Goal: Transaction & Acquisition: Purchase product/service

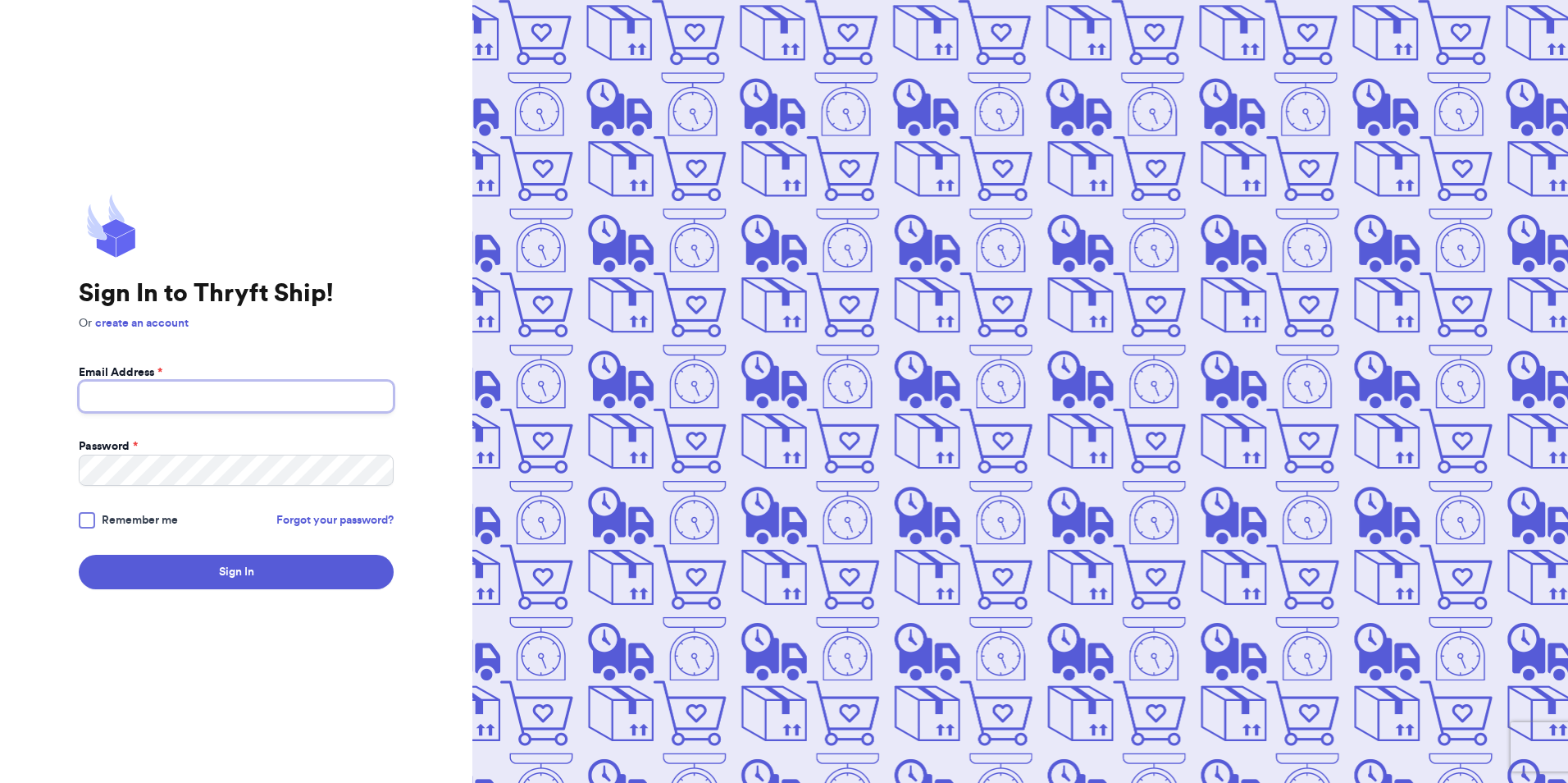
click at [194, 404] on input "Email Address *" at bounding box center [236, 396] width 315 height 31
type input "[EMAIL_ADDRESS][DOMAIN_NAME]"
click at [79, 555] on button "Sign In" at bounding box center [236, 572] width 315 height 34
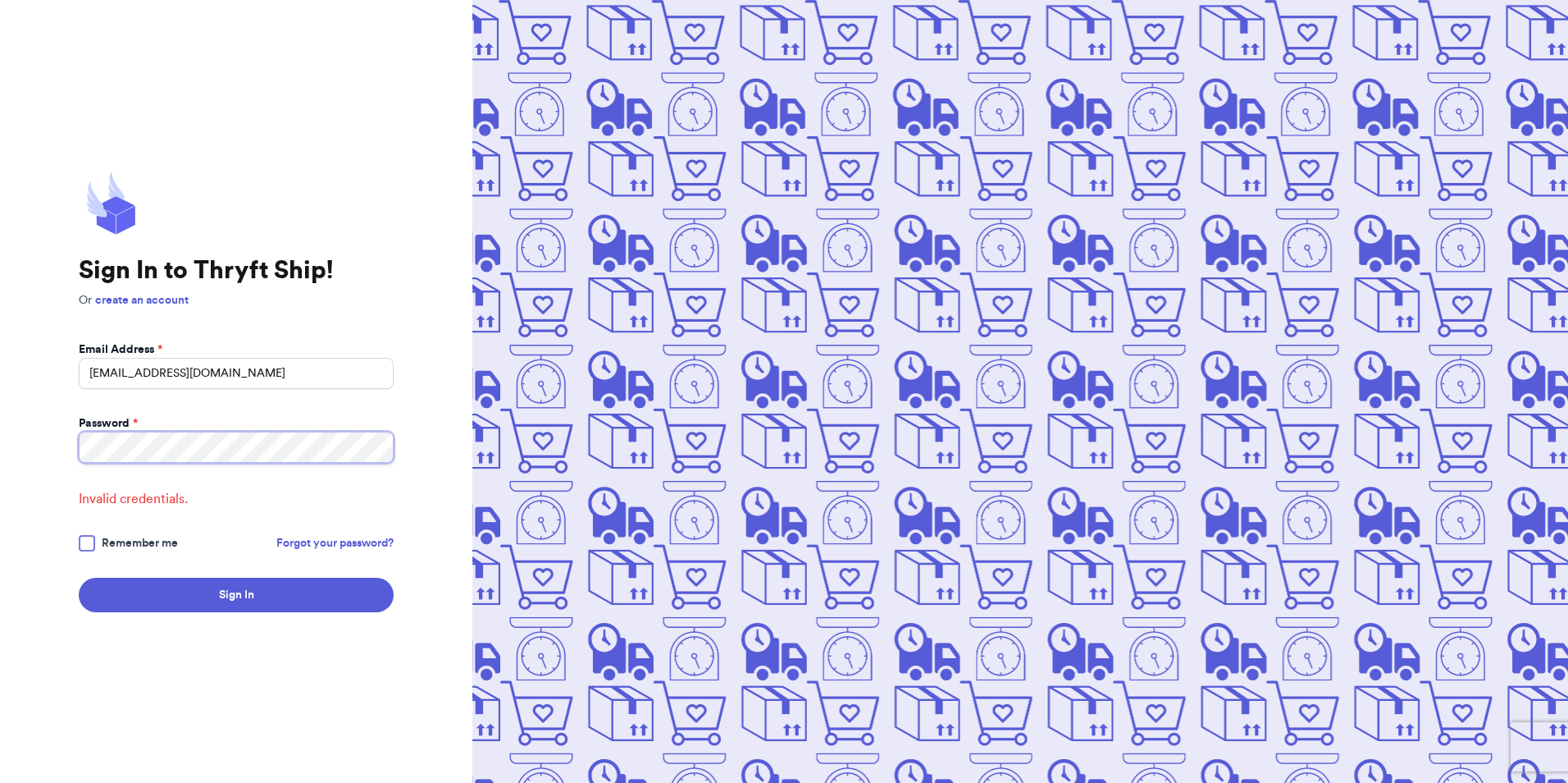
click at [79, 578] on button "Sign In" at bounding box center [236, 595] width 315 height 34
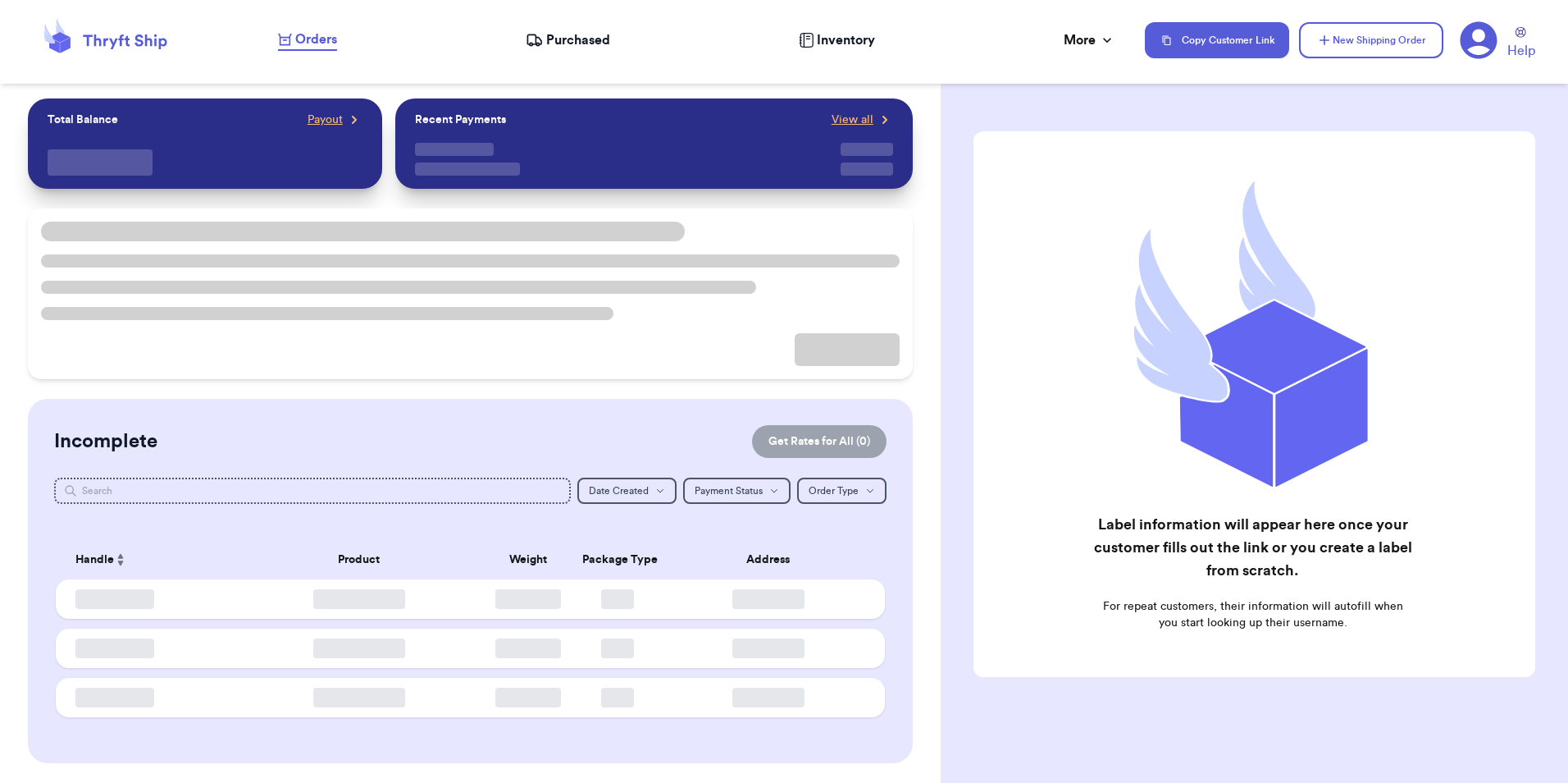
checkbox input "false"
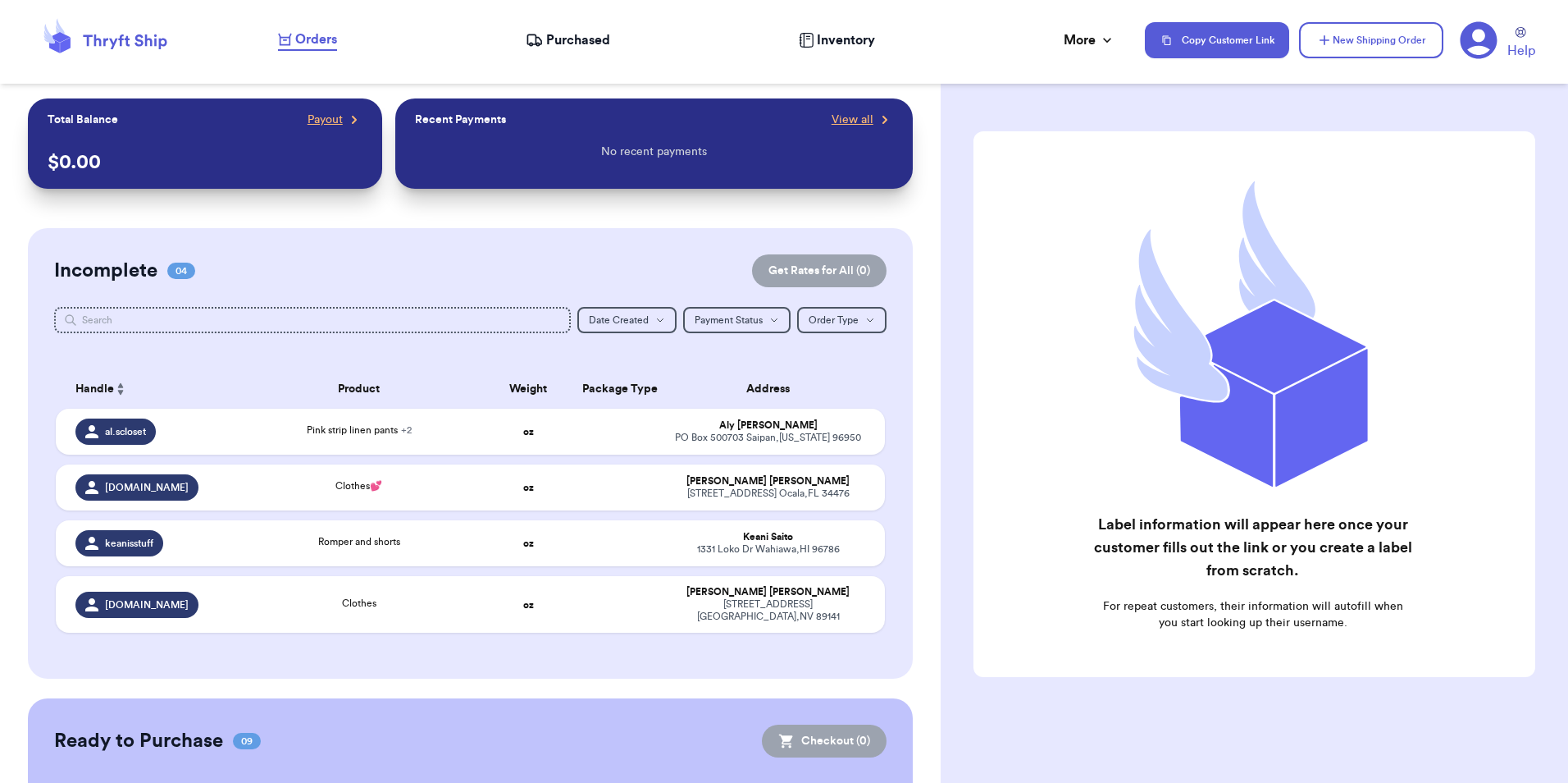
click at [594, 43] on span "Purchased" at bounding box center [578, 41] width 64 height 20
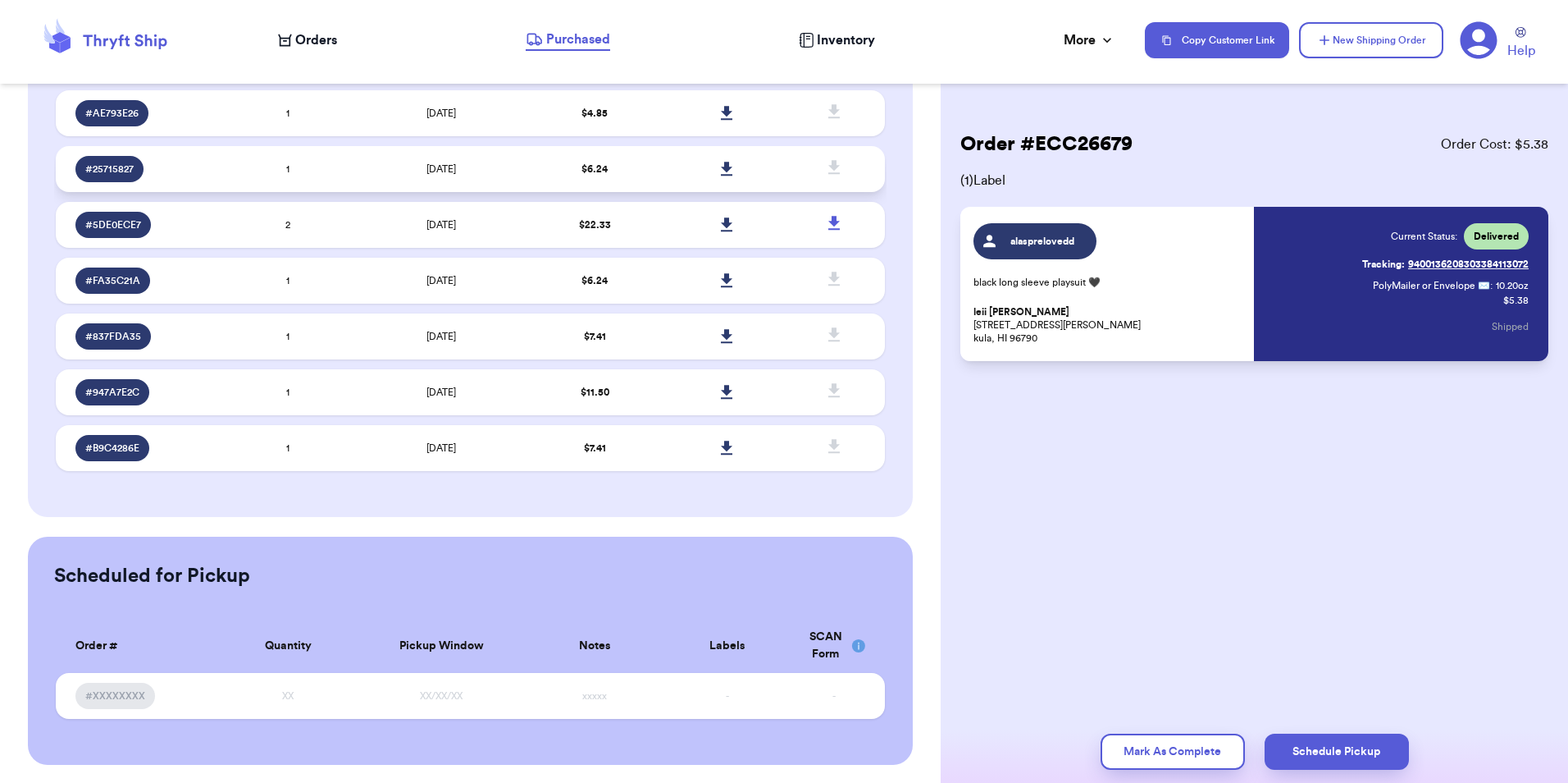
scroll to position [743, 0]
click at [608, 447] on td "$ 7.41" at bounding box center [594, 446] width 133 height 46
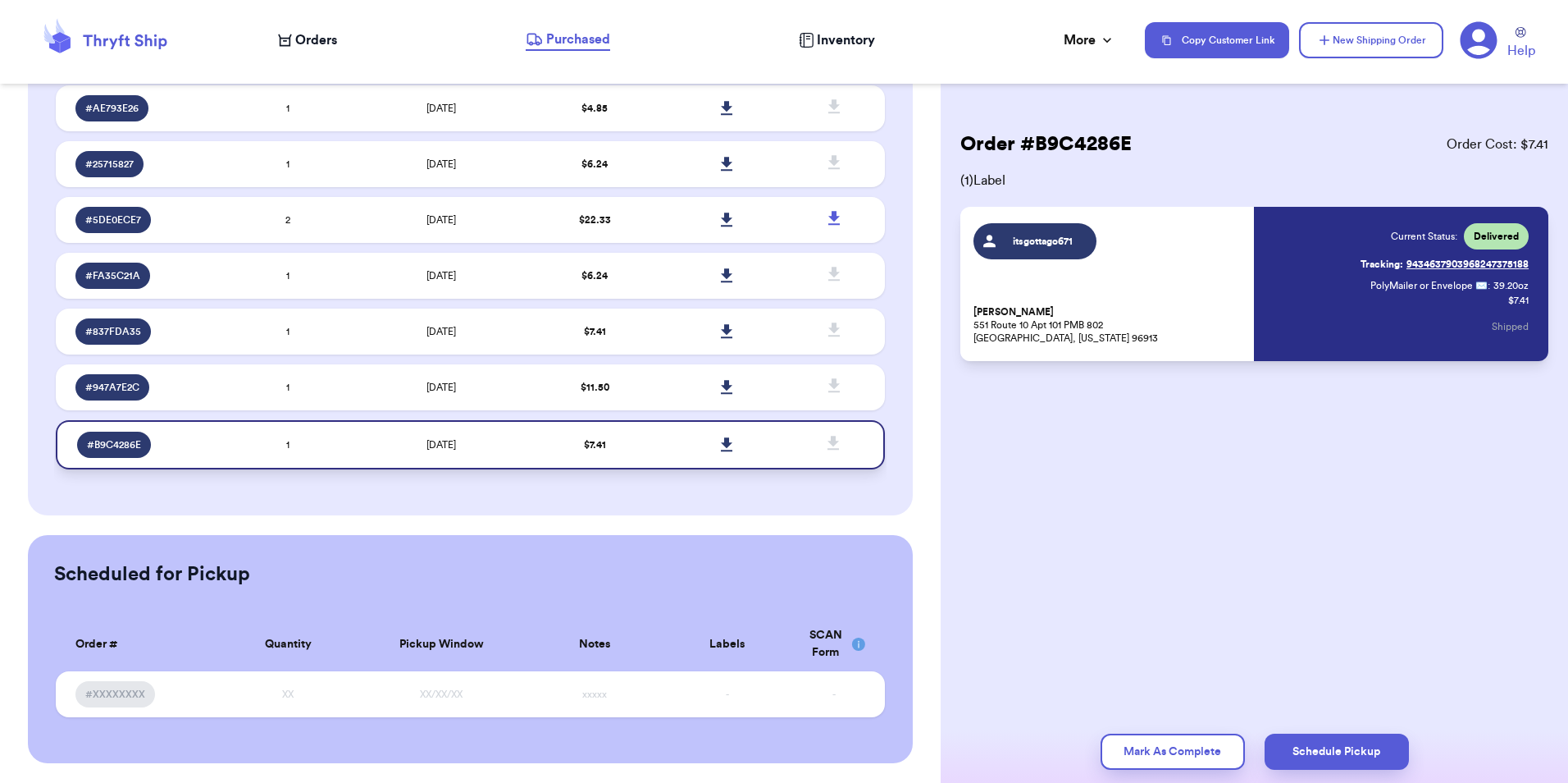
scroll to position [740, 0]
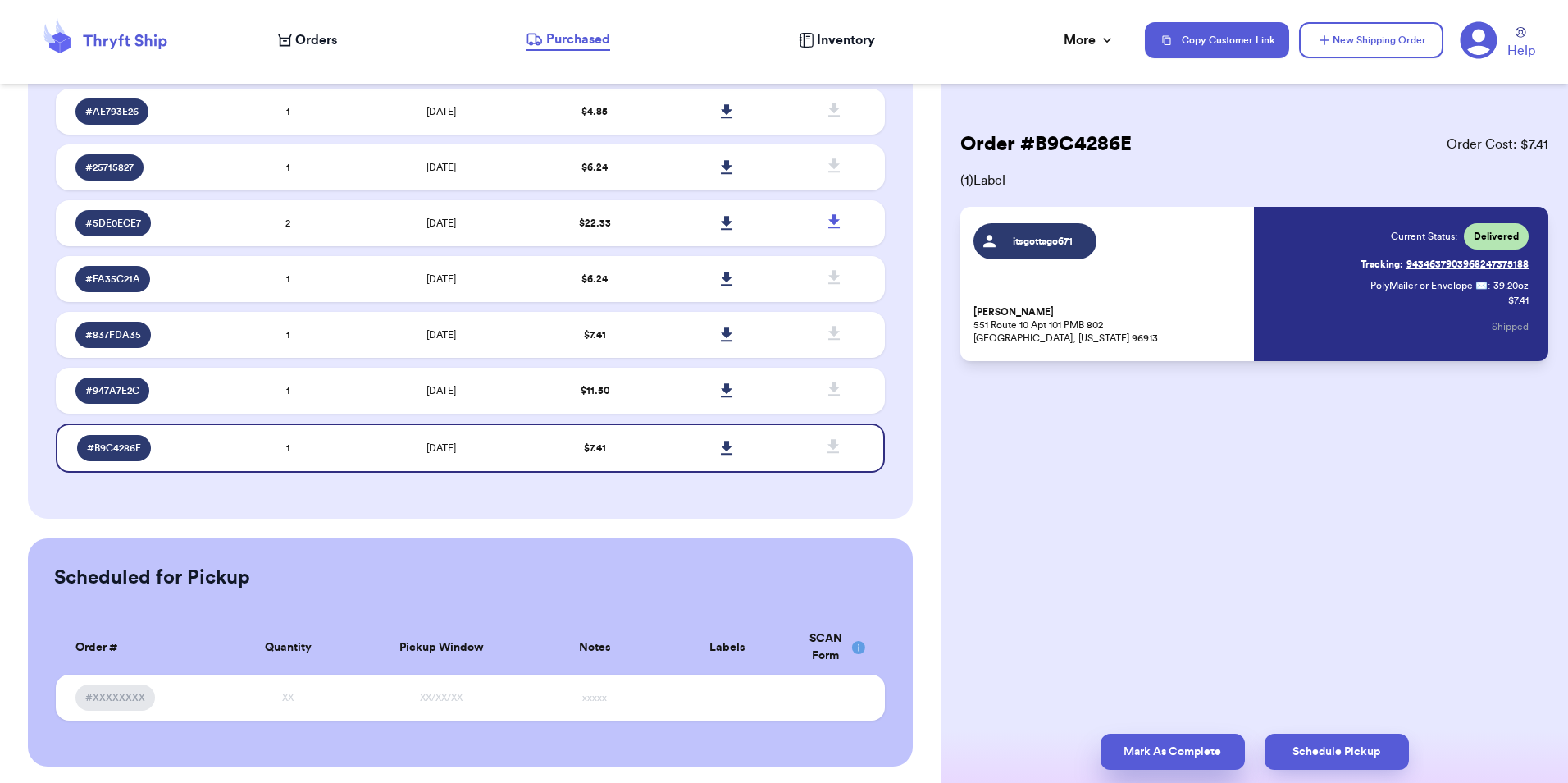
click at [1161, 754] on button "Mark As Complete" at bounding box center [1174, 752] width 145 height 36
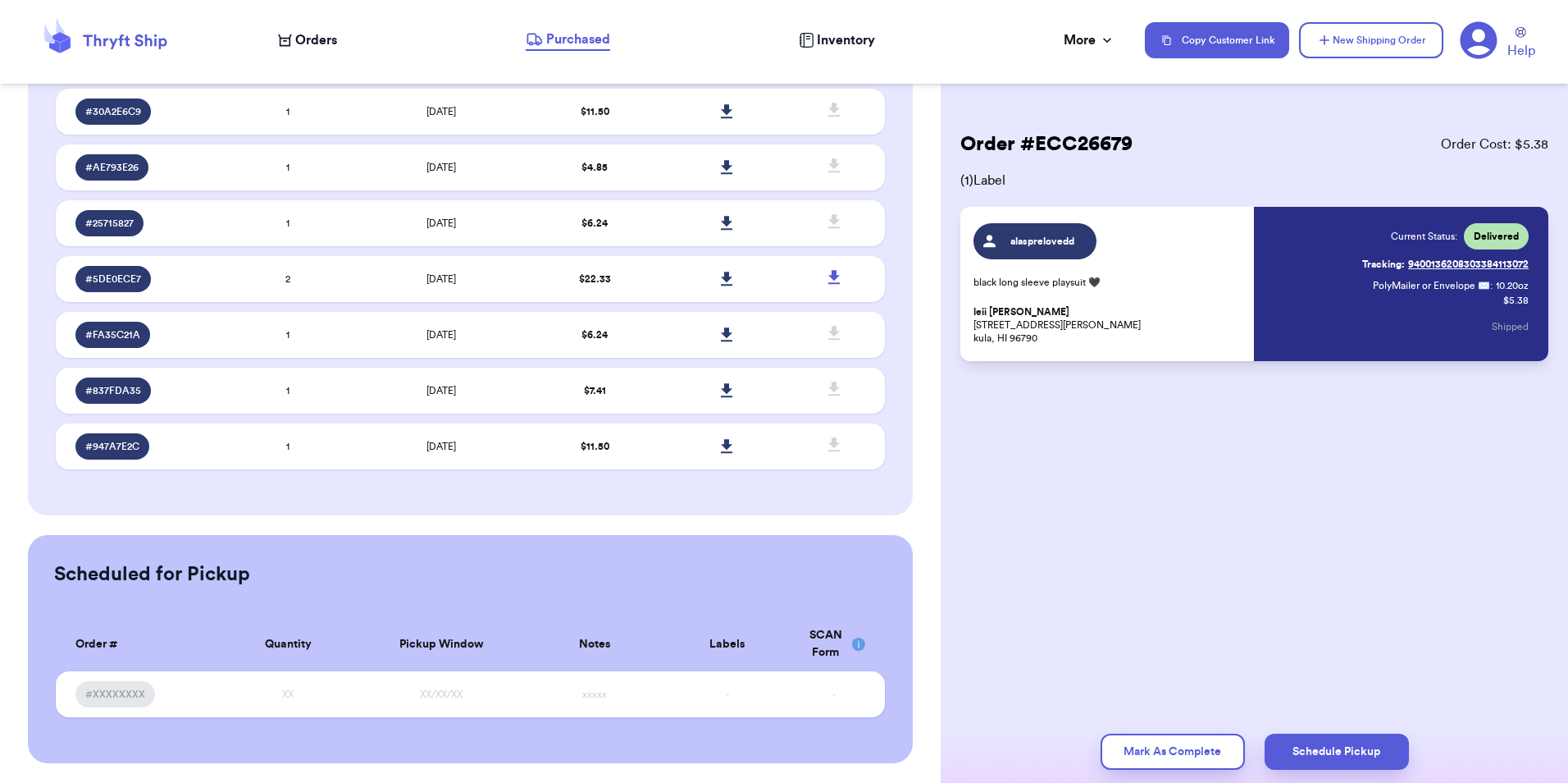
scroll to position [688, 0]
click at [1149, 757] on button "Mark As Complete" at bounding box center [1174, 752] width 145 height 36
click at [633, 435] on td "$ 11.50" at bounding box center [594, 446] width 133 height 46
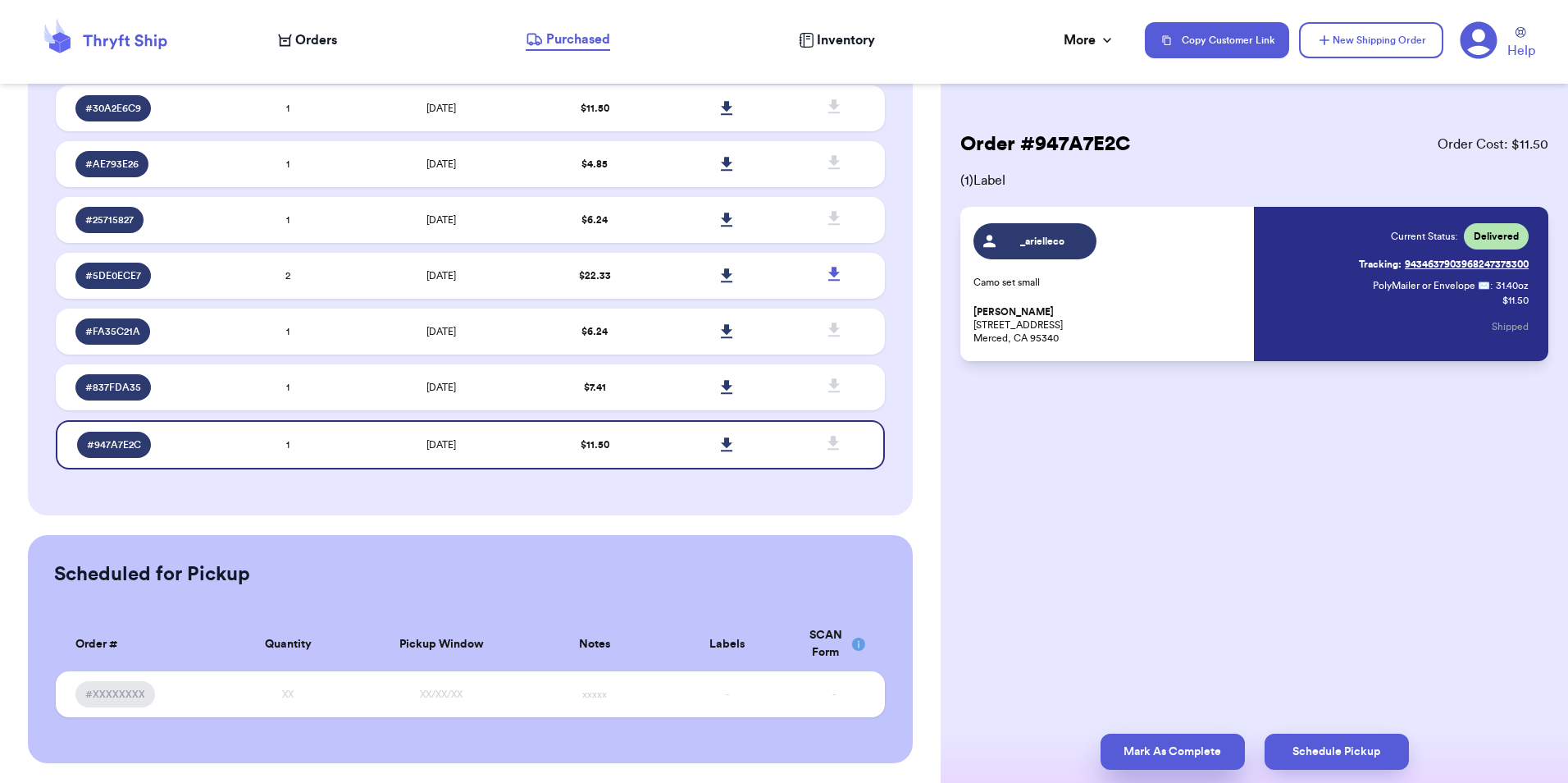
click at [1154, 749] on button "Mark As Complete" at bounding box center [1174, 752] width 145 height 36
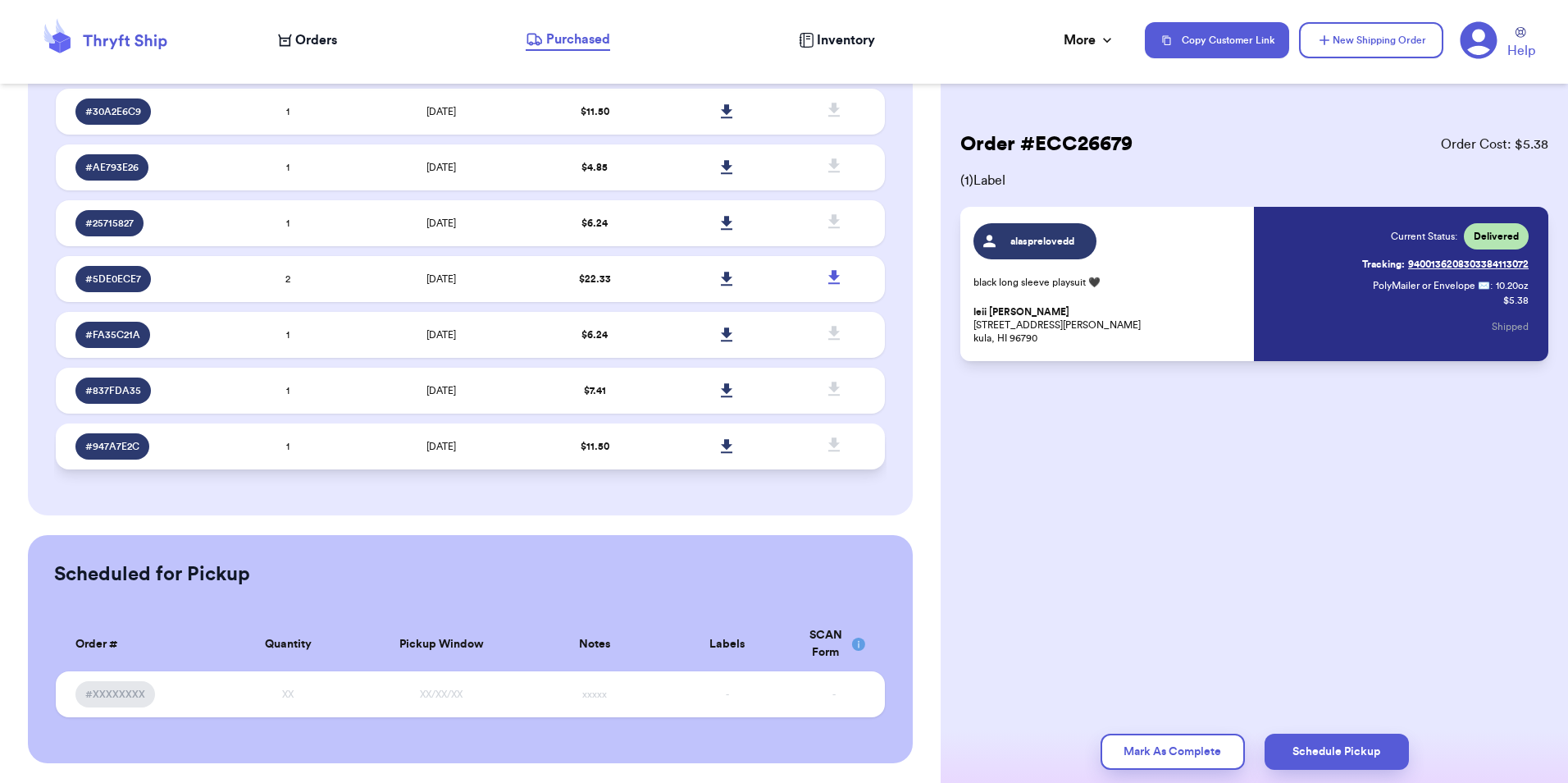
click at [599, 435] on td "$ 11.50" at bounding box center [594, 446] width 133 height 46
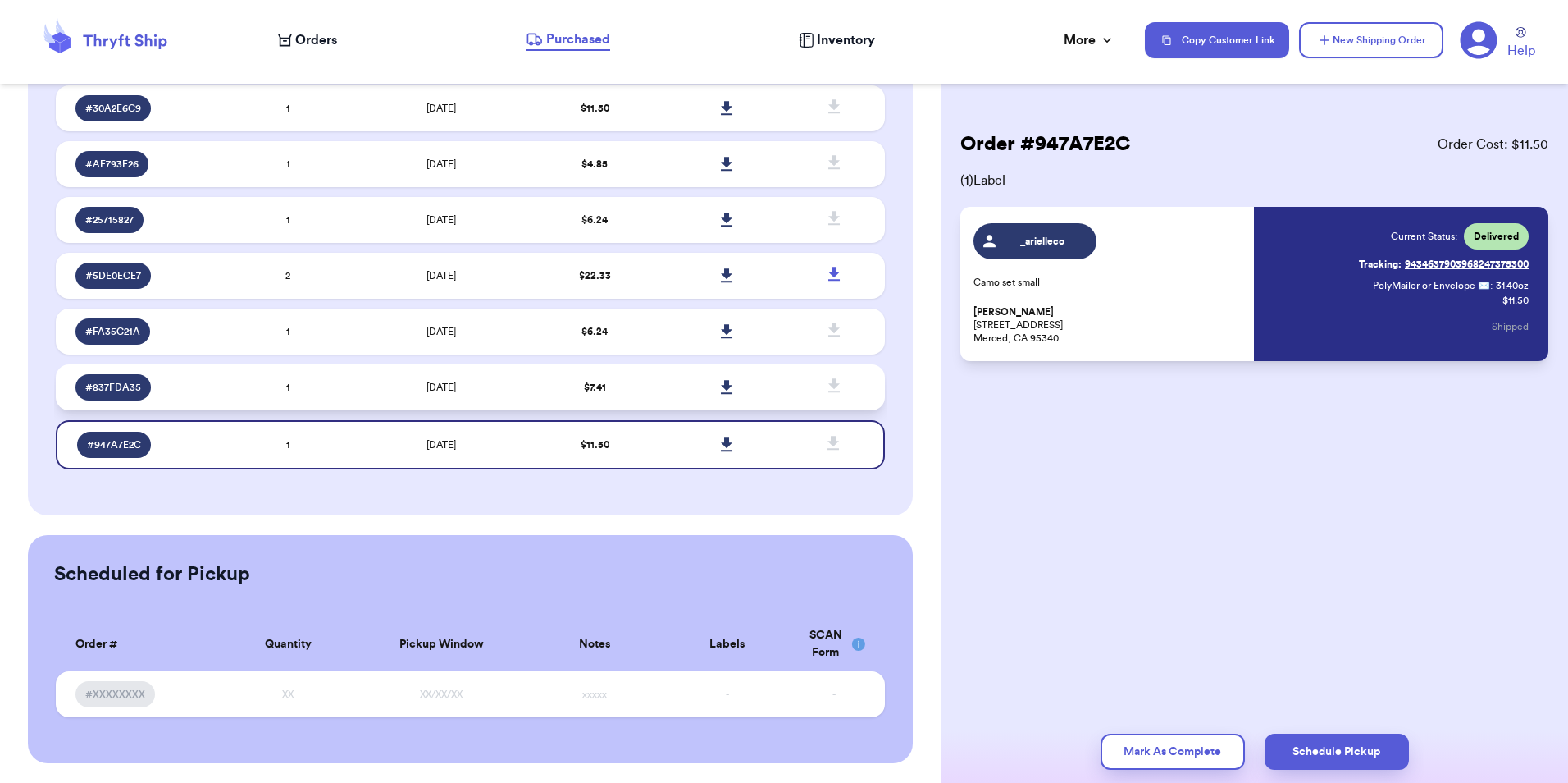
click at [584, 382] on span "$ 7.41" at bounding box center [595, 387] width 22 height 10
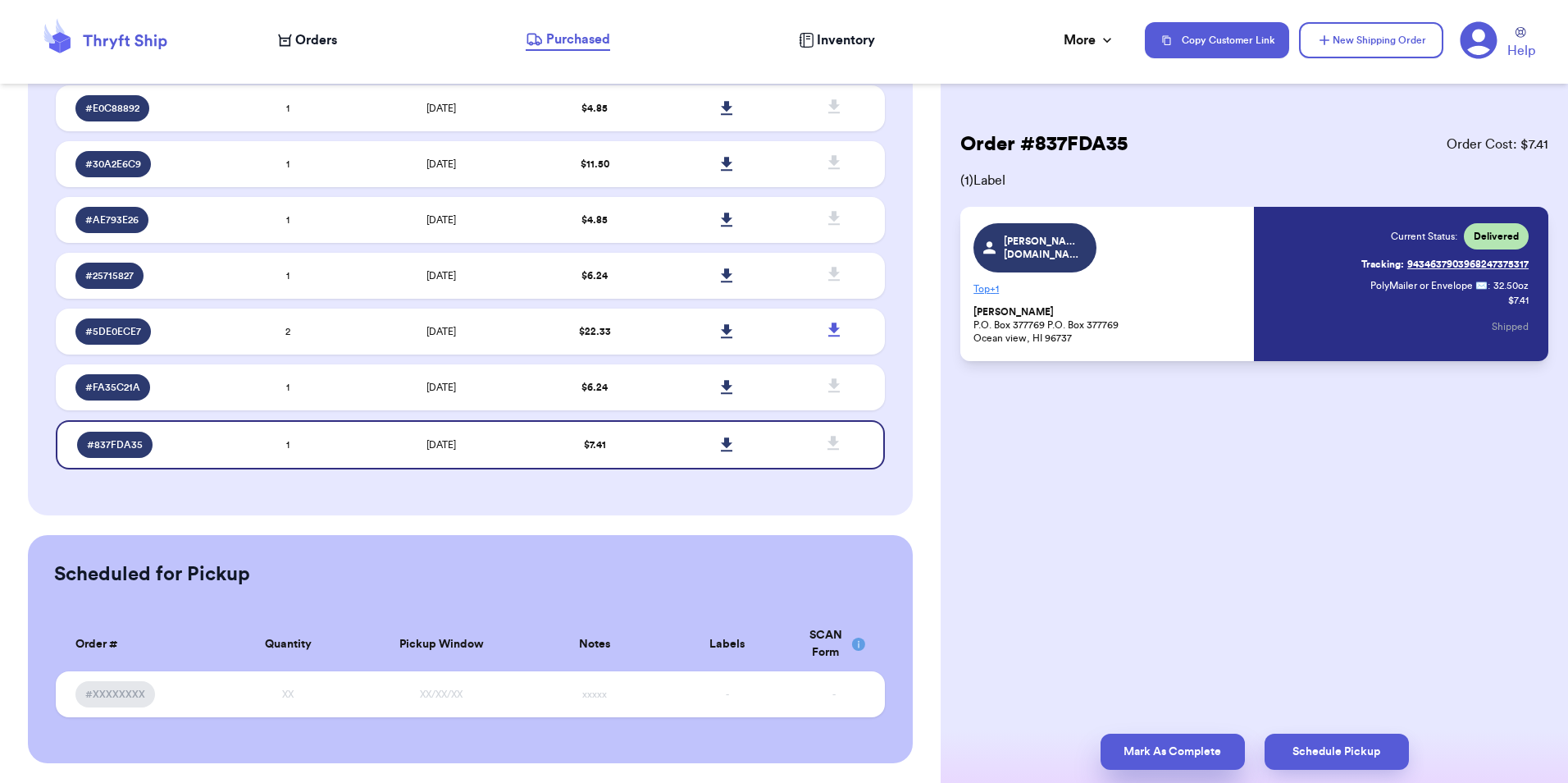
click at [1218, 742] on button "Mark As Complete" at bounding box center [1174, 752] width 145 height 36
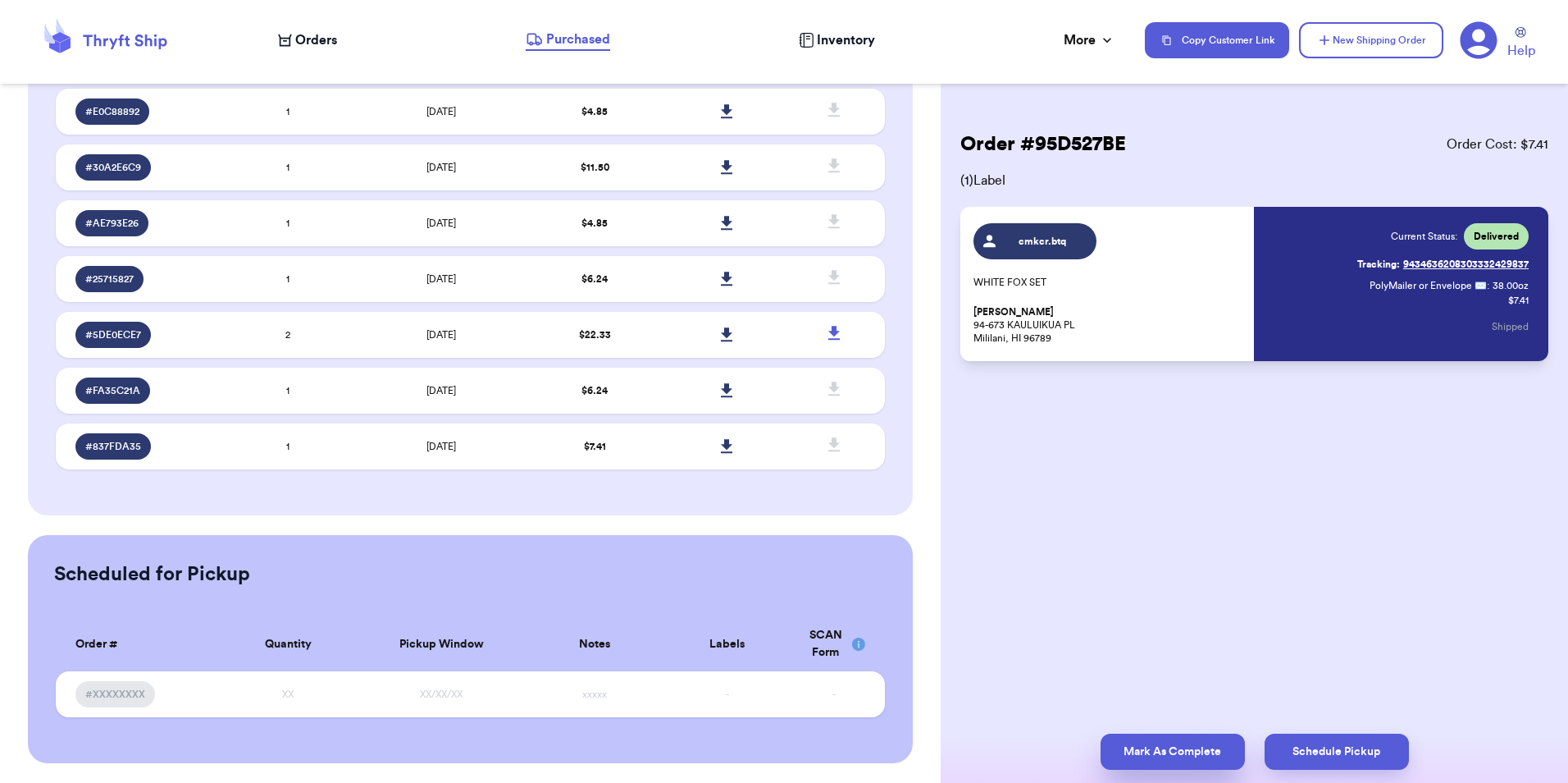
click at [1122, 757] on button "Mark As Complete" at bounding box center [1174, 752] width 145 height 36
click at [599, 442] on span "$ 6.24" at bounding box center [594, 446] width 26 height 10
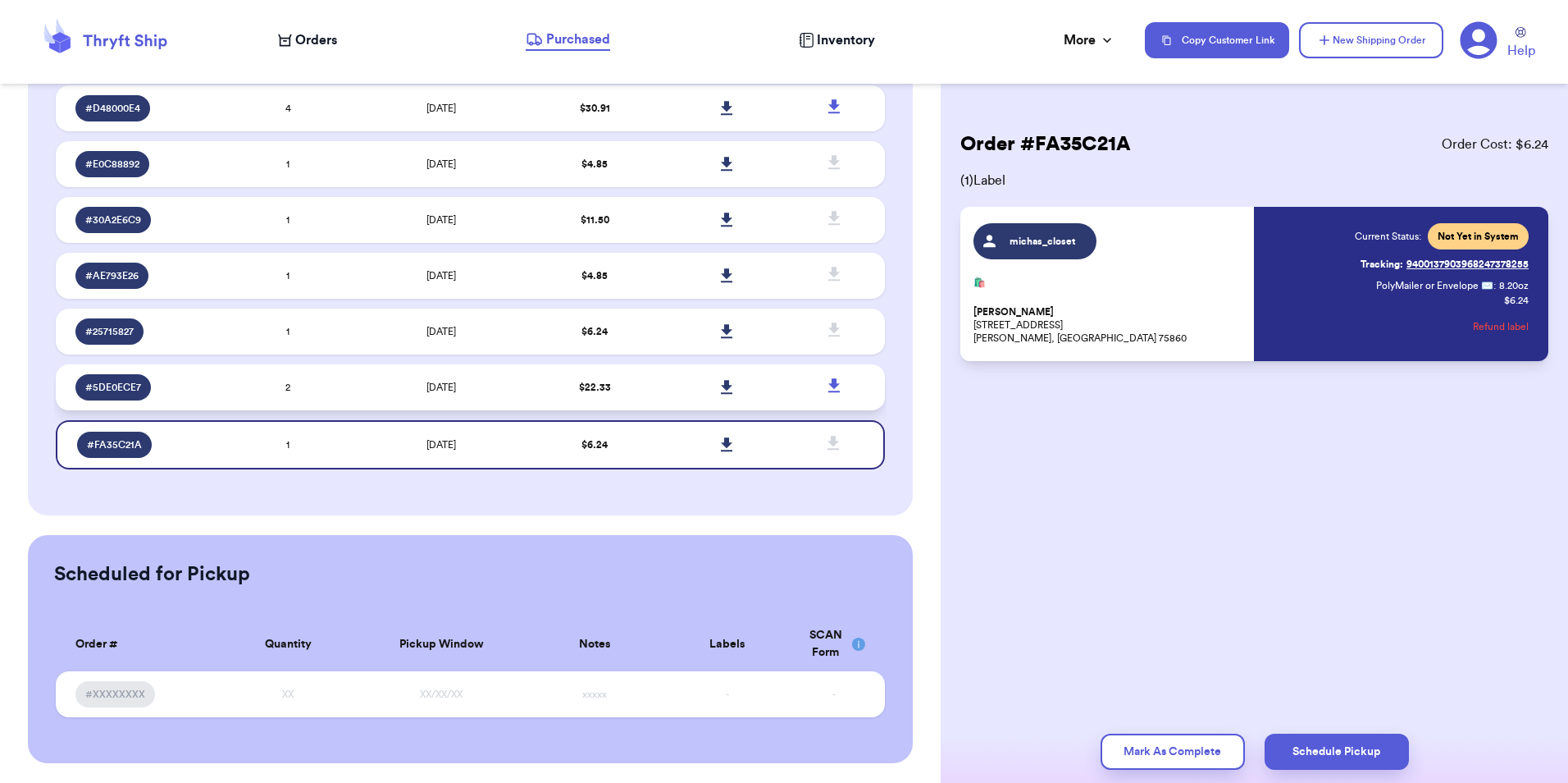
click at [579, 388] on span "$ 22.33" at bounding box center [594, 387] width 32 height 10
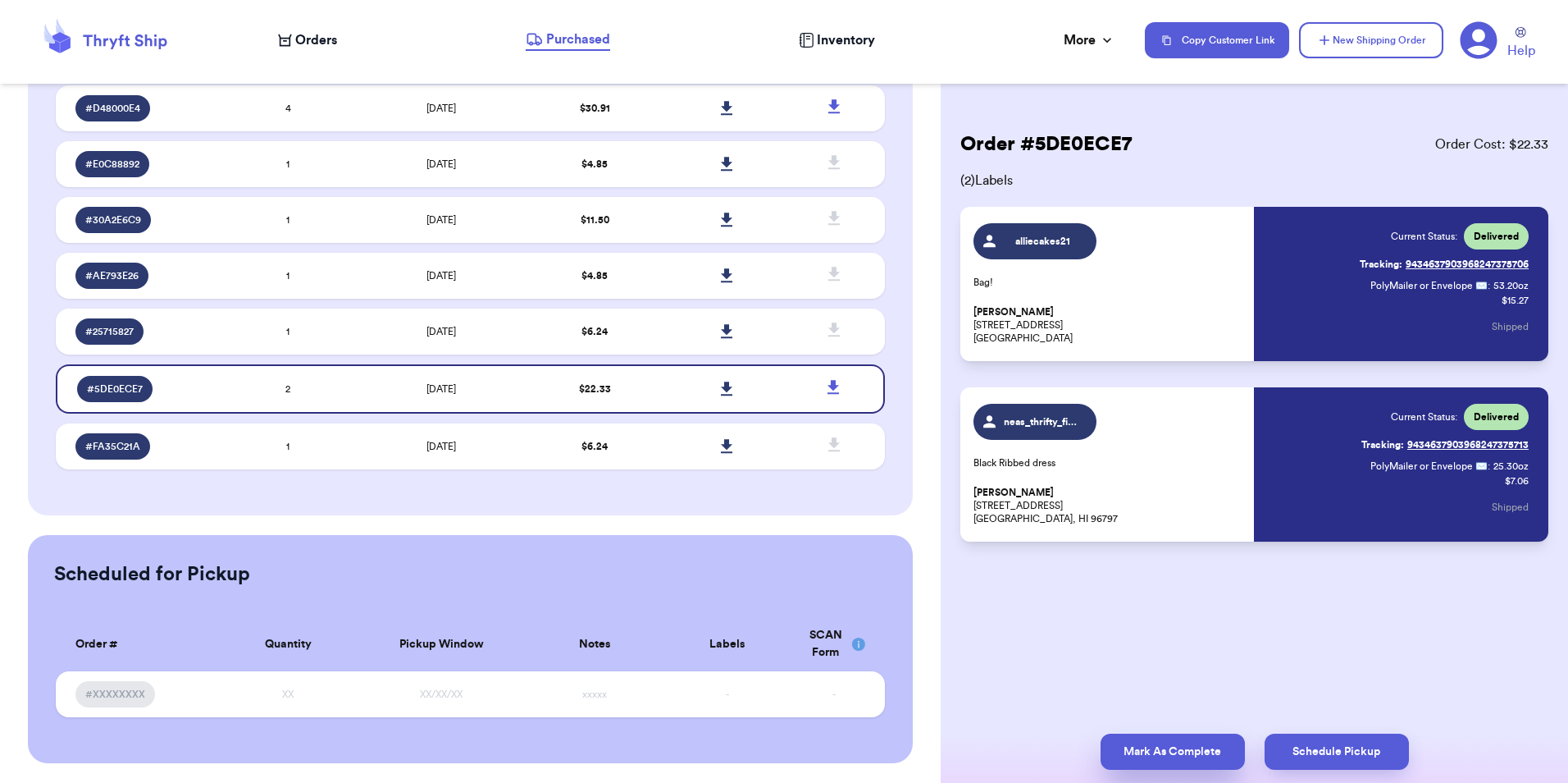
click at [1117, 750] on button "Mark As Complete" at bounding box center [1174, 752] width 145 height 36
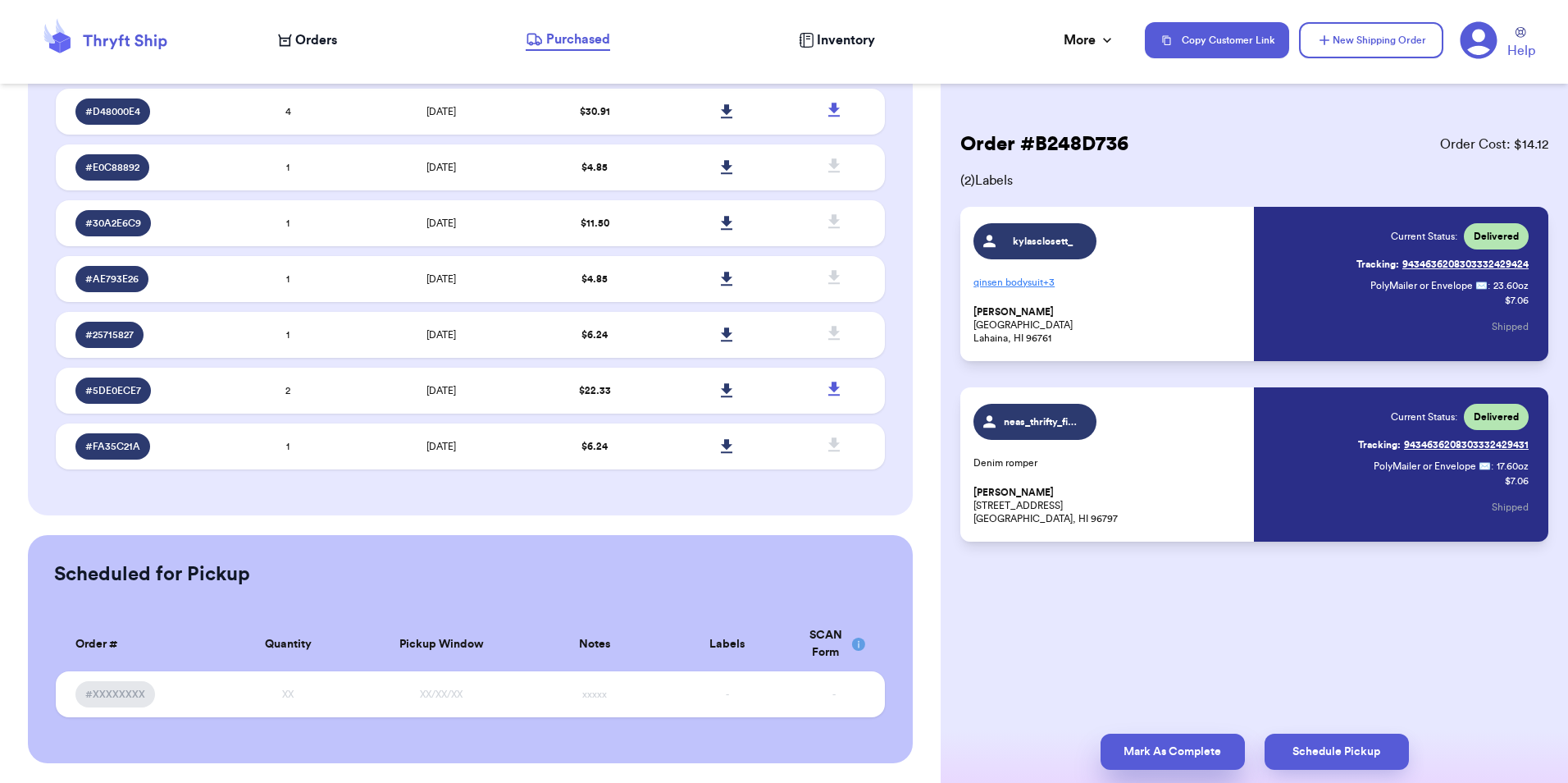
click at [1125, 759] on button "Mark As Complete" at bounding box center [1174, 752] width 145 height 36
click at [587, 443] on span "$ 6.24" at bounding box center [594, 446] width 26 height 10
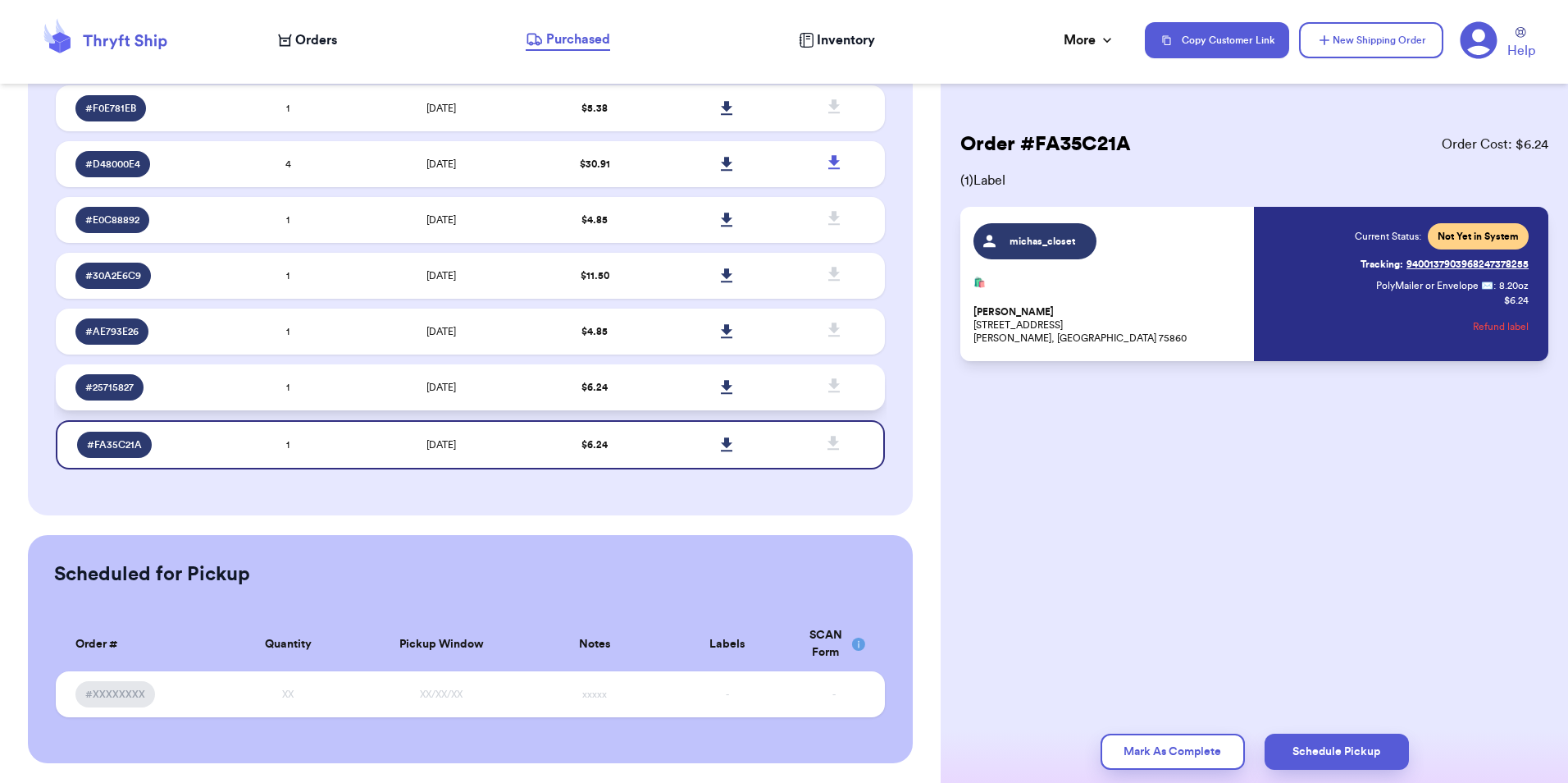
click at [578, 392] on td "$ 6.24" at bounding box center [594, 387] width 133 height 46
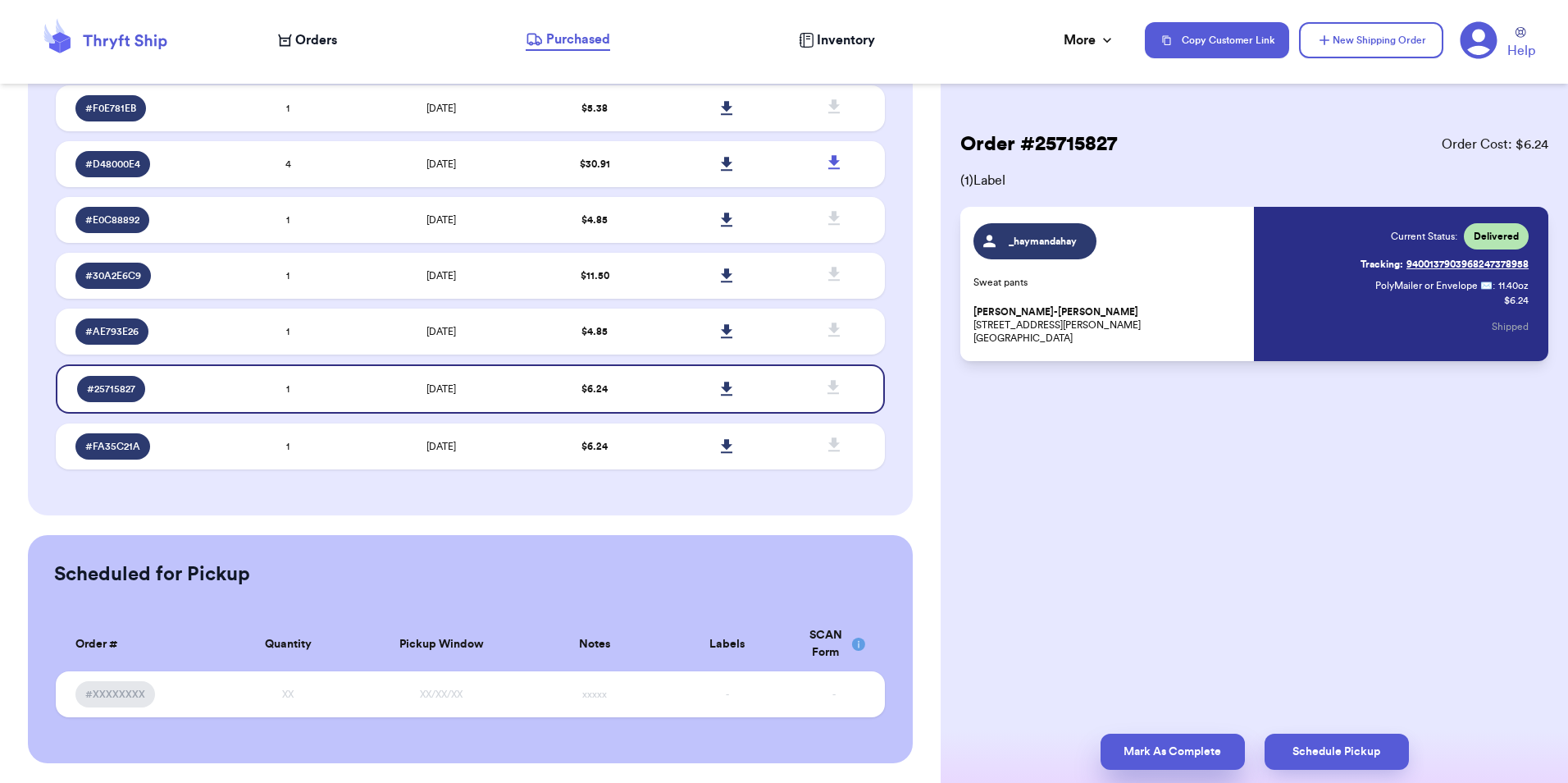
click at [1161, 750] on button "Mark As Complete" at bounding box center [1174, 752] width 145 height 36
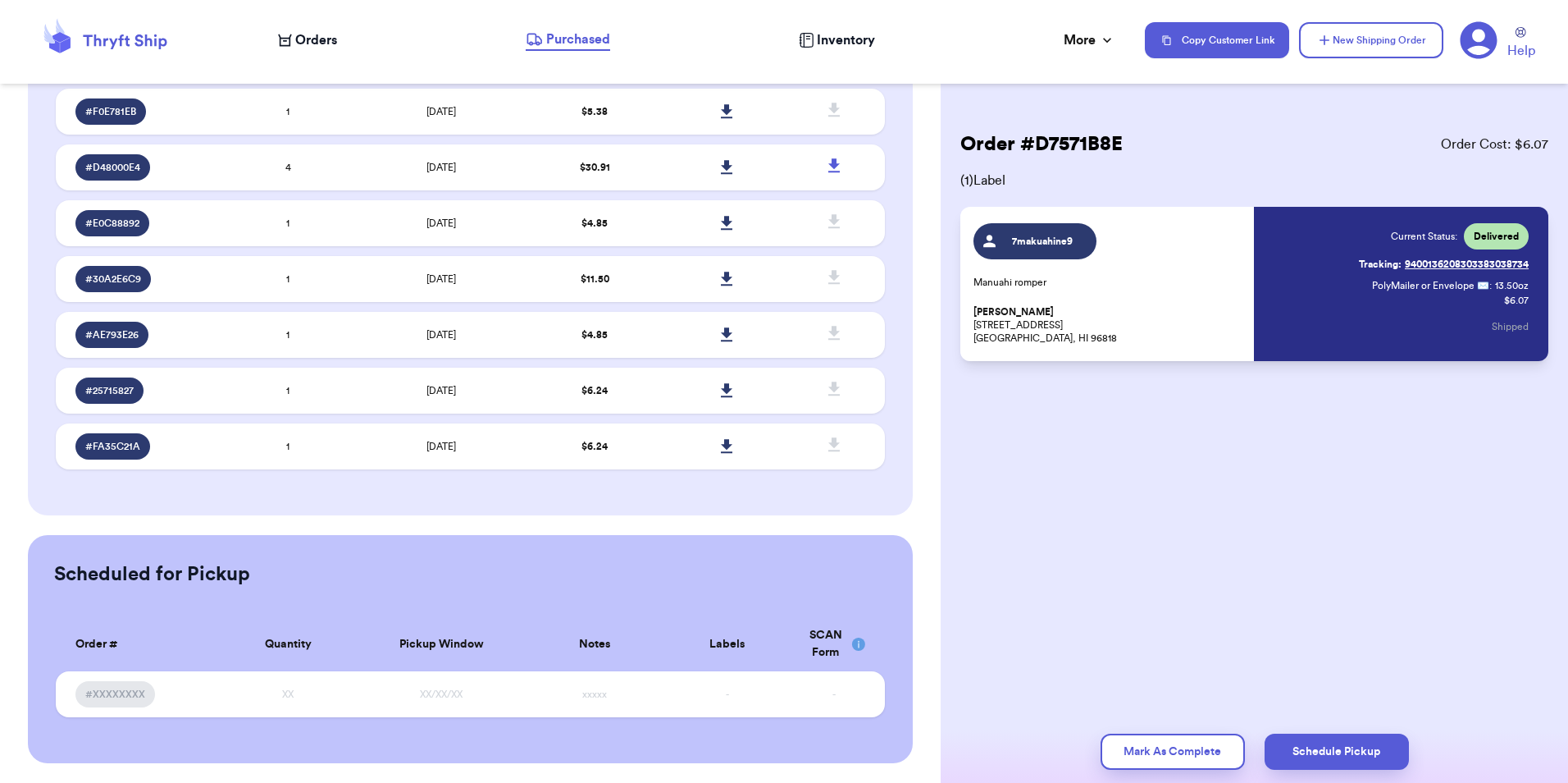
scroll to position [353, 0]
click at [1161, 750] on button "Mark As Complete" at bounding box center [1174, 752] width 145 height 36
click at [637, 392] on td "$ 4.85" at bounding box center [594, 390] width 133 height 46
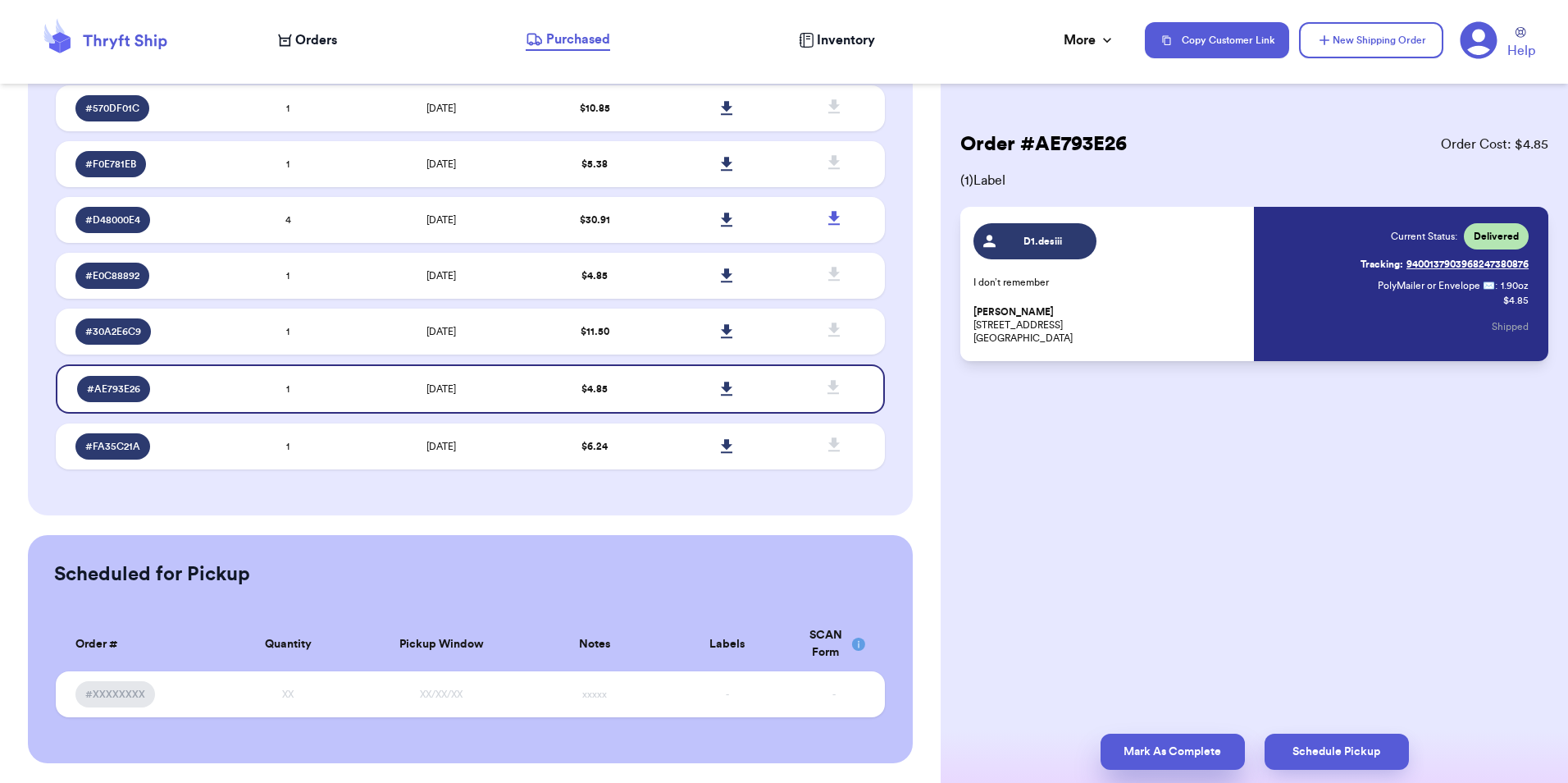
click at [1150, 740] on button "Mark As Complete" at bounding box center [1174, 752] width 145 height 36
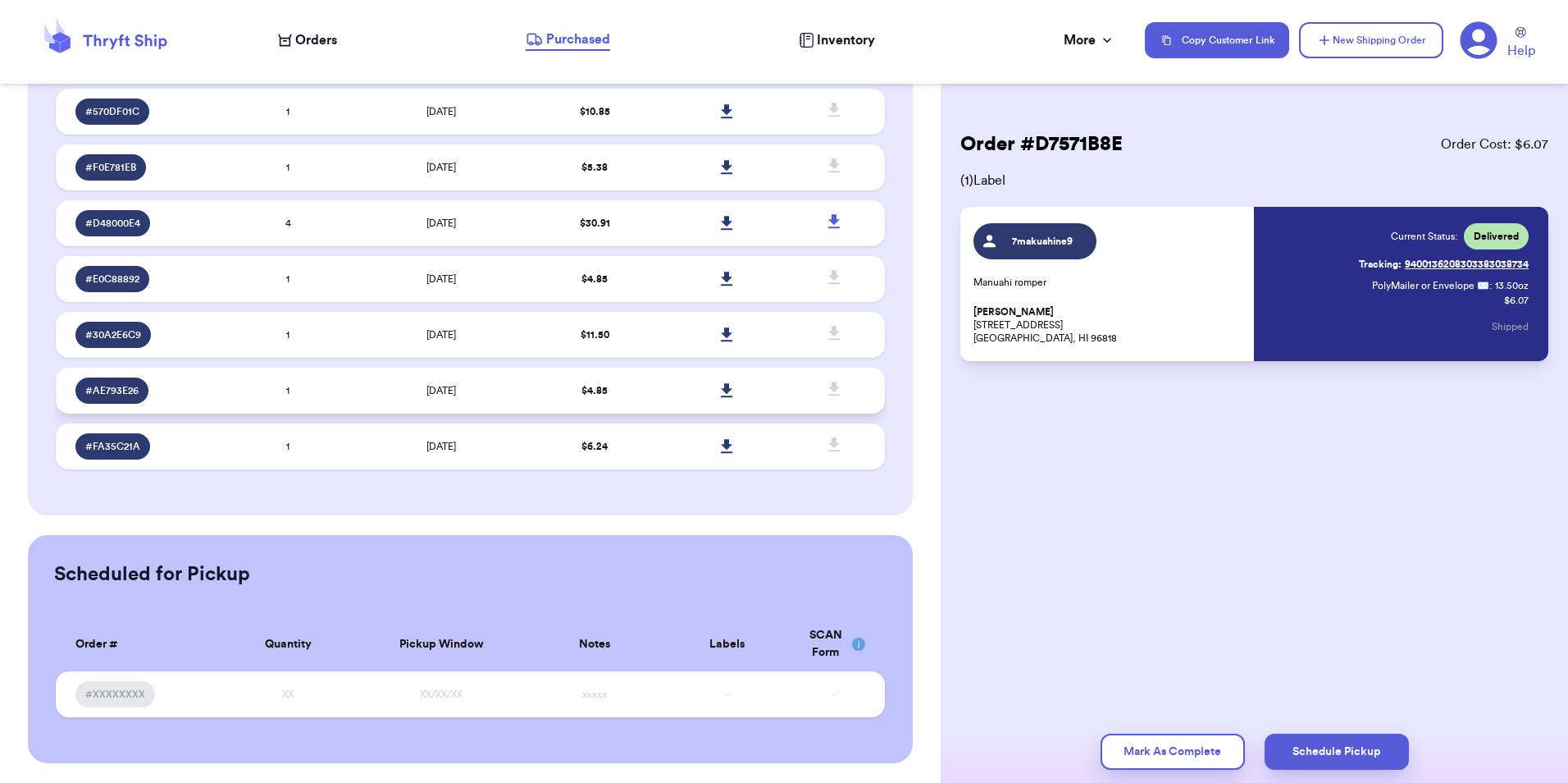
scroll to position [238, 0]
click at [624, 394] on td "$ 4.85" at bounding box center [594, 390] width 133 height 46
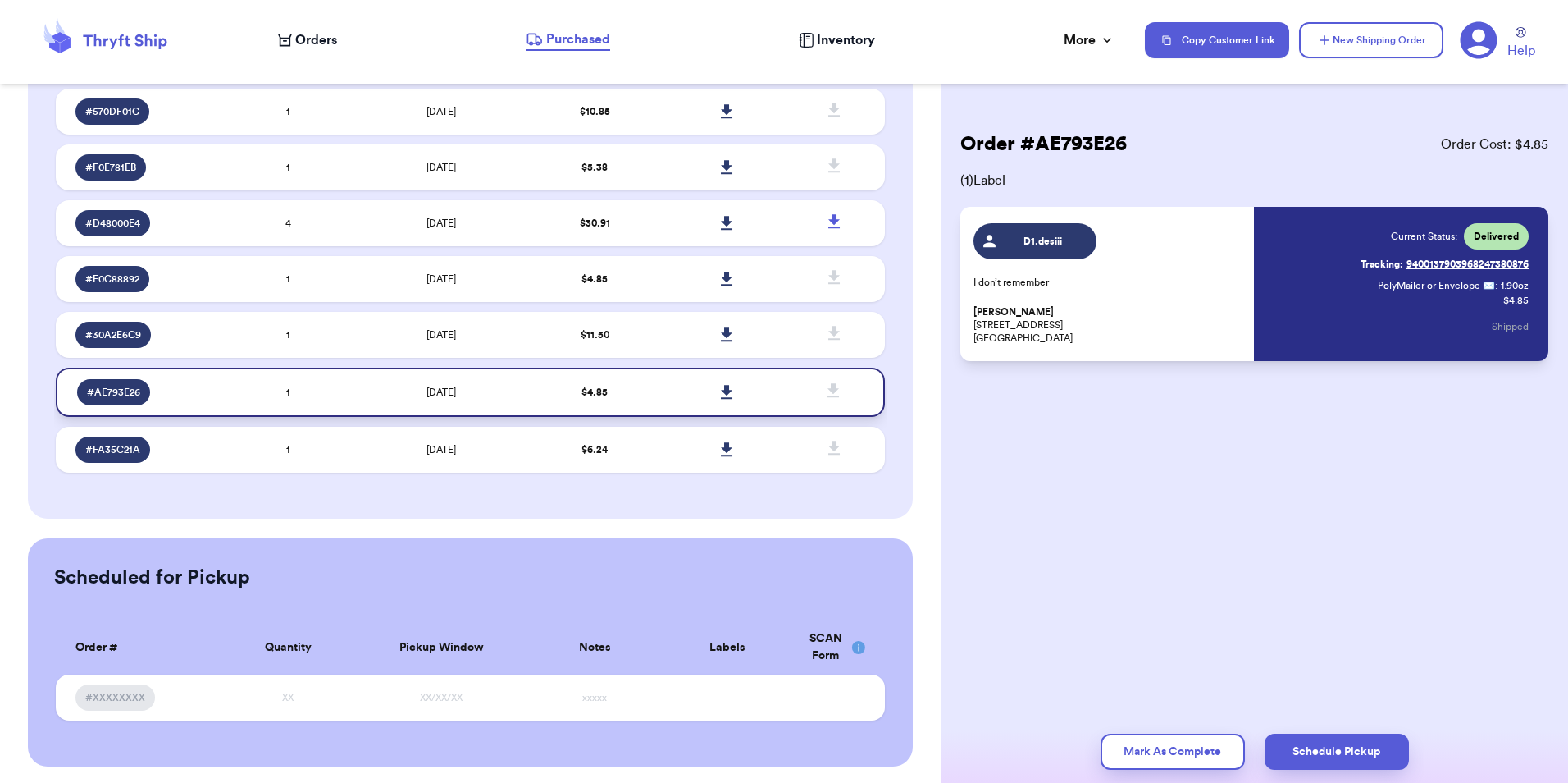
scroll to position [242, 0]
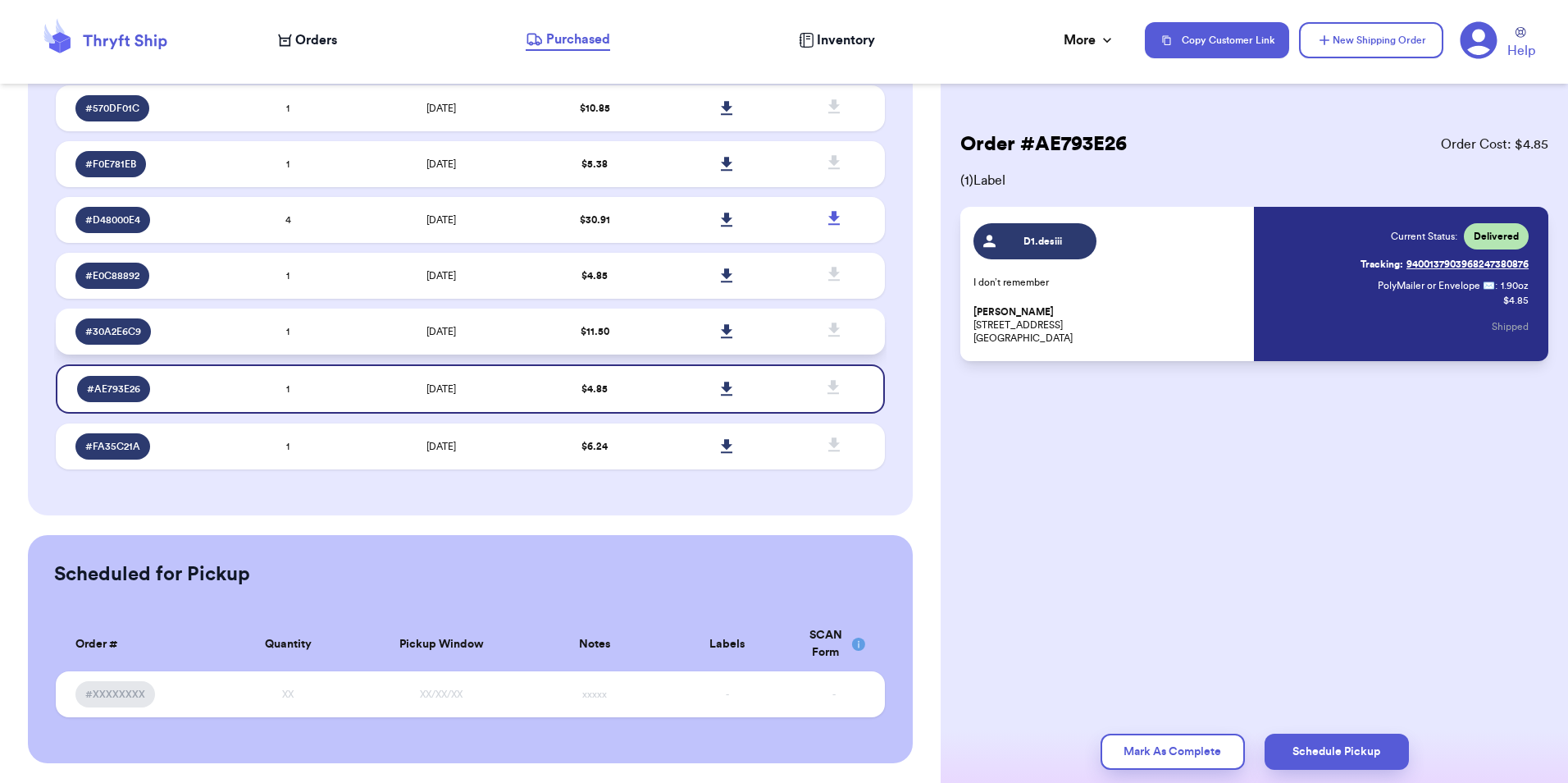
click at [612, 342] on td "$ 11.50" at bounding box center [594, 331] width 133 height 46
click at [1146, 751] on button "Mark As Complete" at bounding box center [1174, 752] width 145 height 36
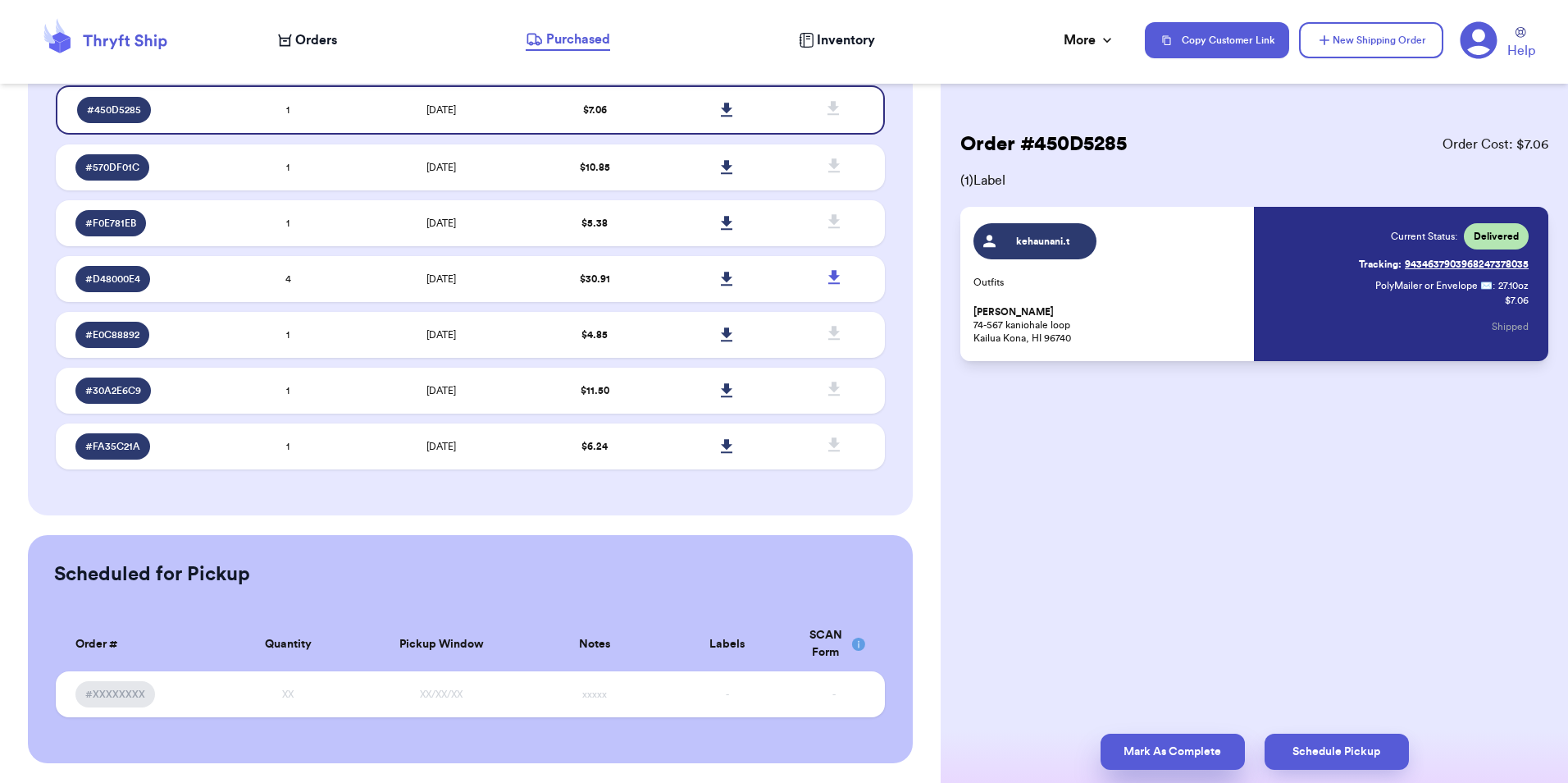
click at [1117, 746] on button "Mark As Complete" at bounding box center [1174, 752] width 145 height 36
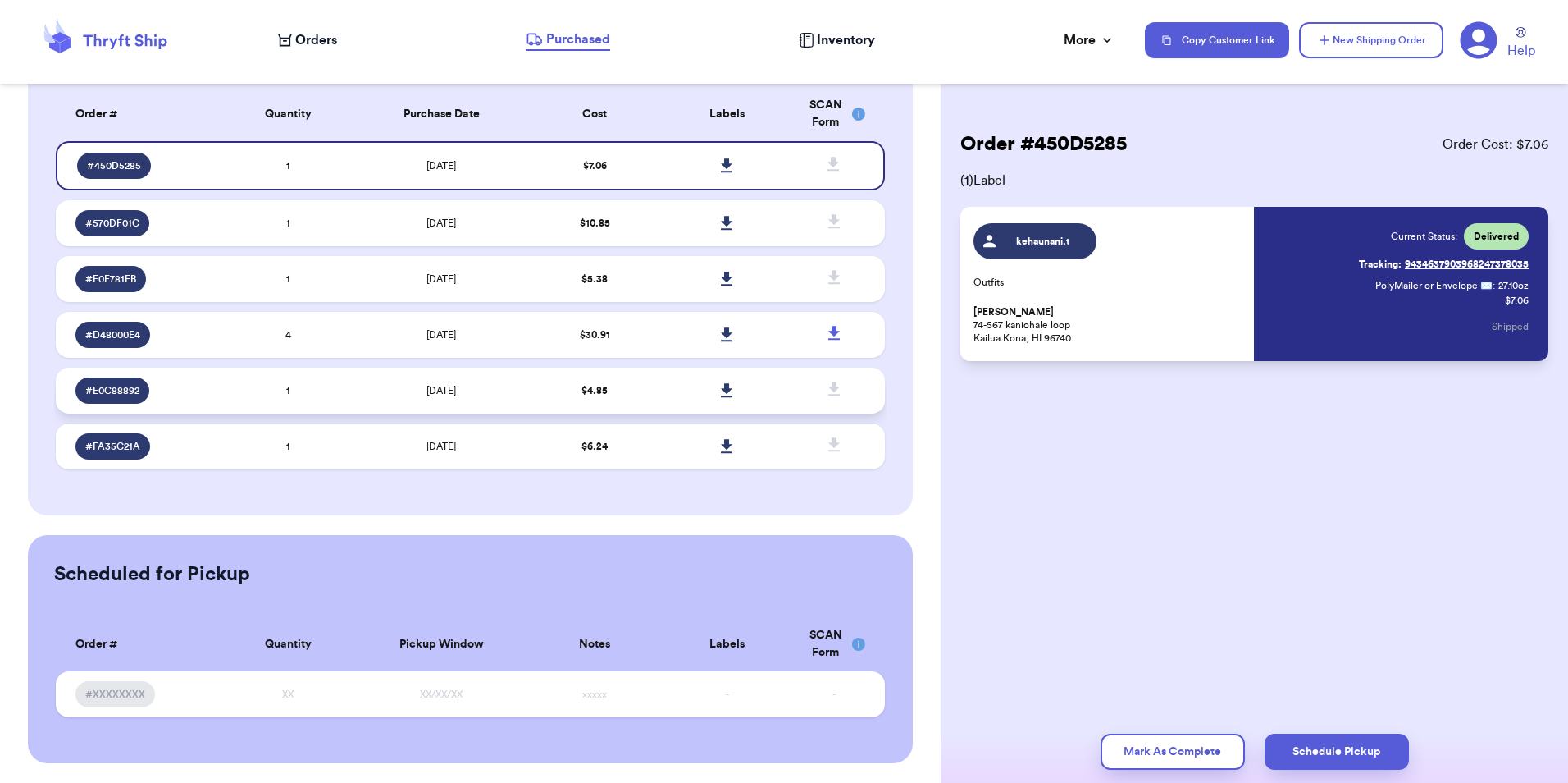
click at [628, 395] on td "$ 4.85" at bounding box center [594, 390] width 133 height 46
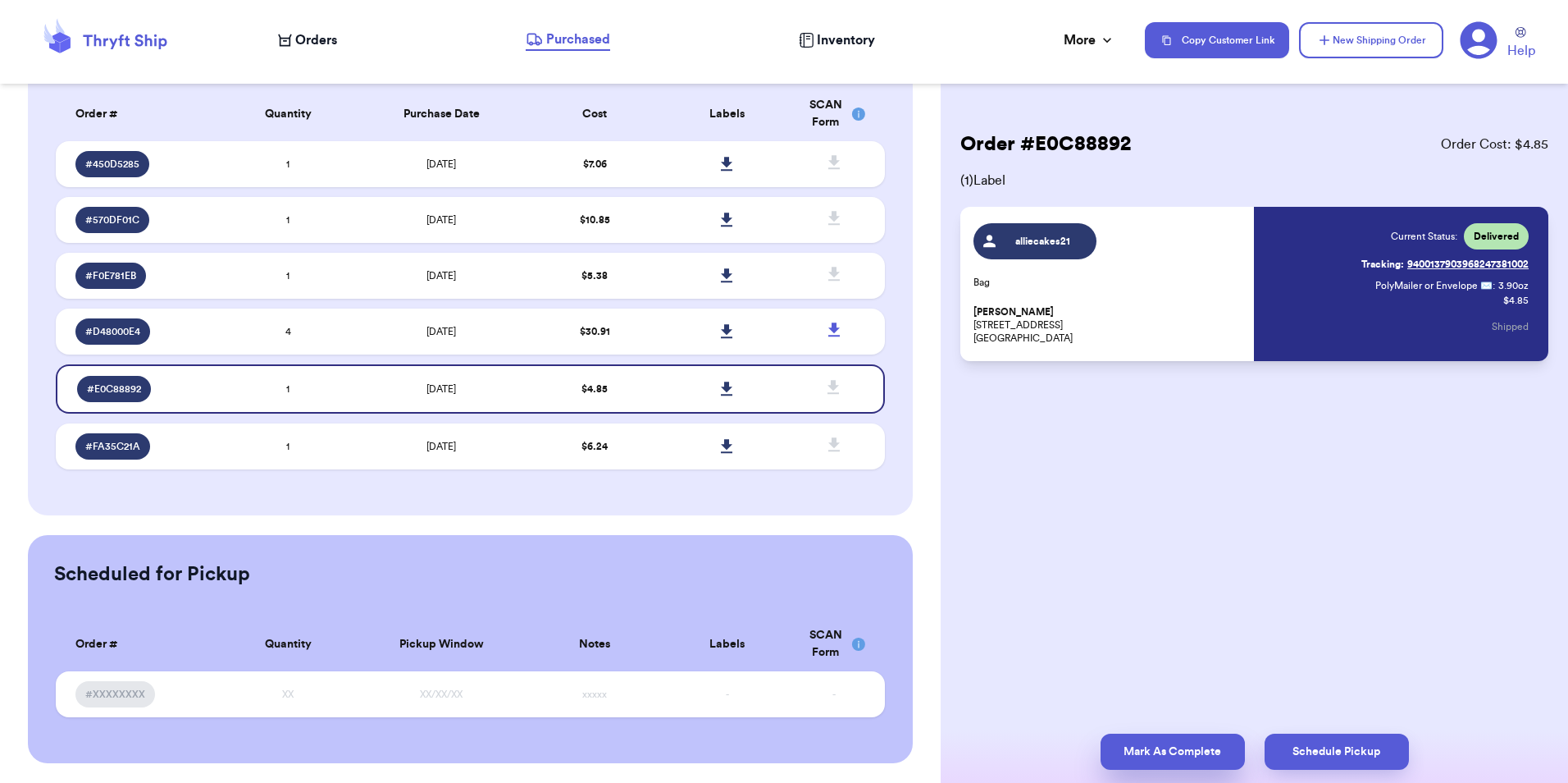
click at [1144, 739] on button "Mark As Complete" at bounding box center [1174, 752] width 145 height 36
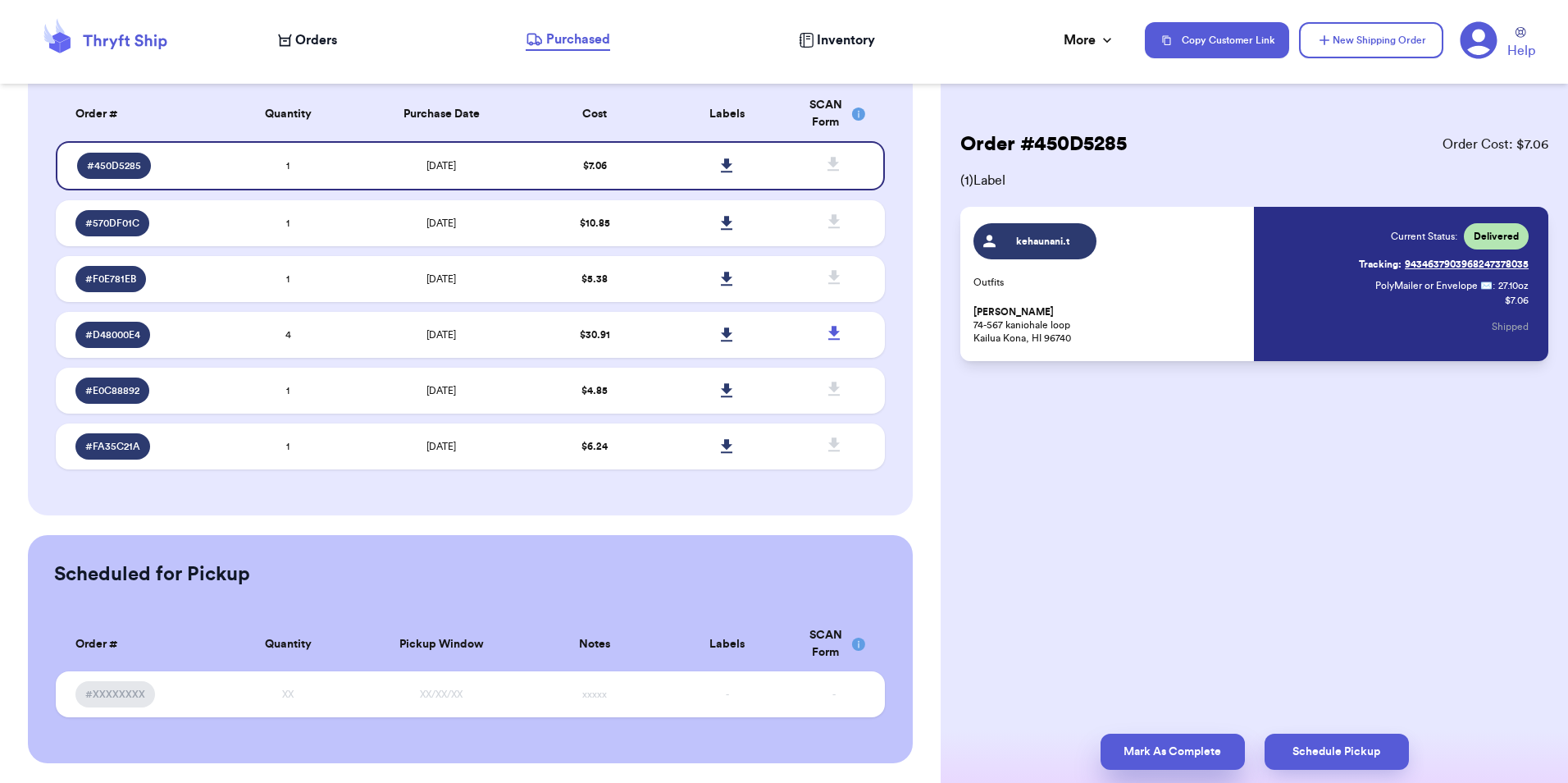
scroll to position [71, 0]
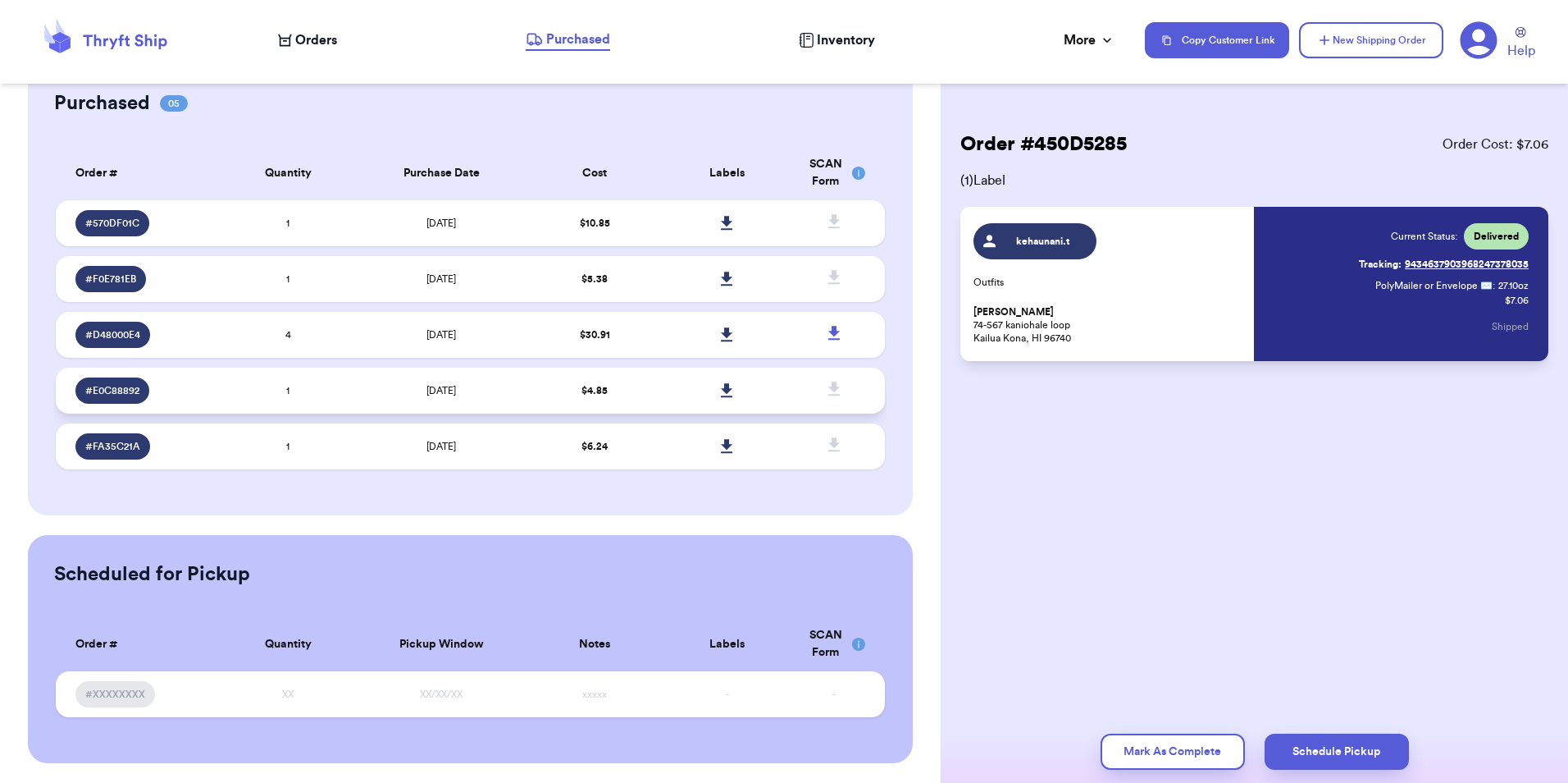
click at [598, 391] on span "$ 4.85" at bounding box center [594, 390] width 26 height 10
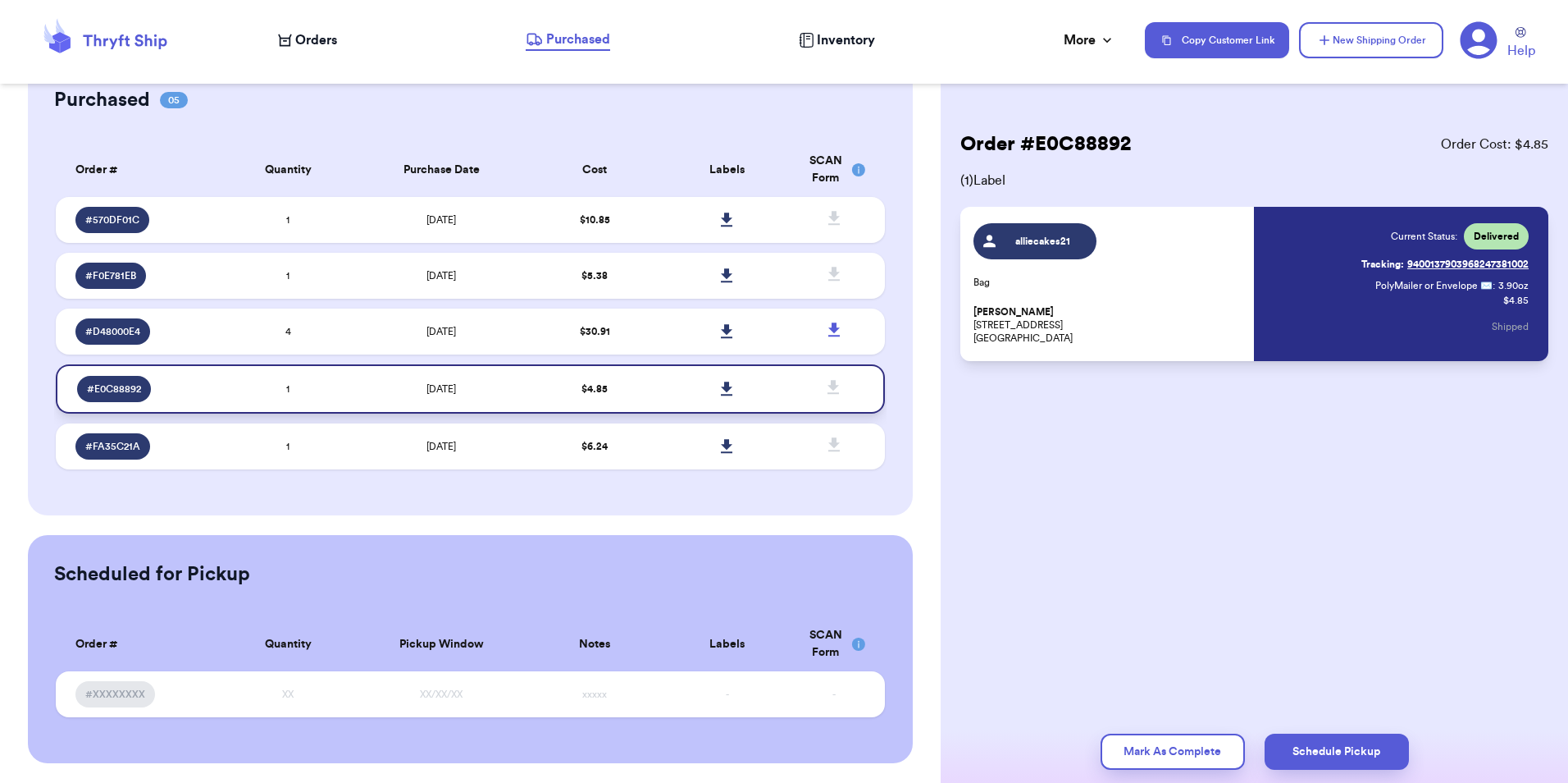
scroll to position [14, 0]
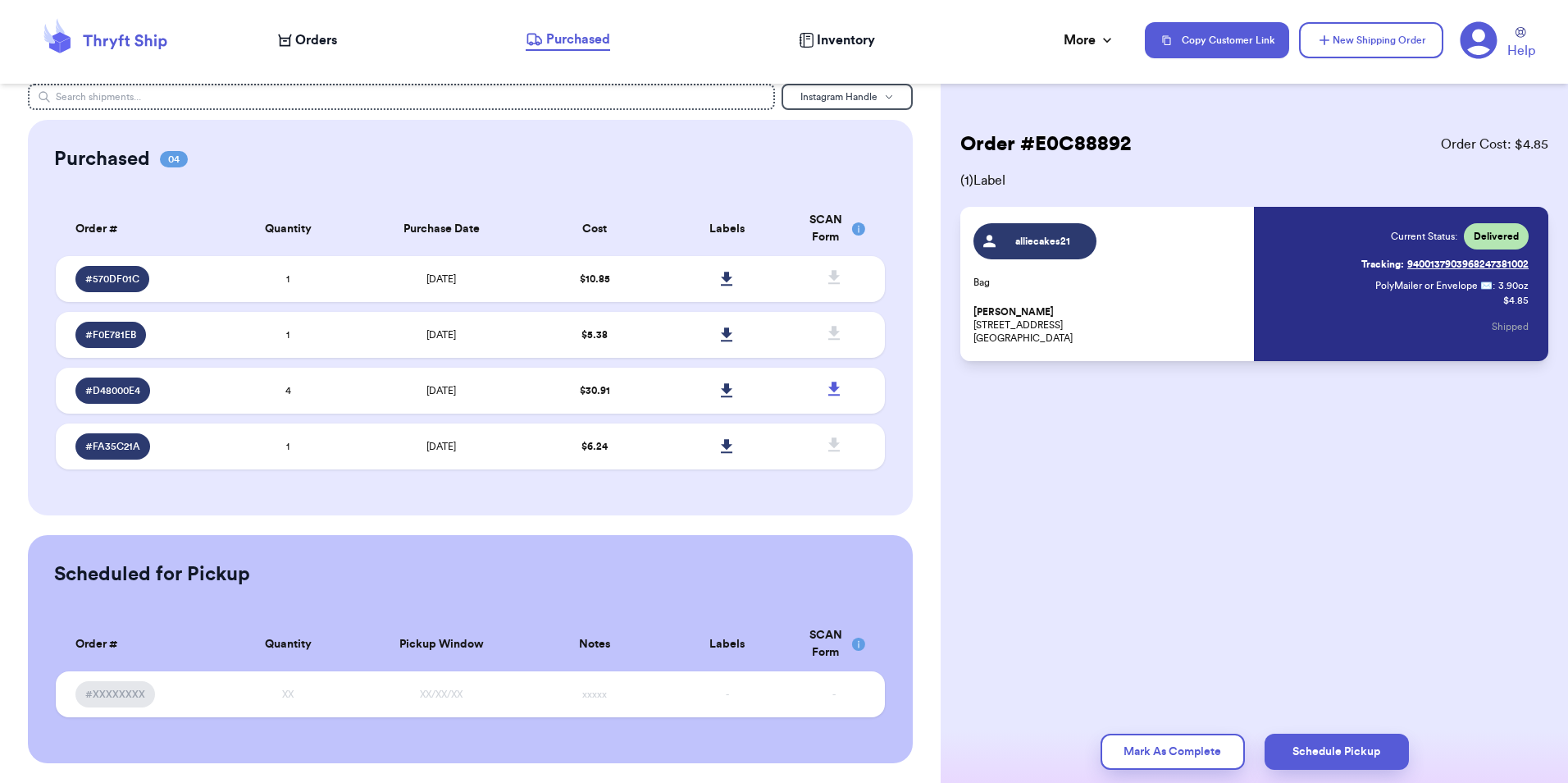
click at [598, 391] on span "$ 30.91" at bounding box center [595, 390] width 31 height 10
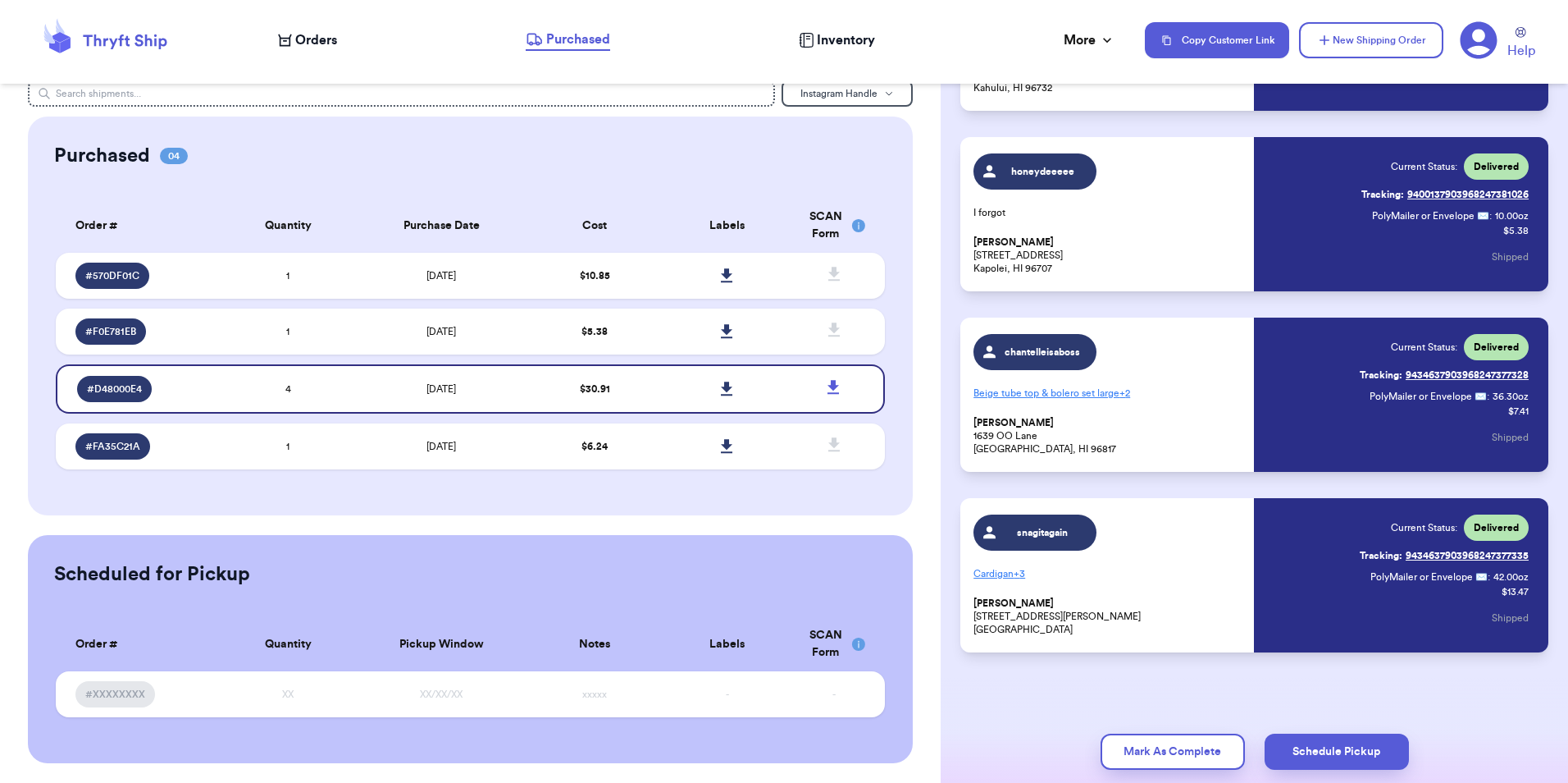
scroll to position [251, 0]
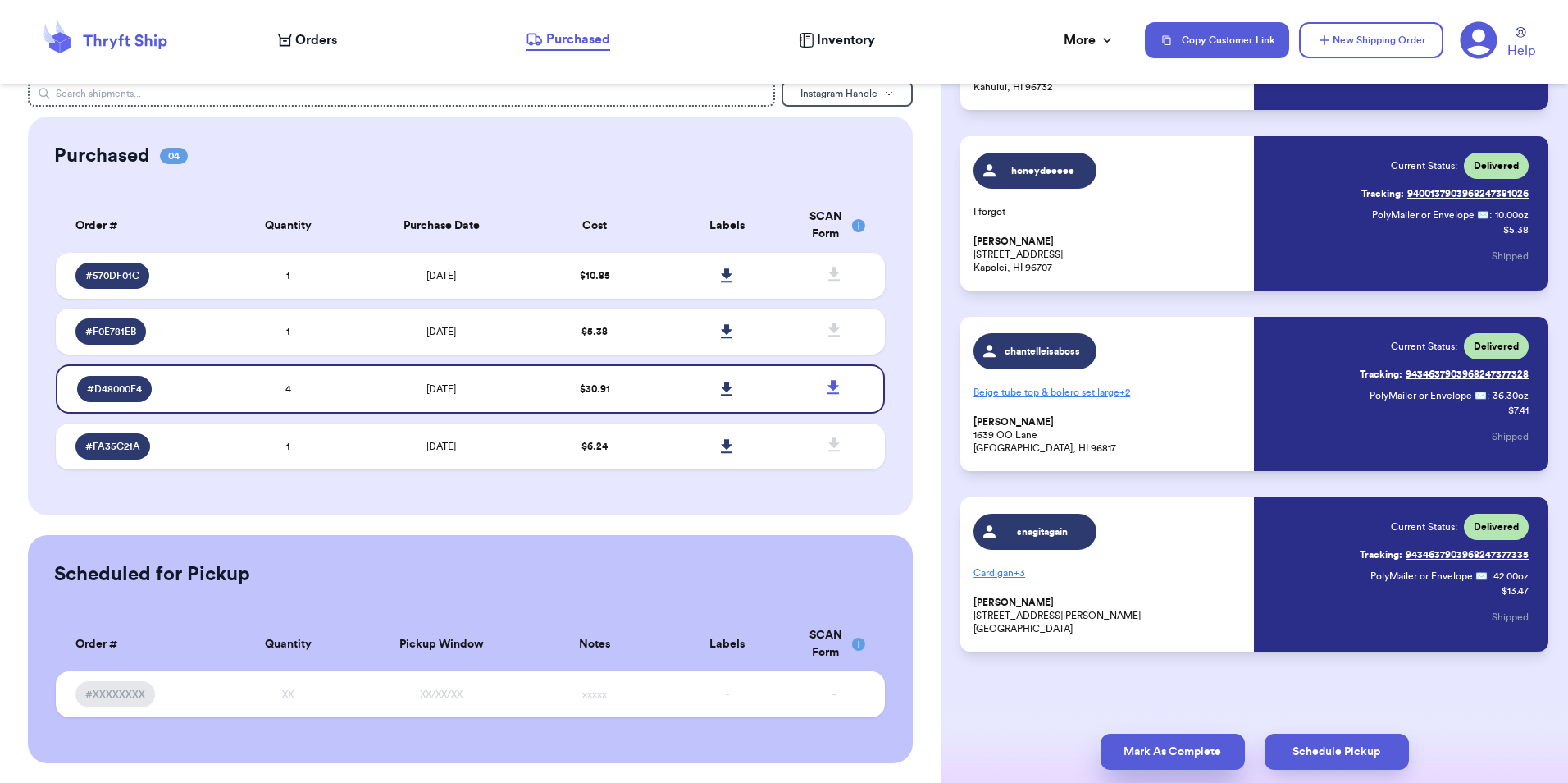
click at [1143, 758] on button "Mark As Complete" at bounding box center [1174, 752] width 145 height 36
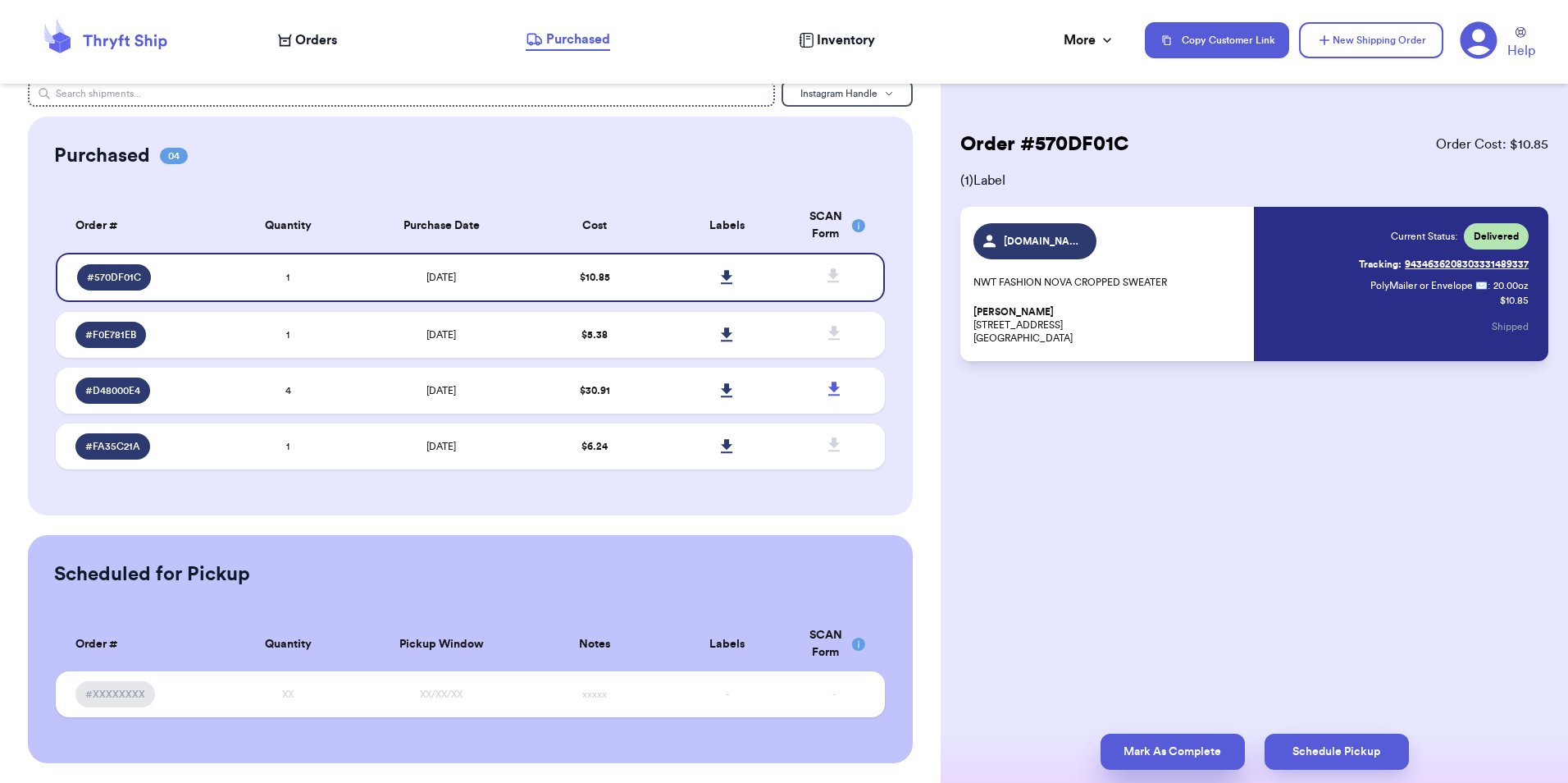
click at [1129, 757] on button "Mark As Complete" at bounding box center [1174, 752] width 145 height 36
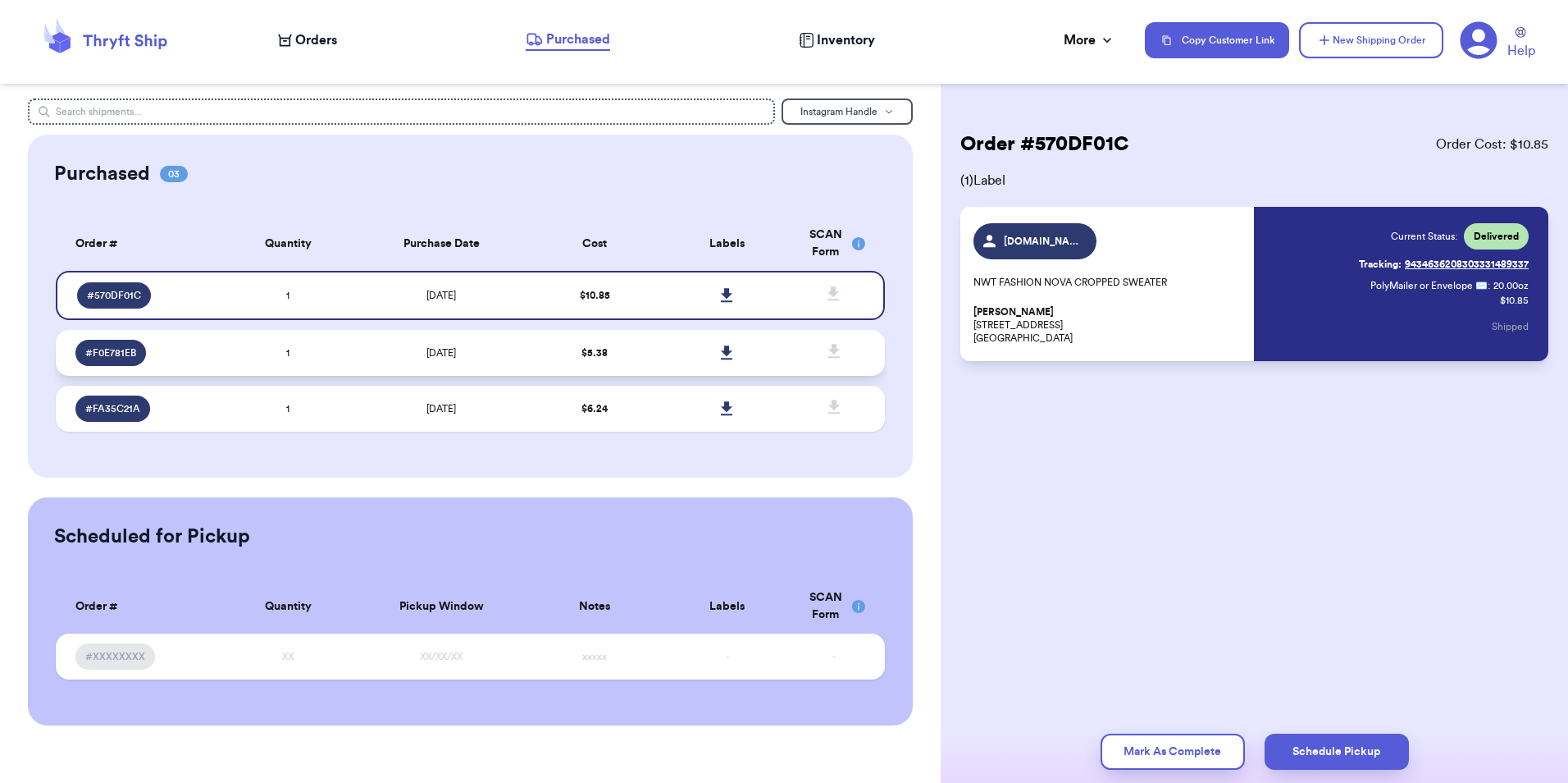
click at [532, 344] on td "$ 5.38" at bounding box center [594, 352] width 133 height 46
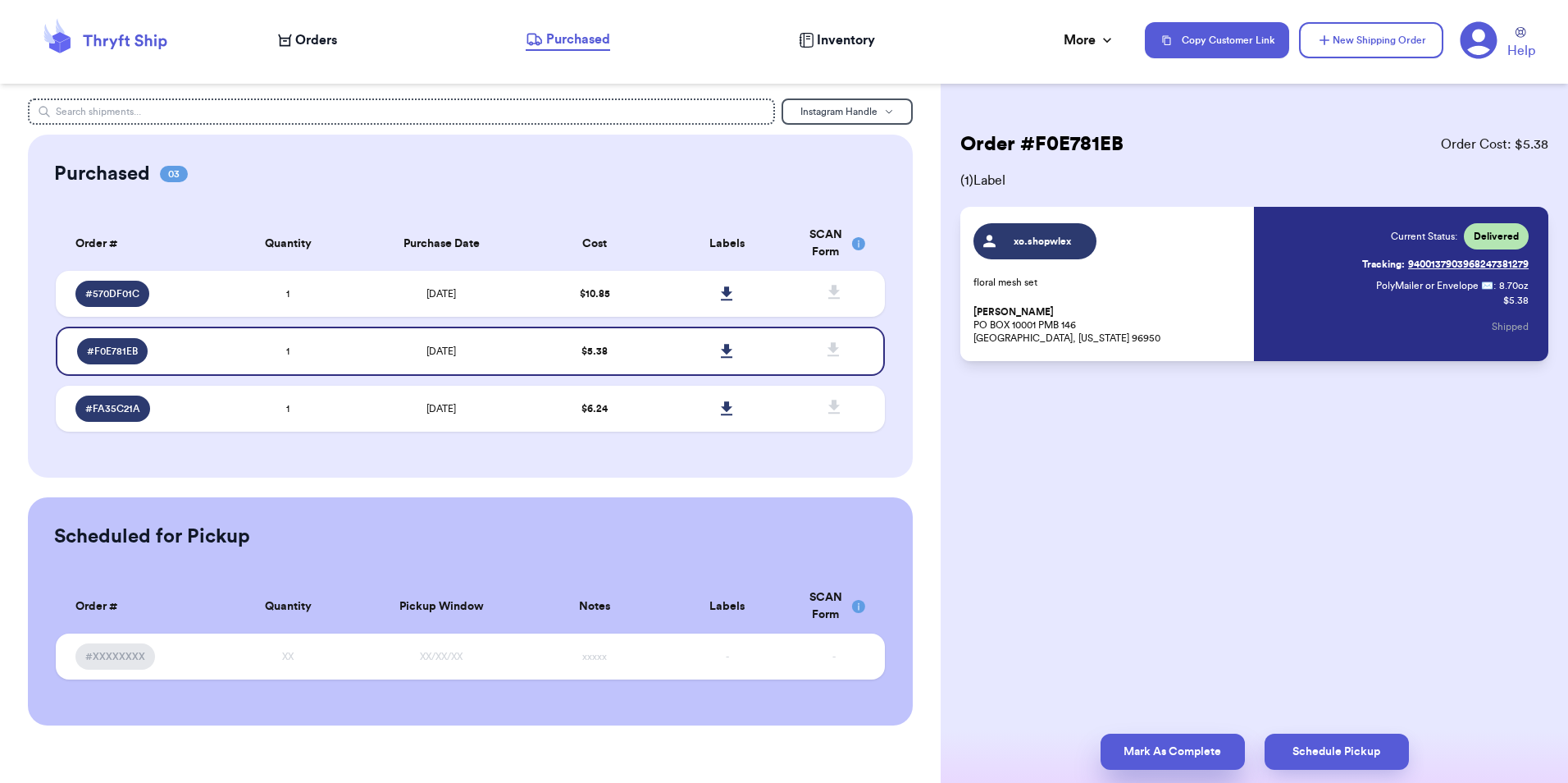
click at [1189, 756] on button "Mark As Complete" at bounding box center [1174, 752] width 145 height 36
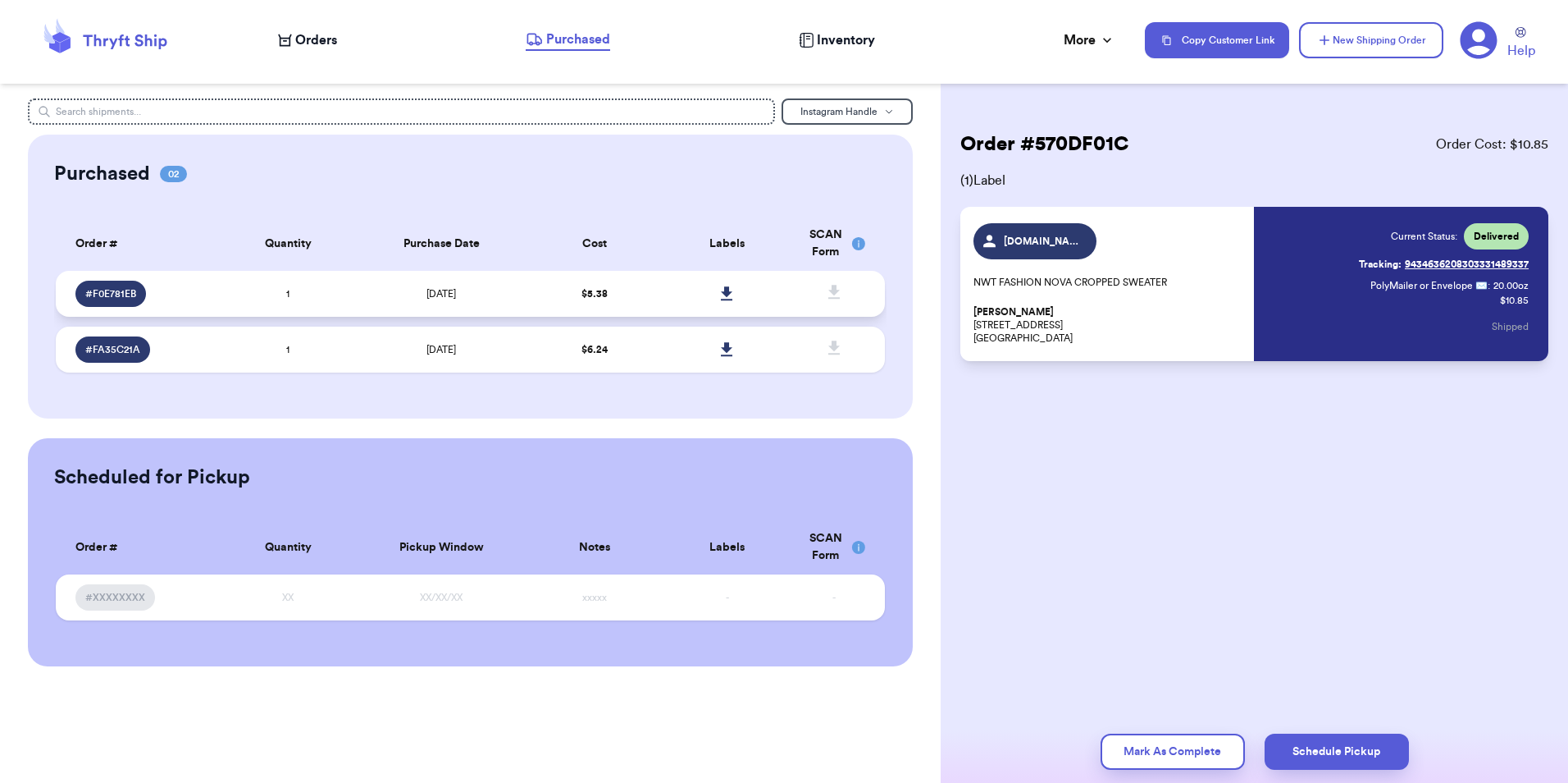
click at [557, 295] on td "$ 5.38" at bounding box center [594, 293] width 133 height 46
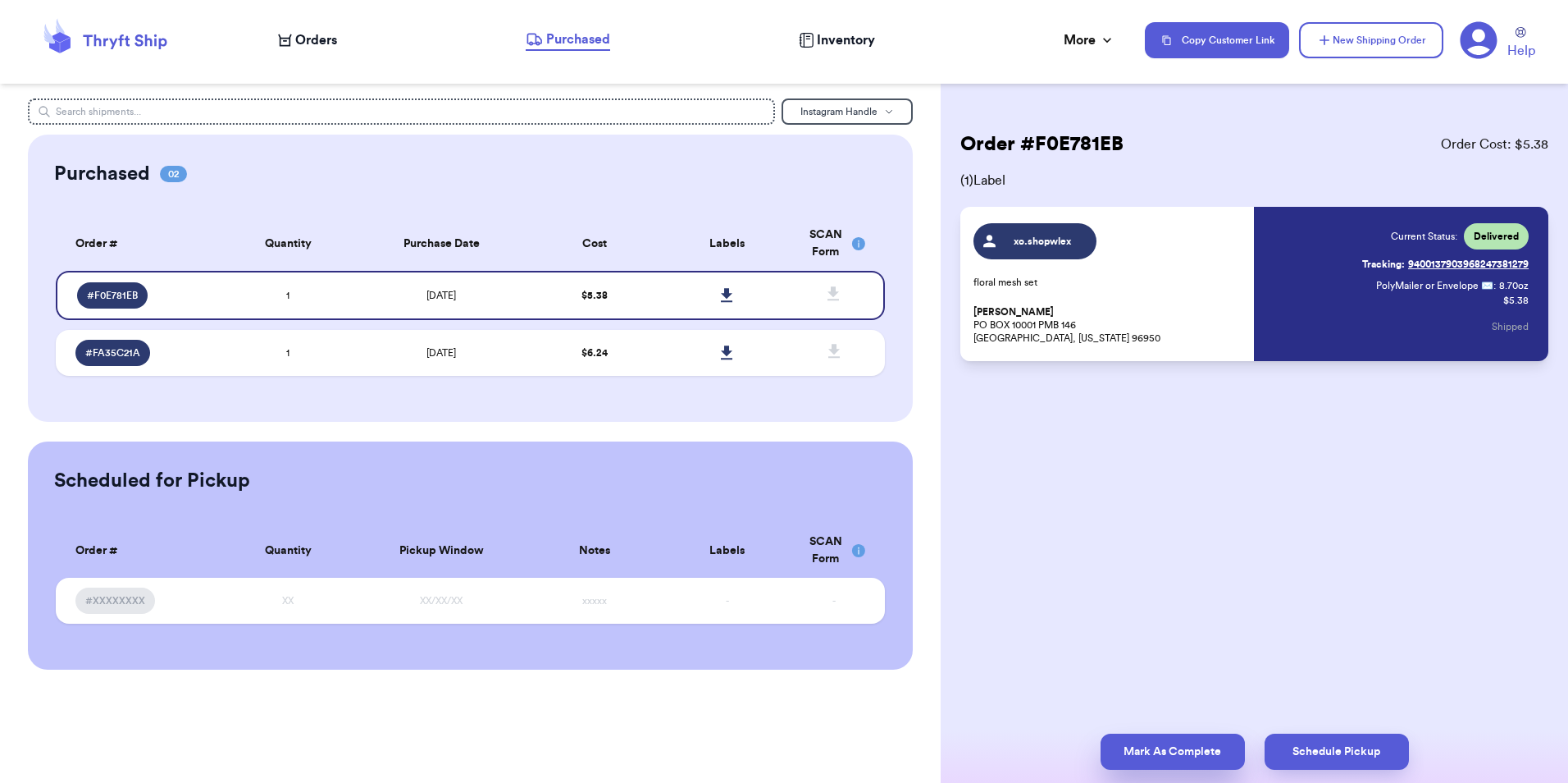
click at [1180, 743] on button "Mark As Complete" at bounding box center [1174, 752] width 145 height 36
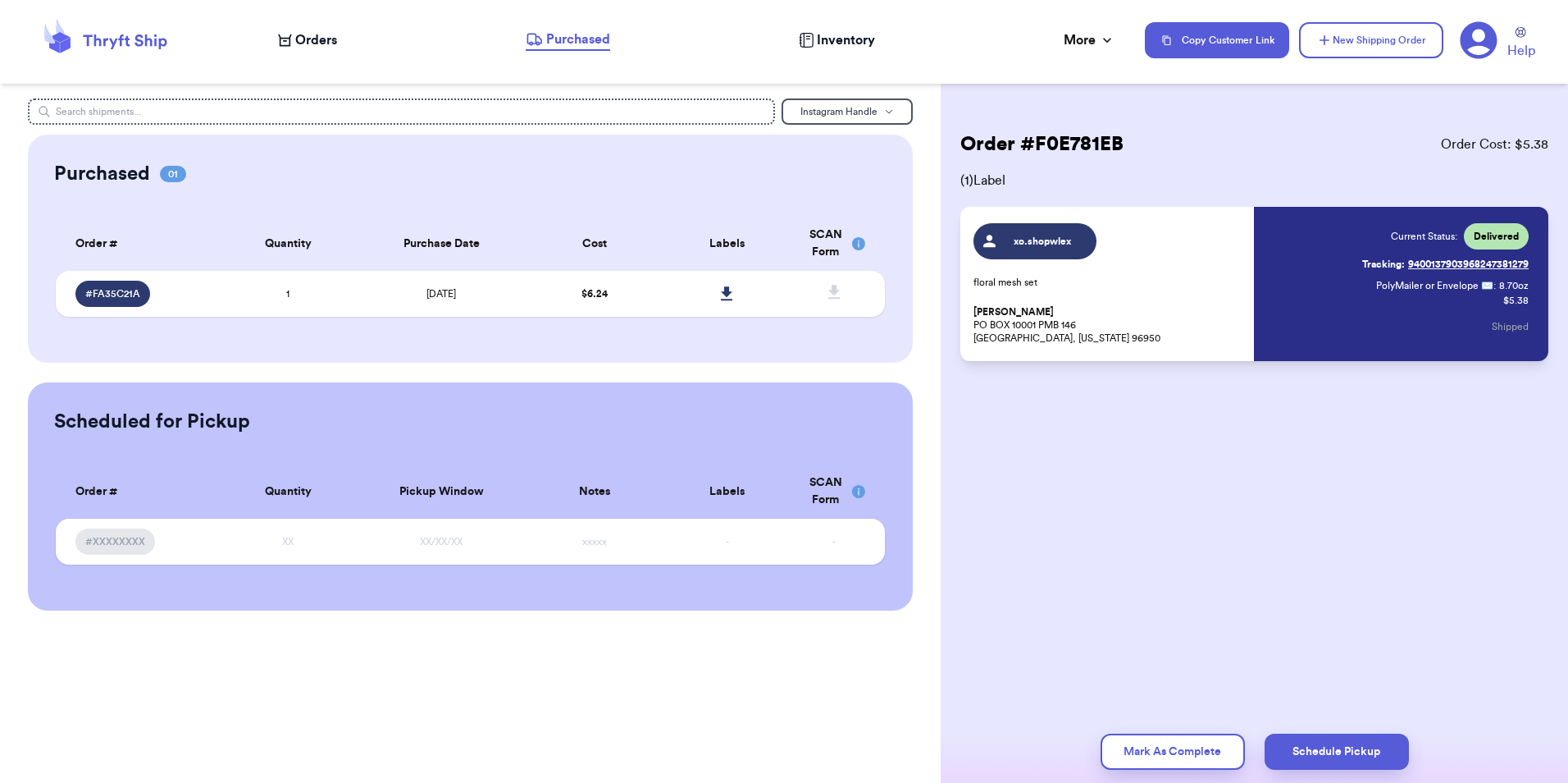
click at [298, 36] on span "Orders" at bounding box center [316, 41] width 42 height 20
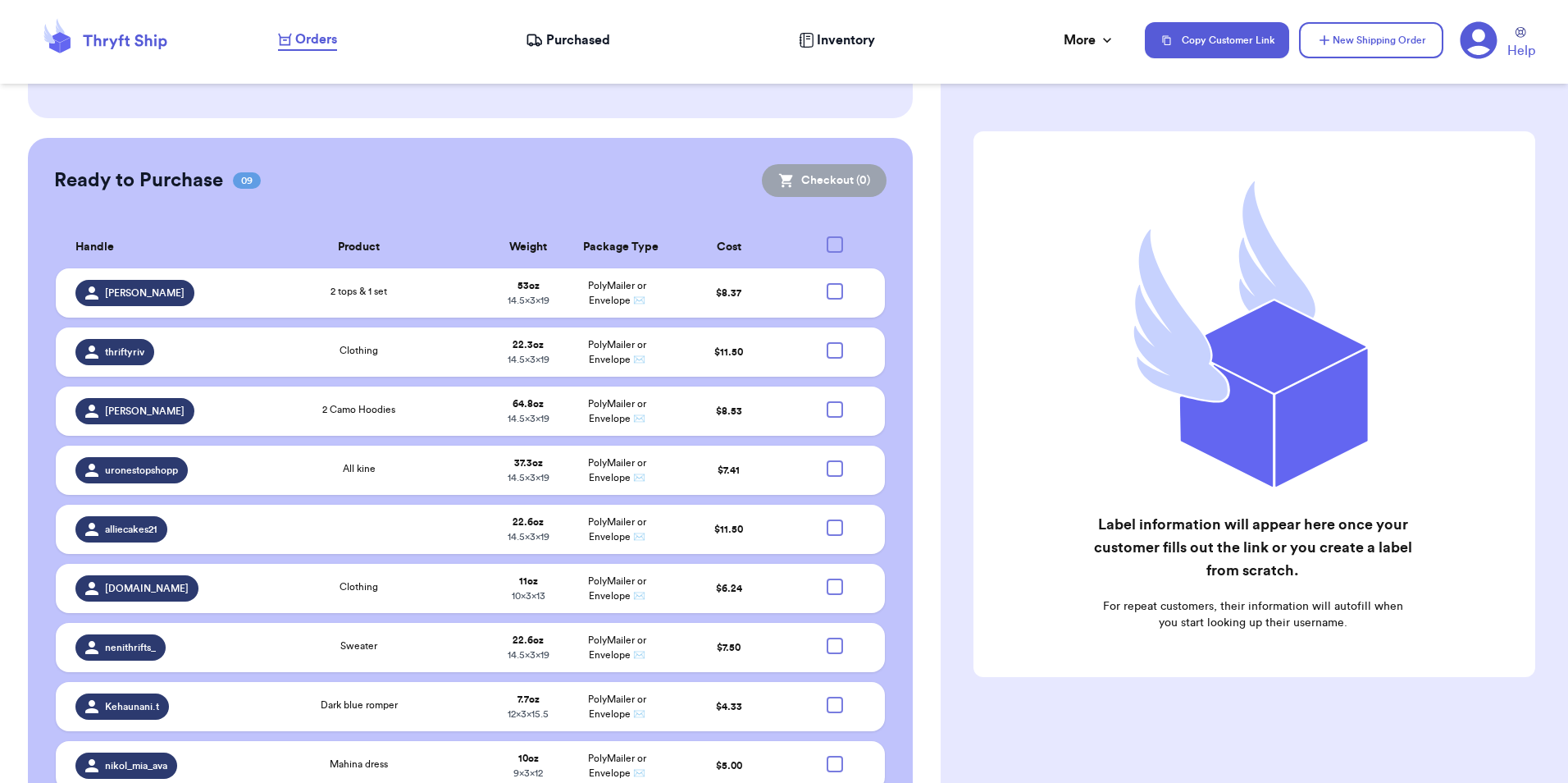
scroll to position [575, 0]
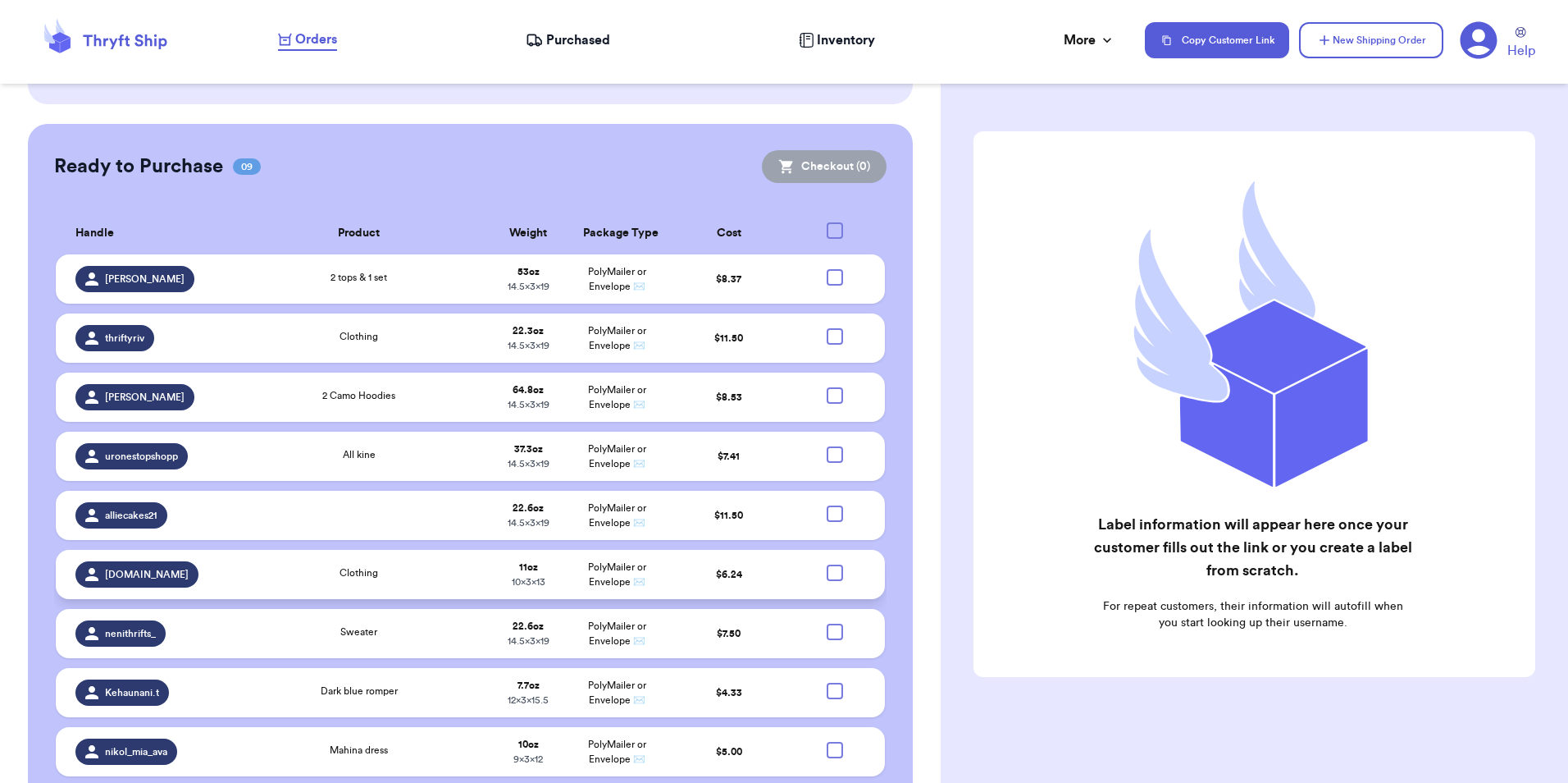
click at [537, 583] on span "10 x 3 x 13" at bounding box center [528, 581] width 33 height 10
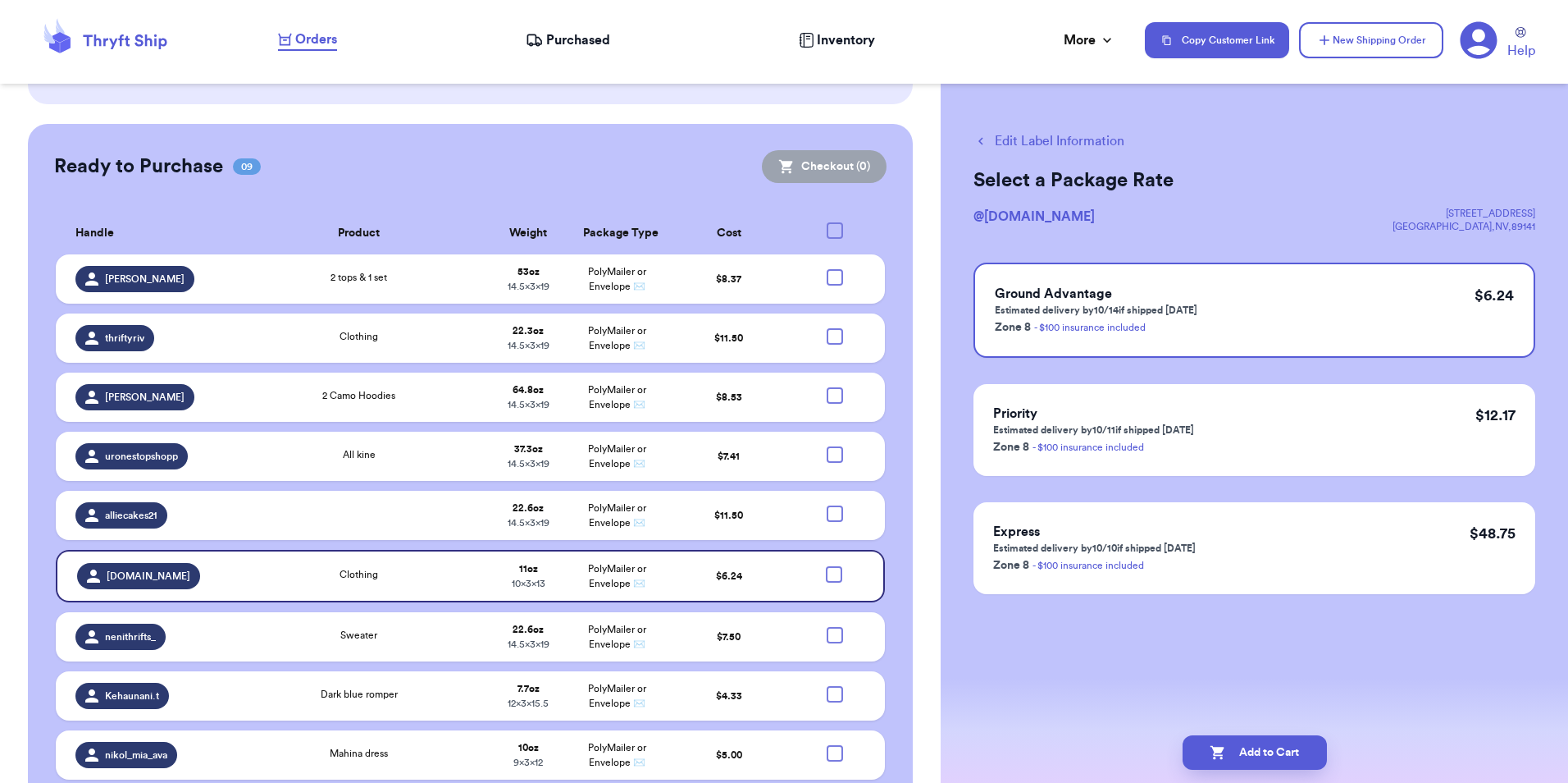
click at [1107, 135] on button "Edit Label Information" at bounding box center [1049, 141] width 151 height 20
select select "paid"
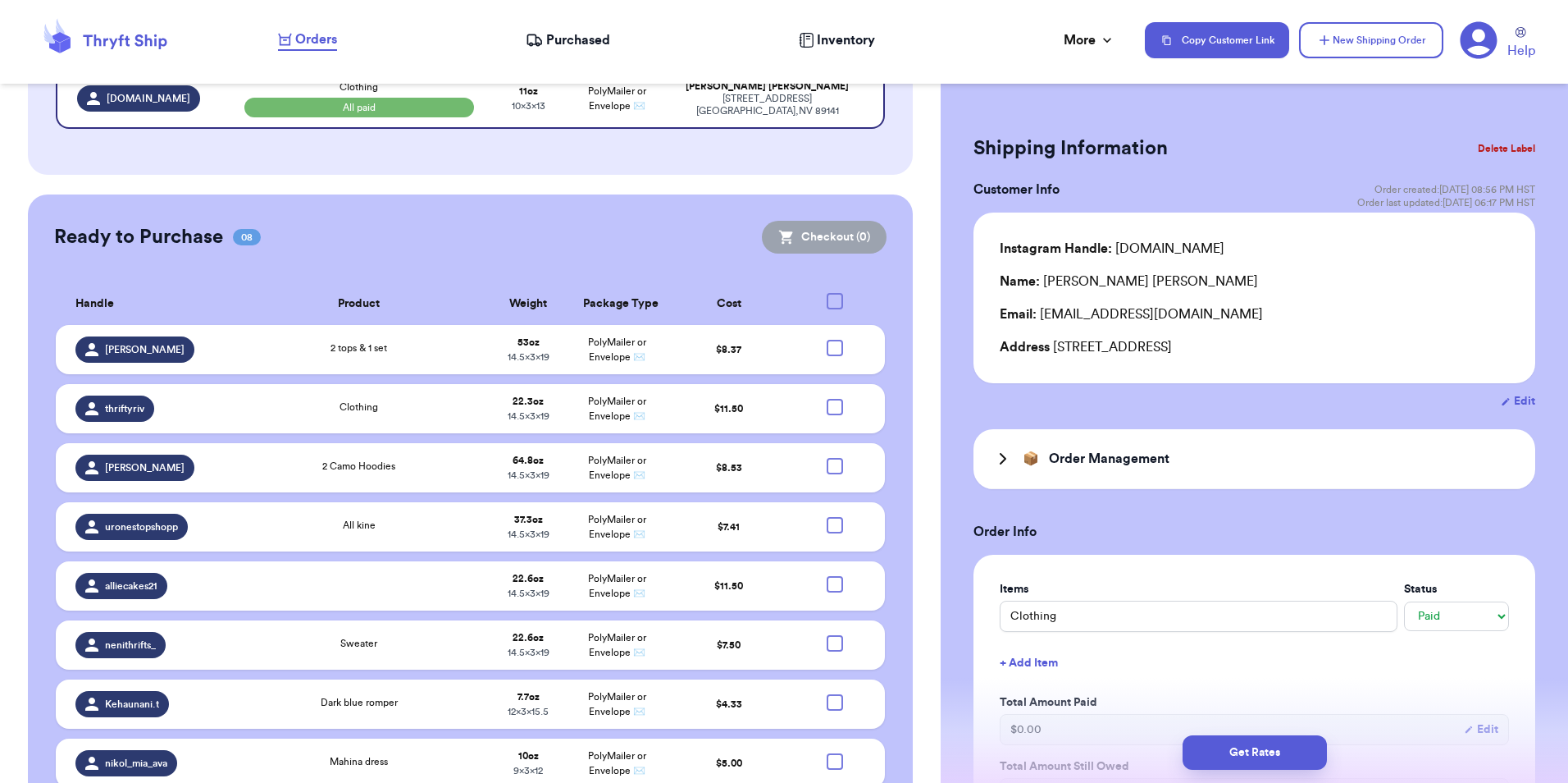
scroll to position [0, 0]
click at [1482, 145] on button "Delete Label" at bounding box center [1506, 149] width 71 height 36
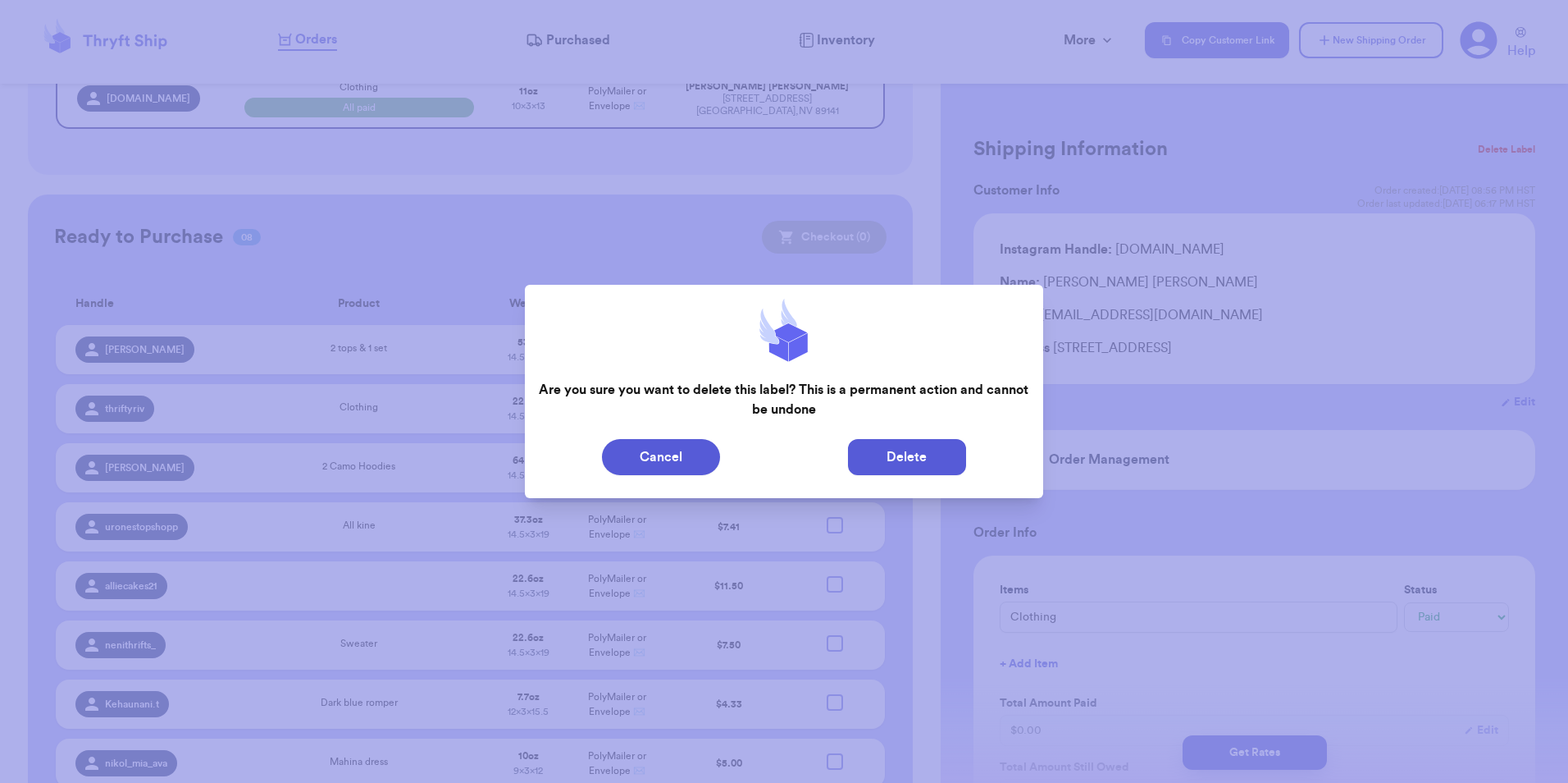
click at [917, 452] on button "Delete" at bounding box center [907, 457] width 119 height 36
type input "White stripe linen pants"
select select "unknown"
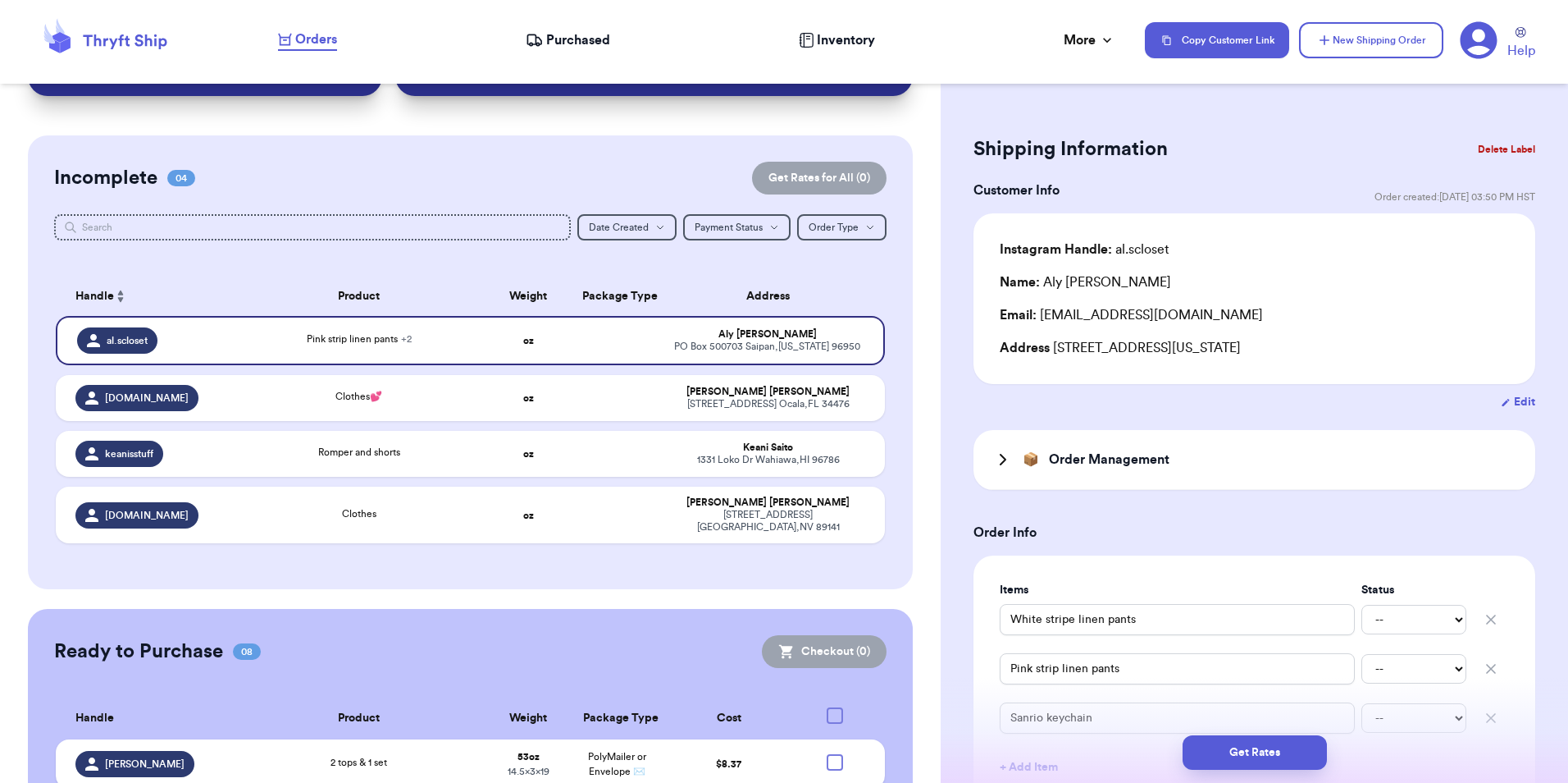
scroll to position [85, 0]
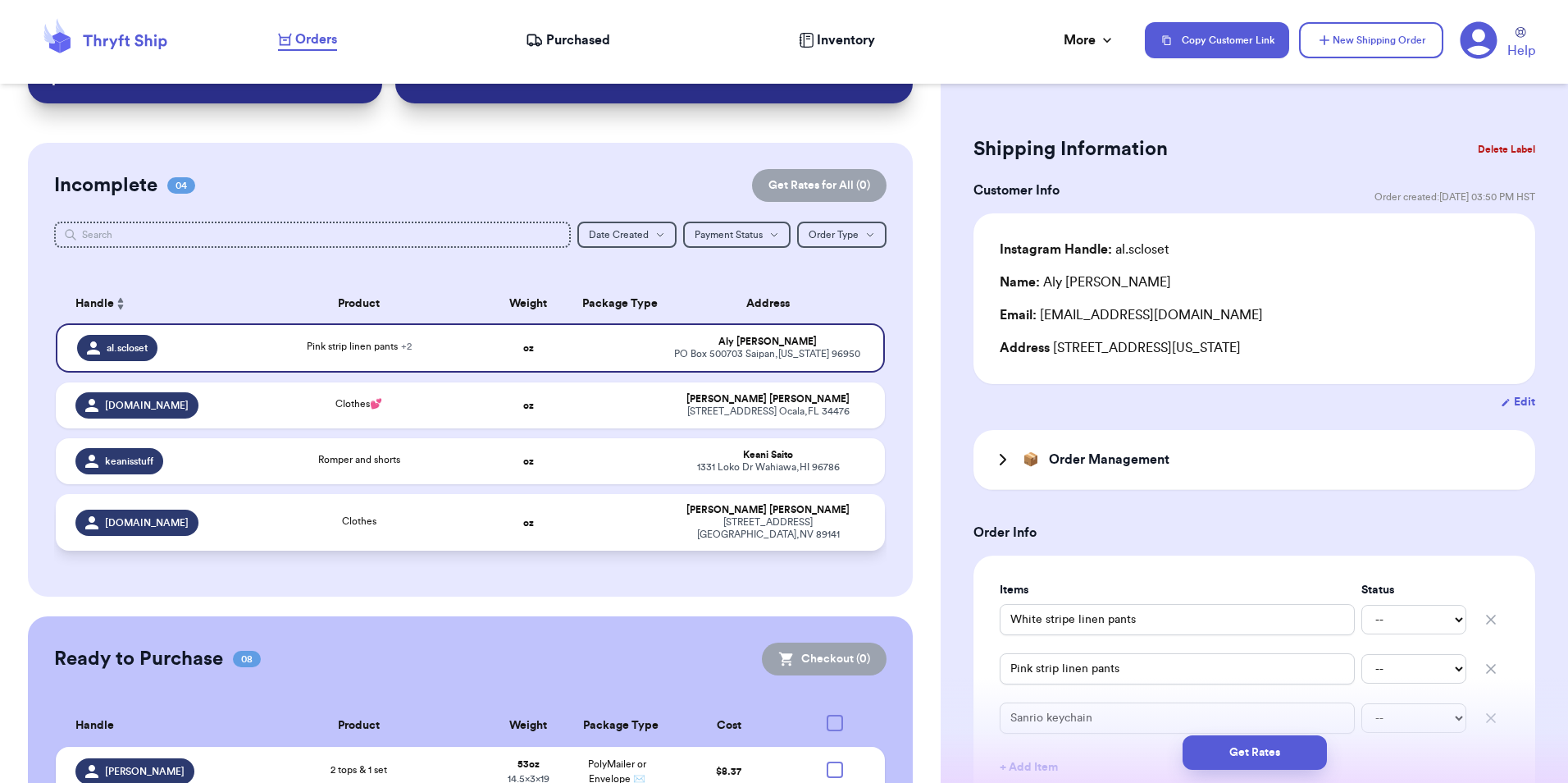
click at [405, 528] on div "Clothes" at bounding box center [359, 523] width 230 height 18
type input "Clothes"
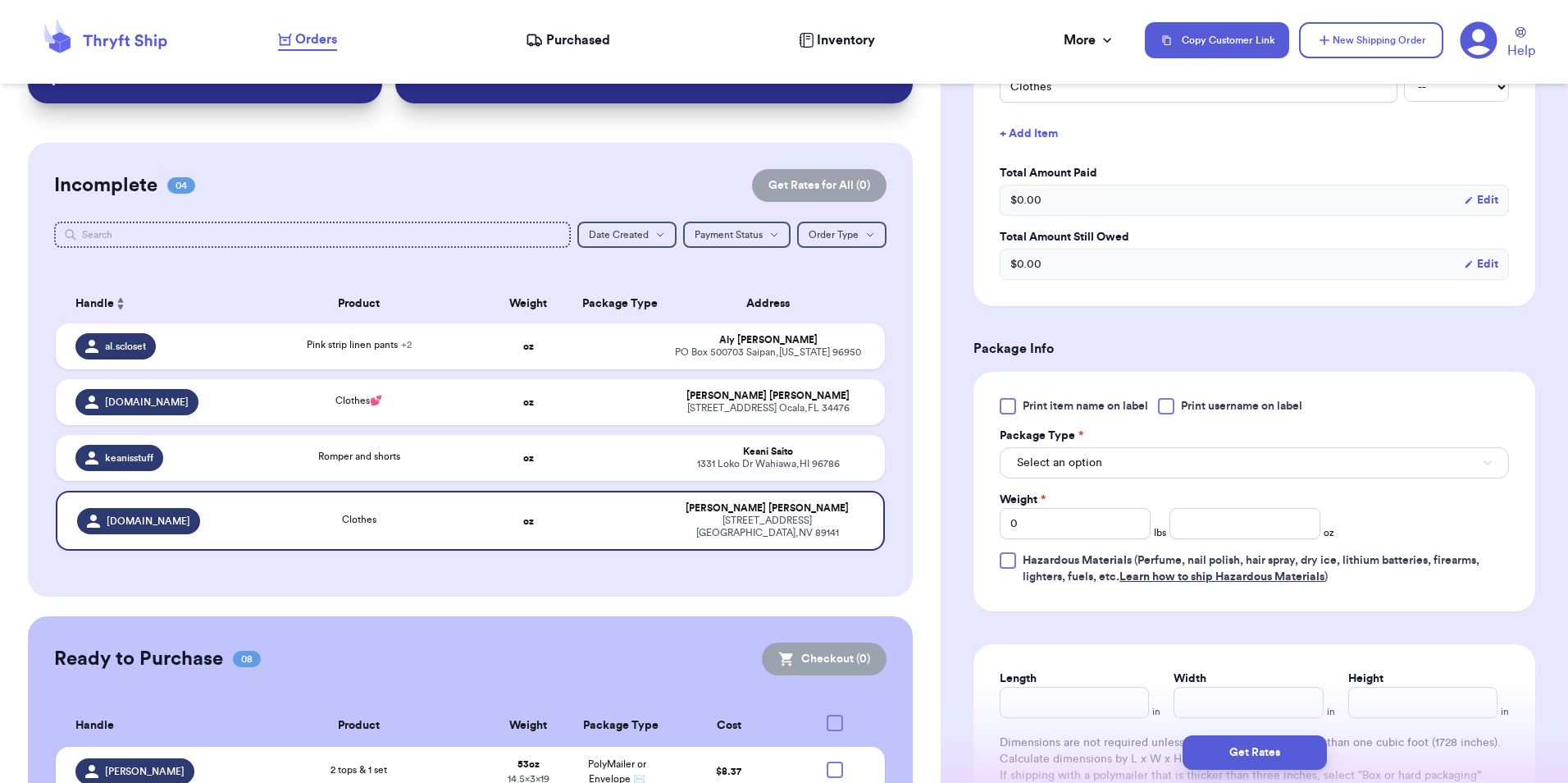
scroll to position [575, 0]
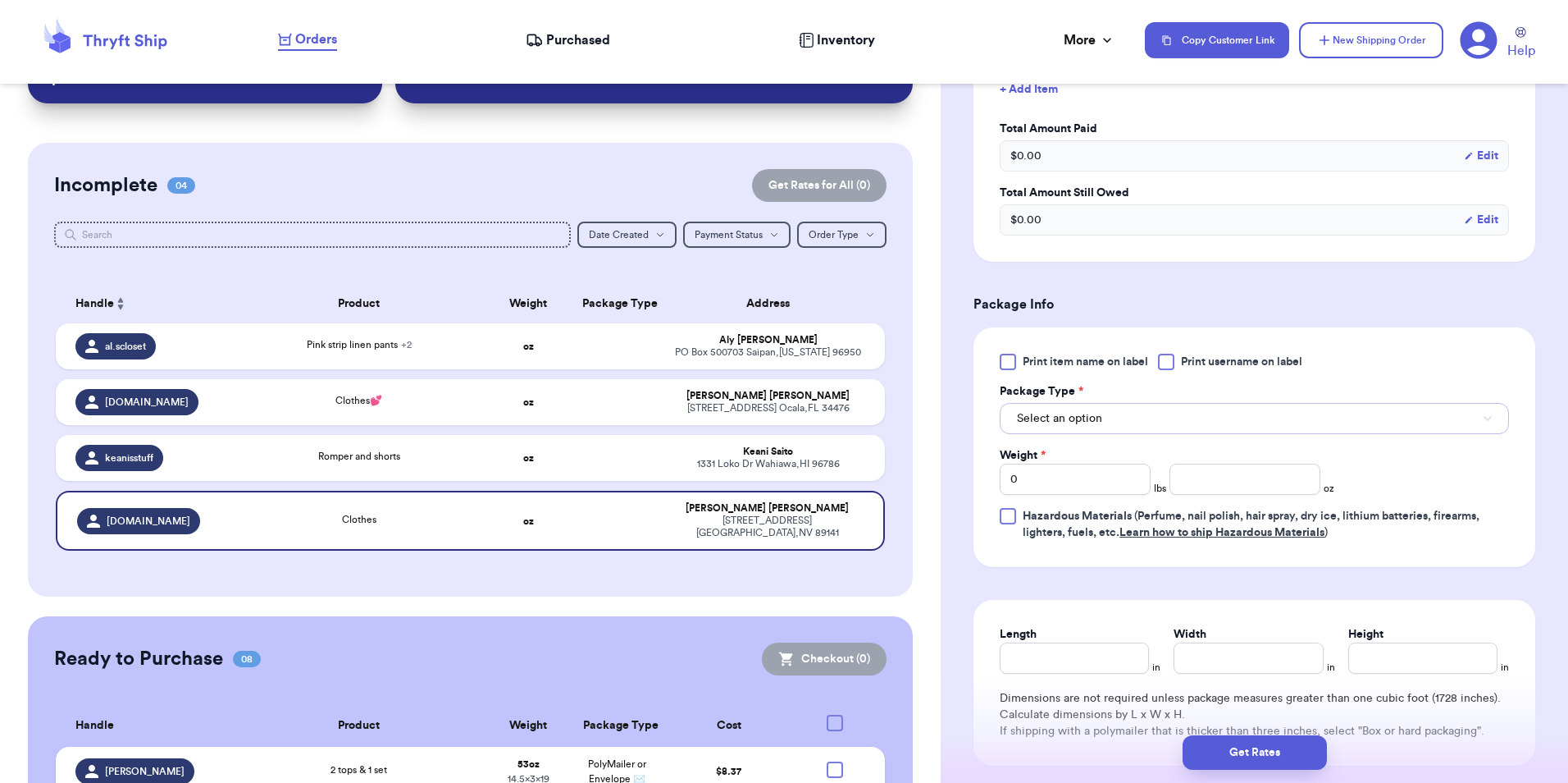
click at [1074, 428] on button "Select an option" at bounding box center [1254, 418] width 509 height 31
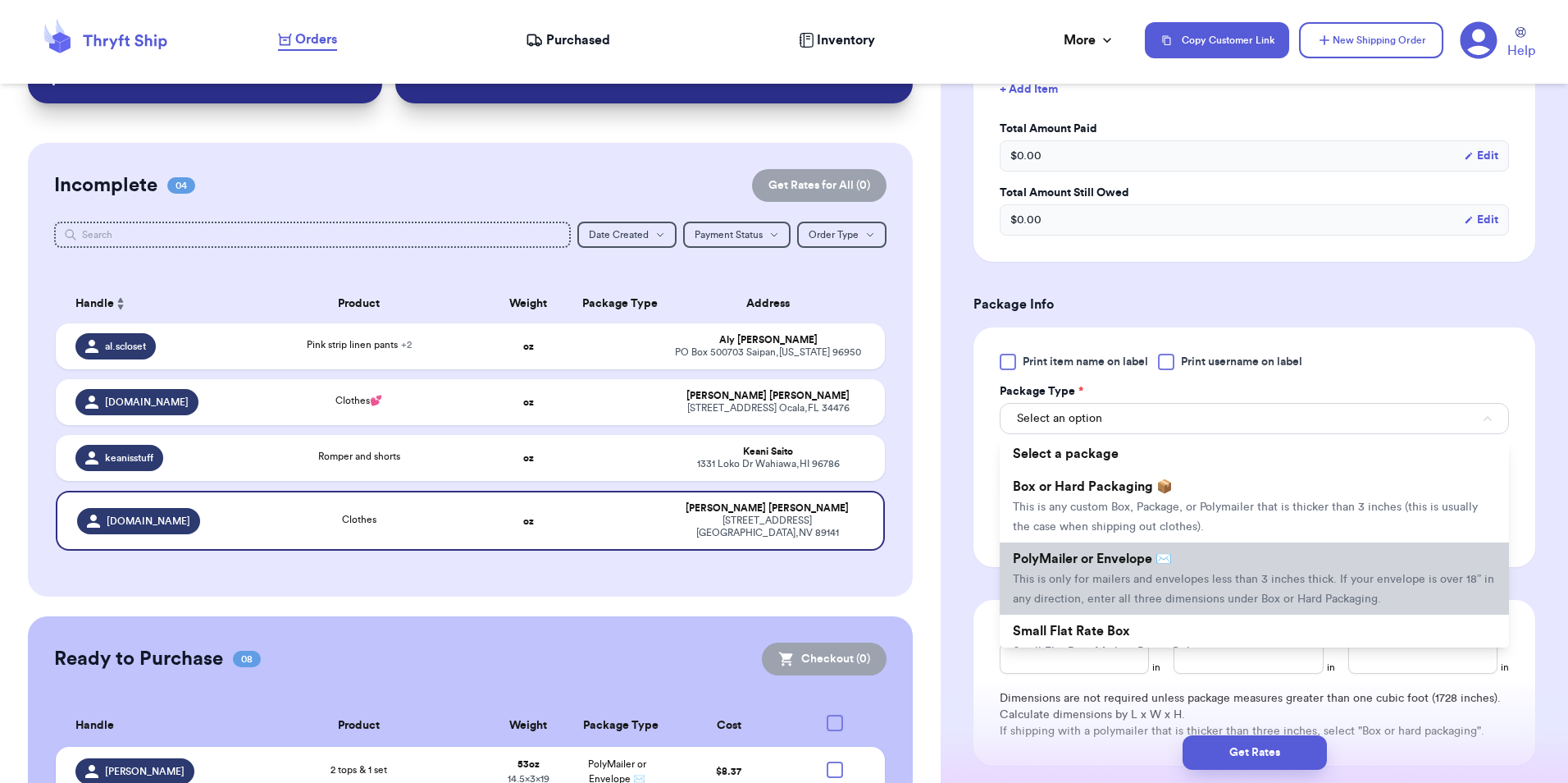
click at [1080, 569] on li "PolyMailer or Envelope ✉️ This is only for mailers and envelopes less than 3 in…" at bounding box center [1254, 578] width 509 height 72
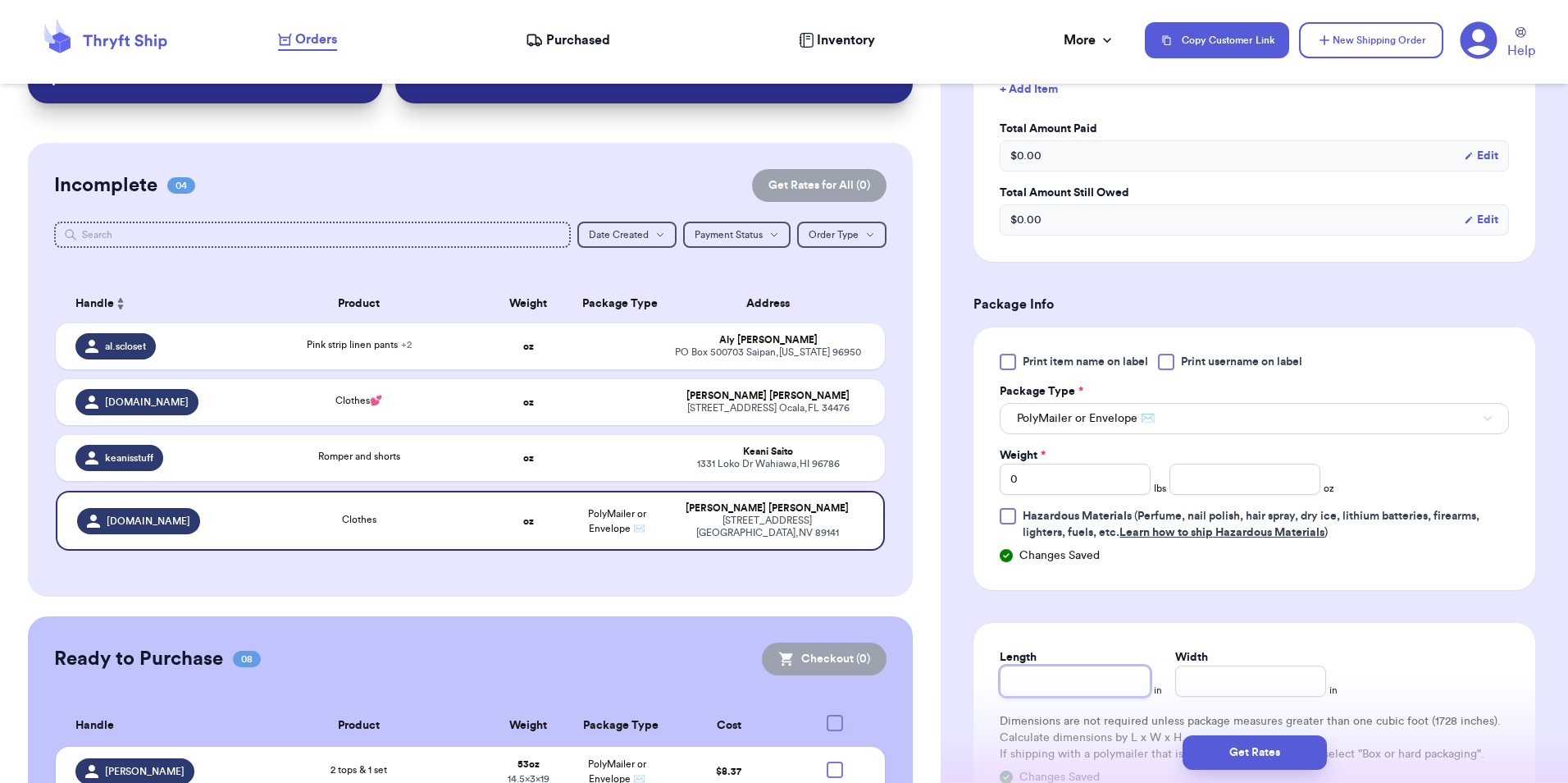
click at [1073, 692] on input "Length" at bounding box center [1075, 681] width 151 height 31
type input "1"
type input "19"
click at [1219, 681] on input "Width *" at bounding box center [1250, 681] width 151 height 31
type input "1"
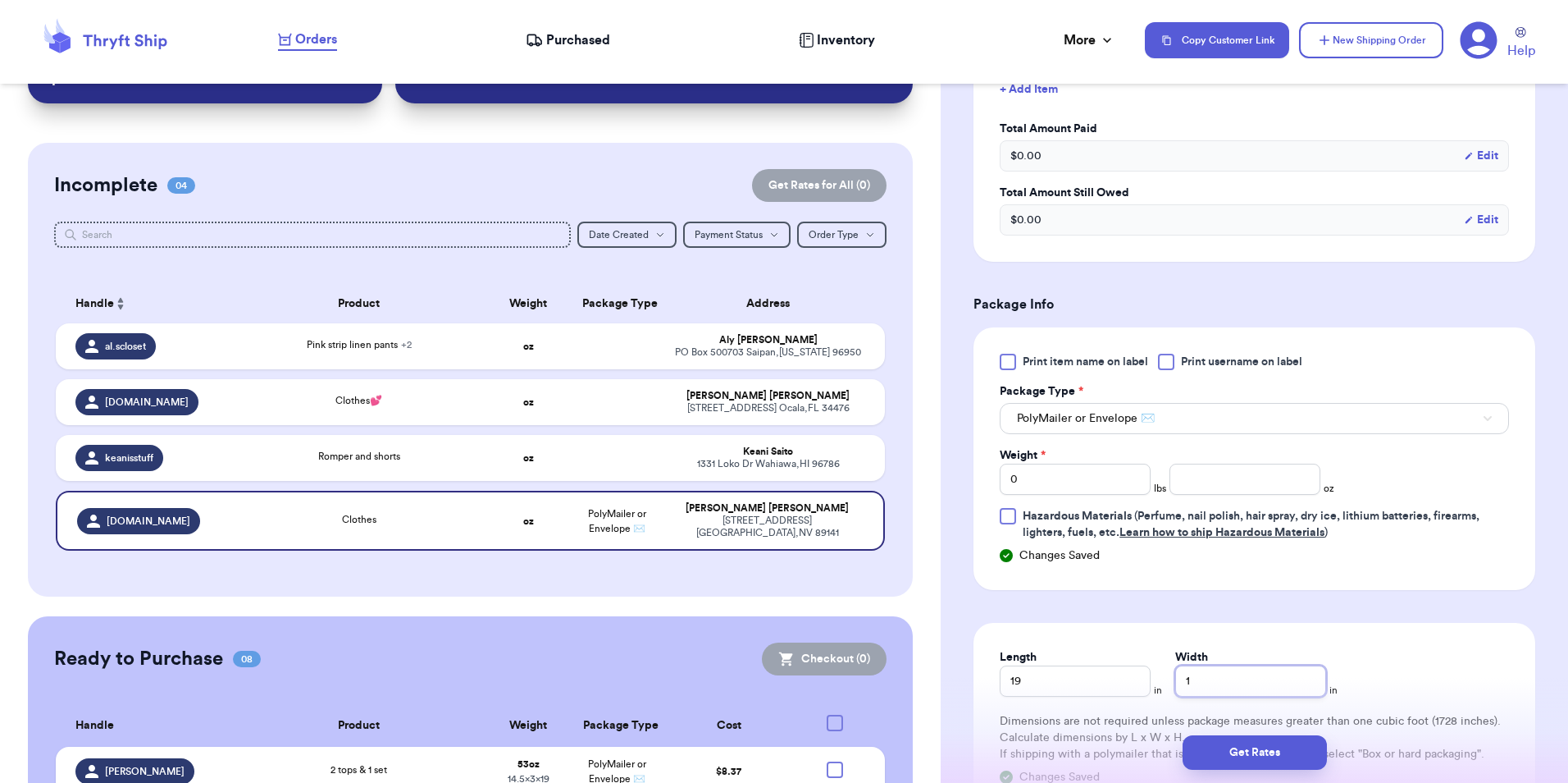
type input "14"
type input "14.5"
click at [1026, 479] on input "0" at bounding box center [1075, 479] width 151 height 31
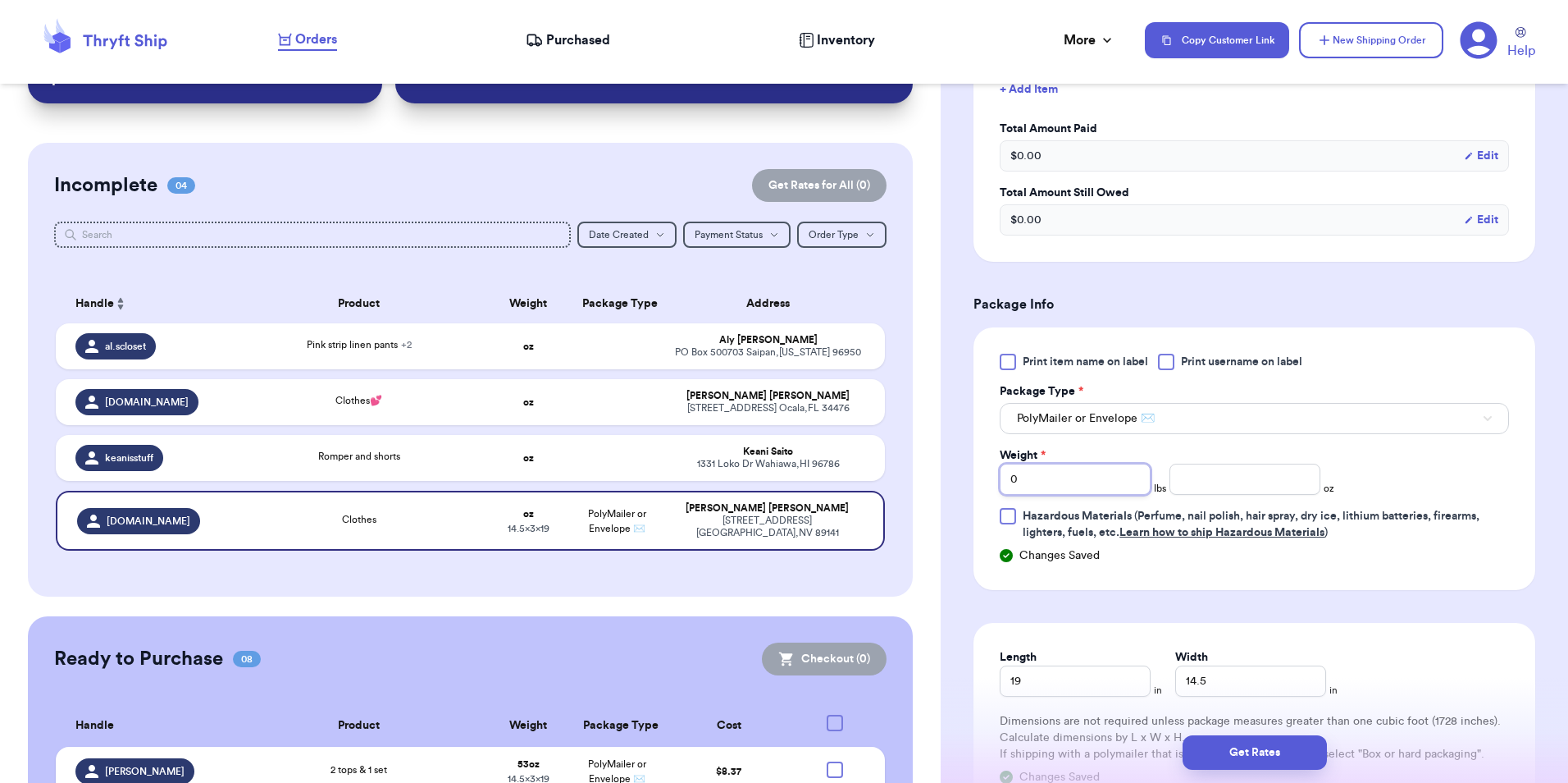
type input "01"
type input "0"
type input "1"
click at [1242, 494] on div "Print item name on label Print username on label Package Type * PolyMailer or E…" at bounding box center [1254, 447] width 509 height 187
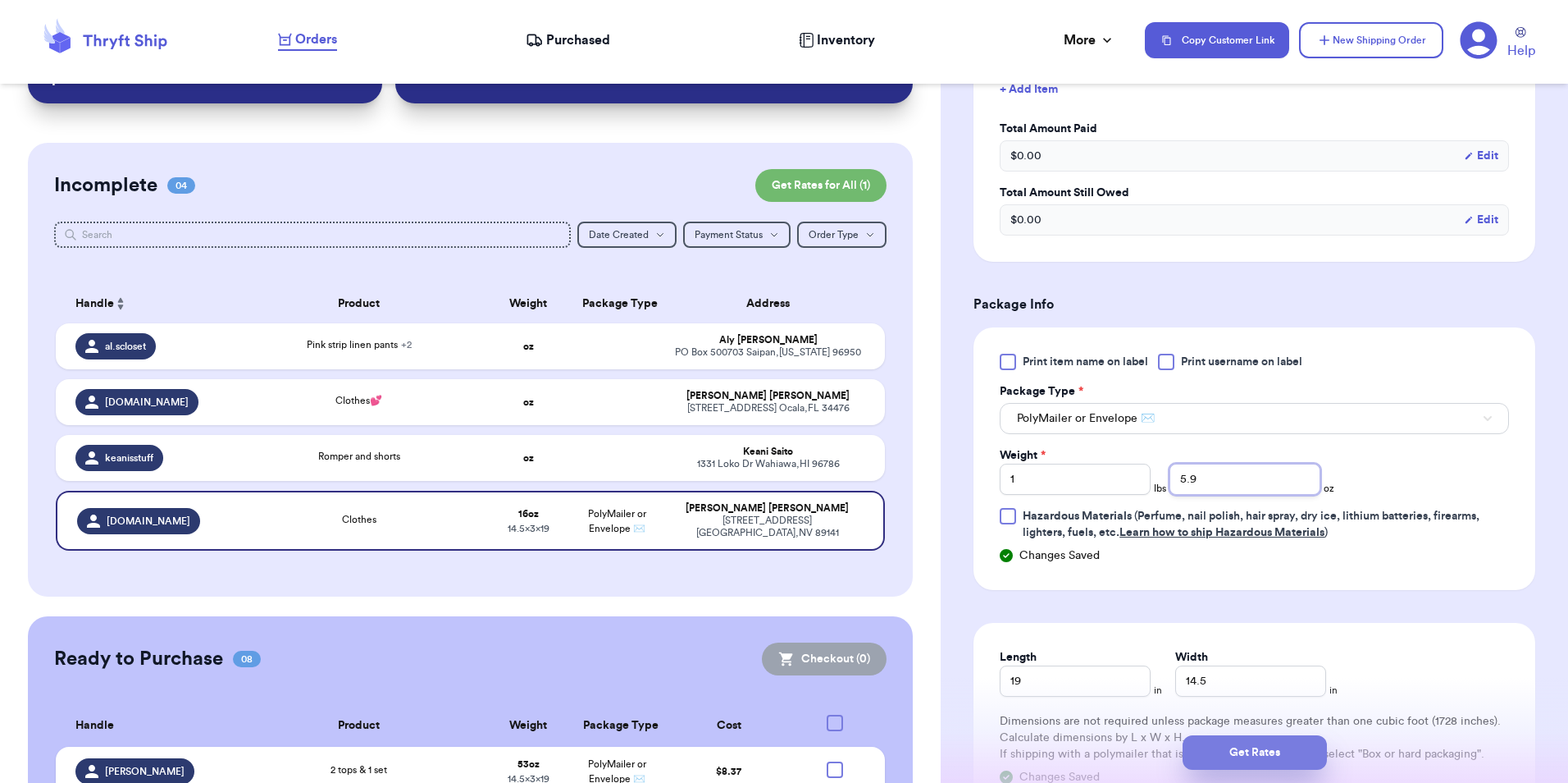
type input "5.9"
click at [1286, 742] on button "Get Rates" at bounding box center [1255, 752] width 145 height 34
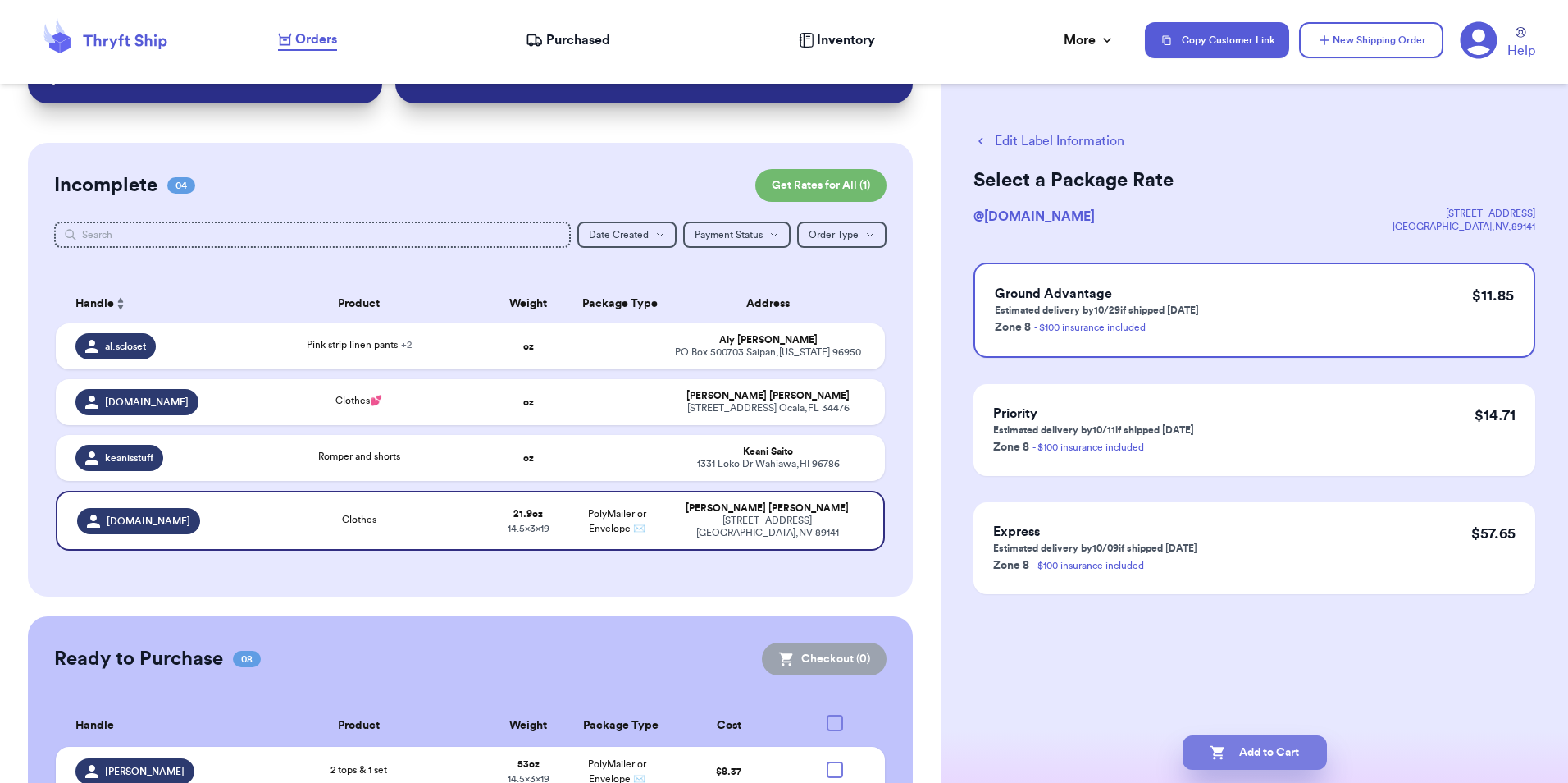
click at [1230, 752] on button "Add to Cart" at bounding box center [1255, 752] width 145 height 34
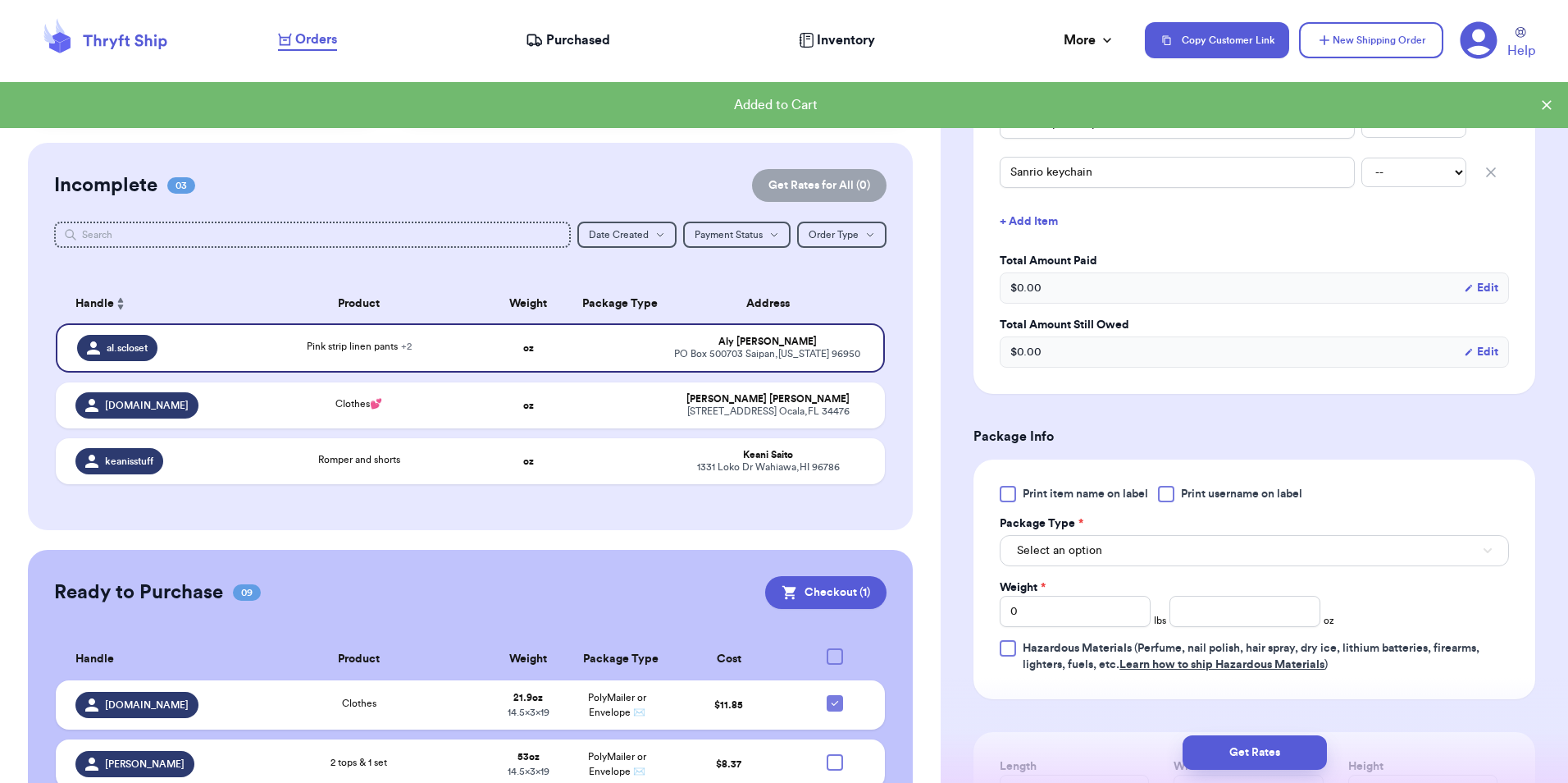
scroll to position [575, 0]
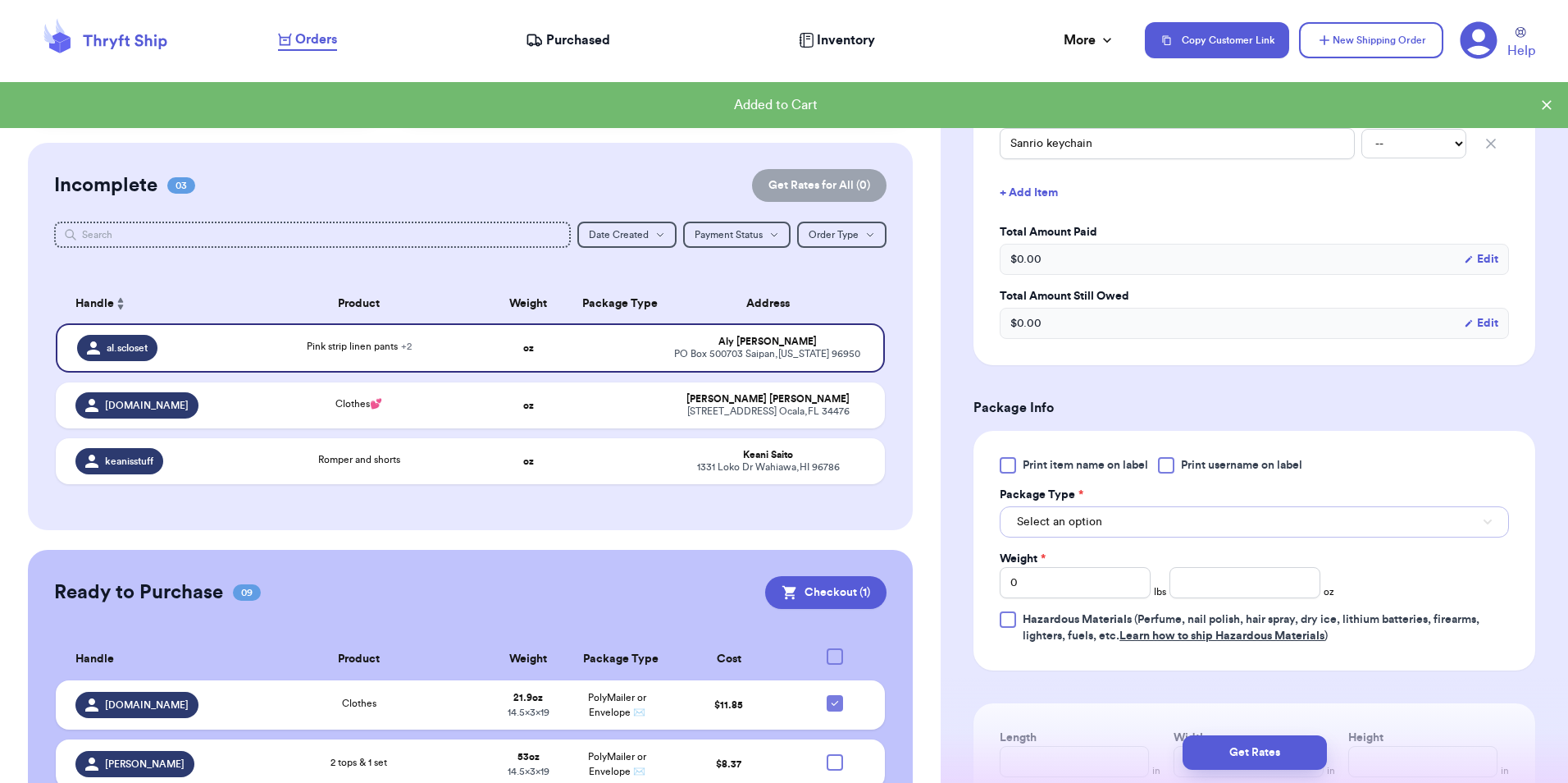
click at [1048, 527] on span "Select an option" at bounding box center [1060, 522] width 85 height 16
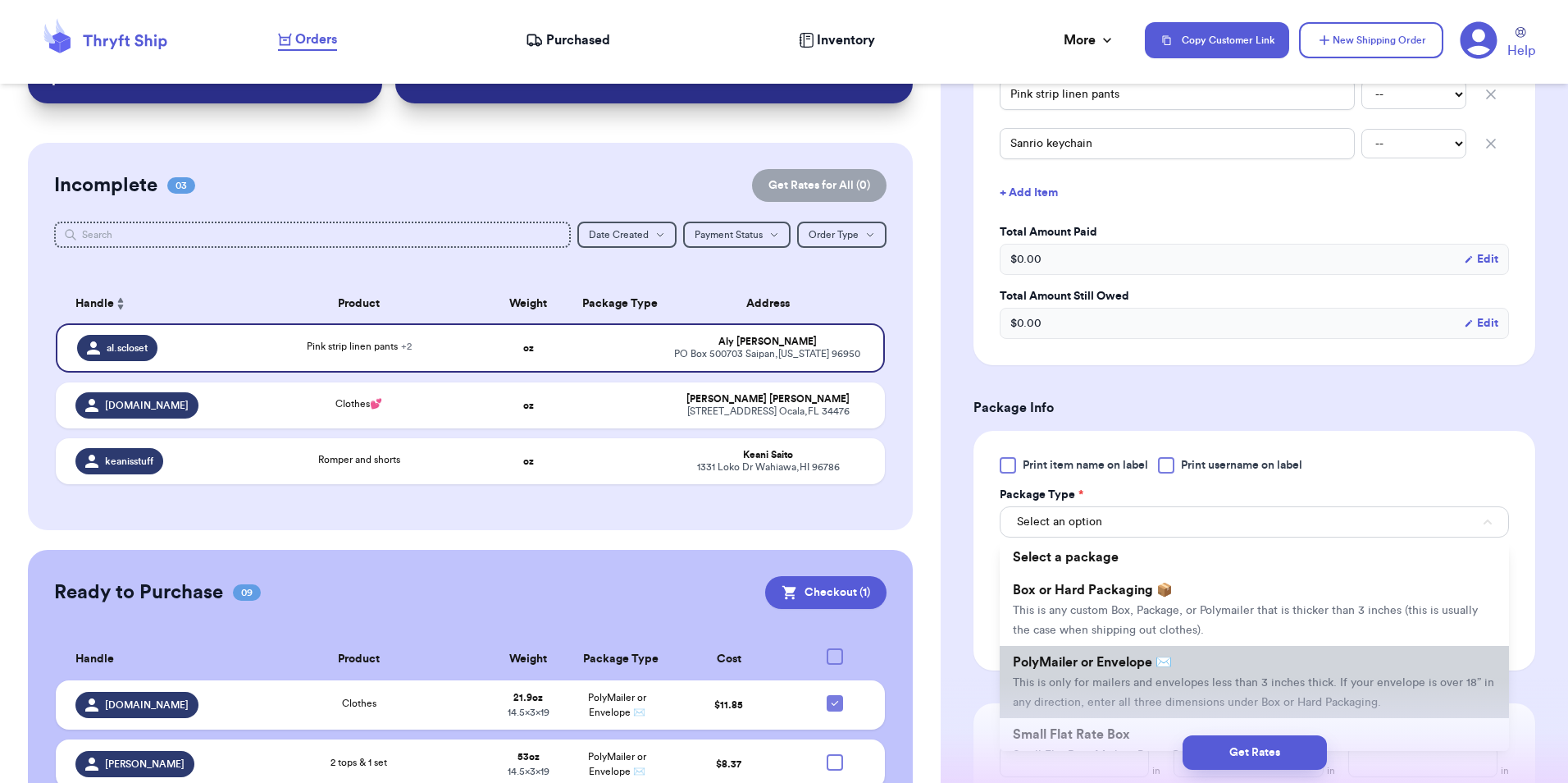
click at [1072, 694] on li "PolyMailer or Envelope ✉️ This is only for mailers and envelopes less than 3 in…" at bounding box center [1254, 683] width 509 height 72
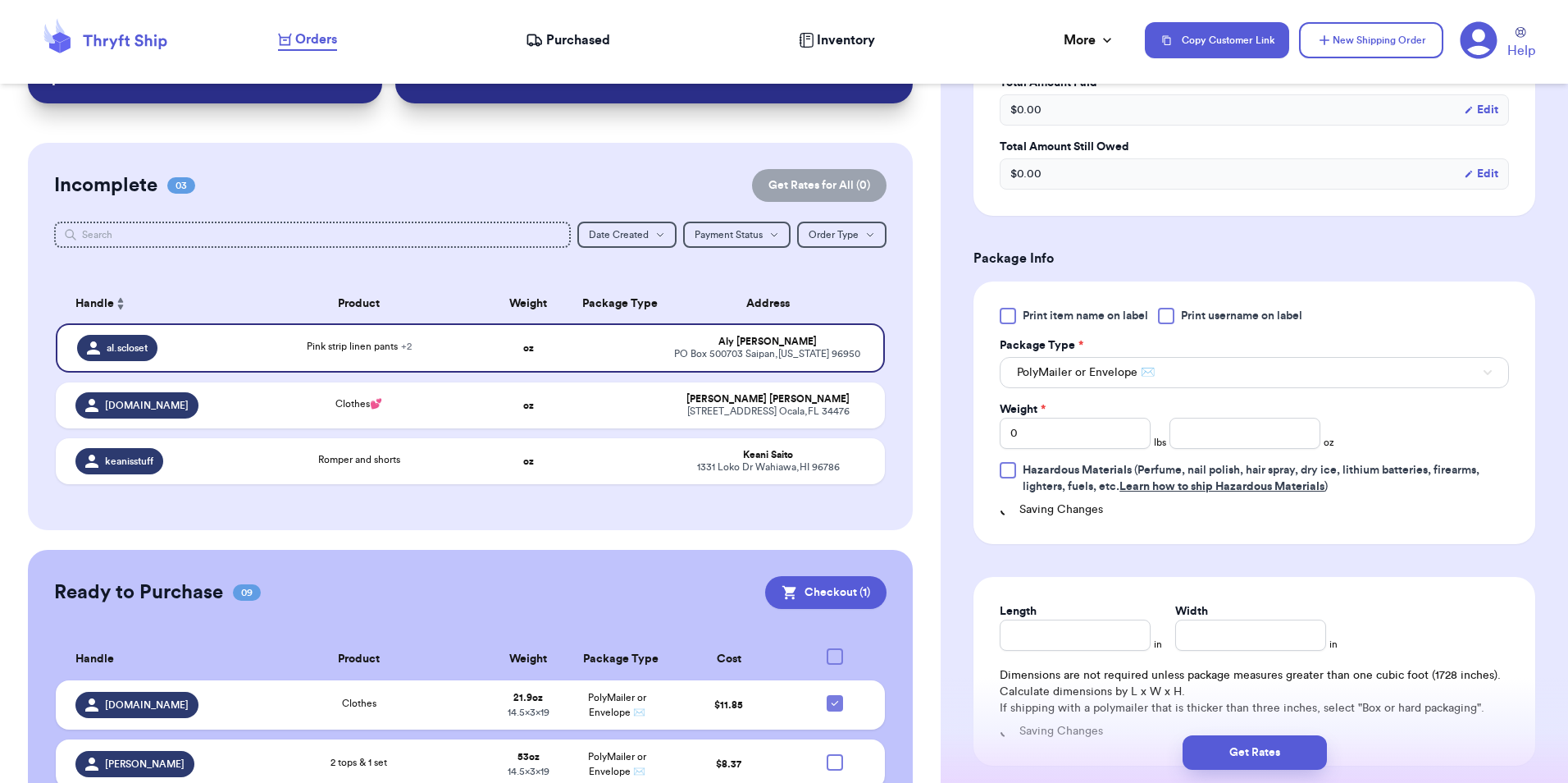
scroll to position [739, 0]
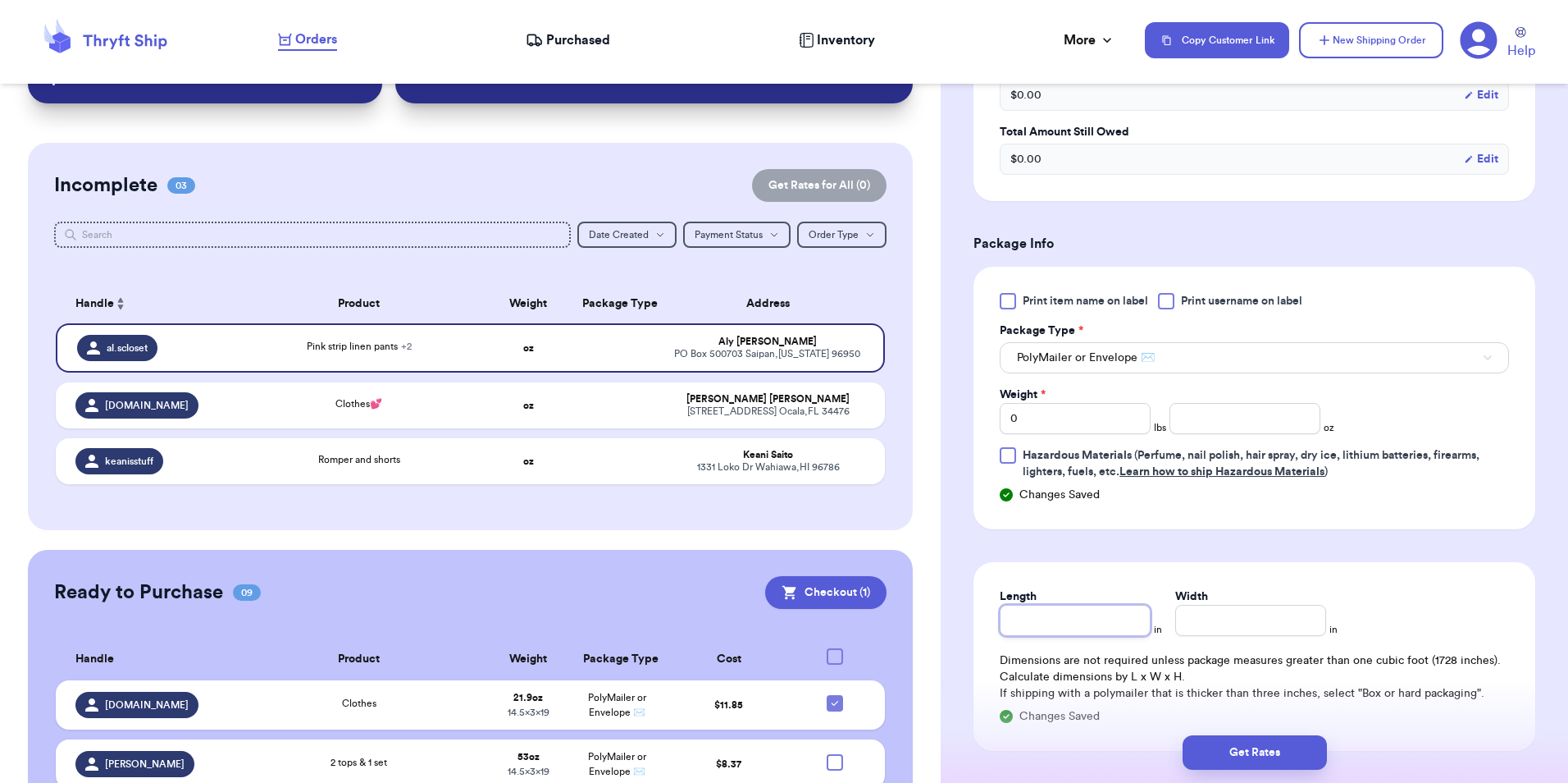
click at [1047, 619] on input "Length" at bounding box center [1075, 620] width 151 height 31
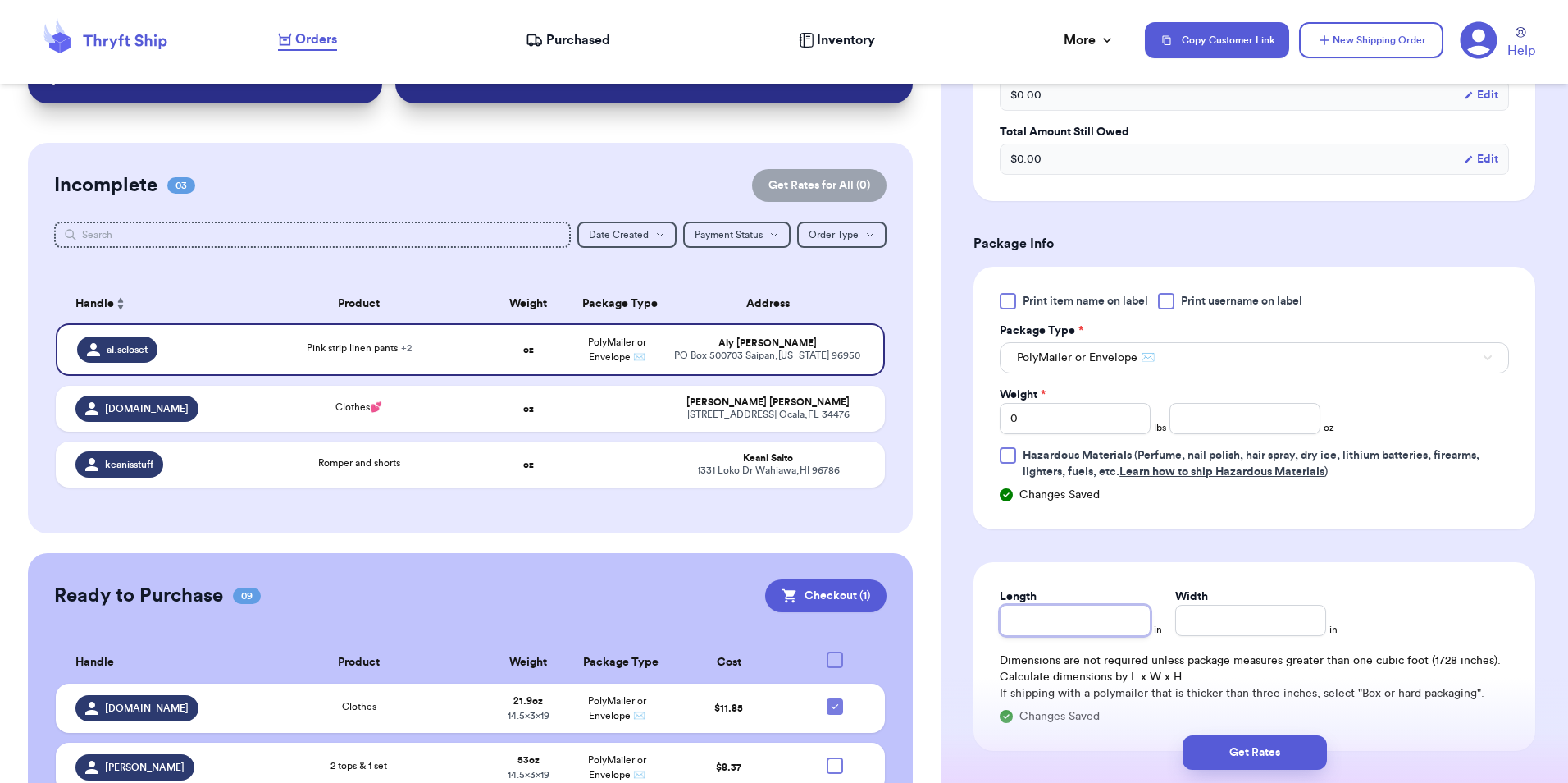
type input "1"
type input "19"
click at [1228, 635] on input "Width *" at bounding box center [1250, 620] width 151 height 31
type input "1"
type input "14"
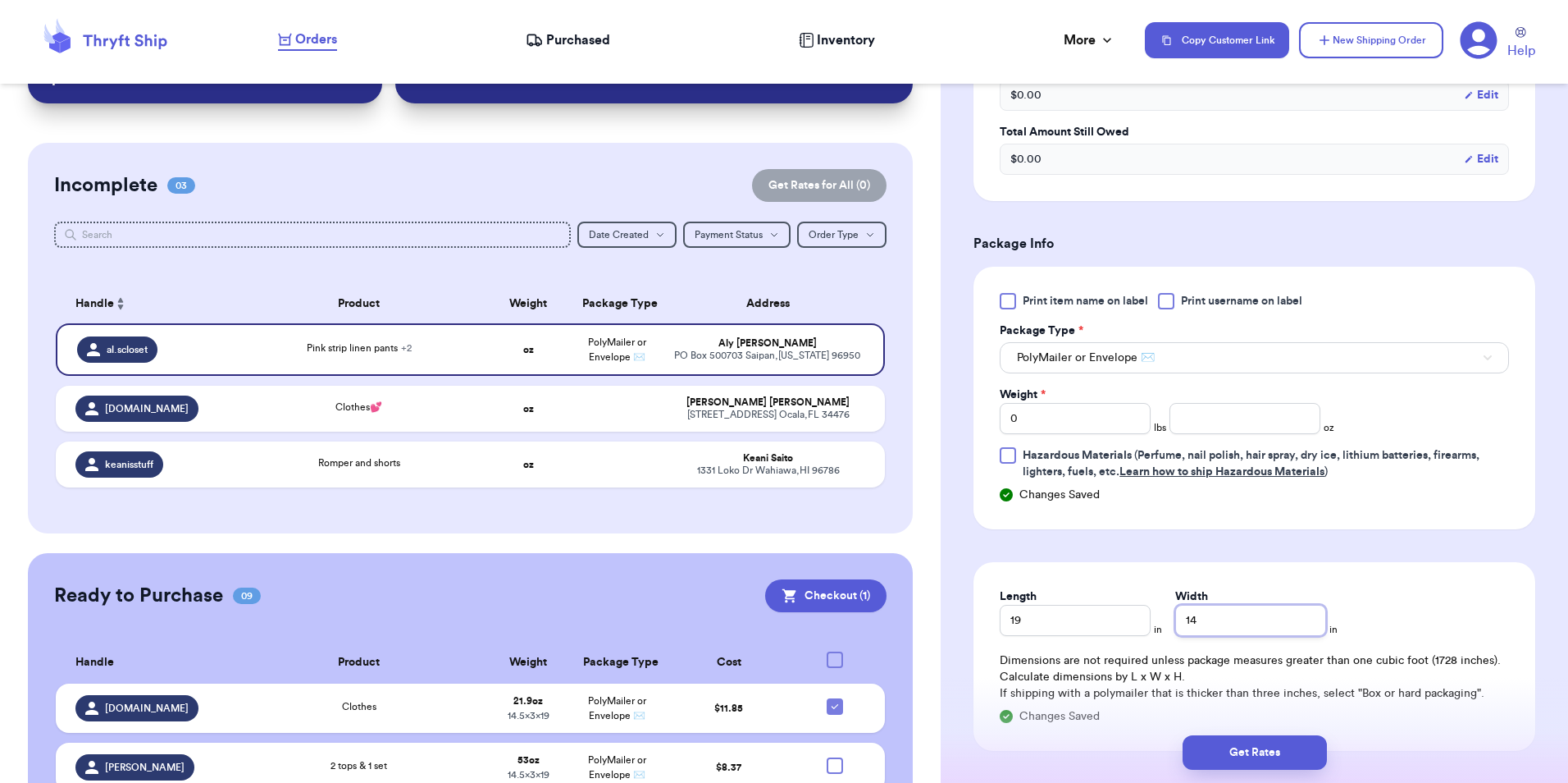
type input "14.5"
click at [1080, 412] on input "0" at bounding box center [1075, 418] width 151 height 31
type input "01"
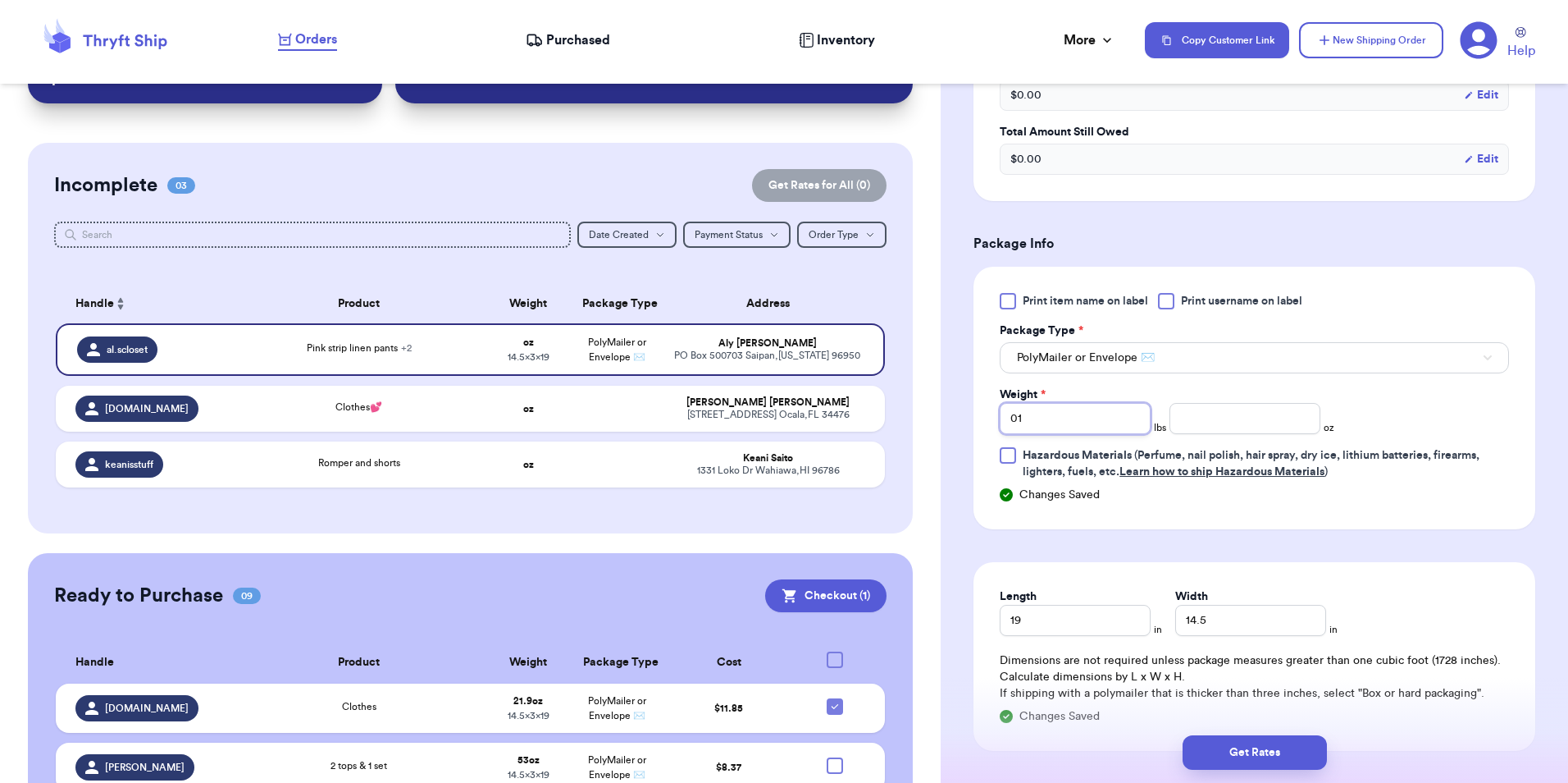
type input "0"
type input "1"
click at [1185, 423] on input "number" at bounding box center [1245, 418] width 151 height 31
type input "5.9"
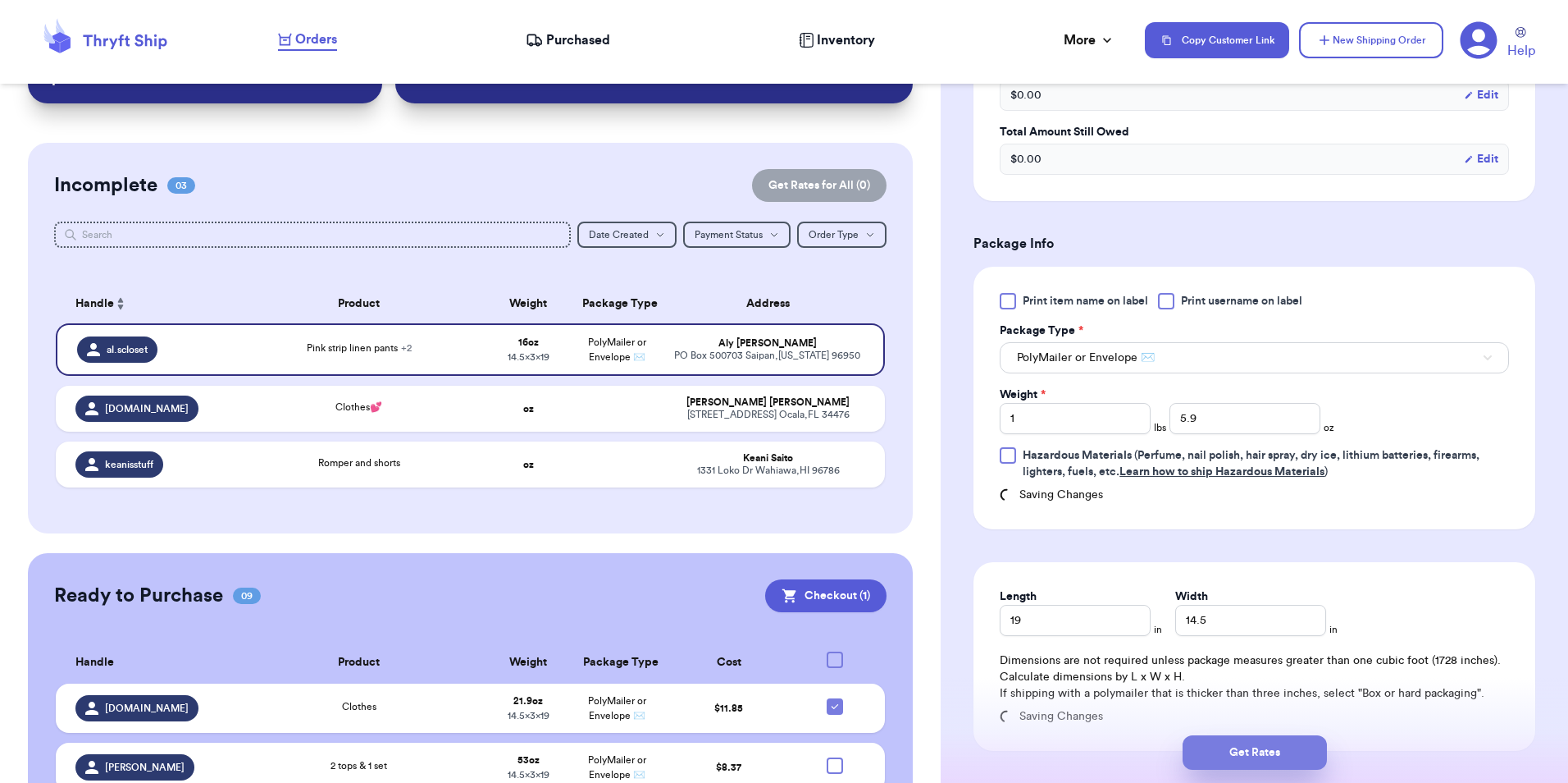
click at [1245, 756] on button "Get Rates" at bounding box center [1255, 752] width 145 height 34
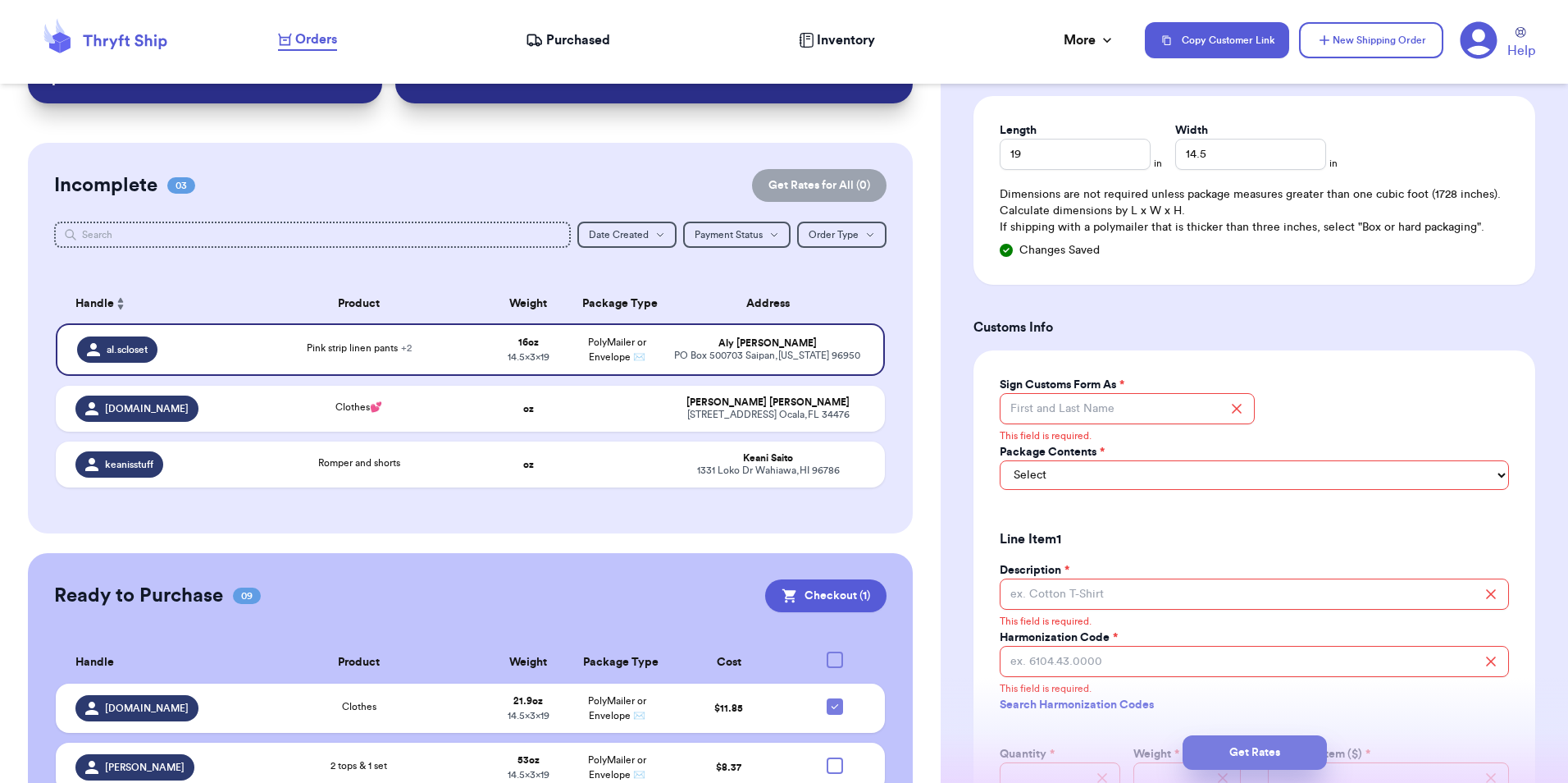
scroll to position [1222, 0]
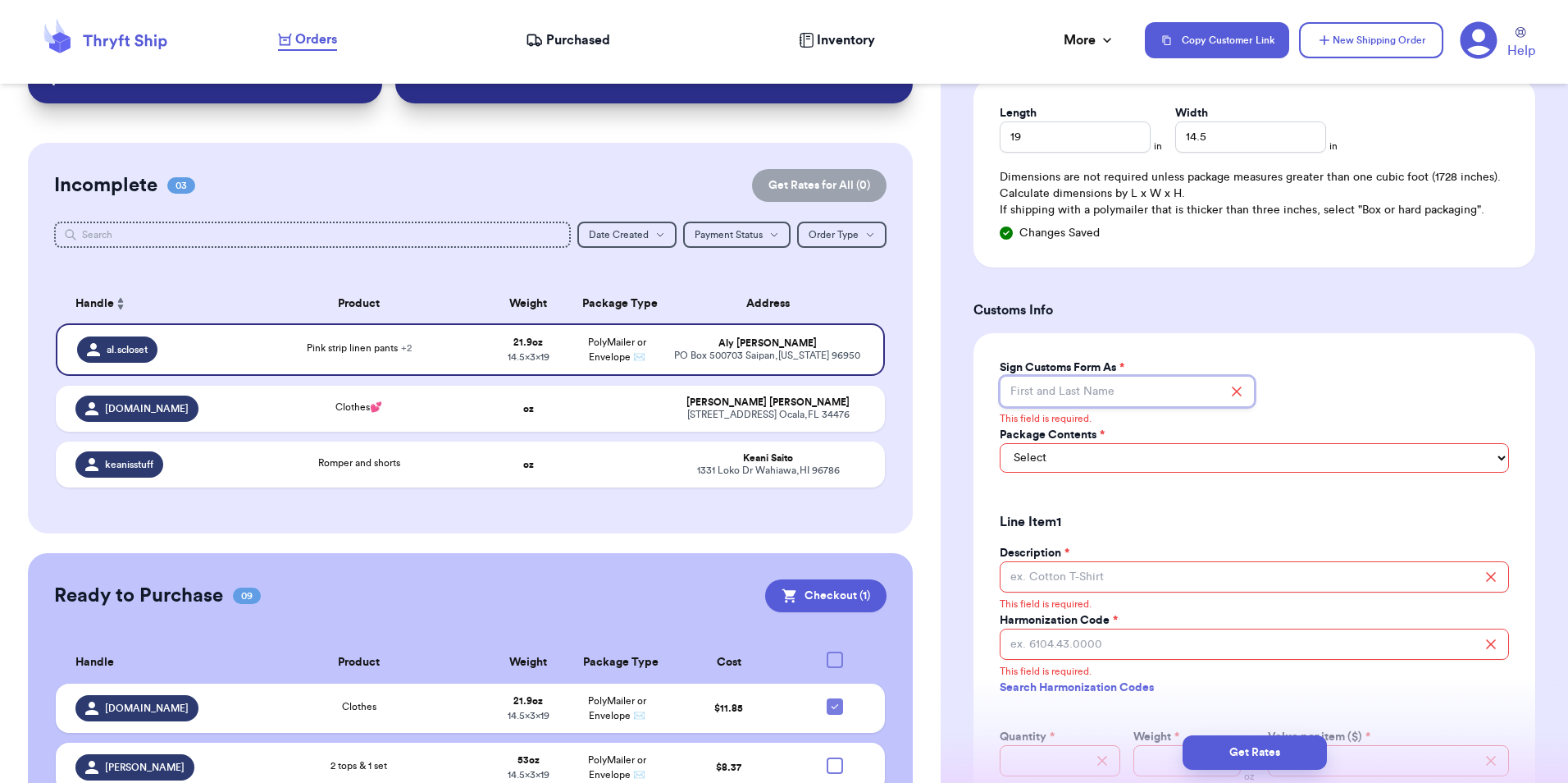
click at [1101, 382] on input "Sign Customs Form As *" at bounding box center [1126, 391] width 254 height 31
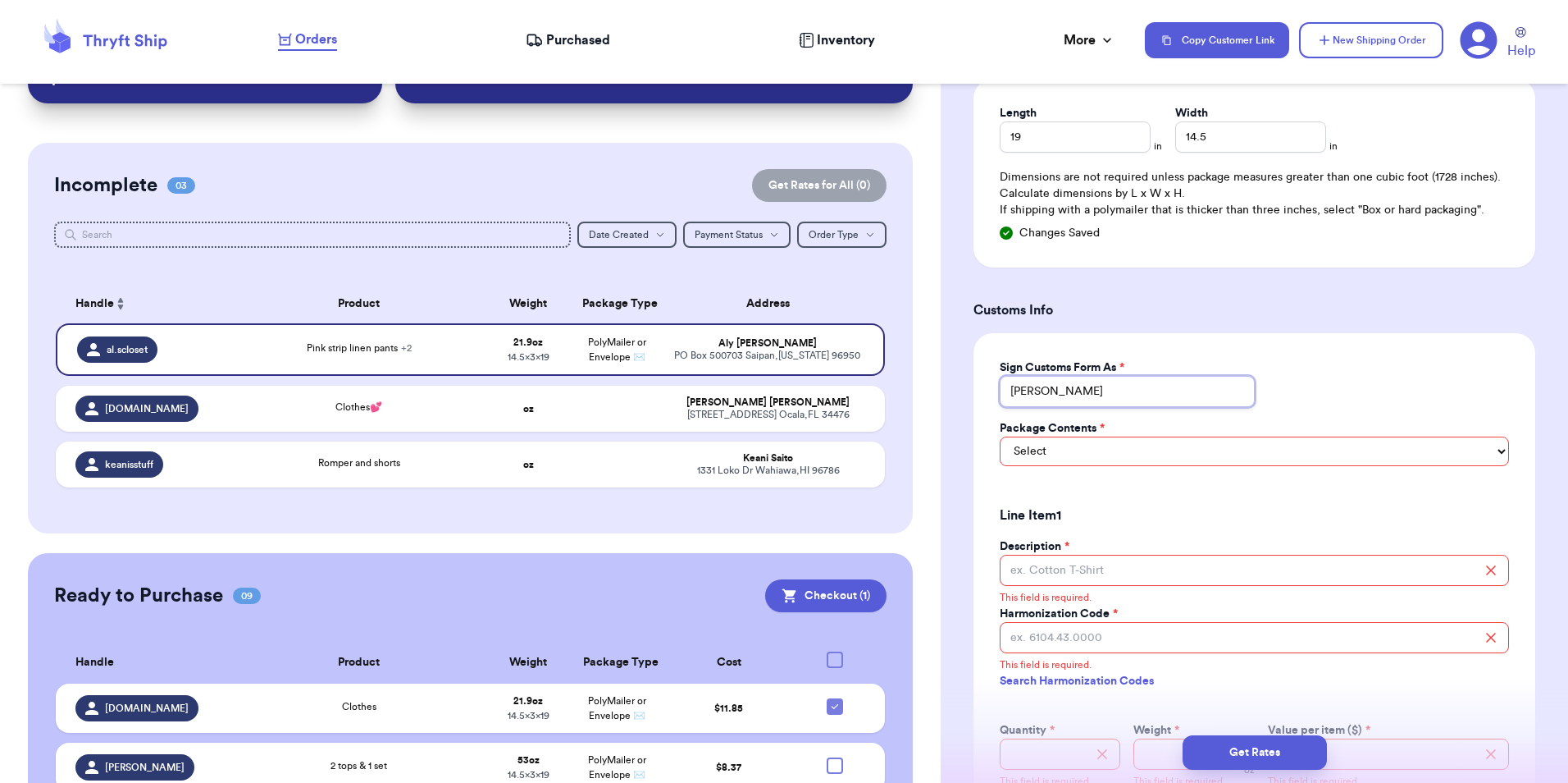
type input "[PERSON_NAME]"
click at [1050, 454] on select "Select Merchandise Gift Documents" at bounding box center [1254, 451] width 509 height 30
select select "MERCHANDISE"
click at [1000, 436] on select "Select Merchandise Gift Documents" at bounding box center [1254, 451] width 509 height 30
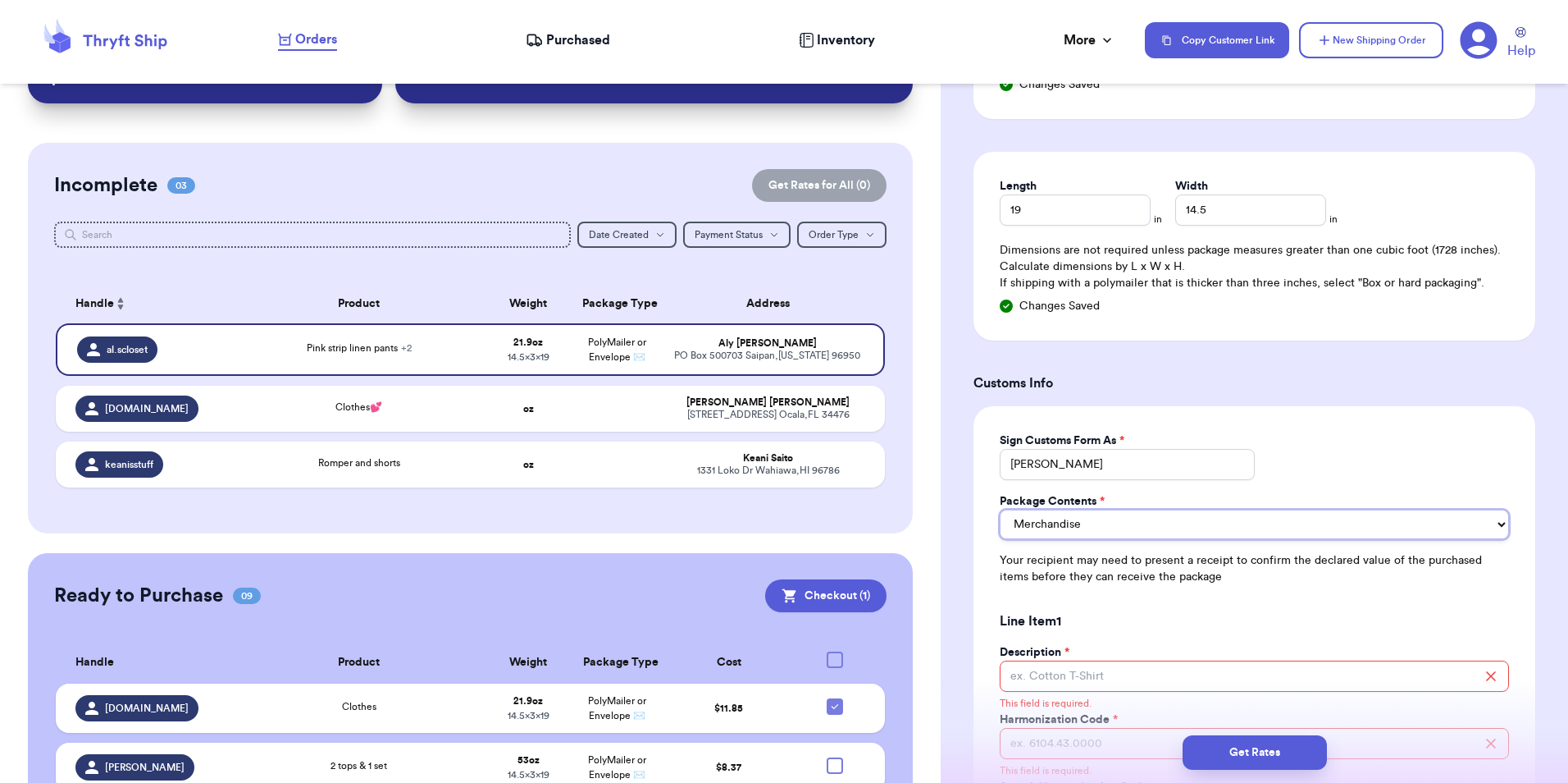
scroll to position [1313, 0]
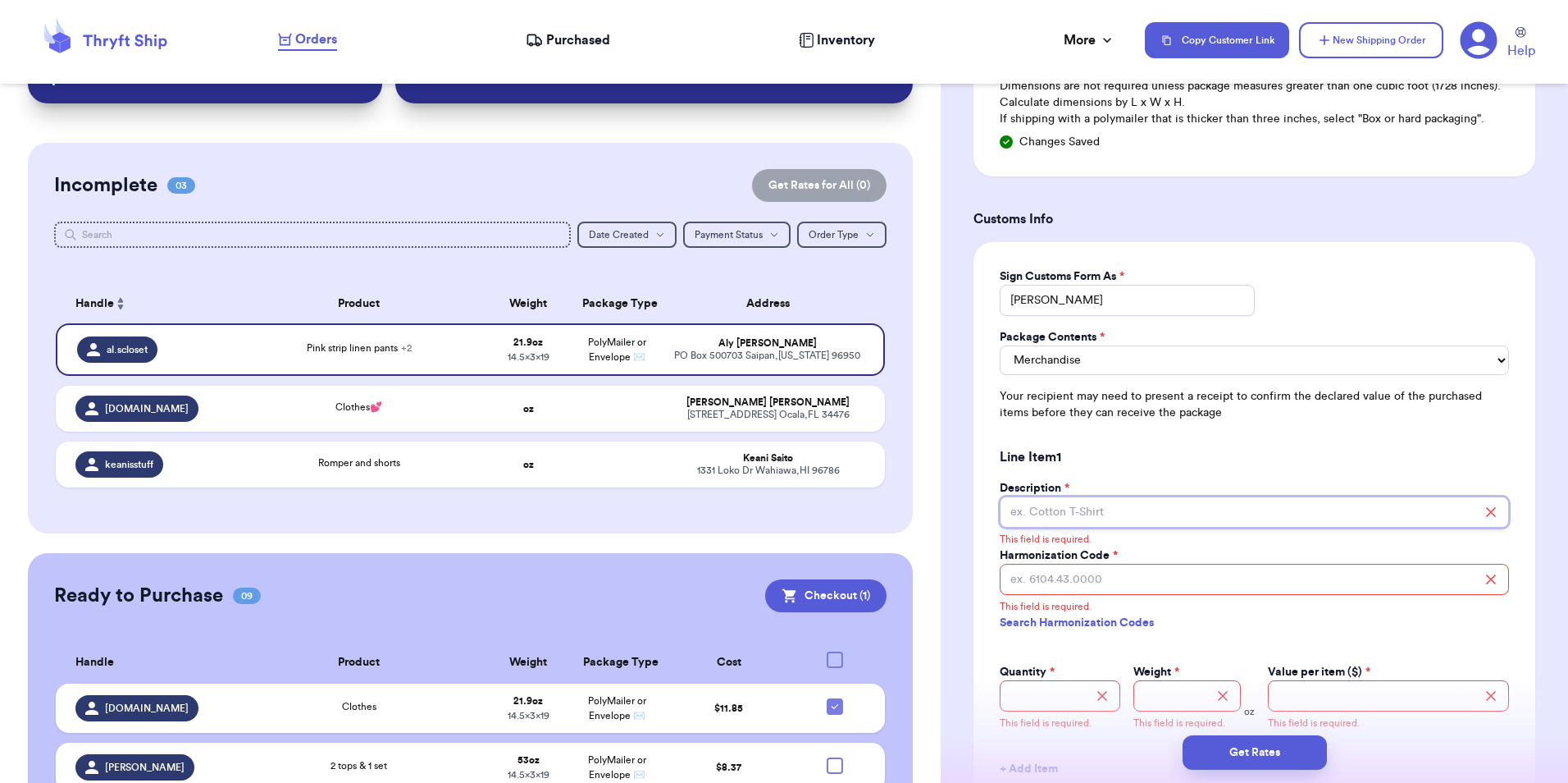
click at [1099, 516] on input "Description *" at bounding box center [1254, 512] width 509 height 31
type input "boutique clothing"
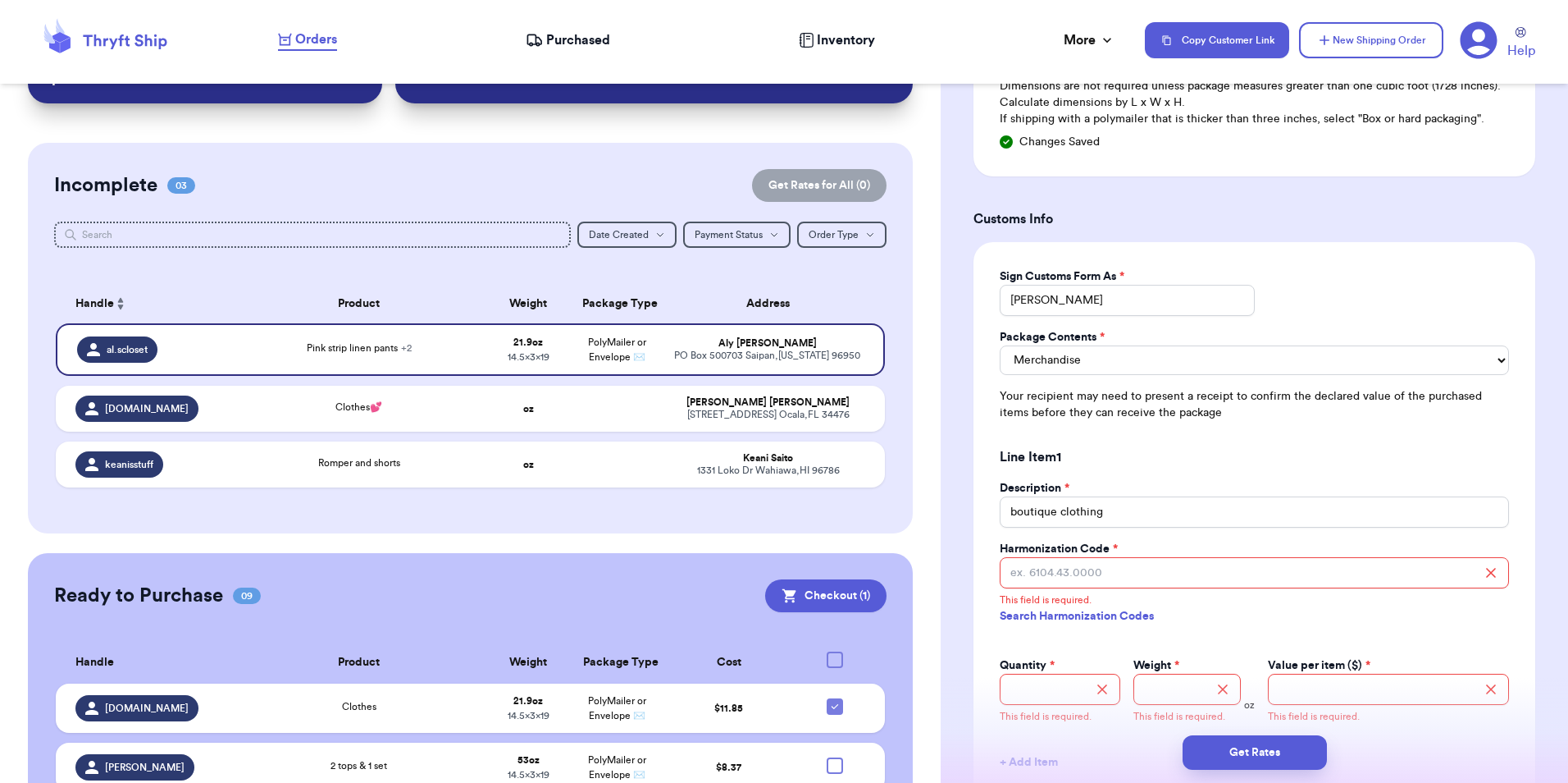
click at [1010, 612] on link "Search Harmonization Codes" at bounding box center [1254, 616] width 509 height 30
paste input "6109.90"
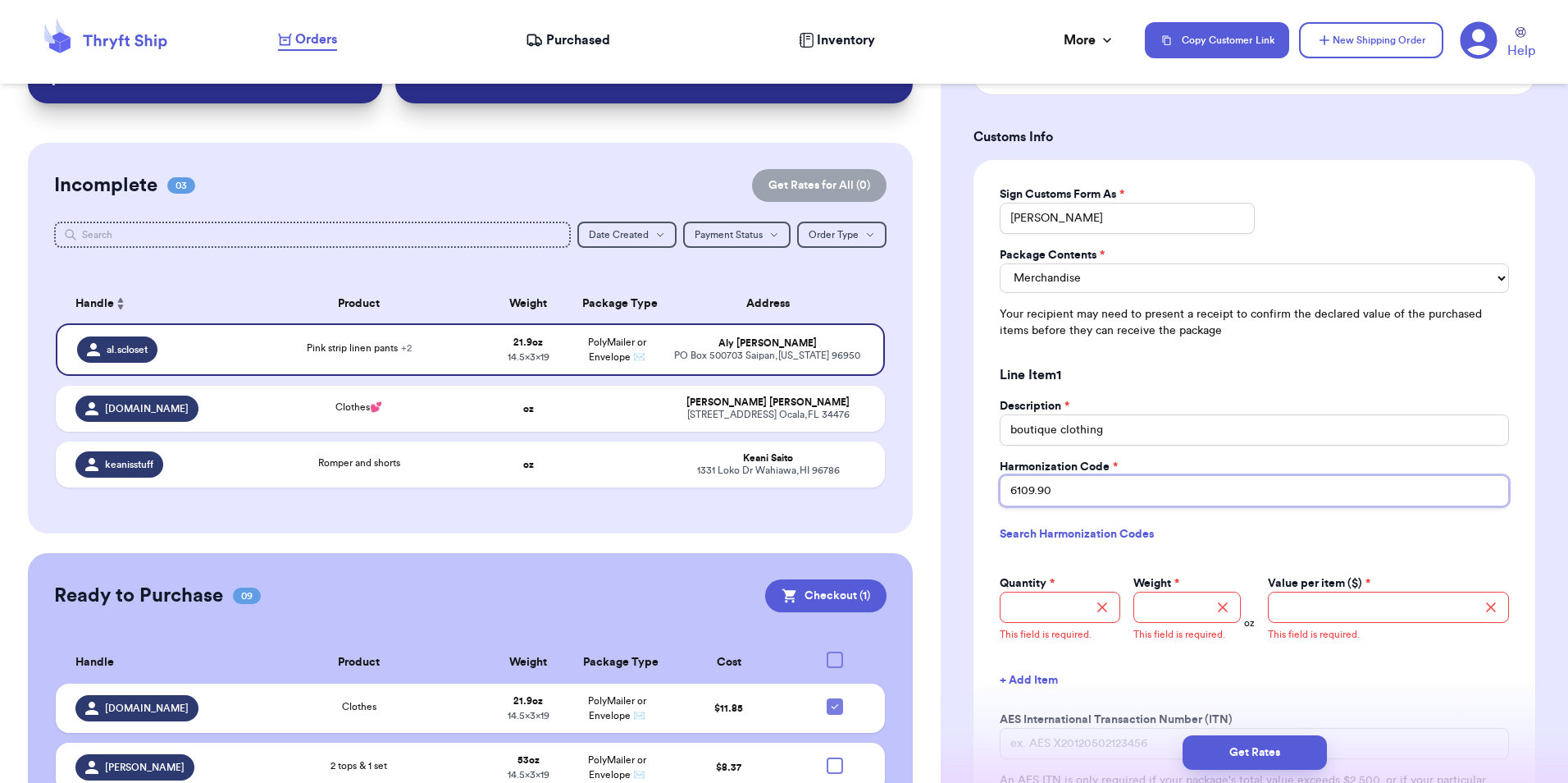
type input "6109.90"
click at [1033, 604] on input "Quantity *" at bounding box center [1060, 607] width 120 height 31
type input "3"
click at [1190, 616] on input "Weight *" at bounding box center [1187, 607] width 107 height 31
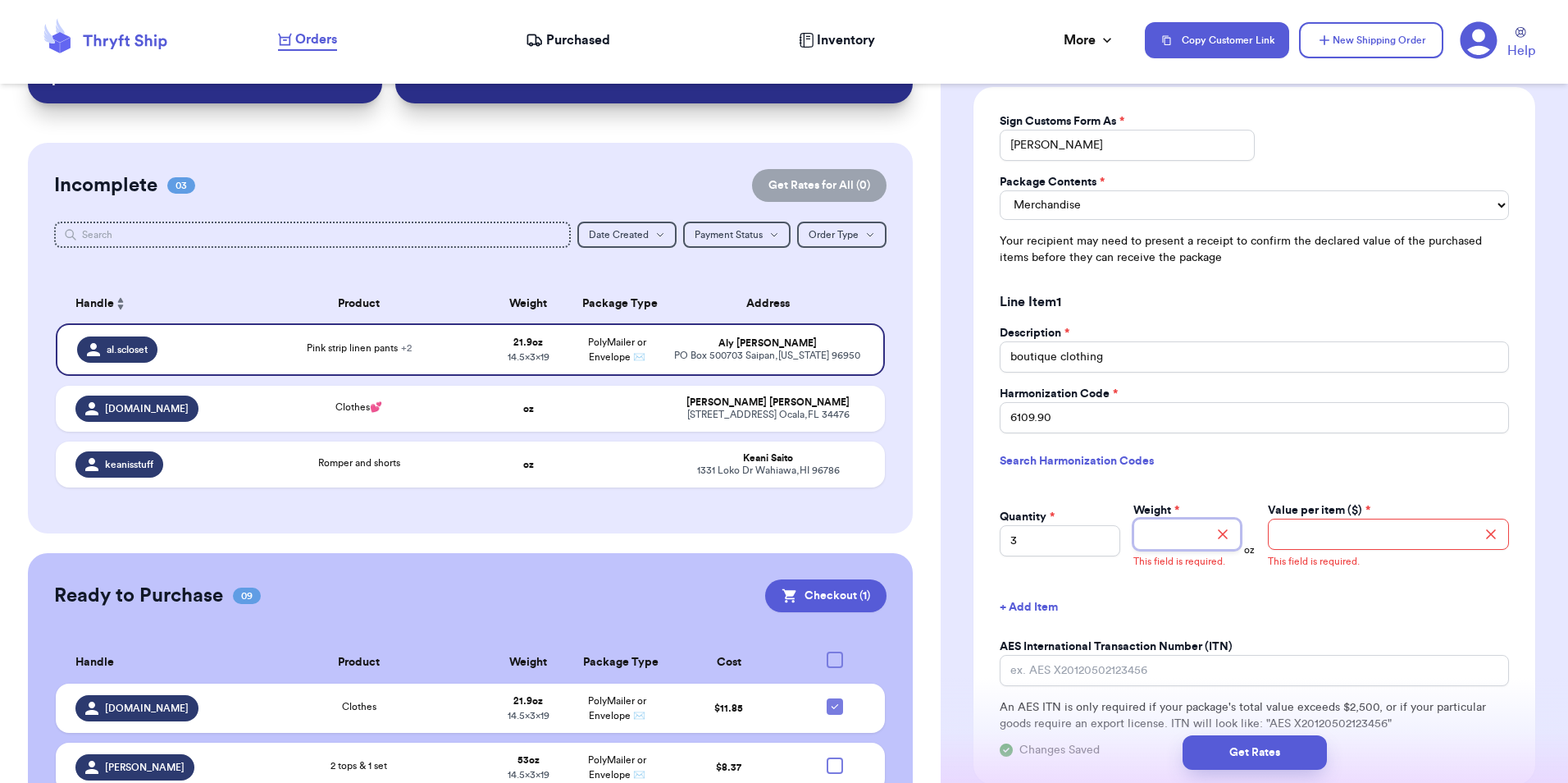
scroll to position [1477, 0]
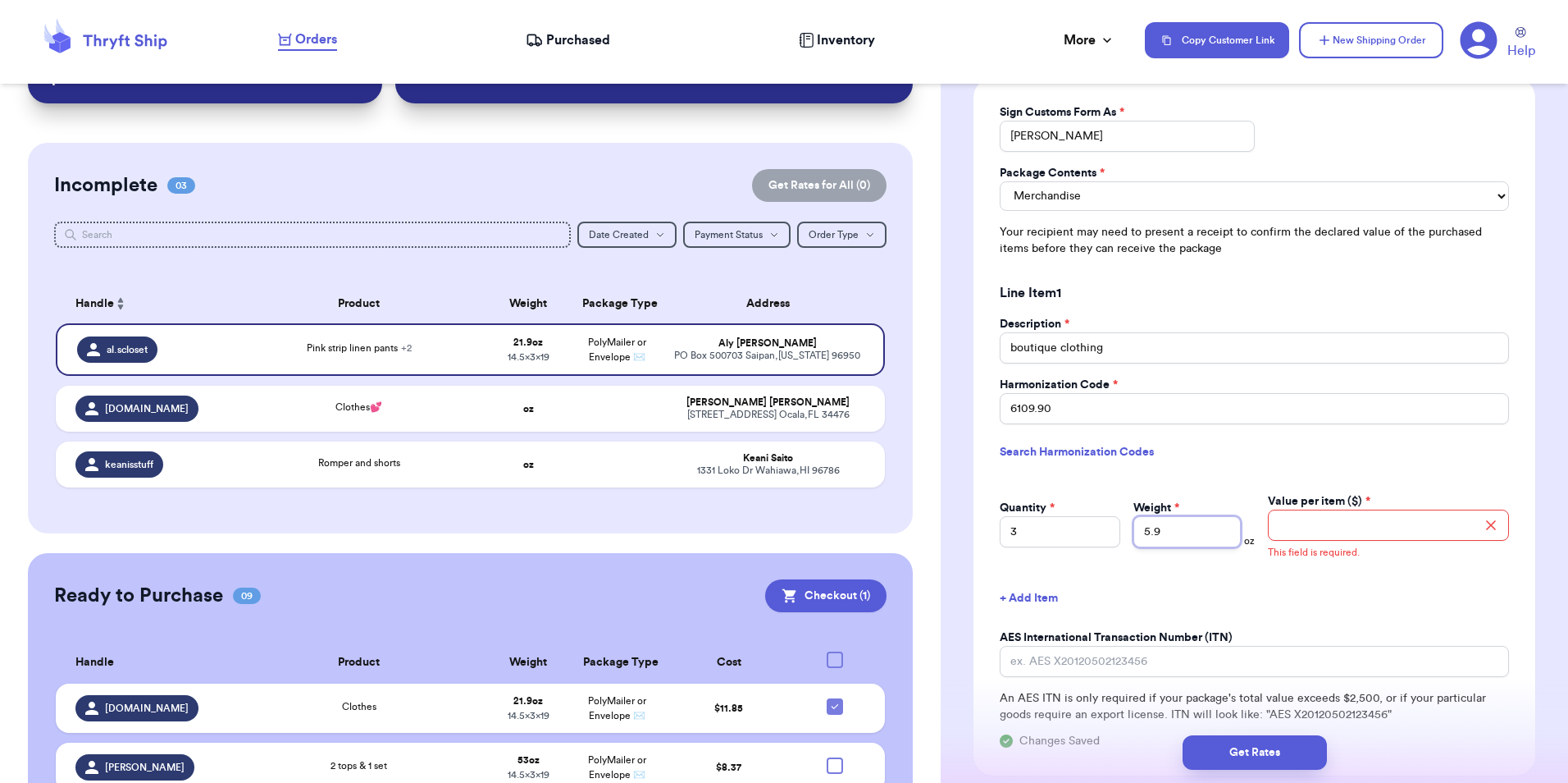
type input "5.9"
click at [1322, 532] on input "Value per item ($) *" at bounding box center [1389, 525] width 242 height 31
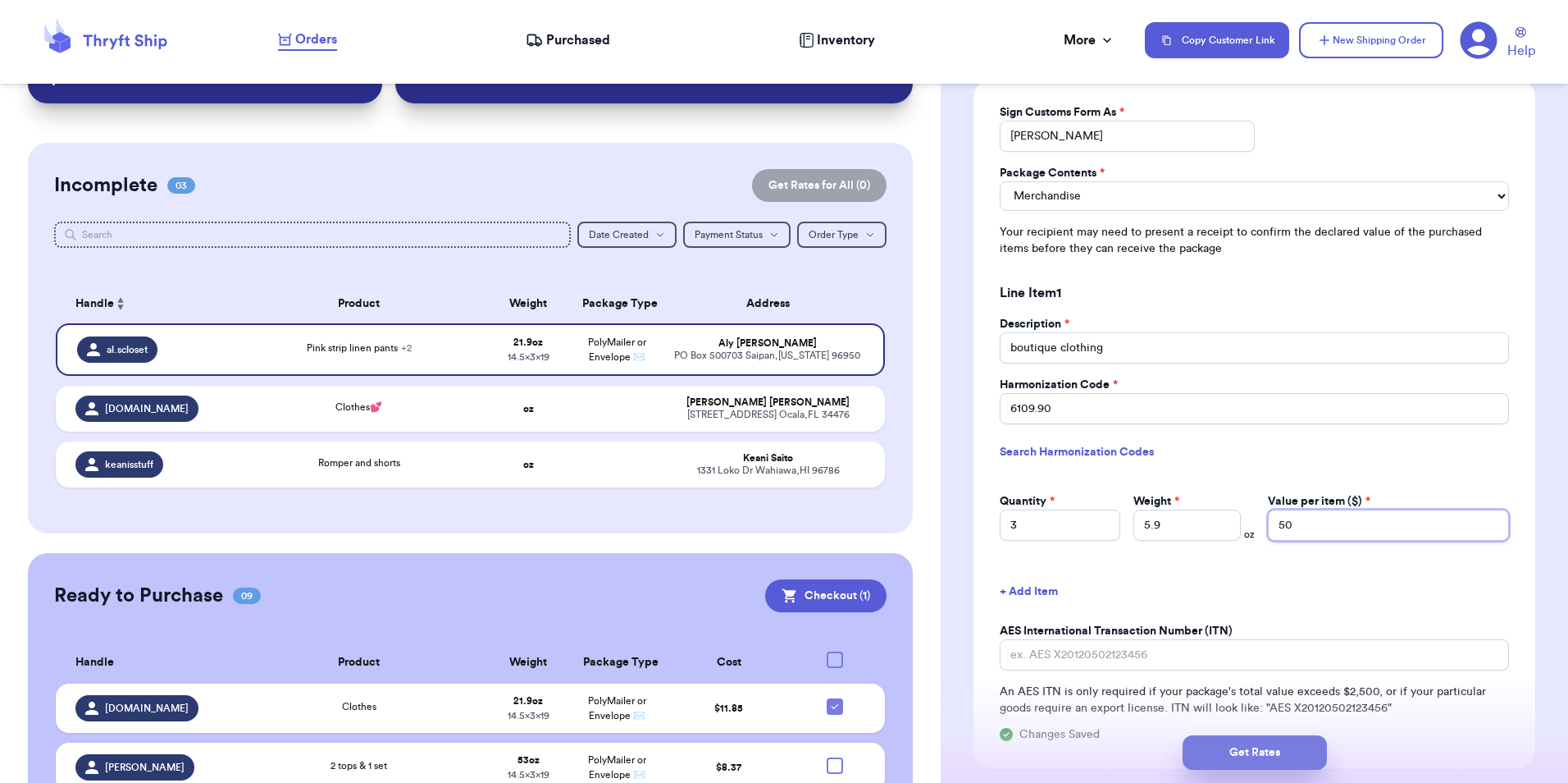
type input "50"
click at [1227, 745] on button "Get Rates" at bounding box center [1255, 752] width 145 height 34
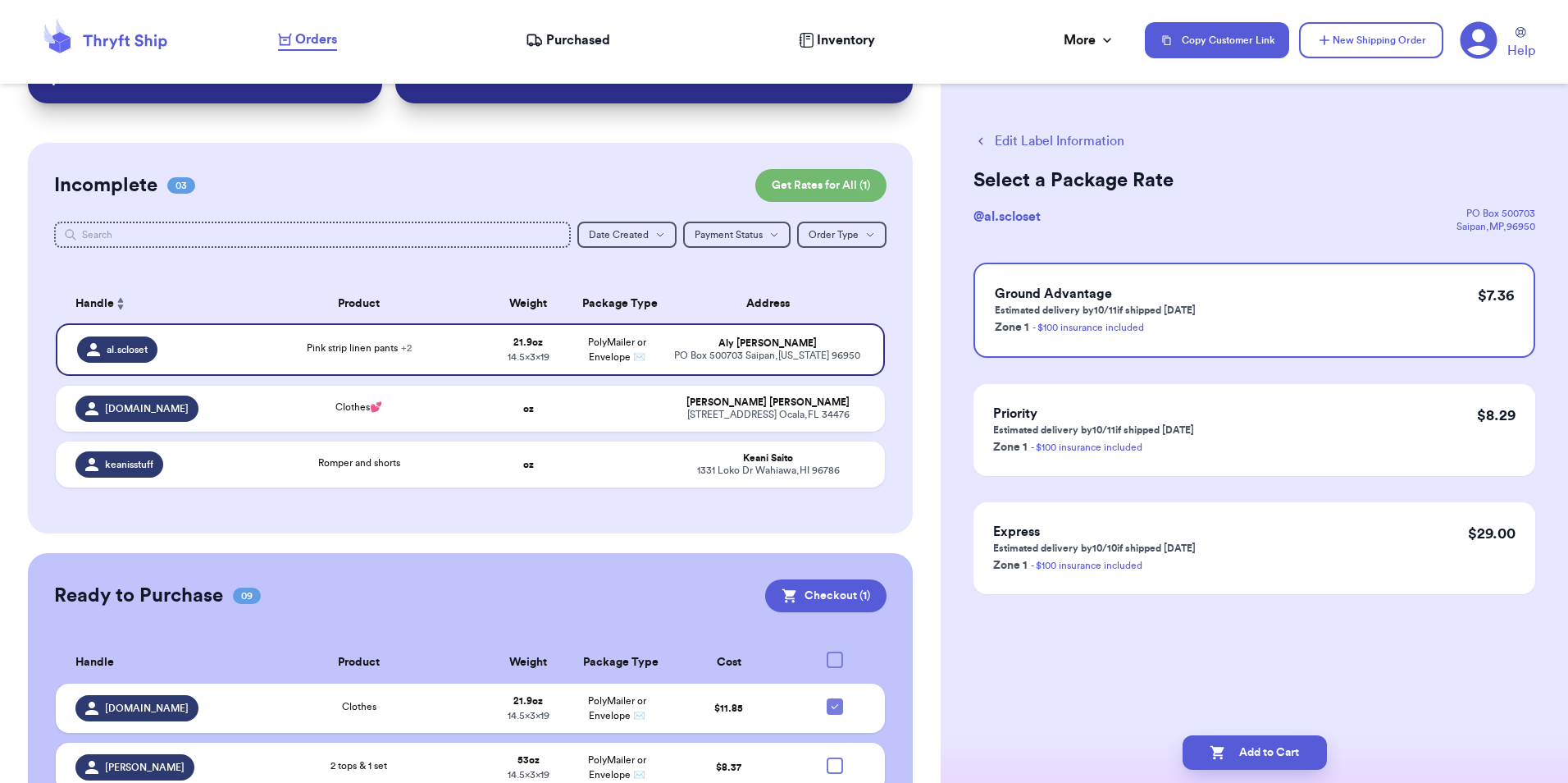
click at [1227, 745] on button "Add to Cart" at bounding box center [1255, 752] width 145 height 34
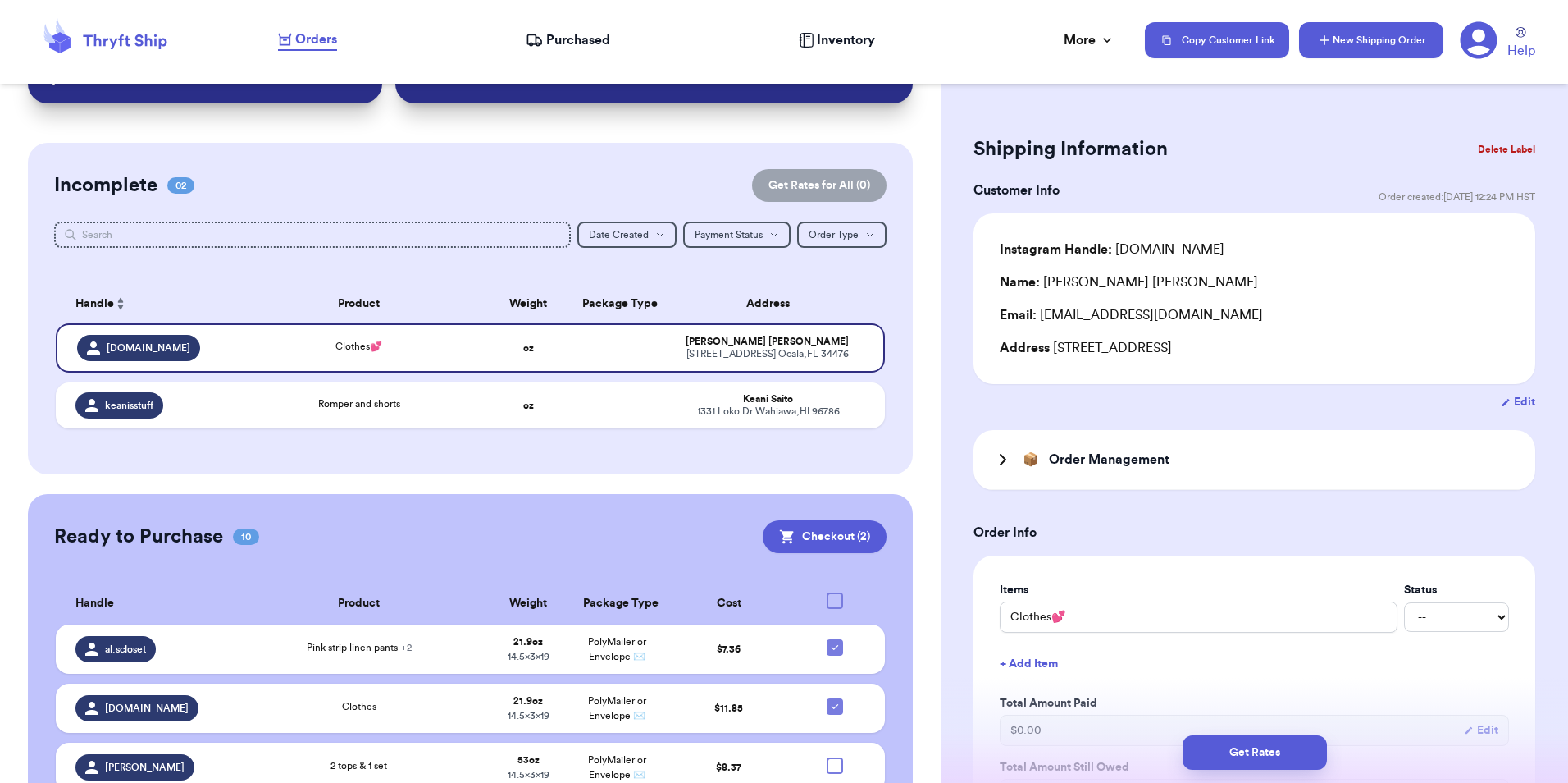
click at [1373, 40] on button "New Shipping Order" at bounding box center [1372, 40] width 145 height 36
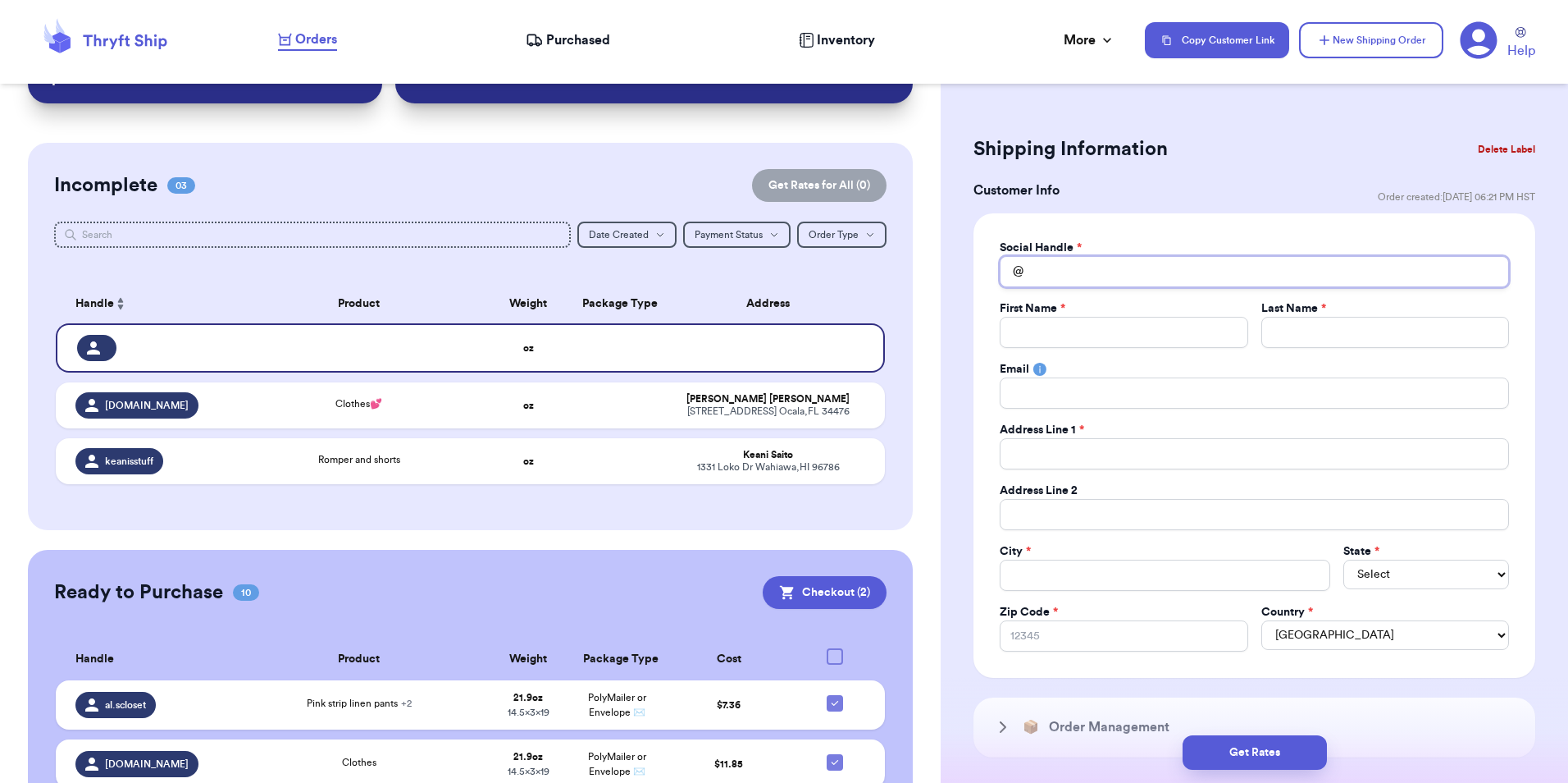
click at [1164, 259] on input "Total Amount Paid" at bounding box center [1254, 272] width 509 height 31
type input "h"
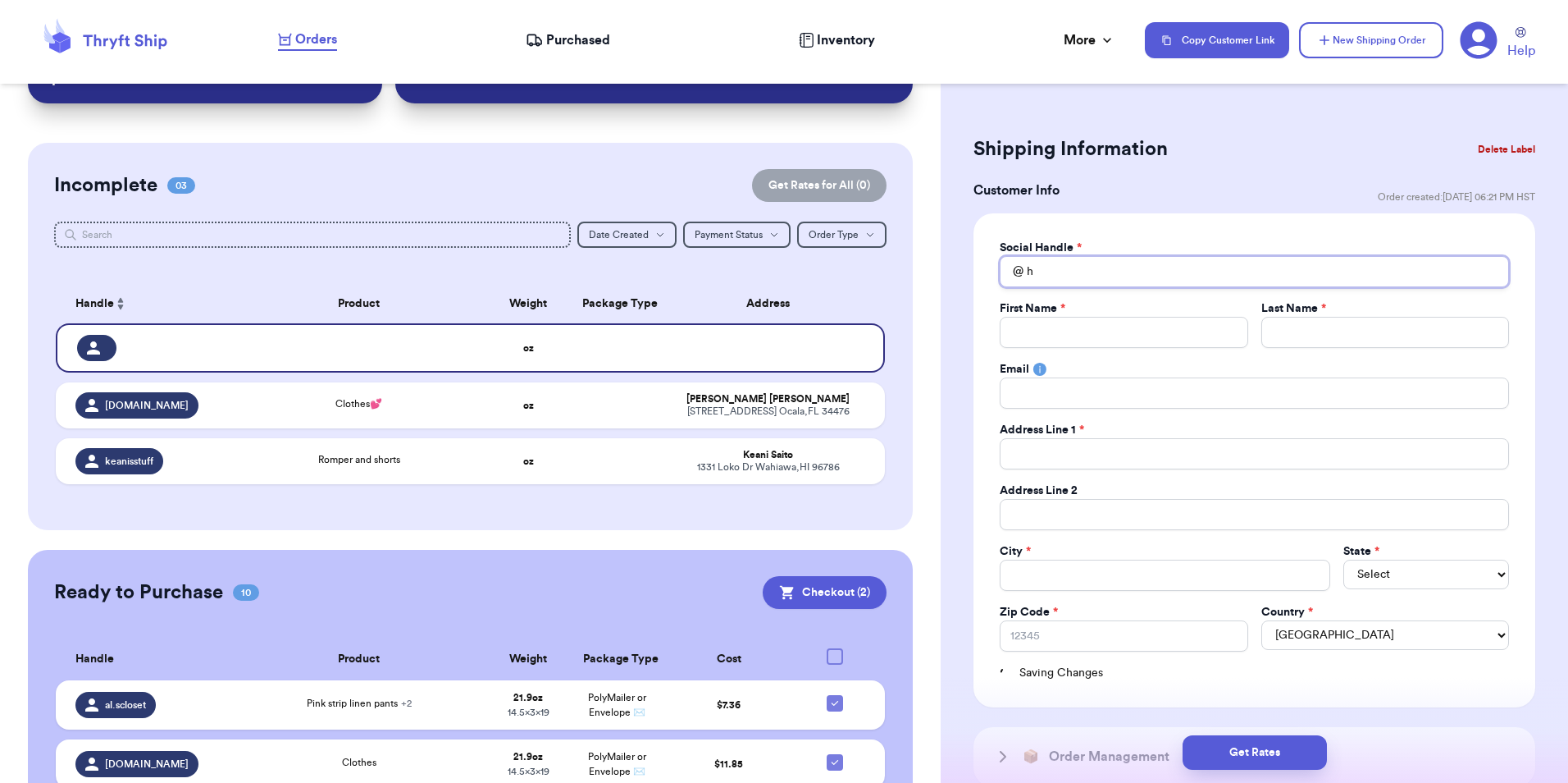
type input "hi"
type input "hii"
type input "hiil"
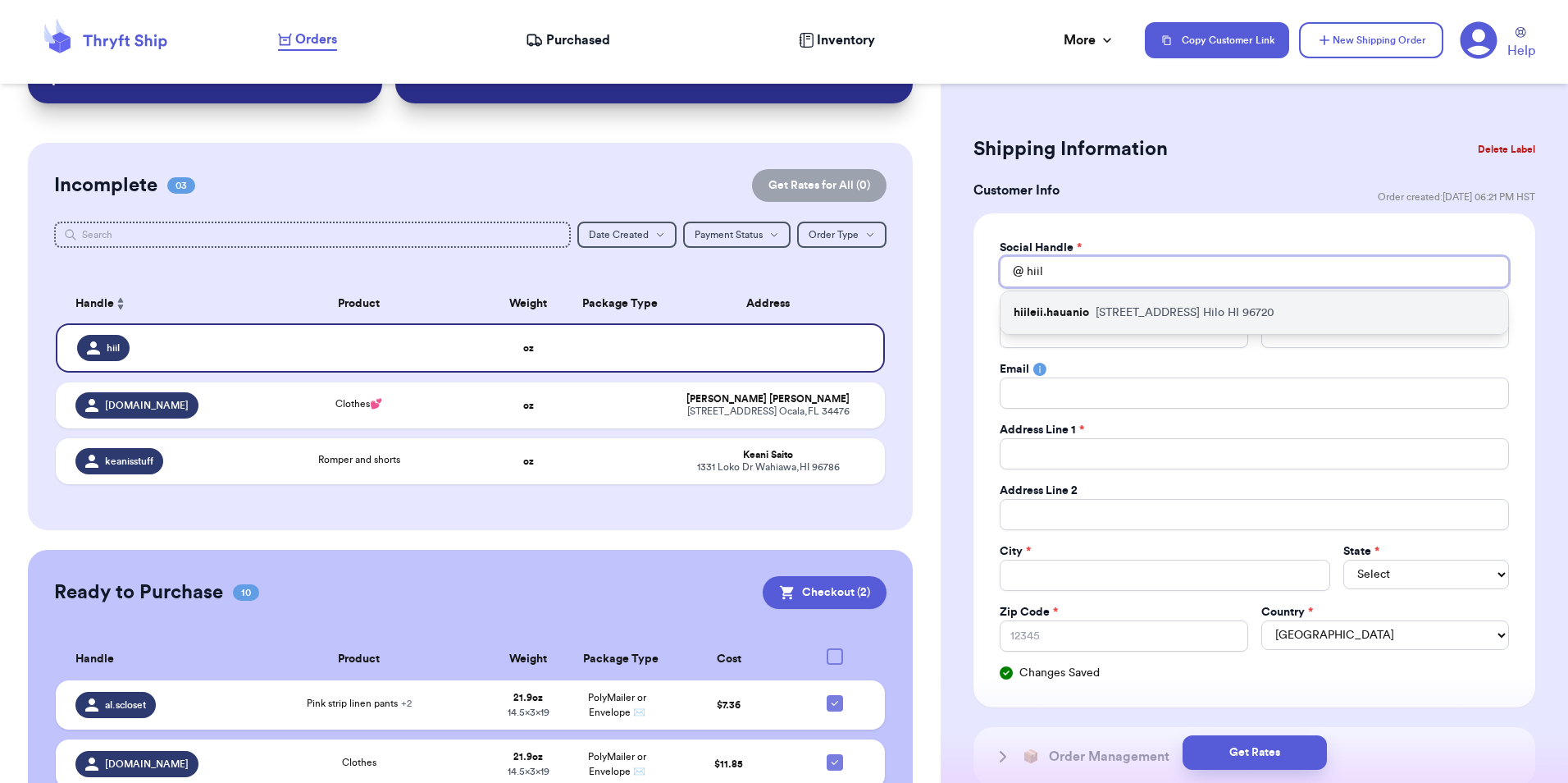
type input "hiil"
click at [1163, 324] on div "hiileii.hauanio [STREET_ADDRESS]" at bounding box center [1254, 312] width 508 height 43
type input "hiileii.hauanio"
type input "Hiilei"
type input "Hauanio"
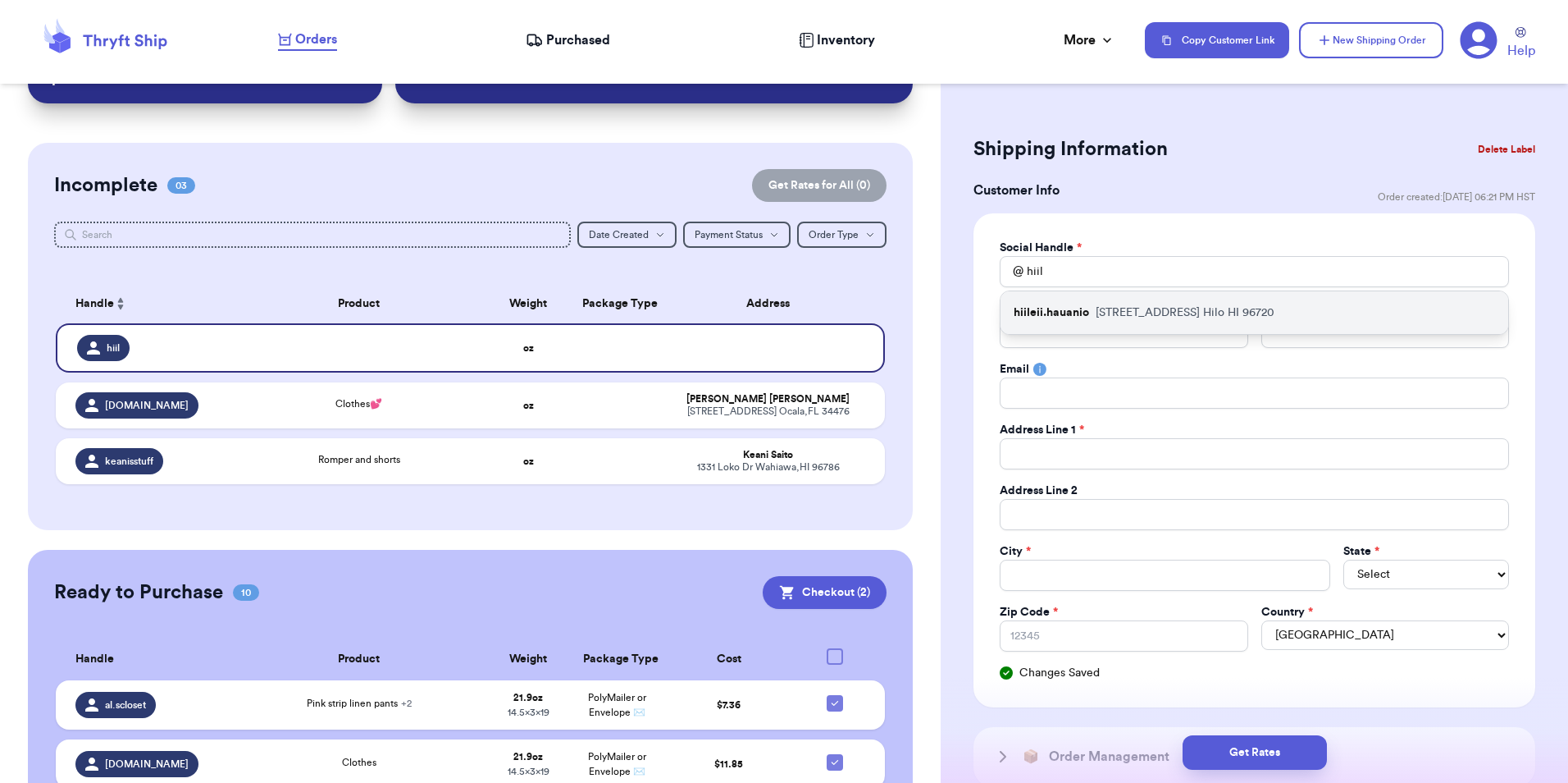
type input "[EMAIL_ADDRESS][DOMAIN_NAME]"
type input "[STREET_ADDRESS]"
type input "Hilo"
select select "HI"
type input "96720"
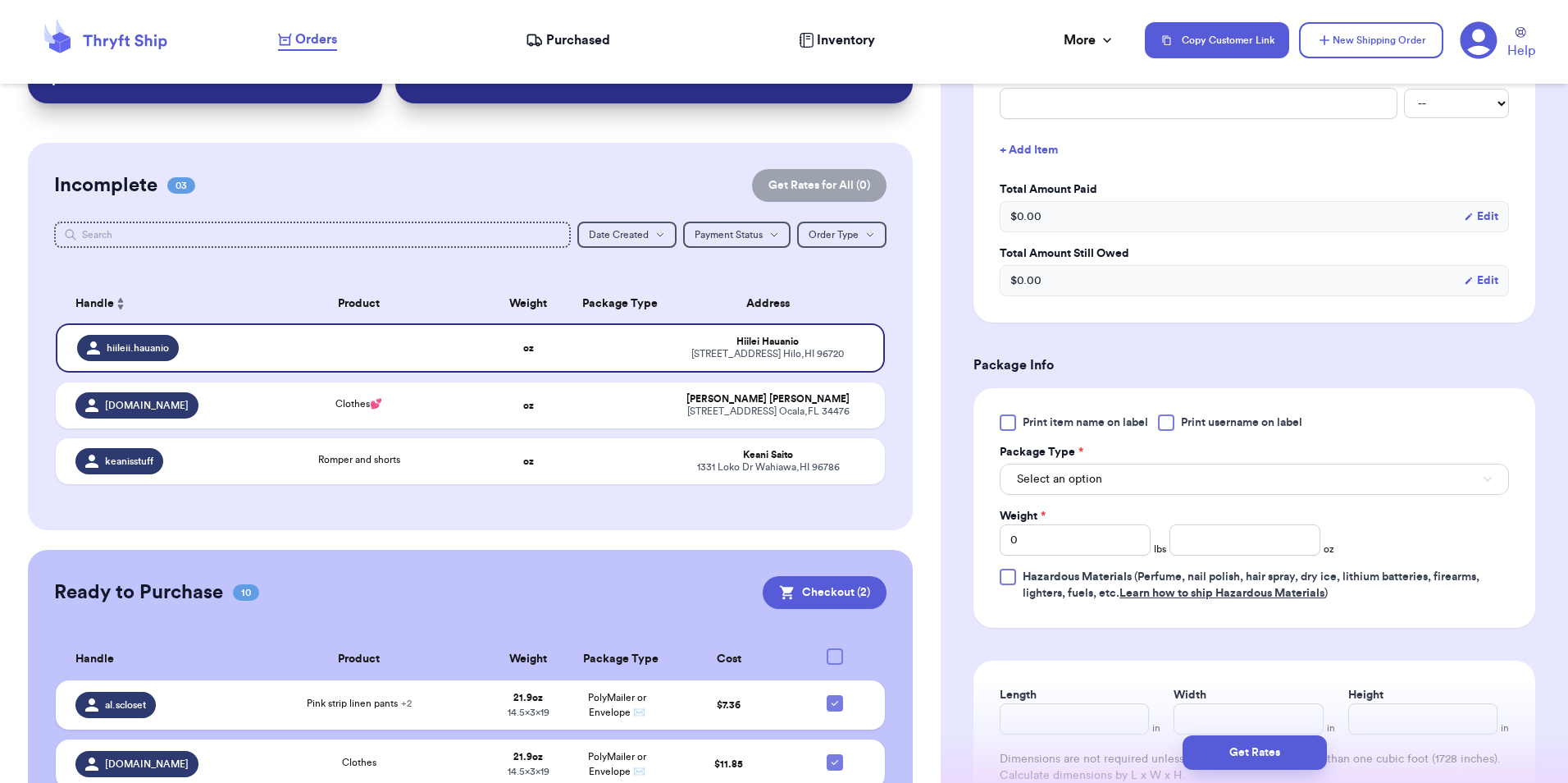
scroll to position [821, 0]
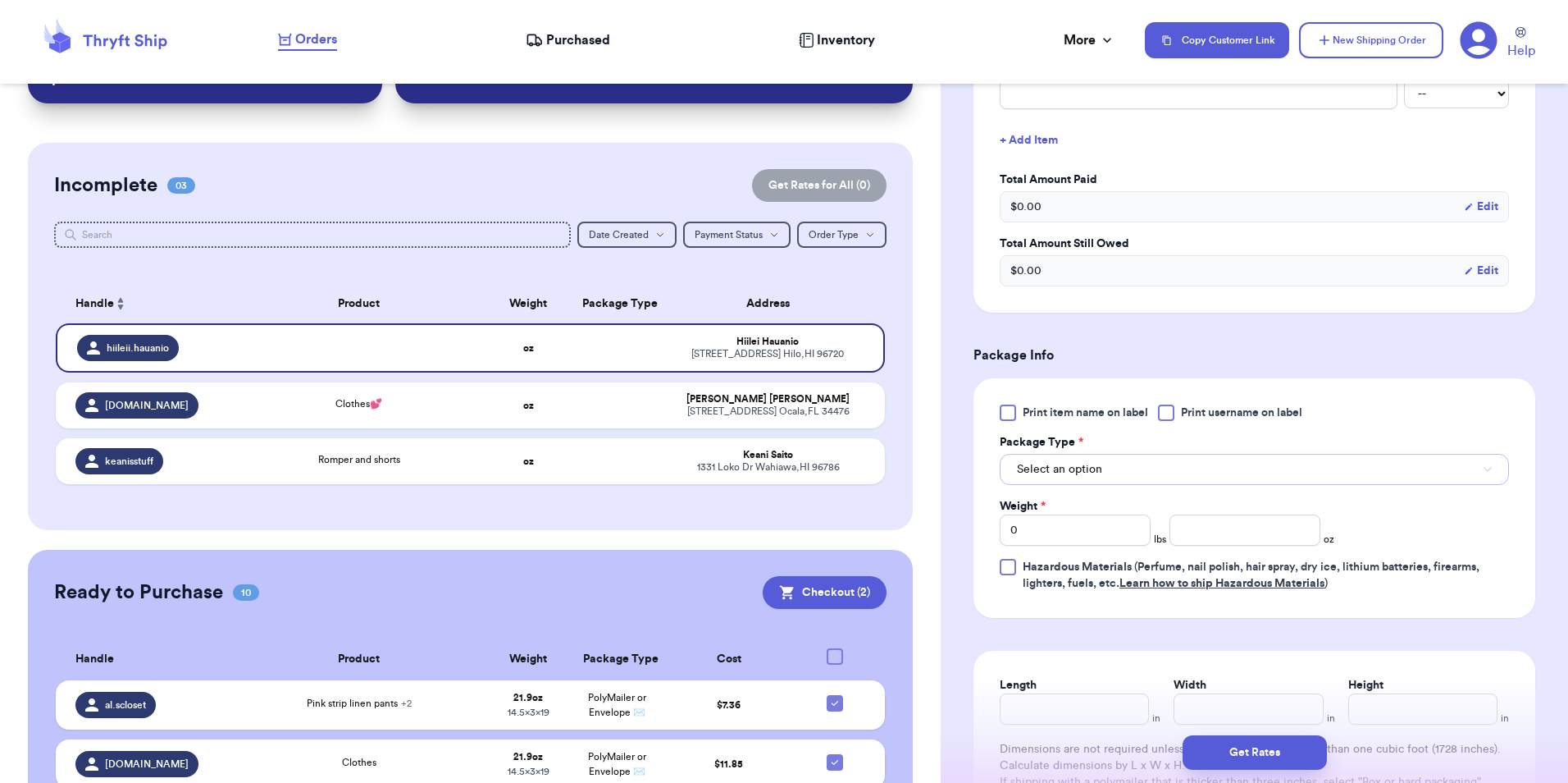
click at [1031, 458] on button "Select an option" at bounding box center [1254, 469] width 509 height 31
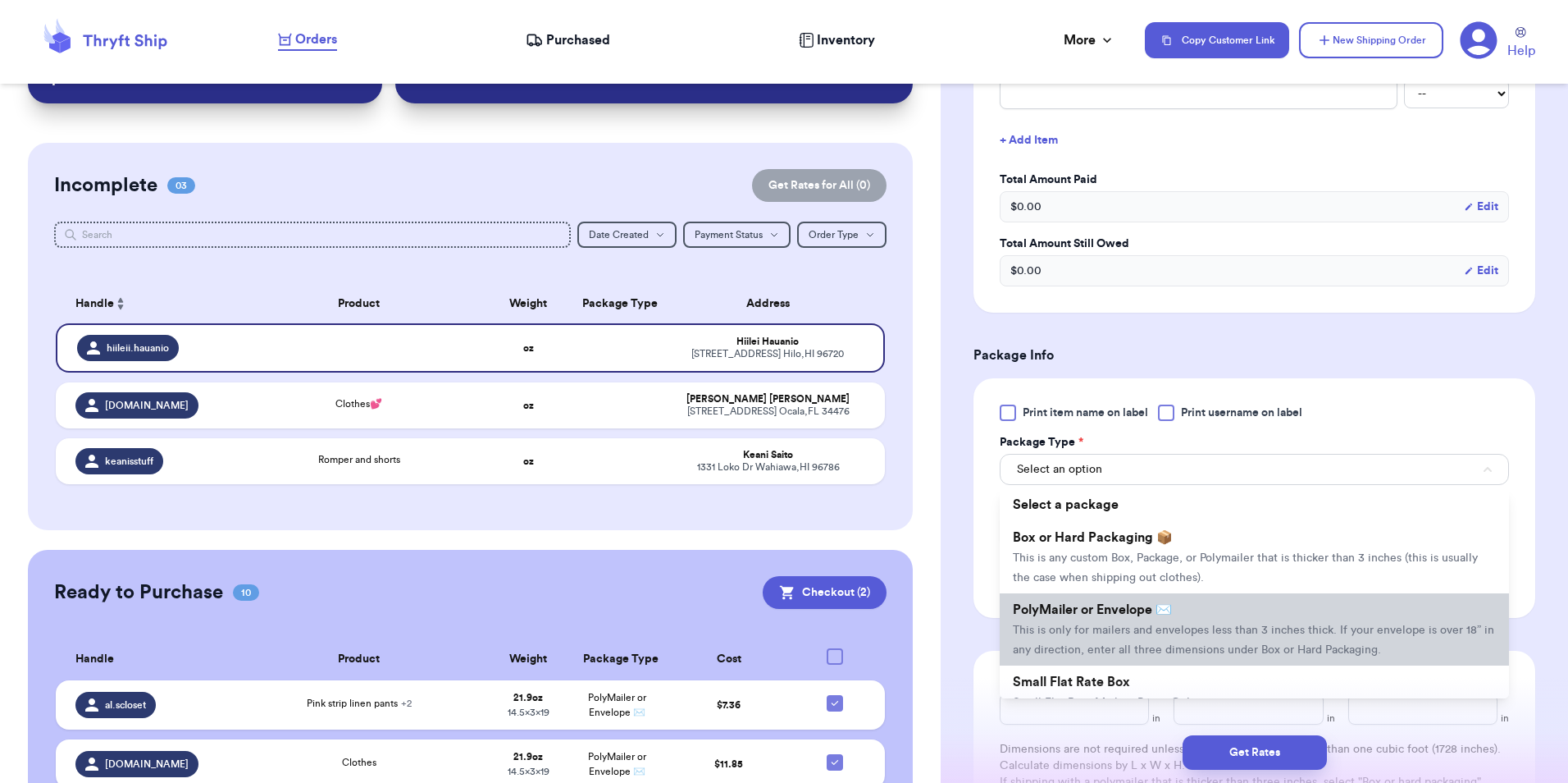
click at [1045, 602] on li "PolyMailer or Envelope ✉️ This is only for mailers and envelopes less than 3 in…" at bounding box center [1254, 629] width 509 height 72
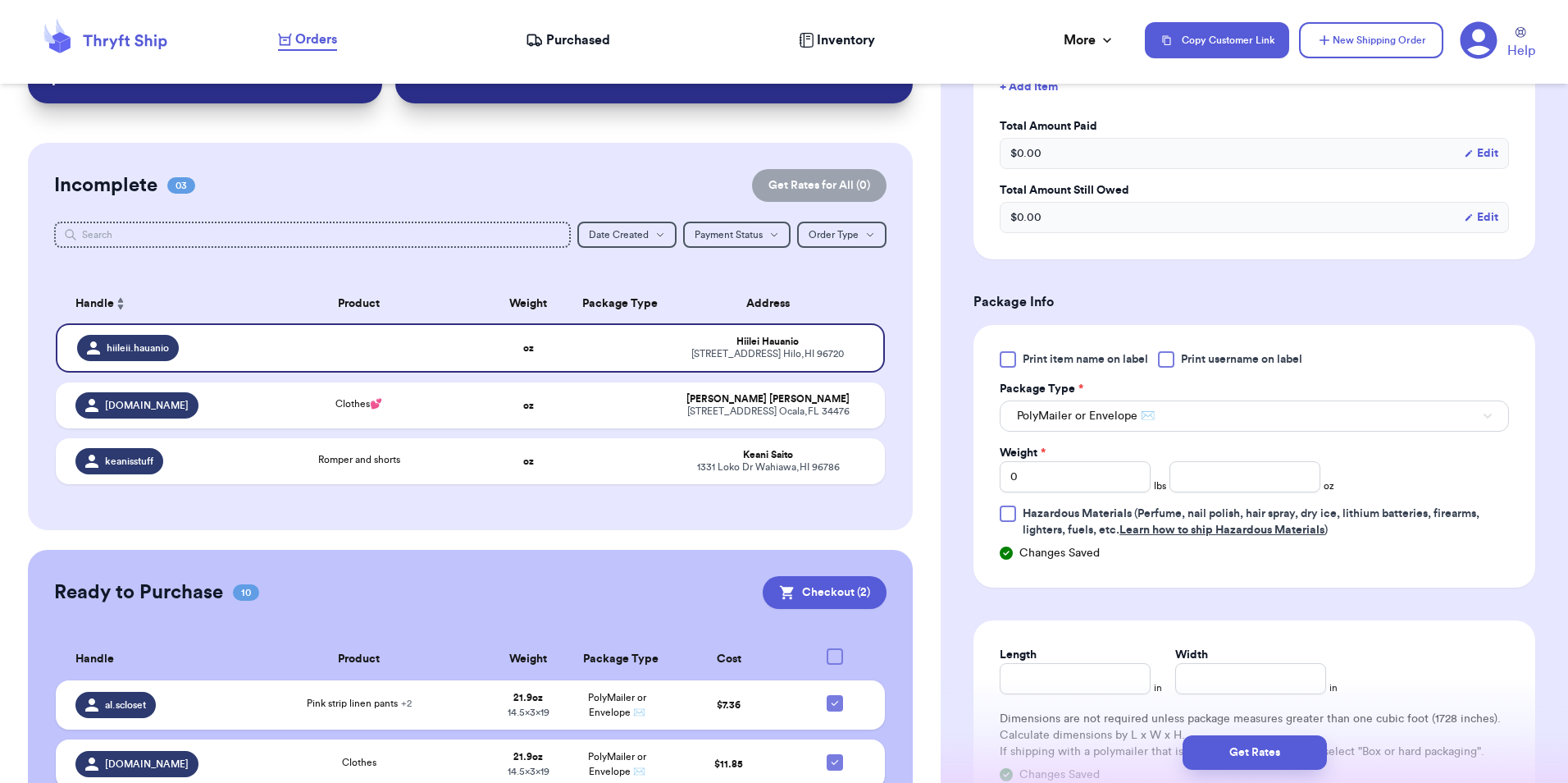
scroll to position [902, 0]
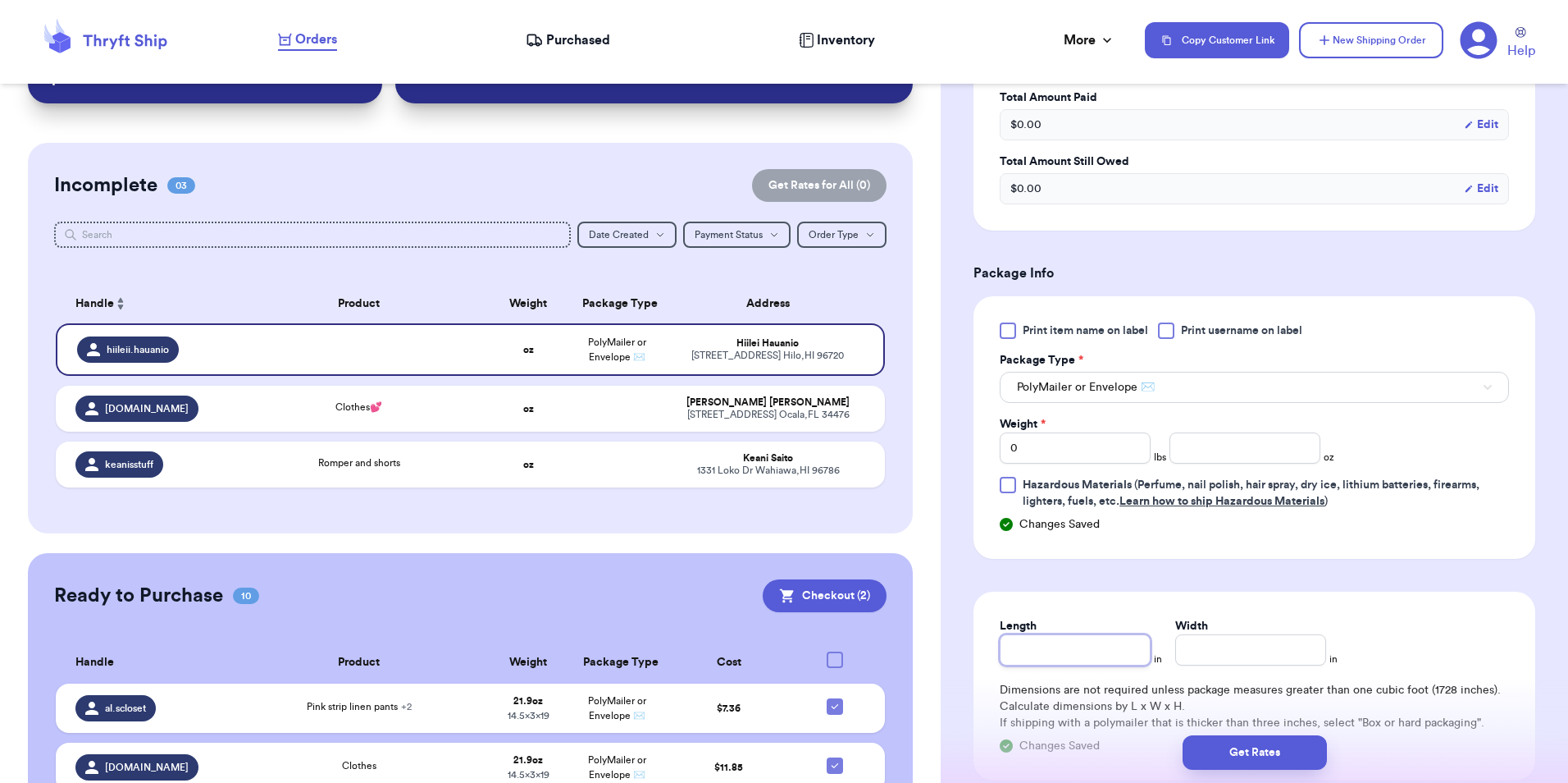
click at [1085, 653] on input "Length" at bounding box center [1075, 650] width 151 height 31
type input "9"
click at [1229, 646] on input "Width *" at bounding box center [1250, 650] width 151 height 31
type input "6"
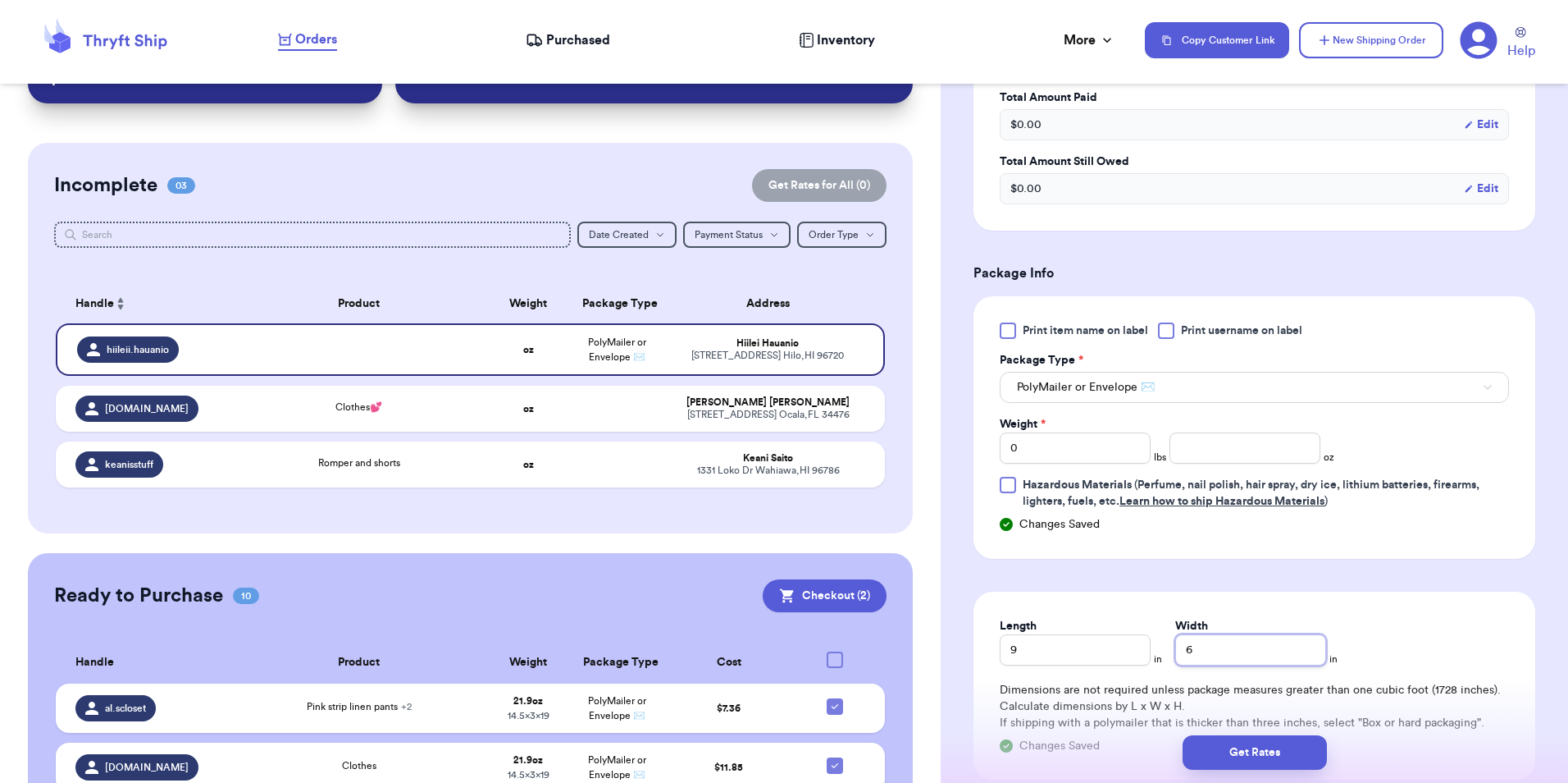
type input "6"
click at [1201, 439] on input "number" at bounding box center [1245, 448] width 151 height 31
click at [1201, 439] on input "4" at bounding box center [1245, 448] width 151 height 31
type input "4.4"
click at [1269, 759] on button "Get Rates" at bounding box center [1255, 752] width 145 height 34
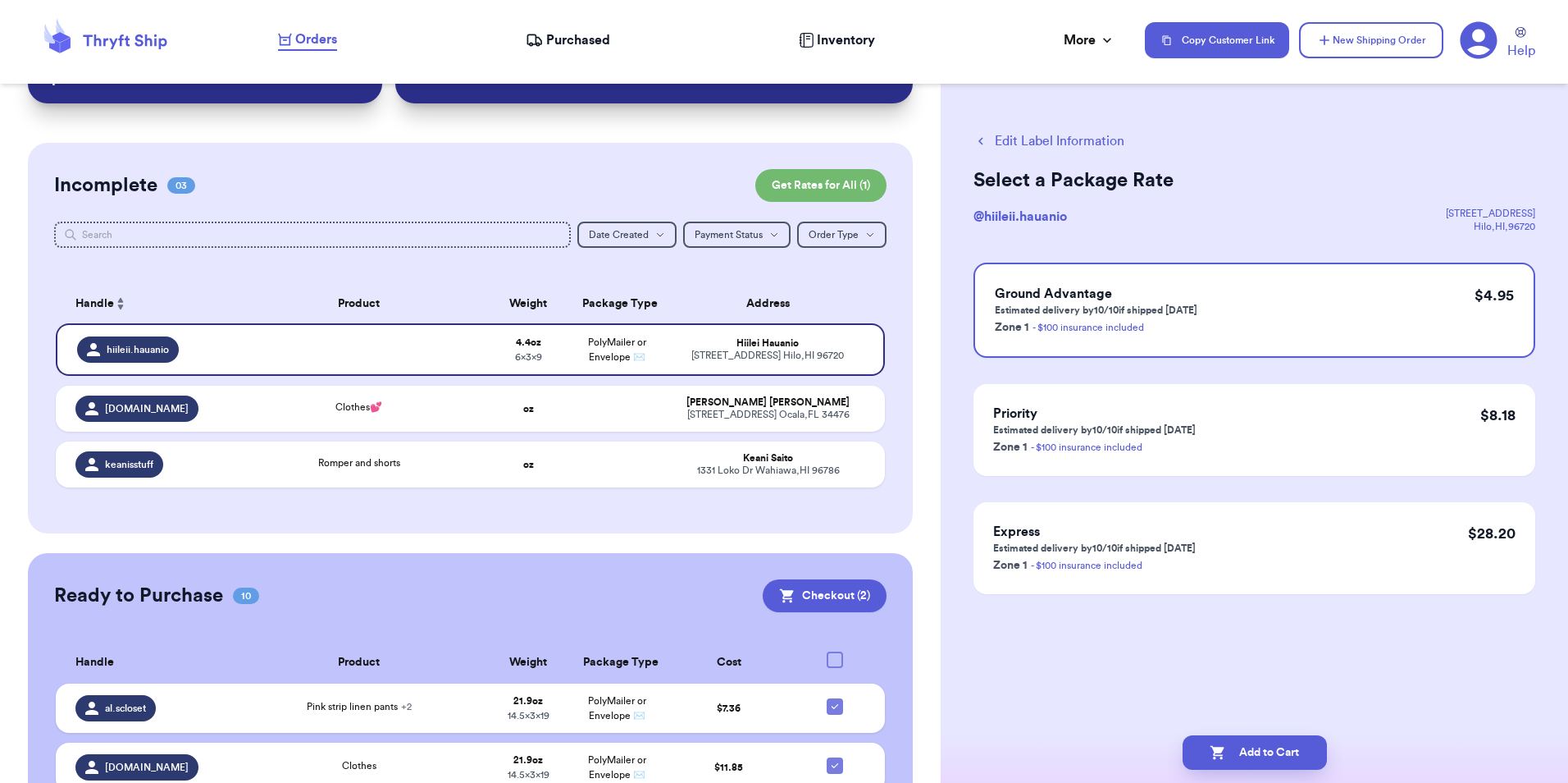
scroll to position [0, 0]
click at [1252, 744] on button "Add to Cart" at bounding box center [1255, 752] width 145 height 34
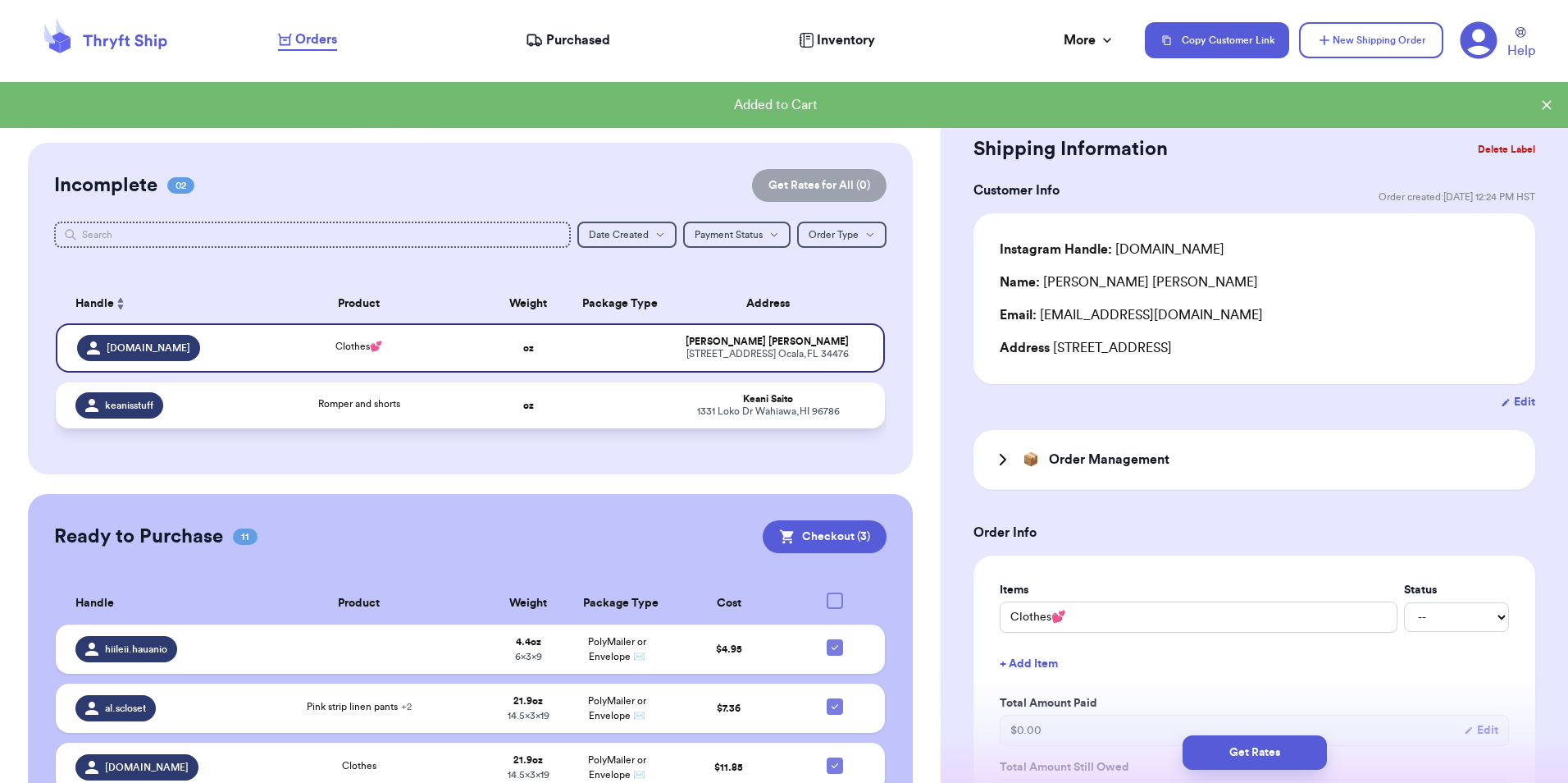
click at [419, 397] on div "Romper and shorts" at bounding box center [359, 406] width 230 height 18
type input "Romper and shorts"
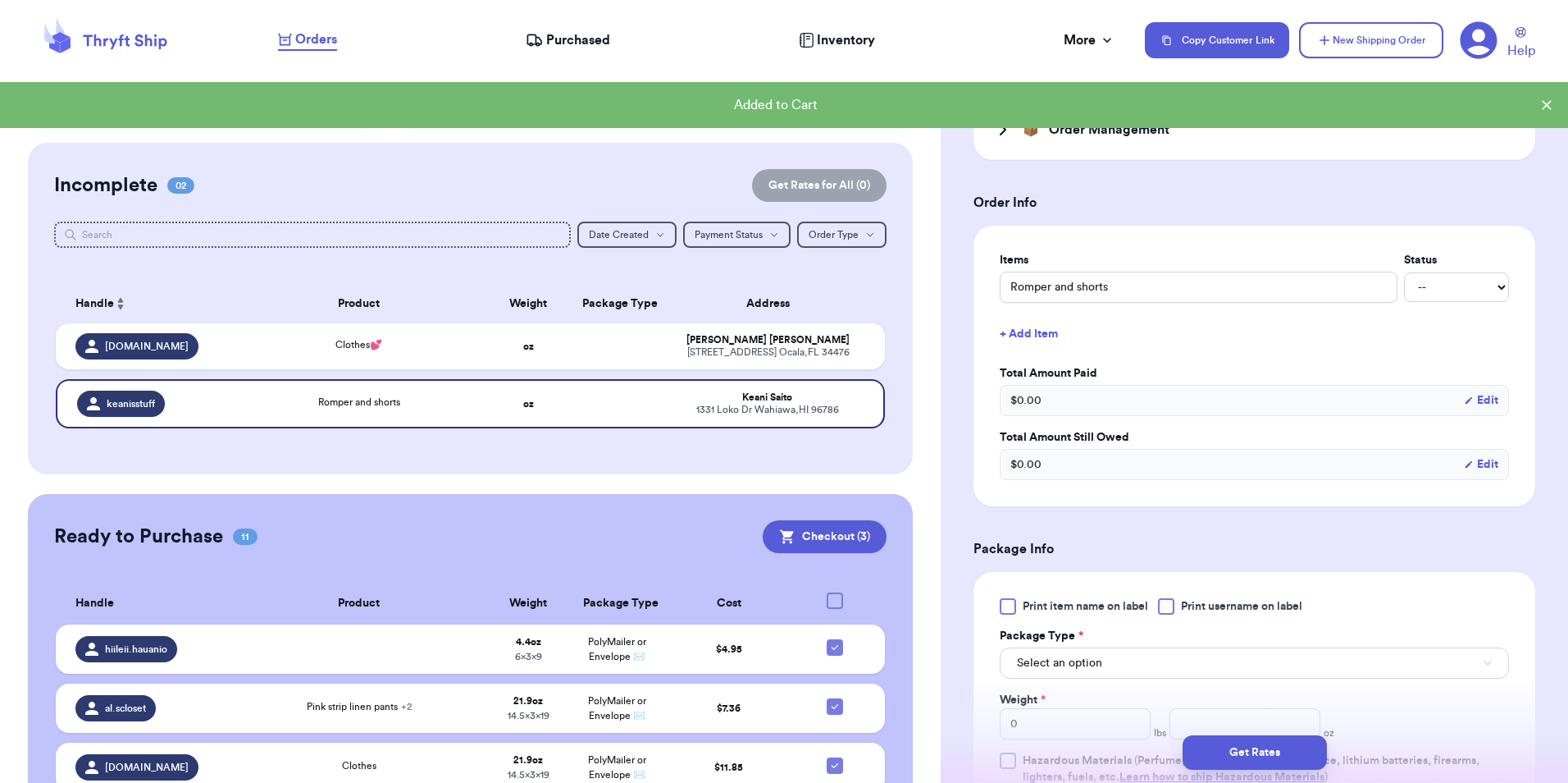
scroll to position [492, 0]
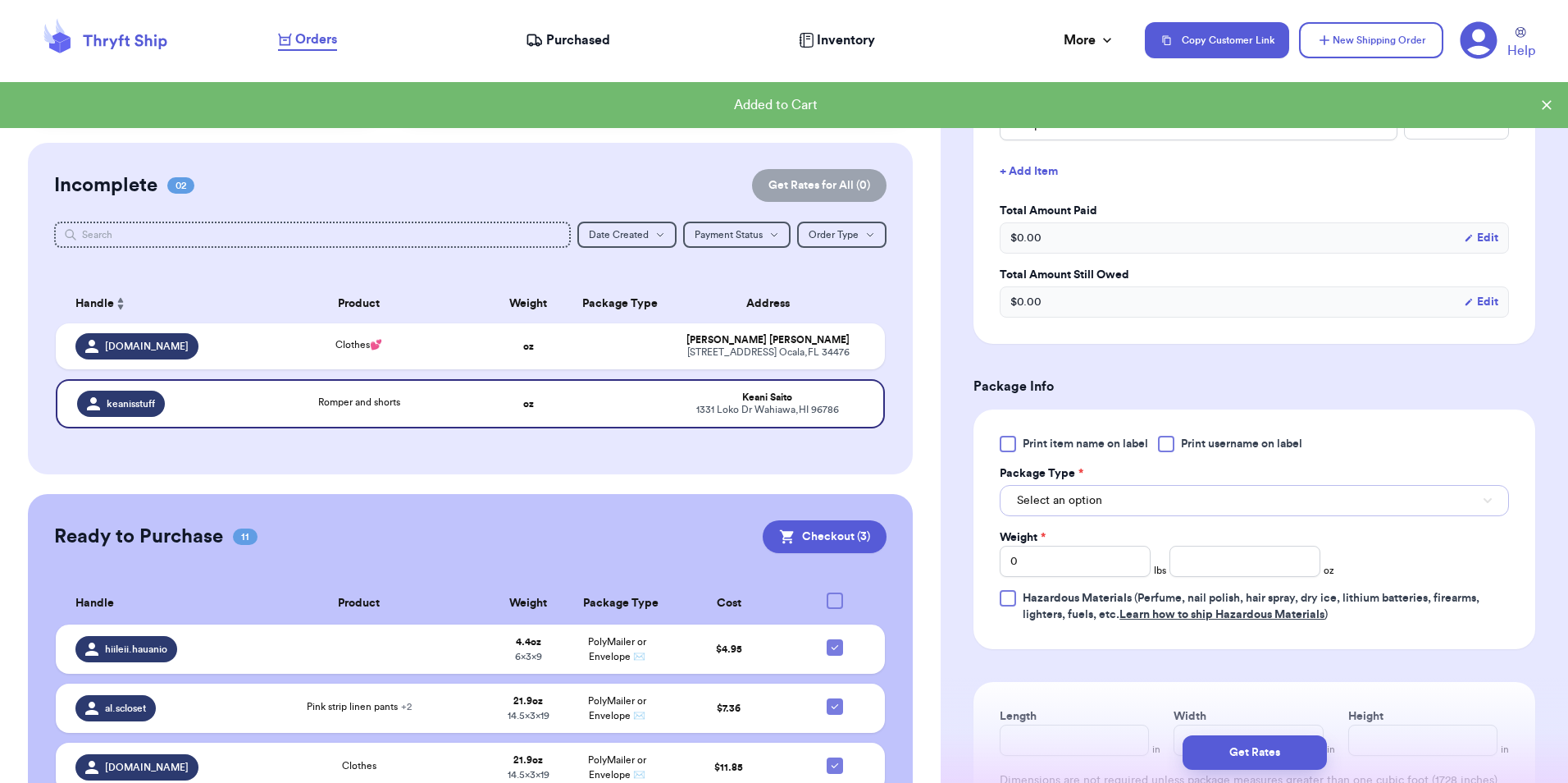
click at [1048, 486] on button "Select an option" at bounding box center [1254, 501] width 509 height 31
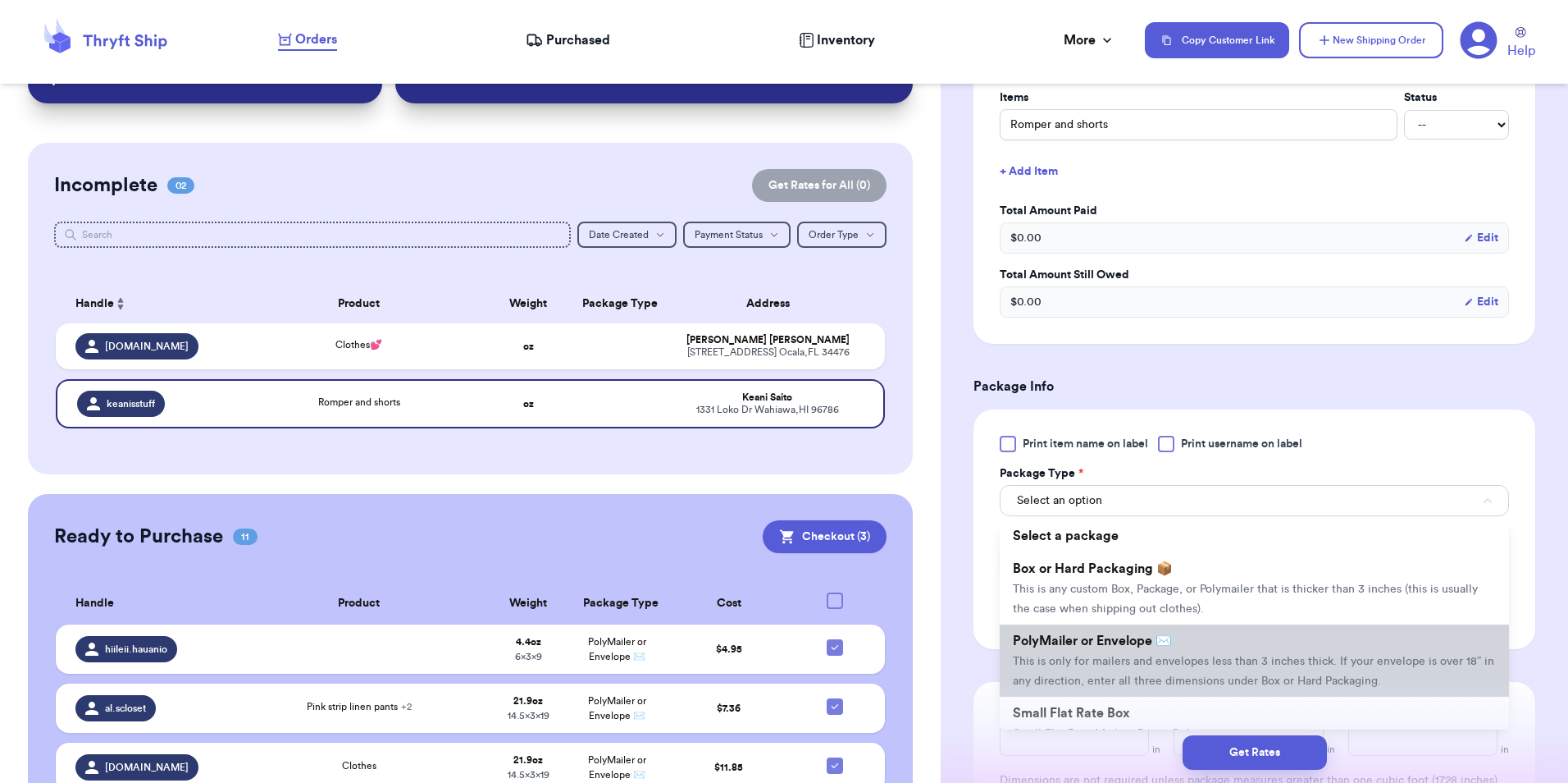
click at [1046, 643] on span "PolyMailer or Envelope ✉️" at bounding box center [1093, 641] width 159 height 14
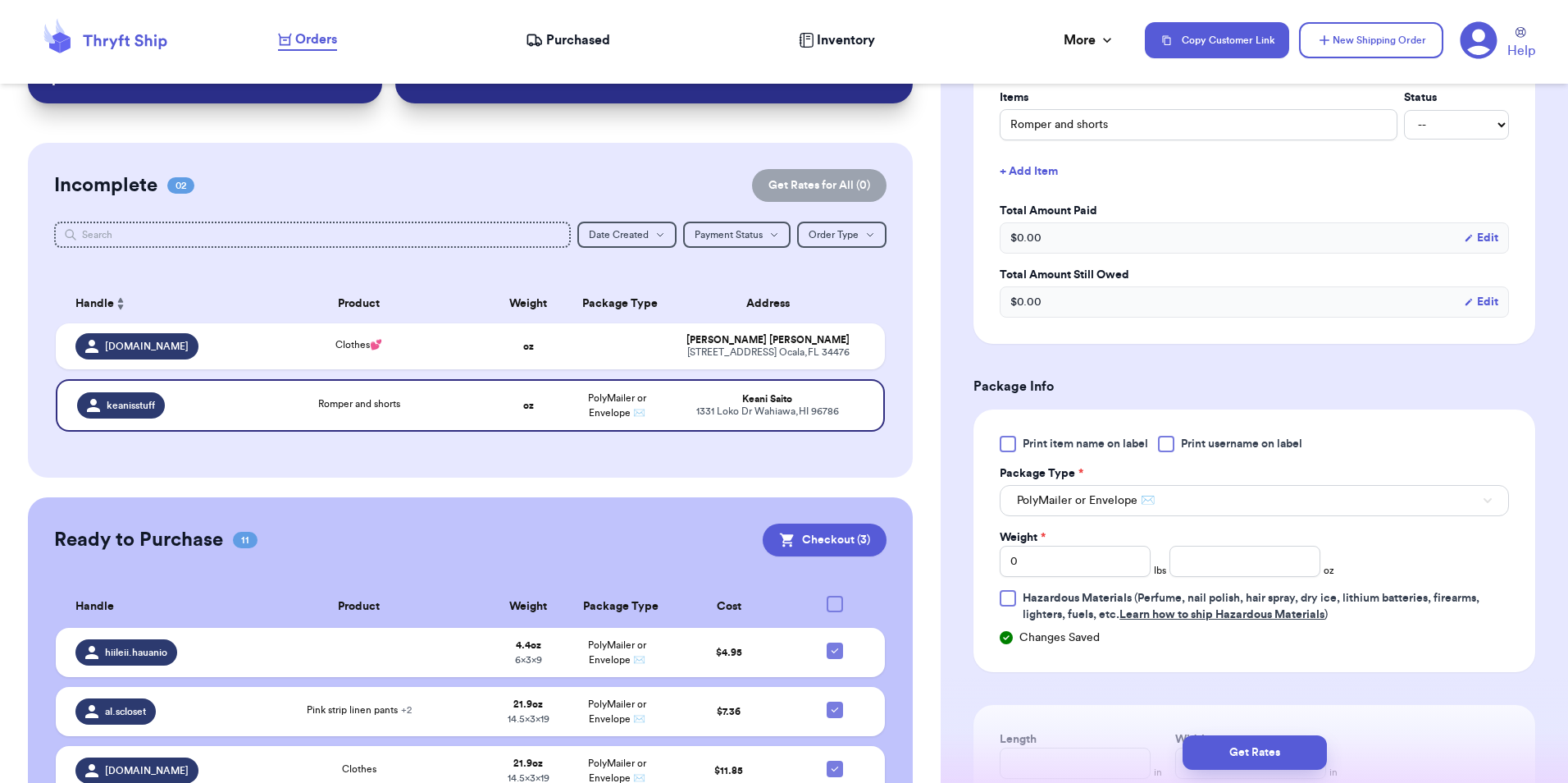
scroll to position [575, 0]
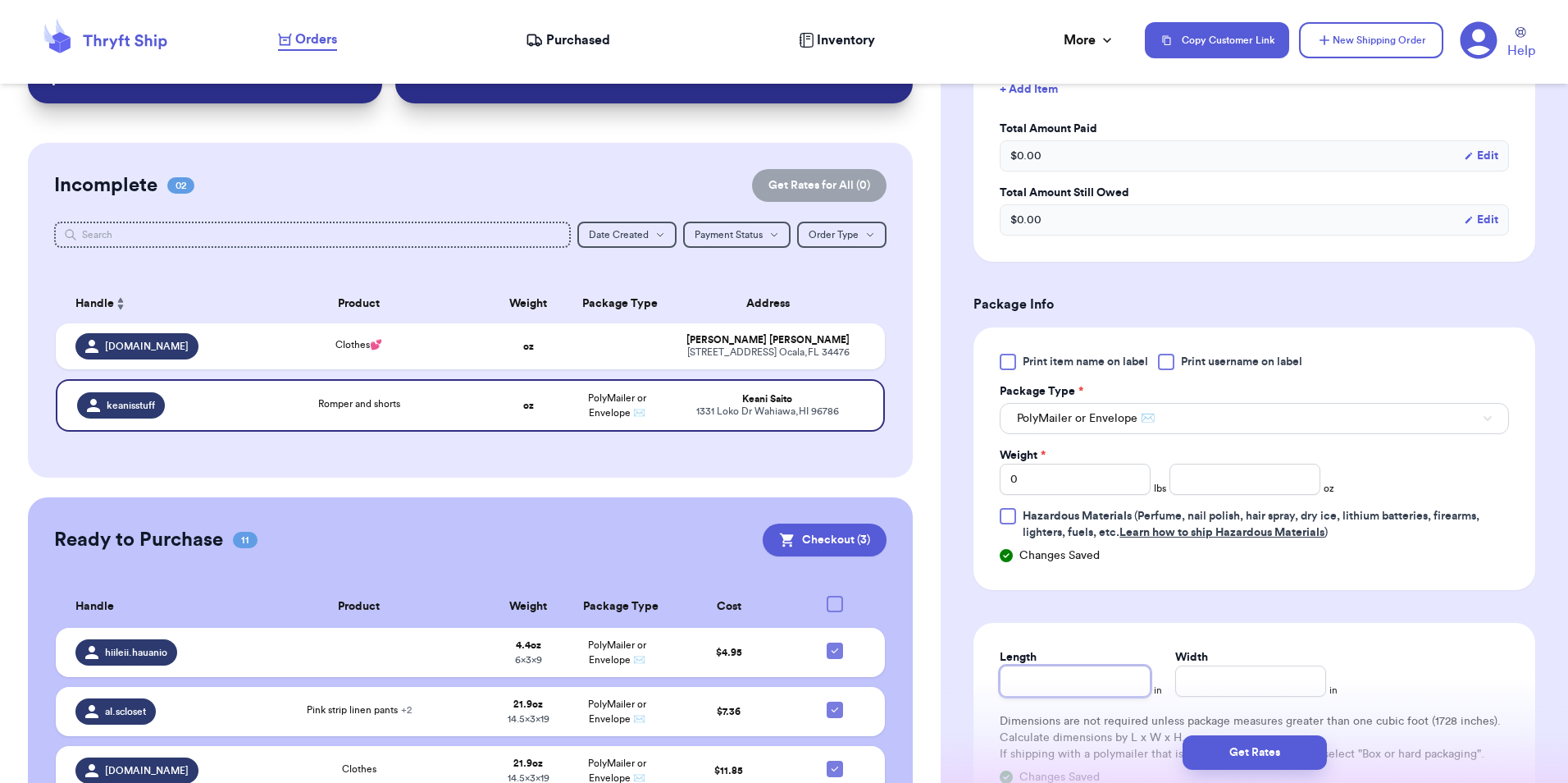
click at [1032, 691] on input "Length" at bounding box center [1075, 681] width 151 height 31
type input "1"
type input "13"
click at [1213, 688] on input "Width *" at bounding box center [1250, 681] width 151 height 31
type input "1"
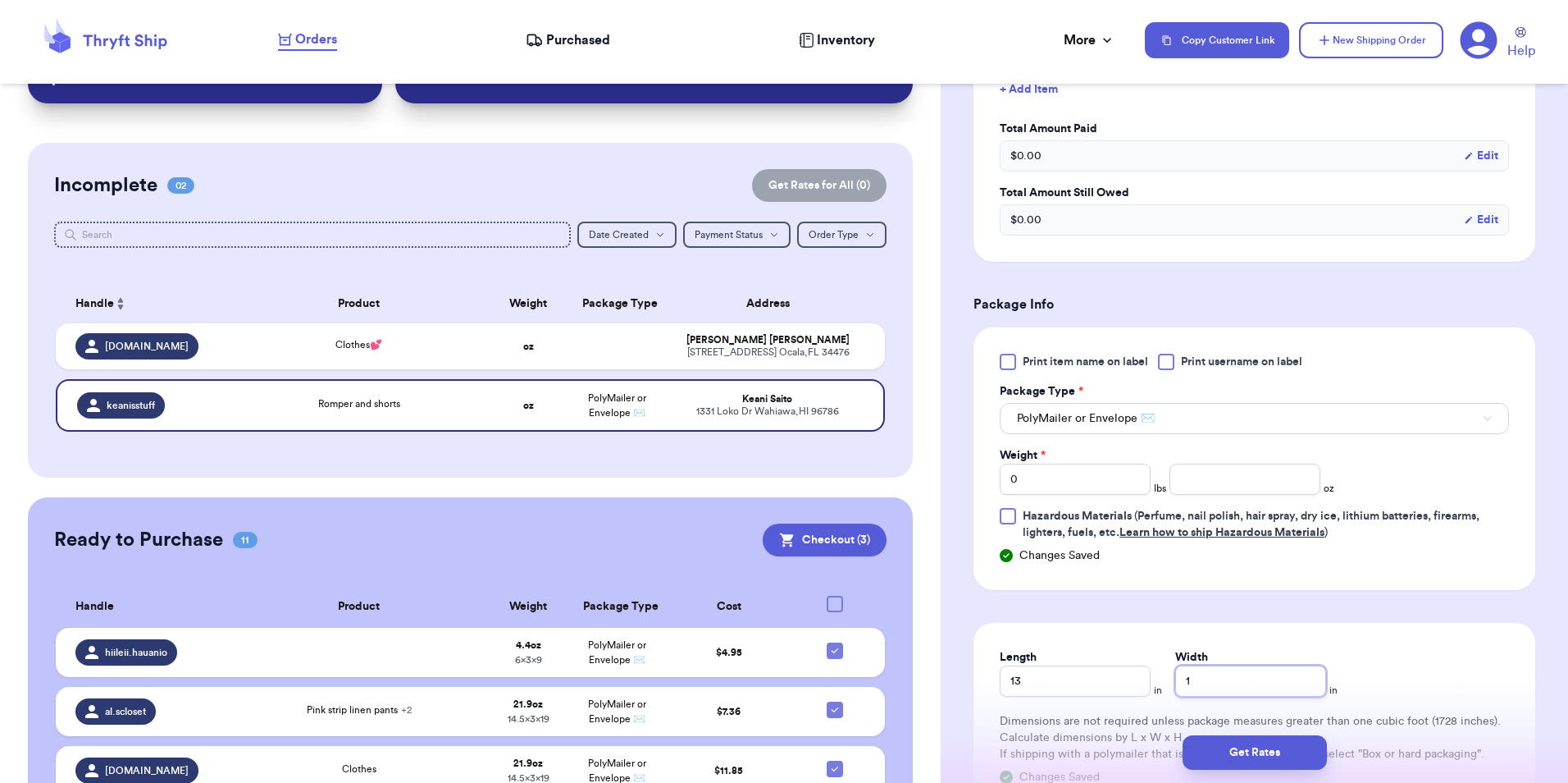
type input "10"
click at [1044, 477] on input "0" at bounding box center [1075, 479] width 151 height 31
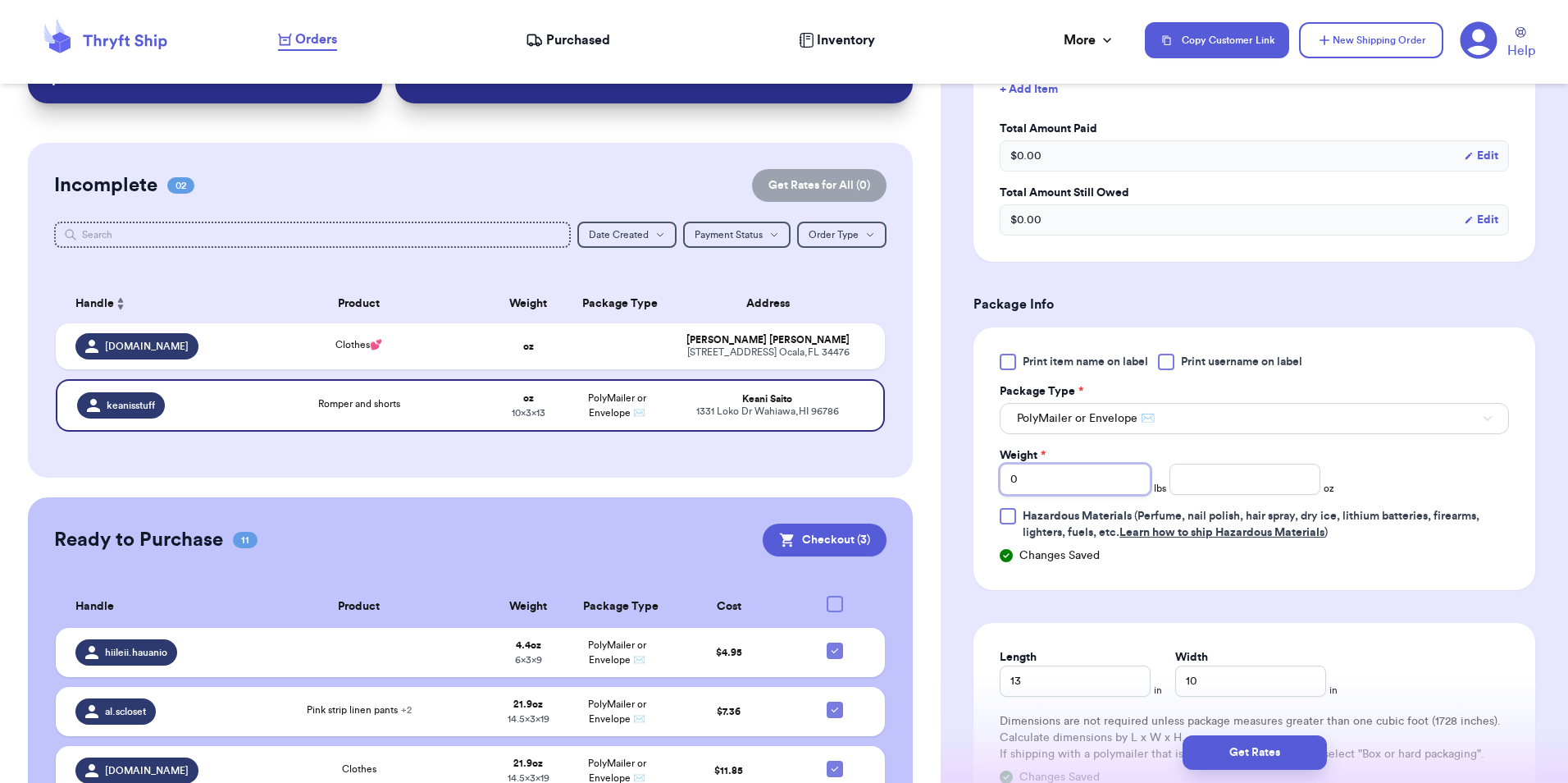
click at [1044, 477] on input "0" at bounding box center [1075, 479] width 151 height 31
type input "1"
click at [1228, 470] on input "number" at bounding box center [1245, 479] width 151 height 31
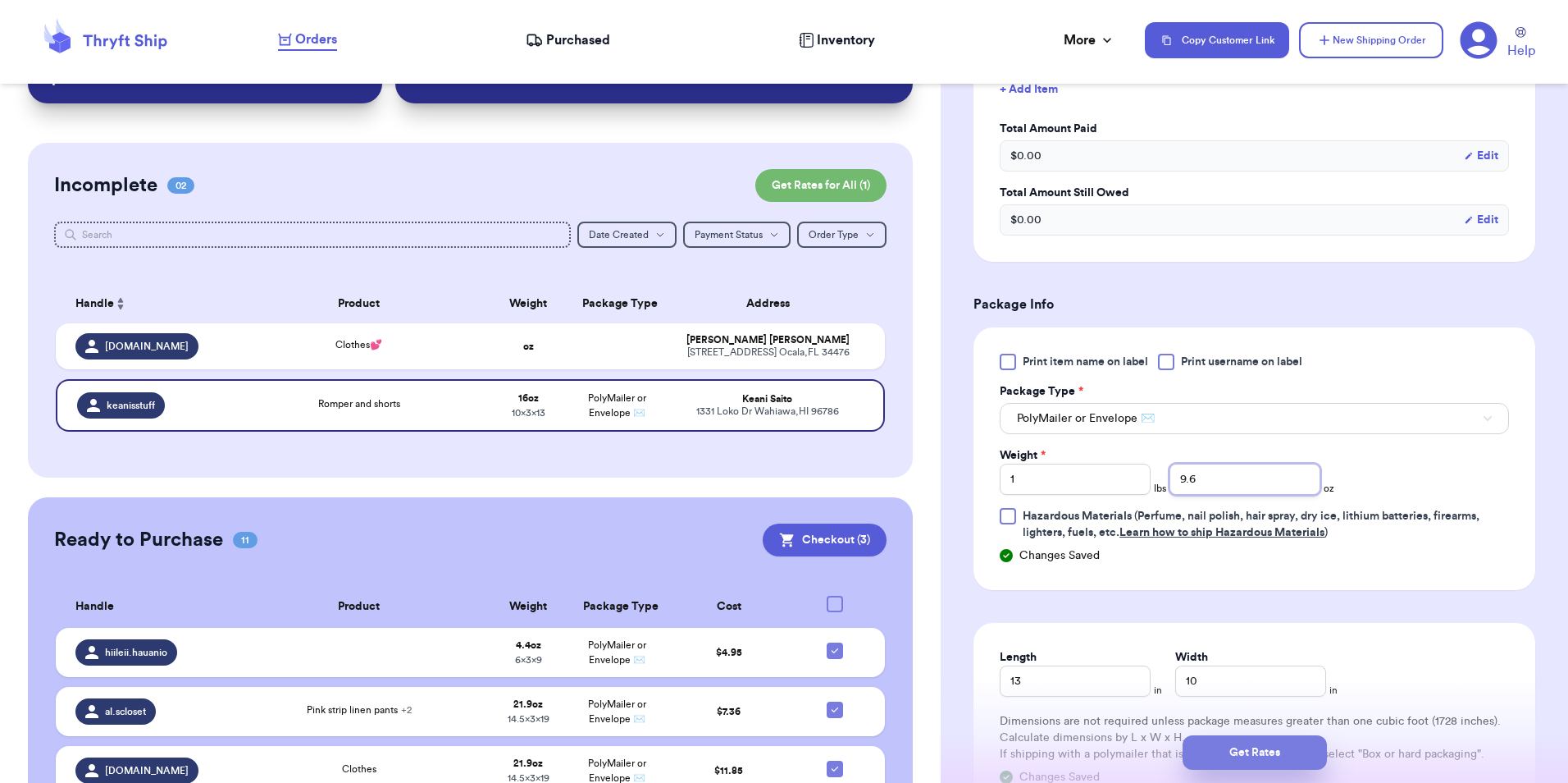
type input "9.6"
click at [1252, 744] on button "Get Rates" at bounding box center [1255, 752] width 145 height 34
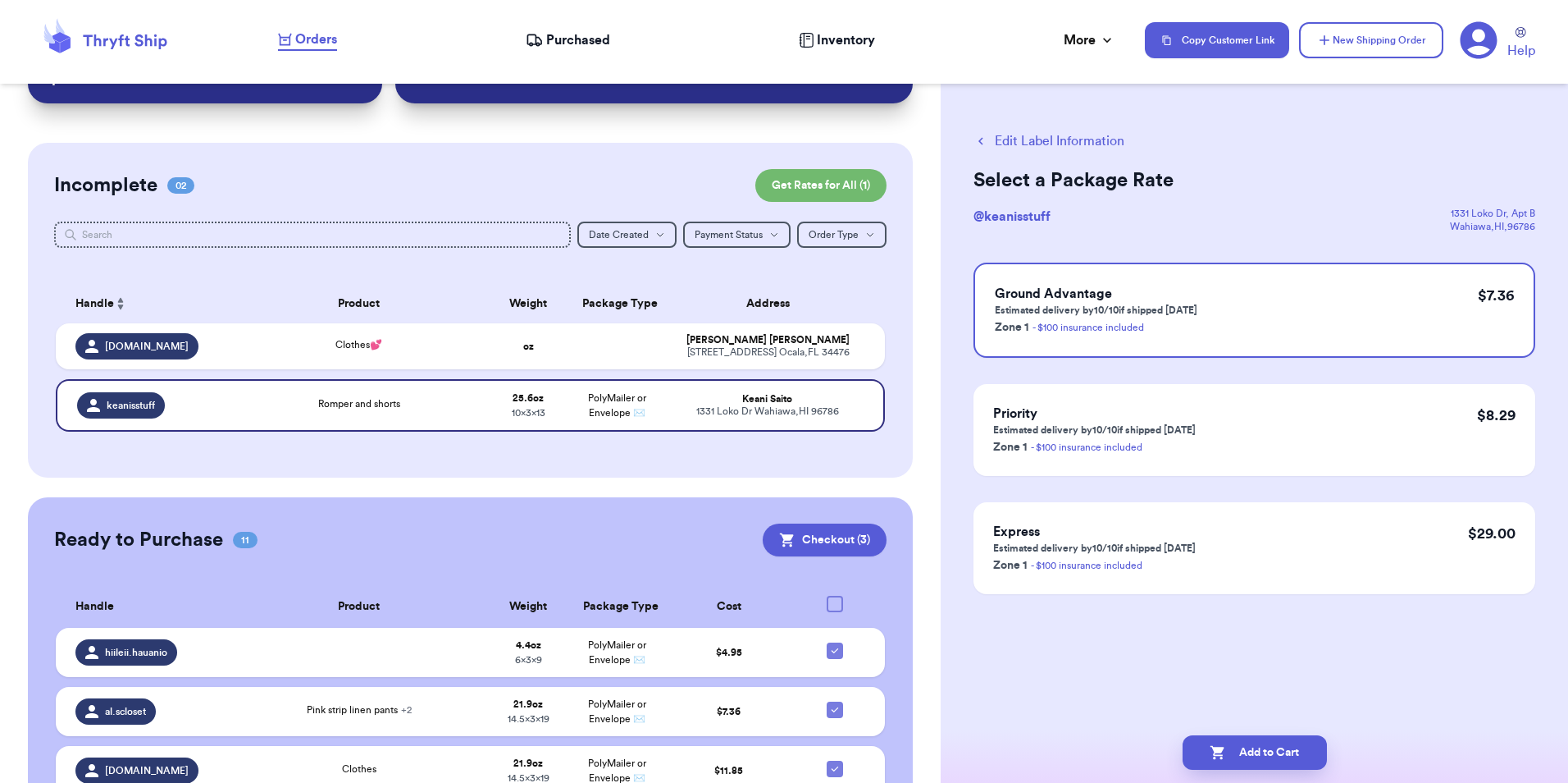
scroll to position [0, 0]
click at [1252, 744] on button "Add to Cart" at bounding box center [1255, 752] width 145 height 34
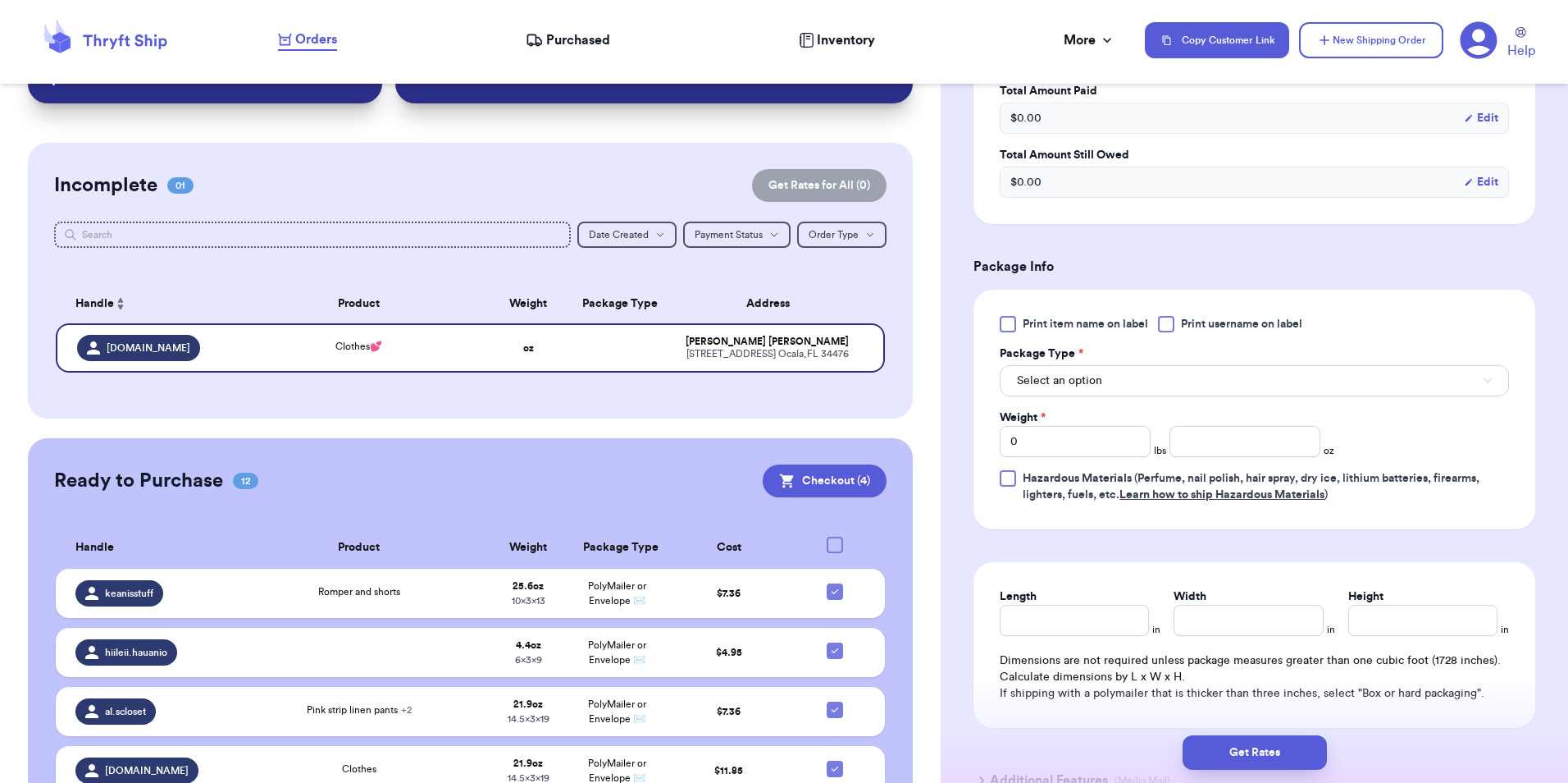
scroll to position [656, 0]
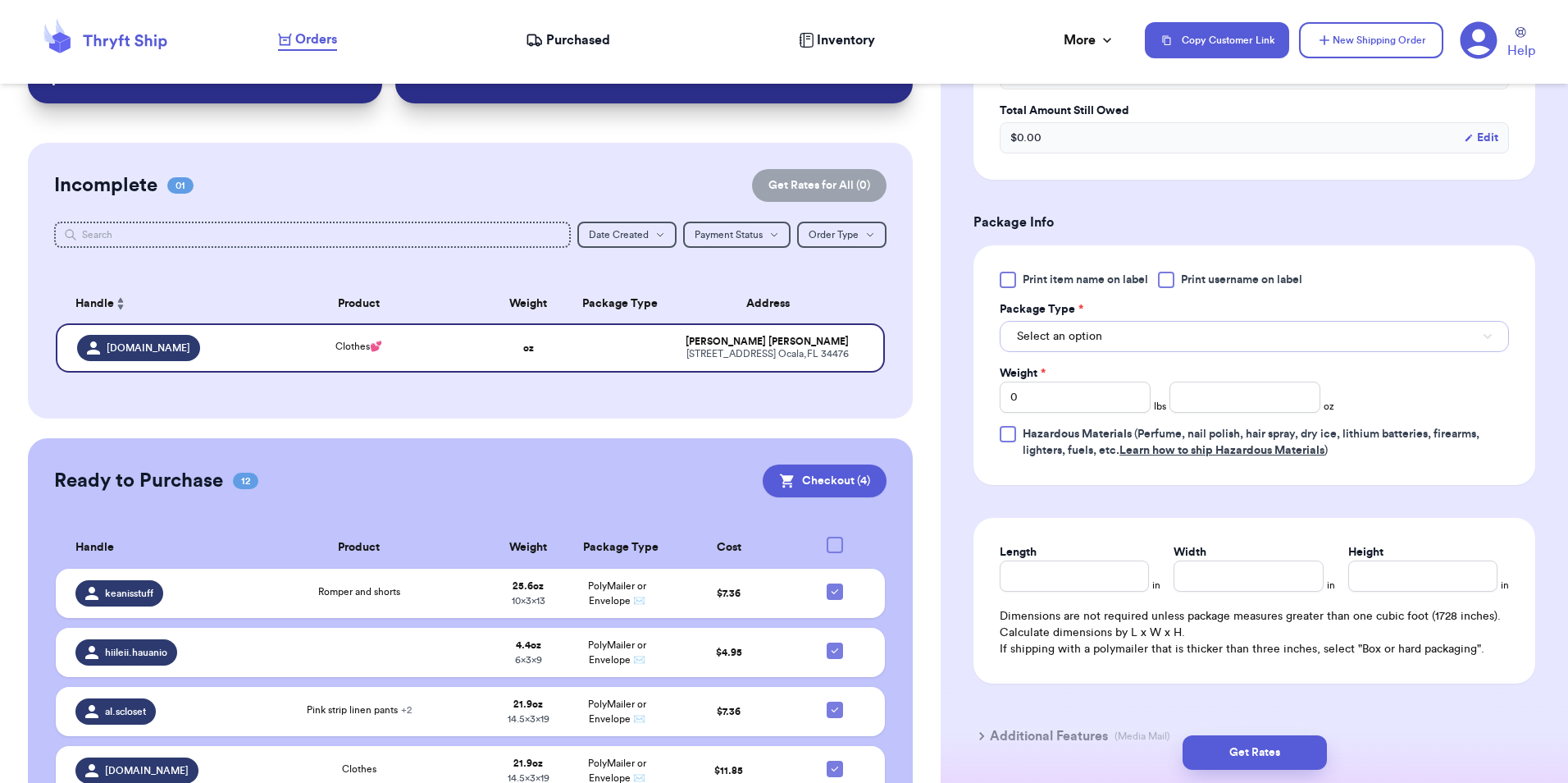
click at [1070, 327] on button "Select an option" at bounding box center [1254, 336] width 509 height 31
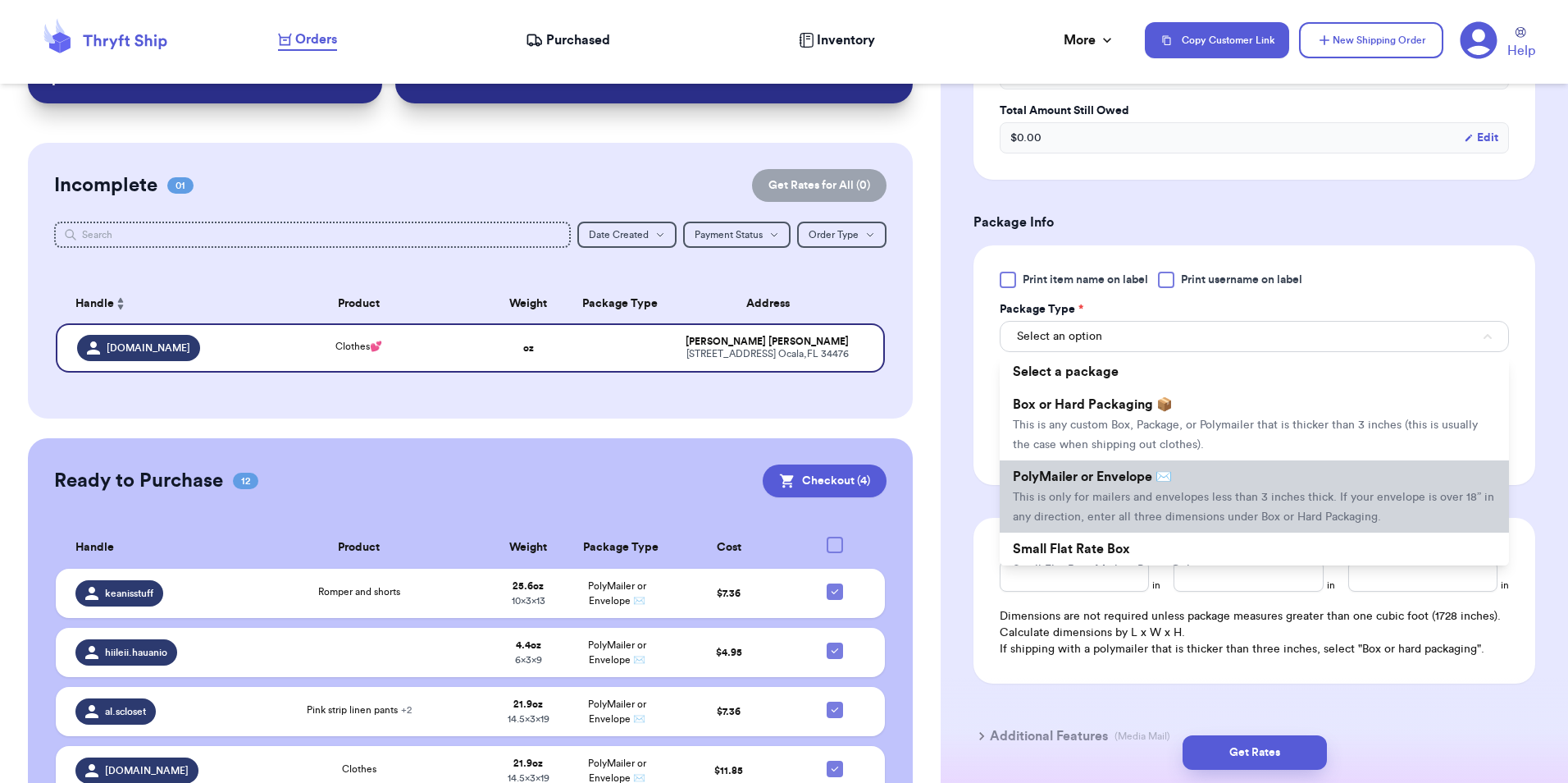
click at [1070, 467] on li "PolyMailer or Envelope ✉️ This is only for mailers and envelopes less than 3 in…" at bounding box center [1254, 497] width 509 height 72
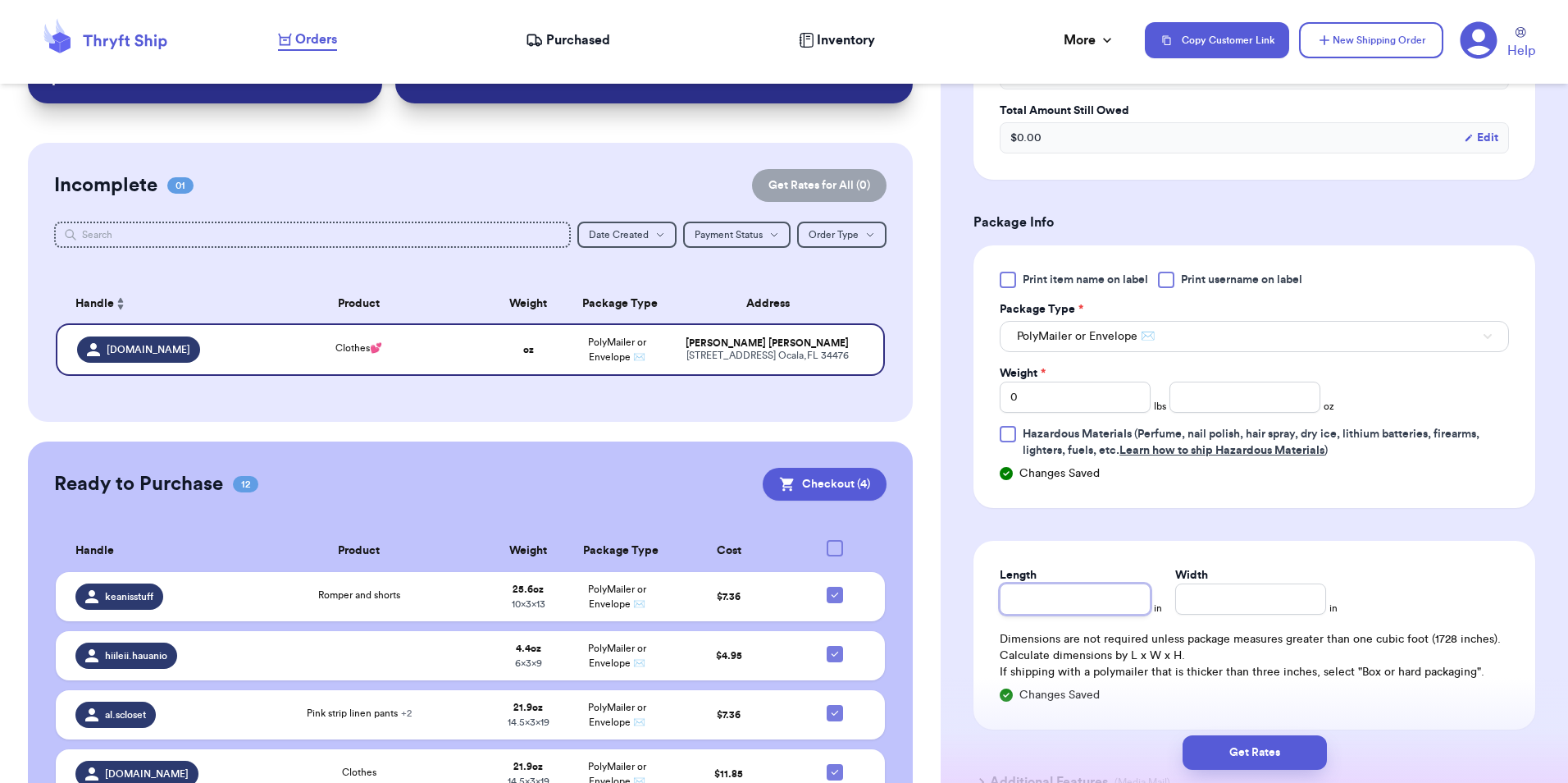
click at [1060, 602] on input "Length" at bounding box center [1075, 599] width 151 height 31
type input "1"
type input "19"
click at [1225, 609] on input "Width *" at bounding box center [1250, 599] width 151 height 31
type input "1"
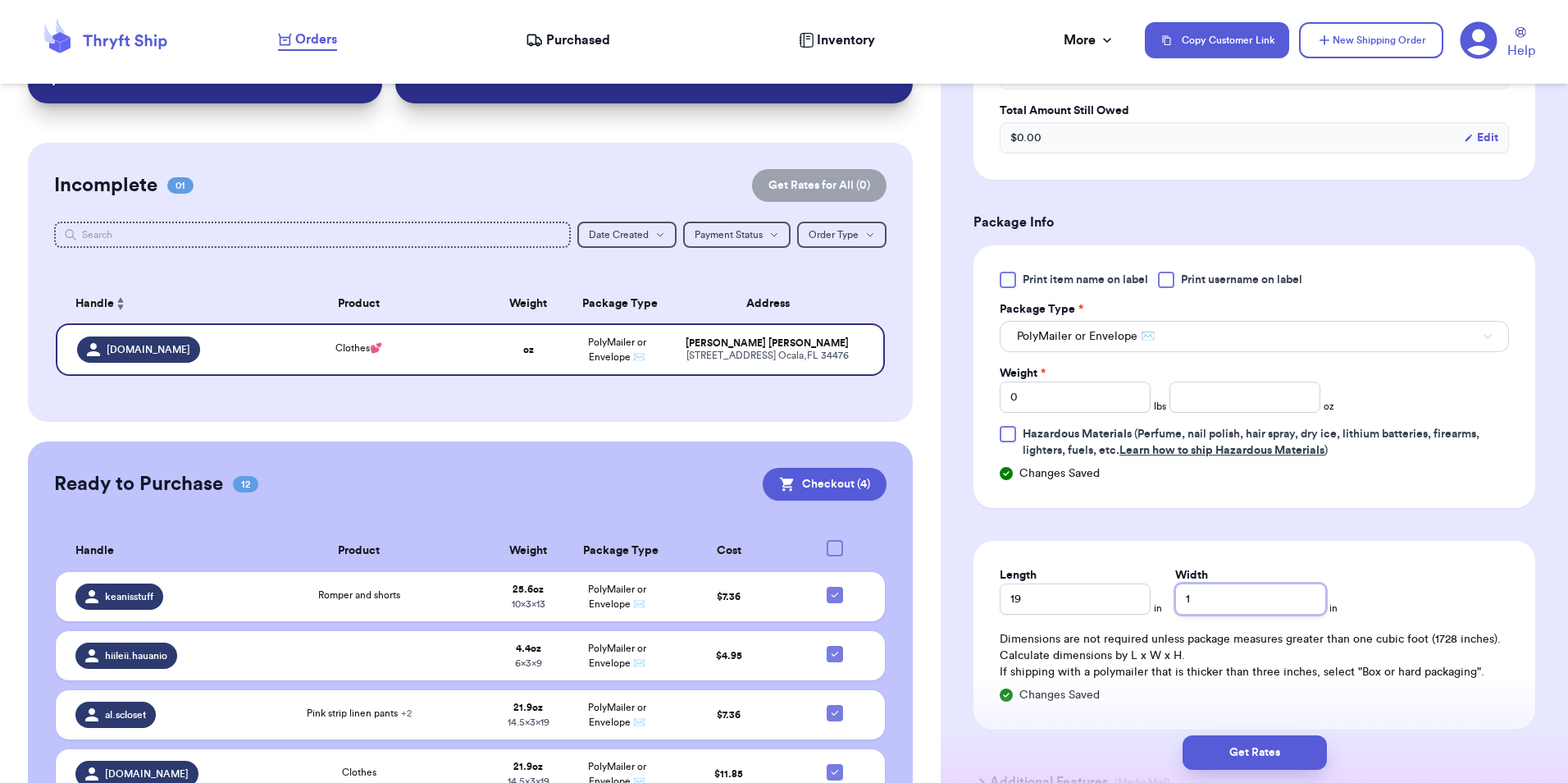
type input "14"
click at [1059, 405] on input "0" at bounding box center [1075, 397] width 151 height 31
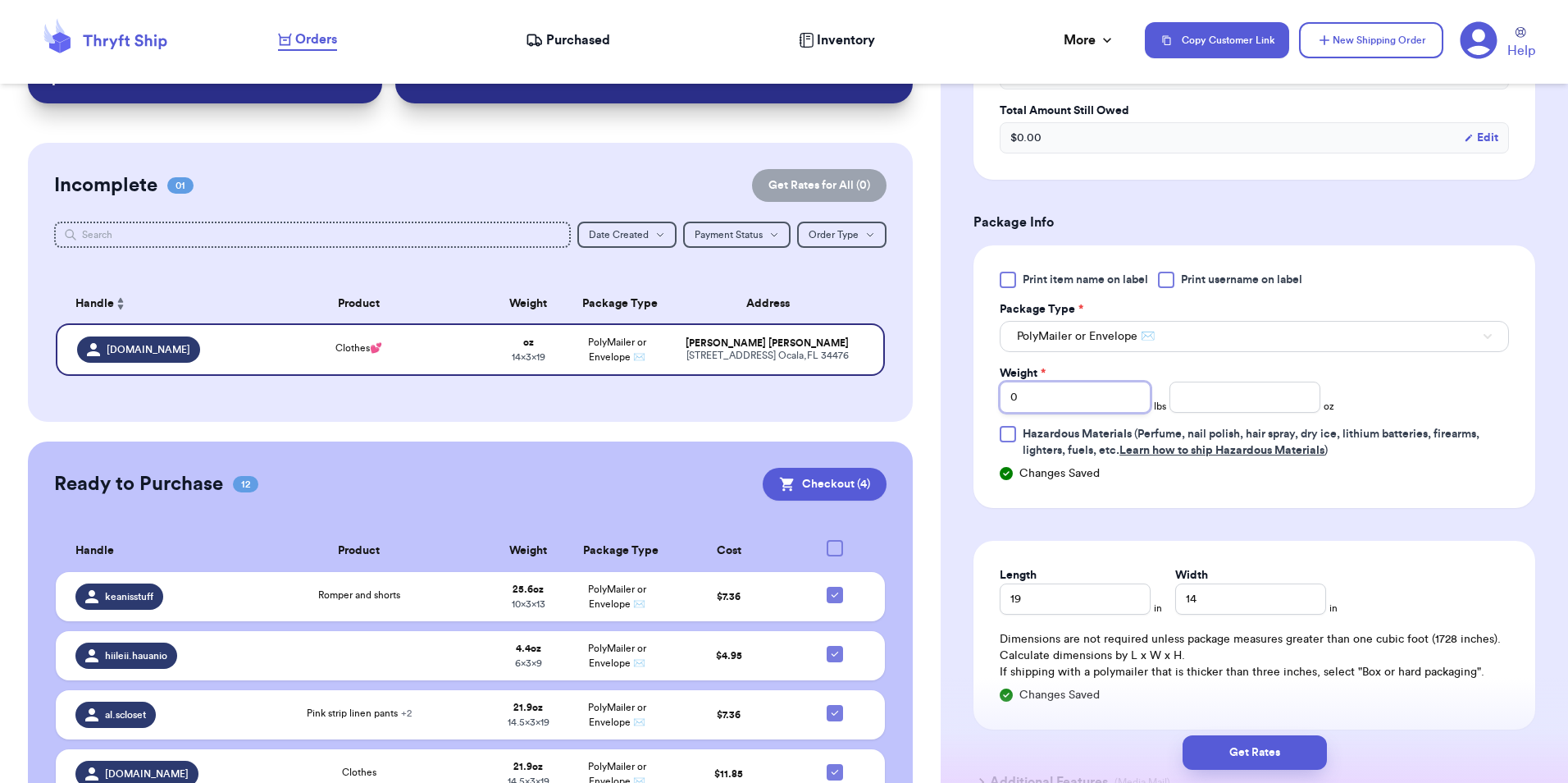
type input "4"
click at [1235, 402] on input "number" at bounding box center [1245, 397] width 151 height 31
type input "12.9"
click at [1286, 744] on button "Get Rates" at bounding box center [1255, 752] width 145 height 34
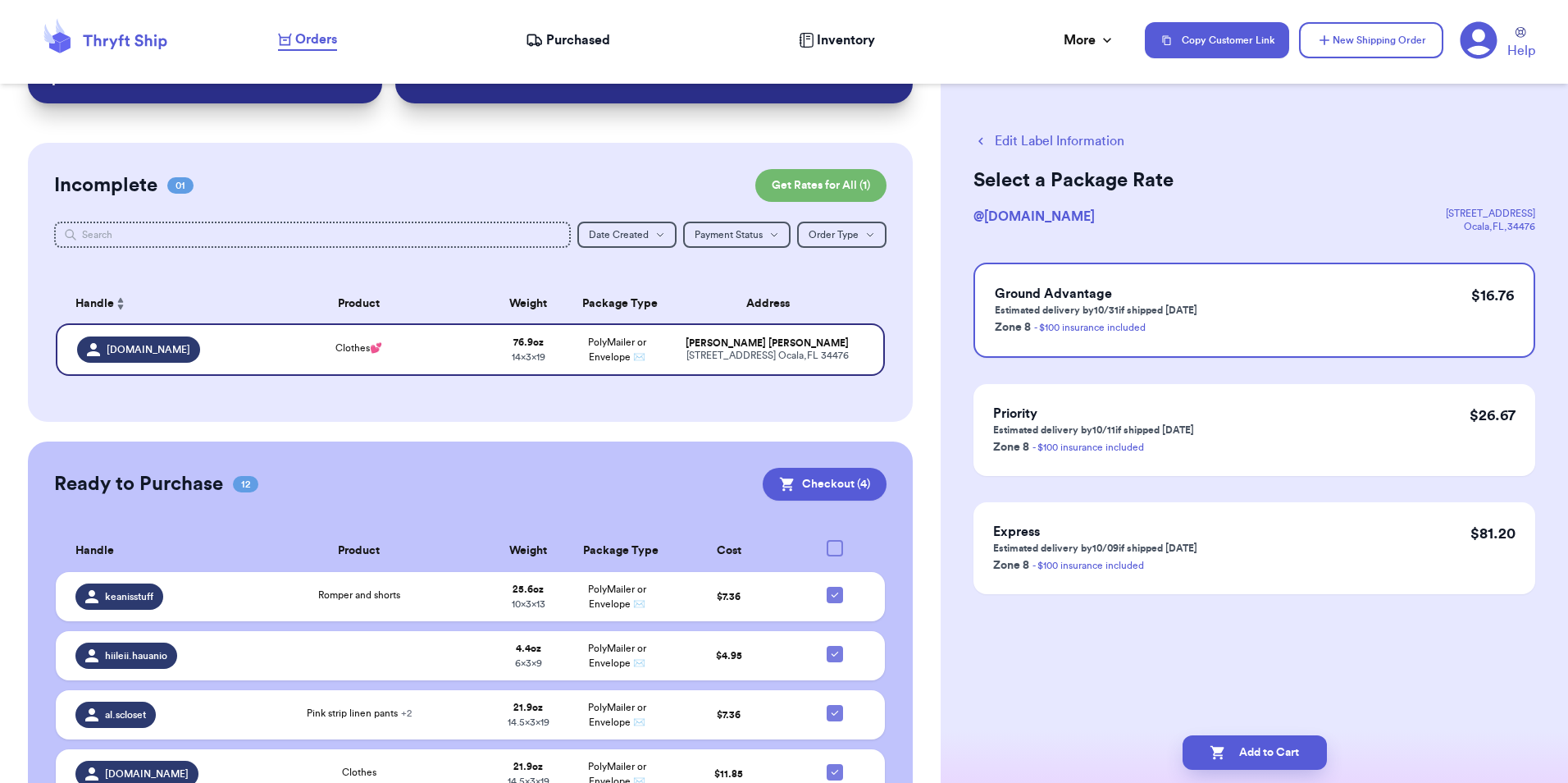
scroll to position [0, 0]
click at [1267, 751] on button "Add to Cart" at bounding box center [1255, 752] width 145 height 34
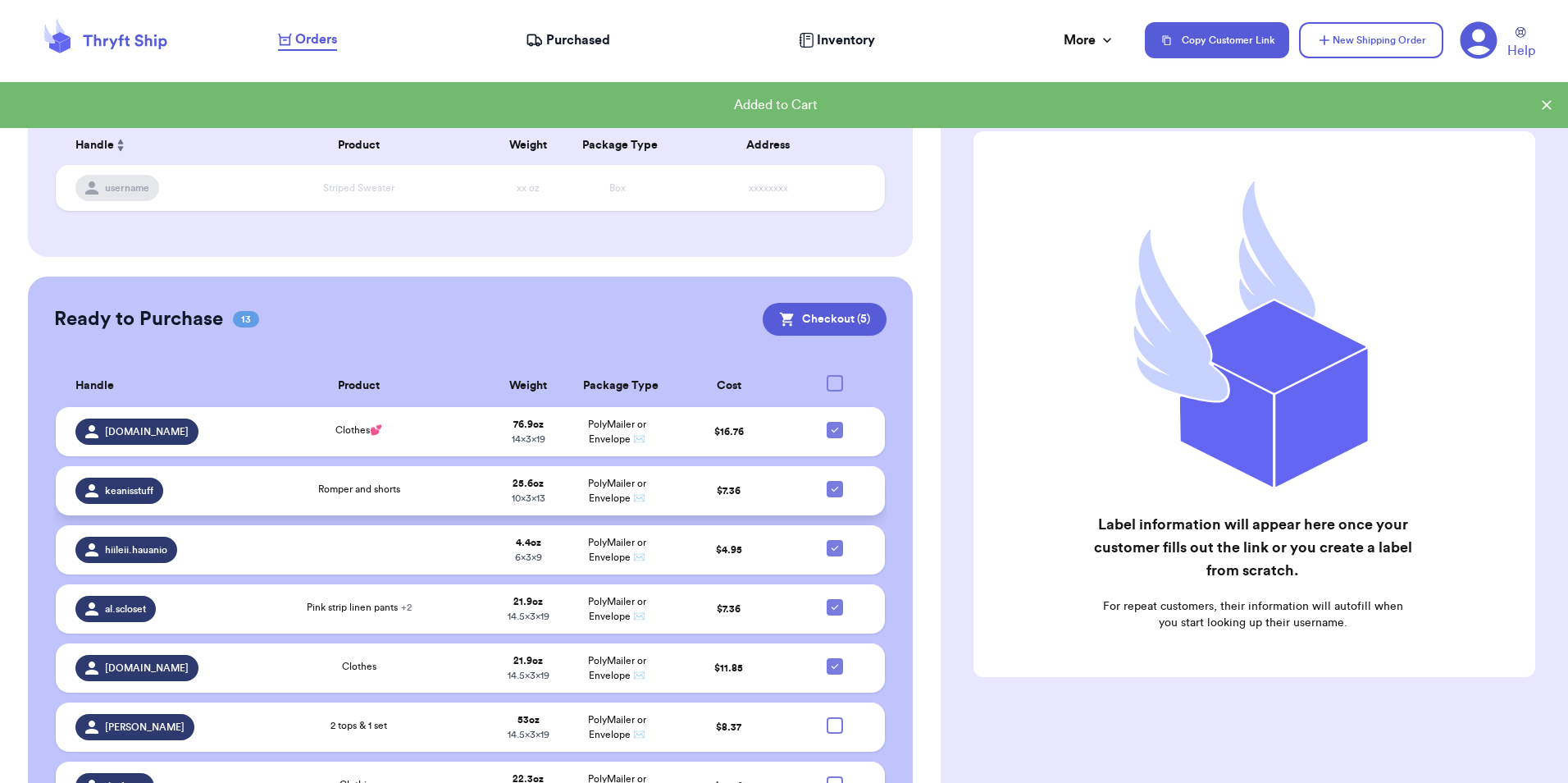
scroll to position [250, 0]
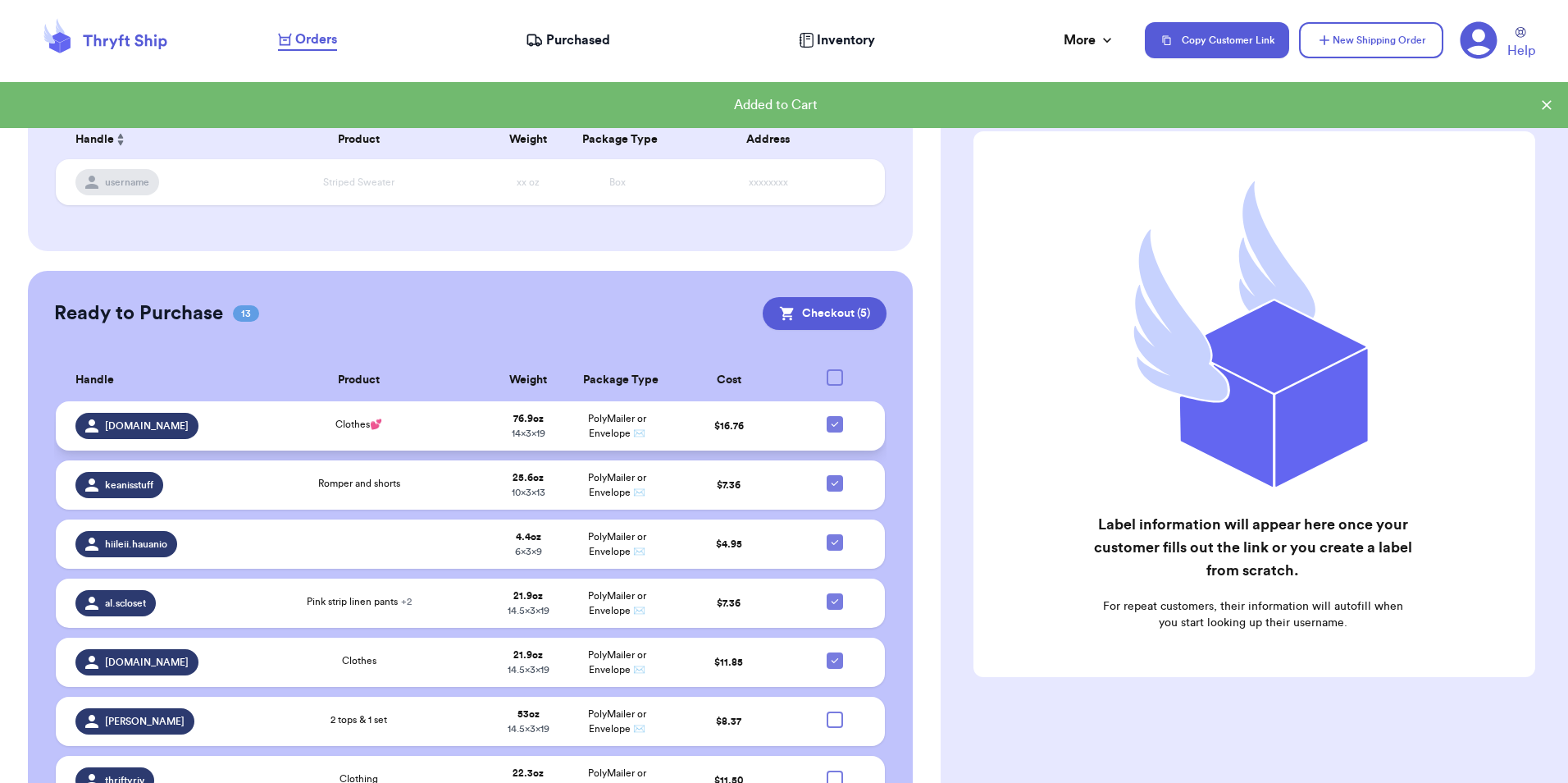
click at [829, 426] on icon at bounding box center [835, 424] width 14 height 14
click at [834, 416] on input "checkbox" at bounding box center [834, 415] width 1 height 1
checkbox input "false"
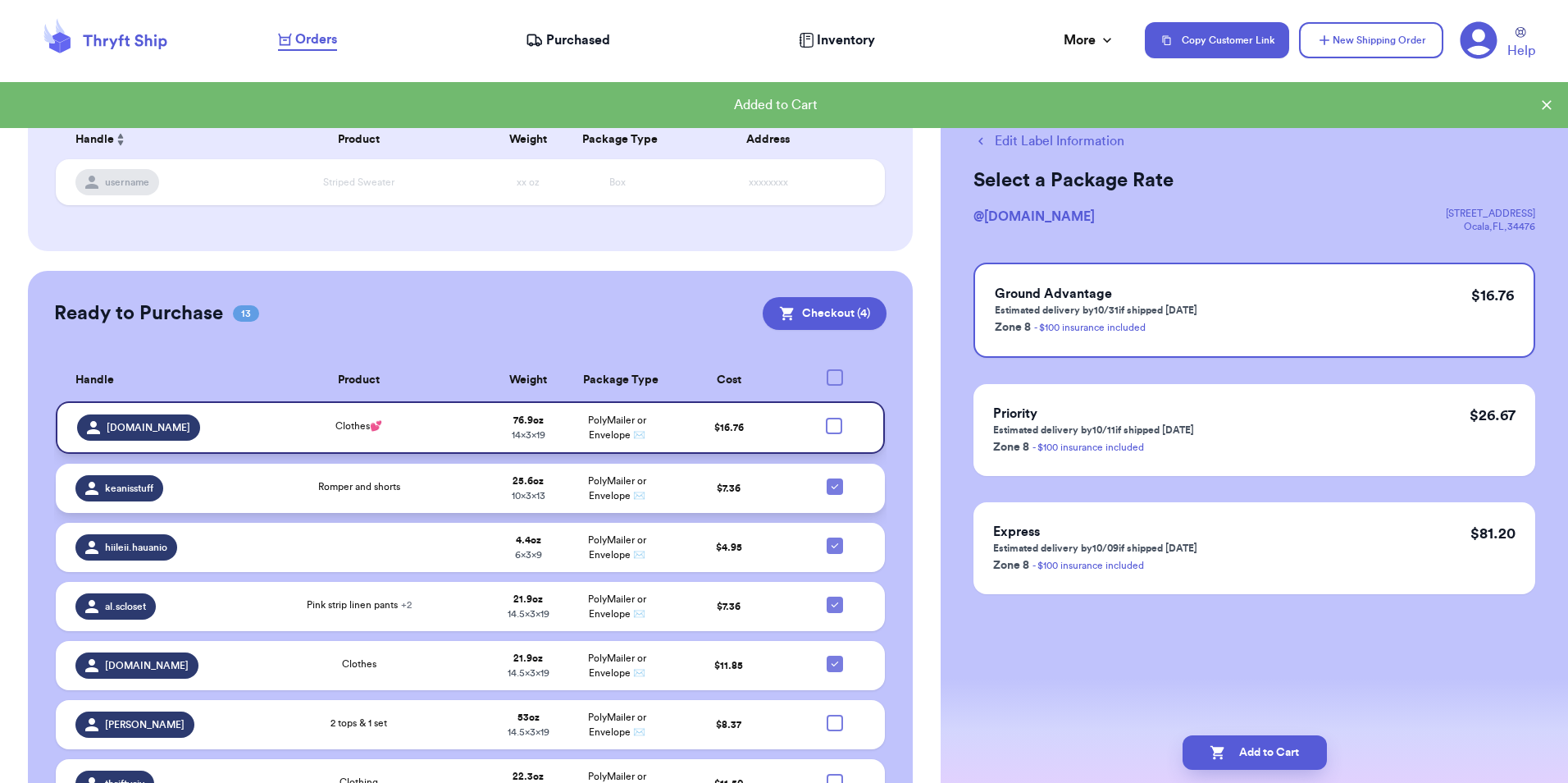
click at [827, 492] on div at bounding box center [835, 487] width 16 height 16
click at [834, 479] on input "checkbox" at bounding box center [834, 478] width 1 height 1
checkbox input "false"
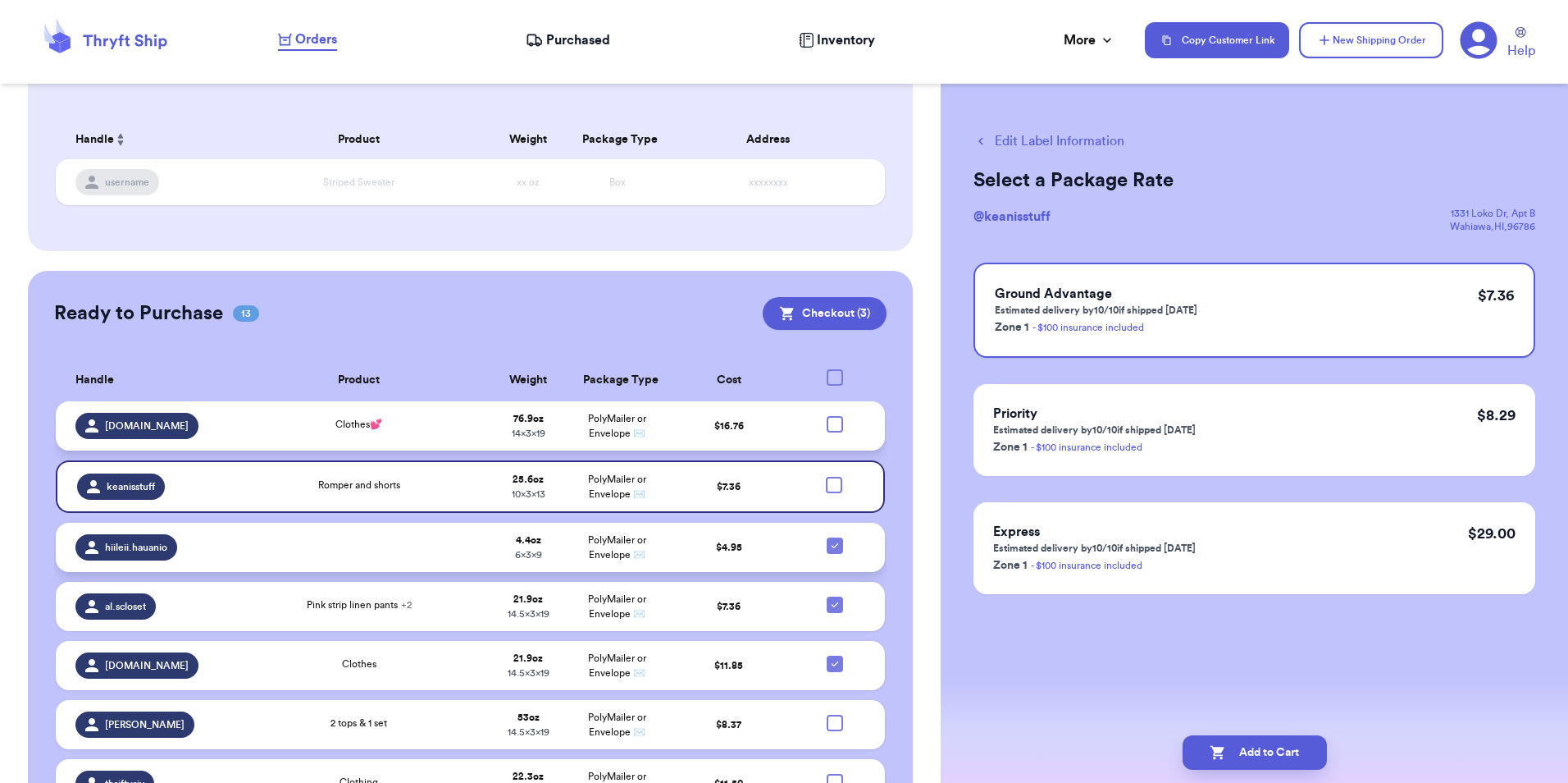
click at [829, 549] on icon at bounding box center [835, 546] width 14 height 14
click at [834, 538] on input "checkbox" at bounding box center [834, 537] width 1 height 1
checkbox input "false"
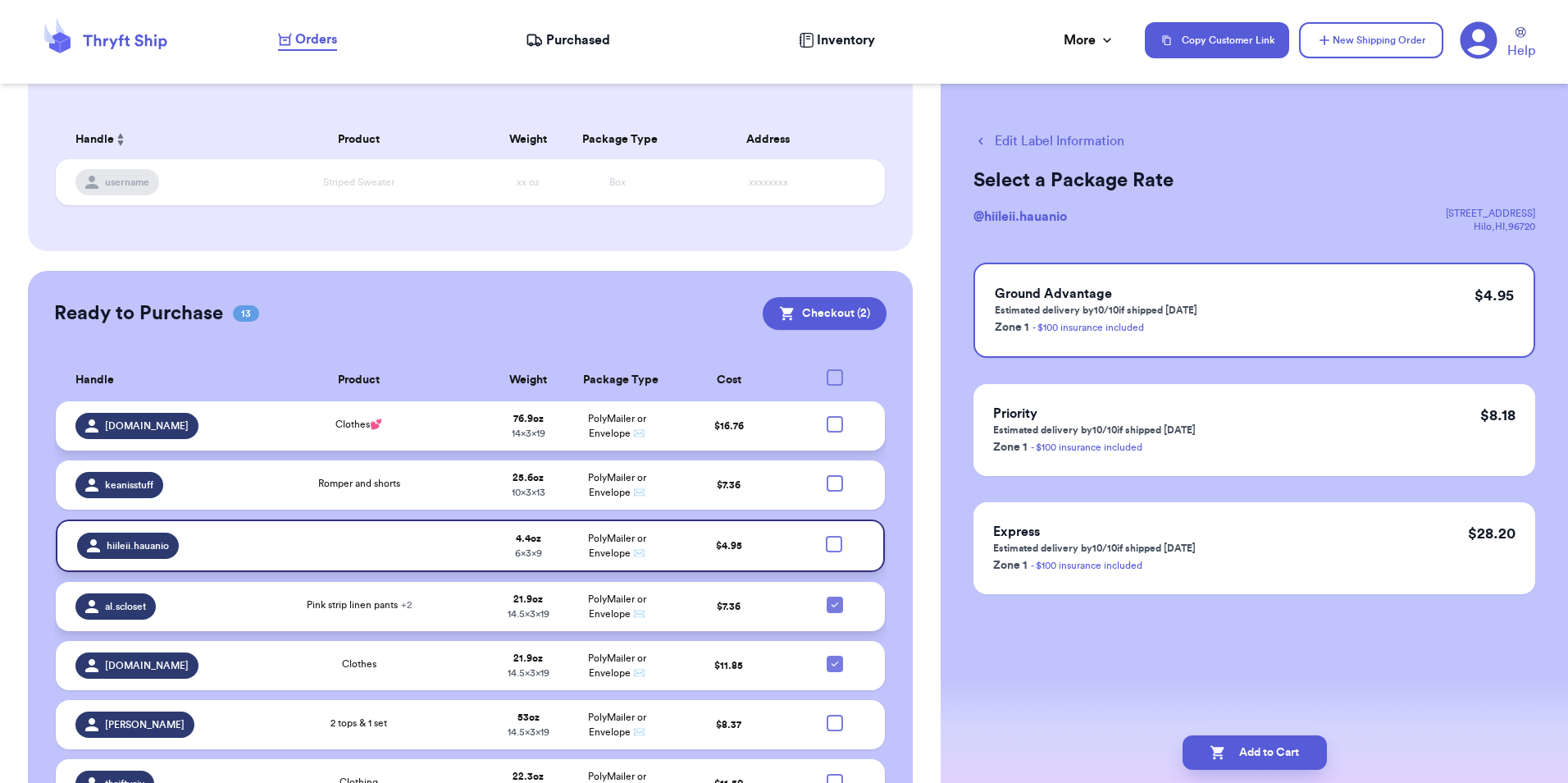
click at [832, 606] on icon at bounding box center [834, 604] width 6 height 5
click at [834, 597] on input "checkbox" at bounding box center [834, 596] width 1 height 1
checkbox input "false"
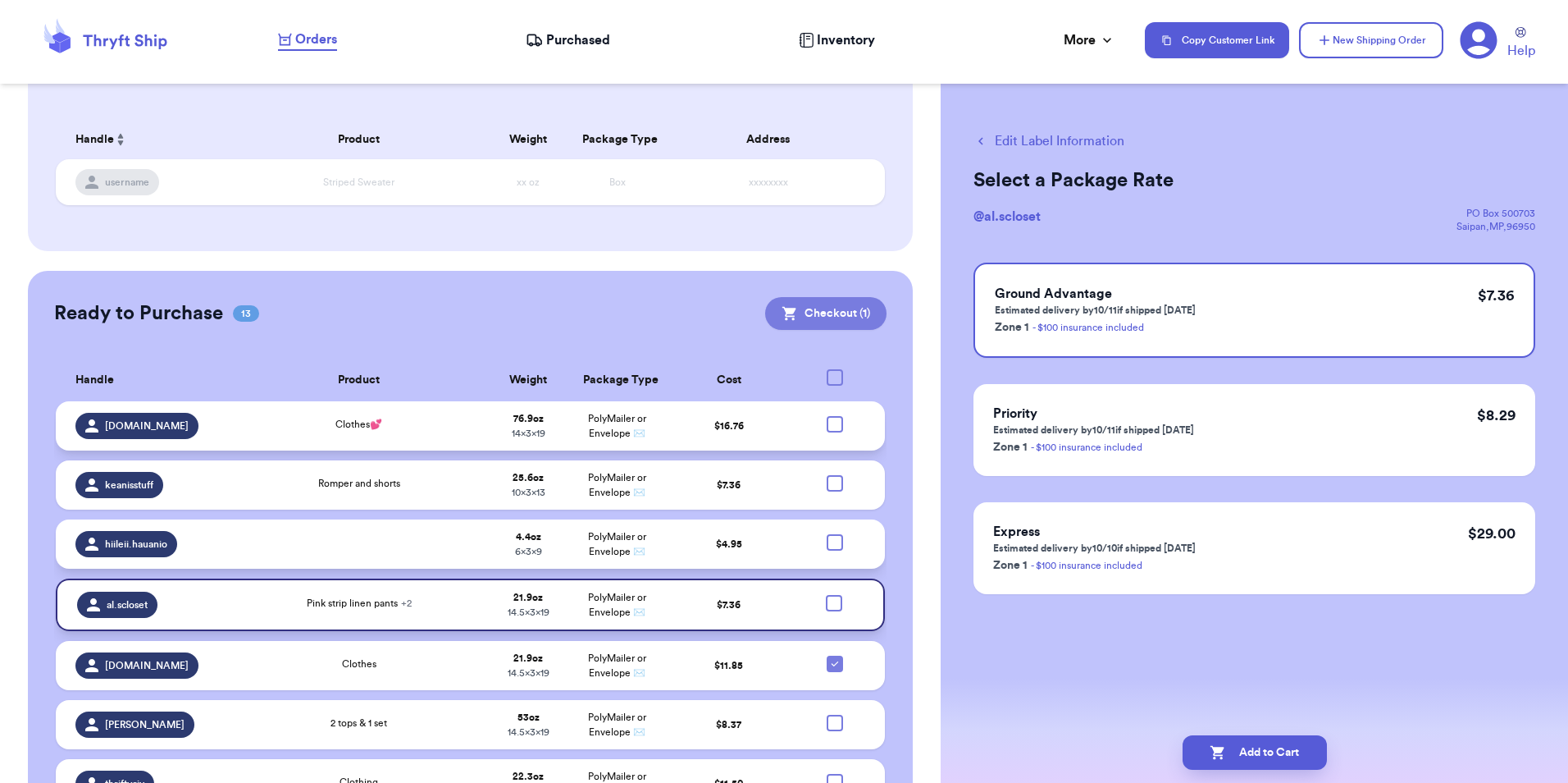
click at [796, 316] on button "Checkout ( 1 )" at bounding box center [826, 313] width 121 height 33
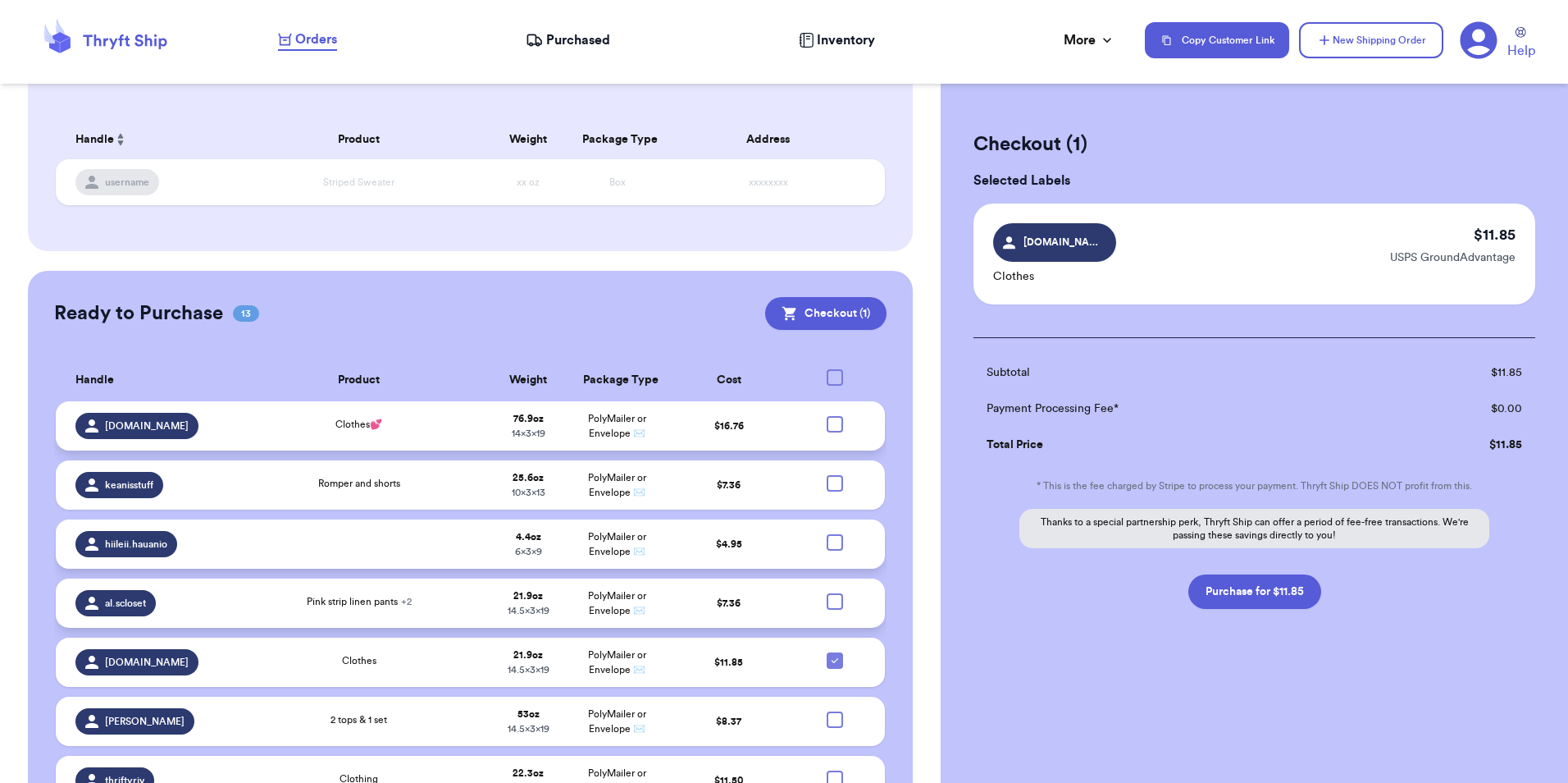
click at [1468, 31] on icon at bounding box center [1478, 40] width 37 height 37
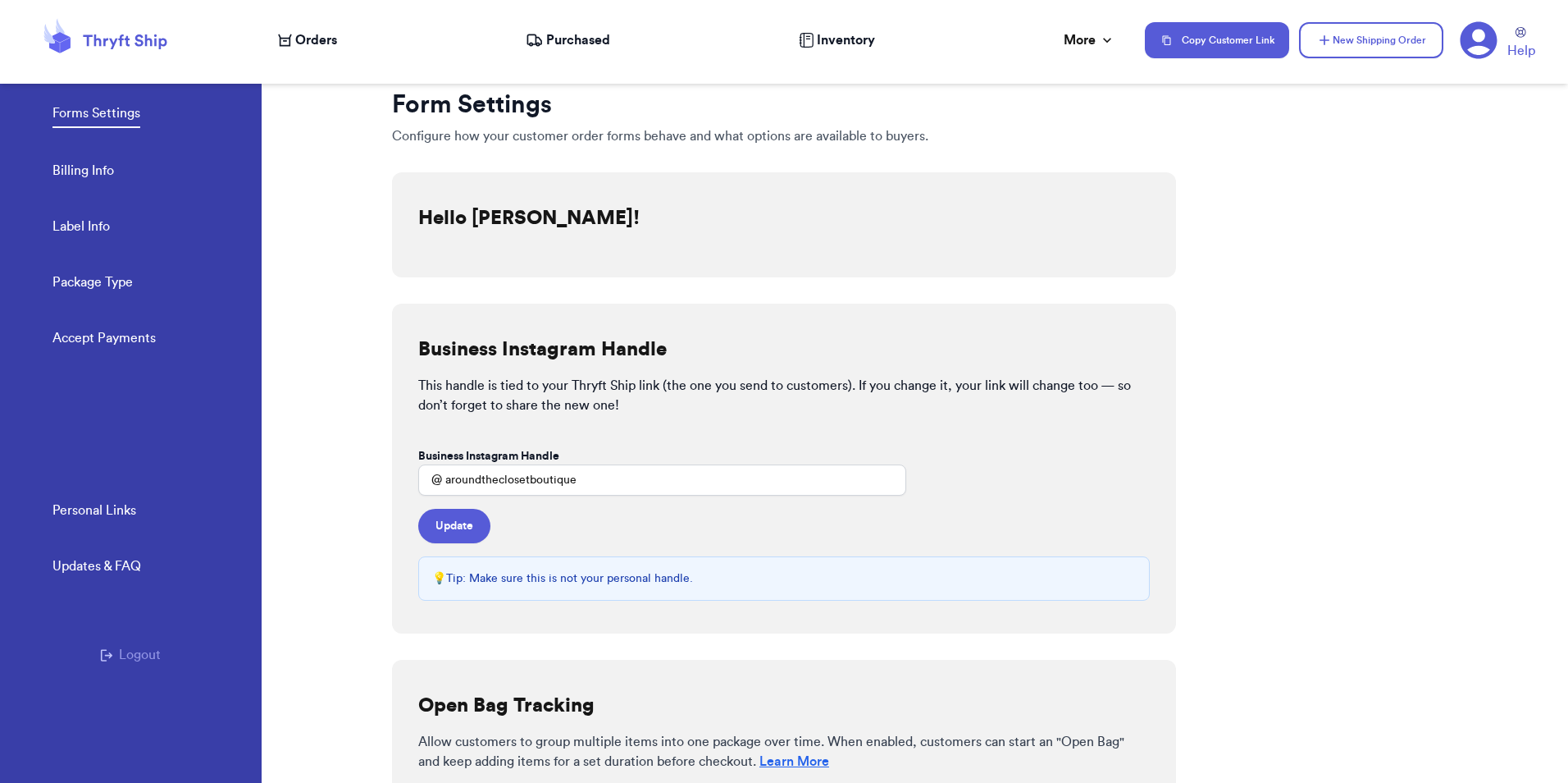
click at [128, 331] on link "Accept Payments" at bounding box center [104, 339] width 103 height 23
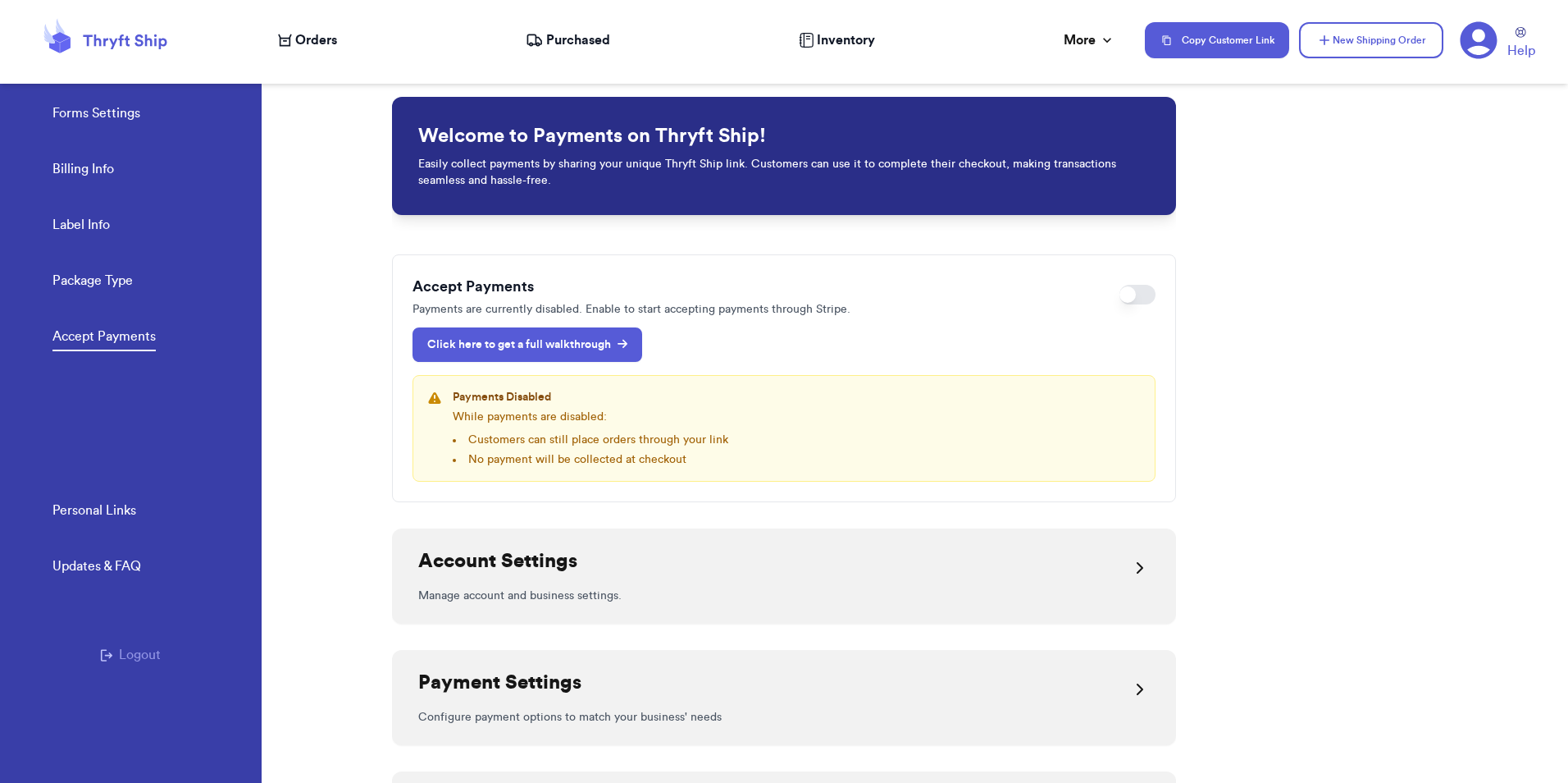
click at [561, 336] on link "Click here to get a full walkthrough" at bounding box center [527, 345] width 230 height 34
click at [80, 169] on link "Billing Info" at bounding box center [83, 170] width 62 height 23
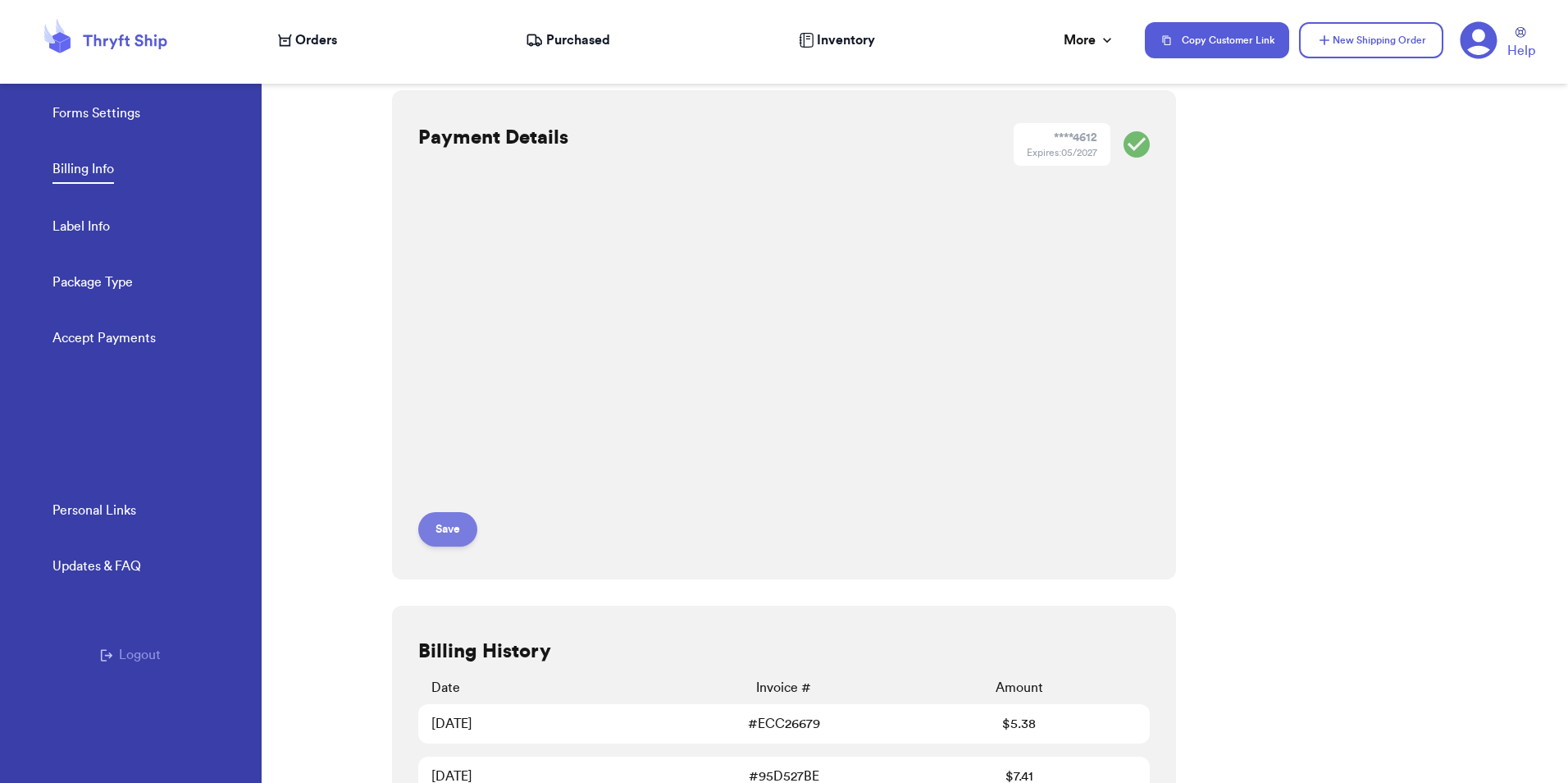
click at [438, 532] on button "Save" at bounding box center [447, 530] width 59 height 34
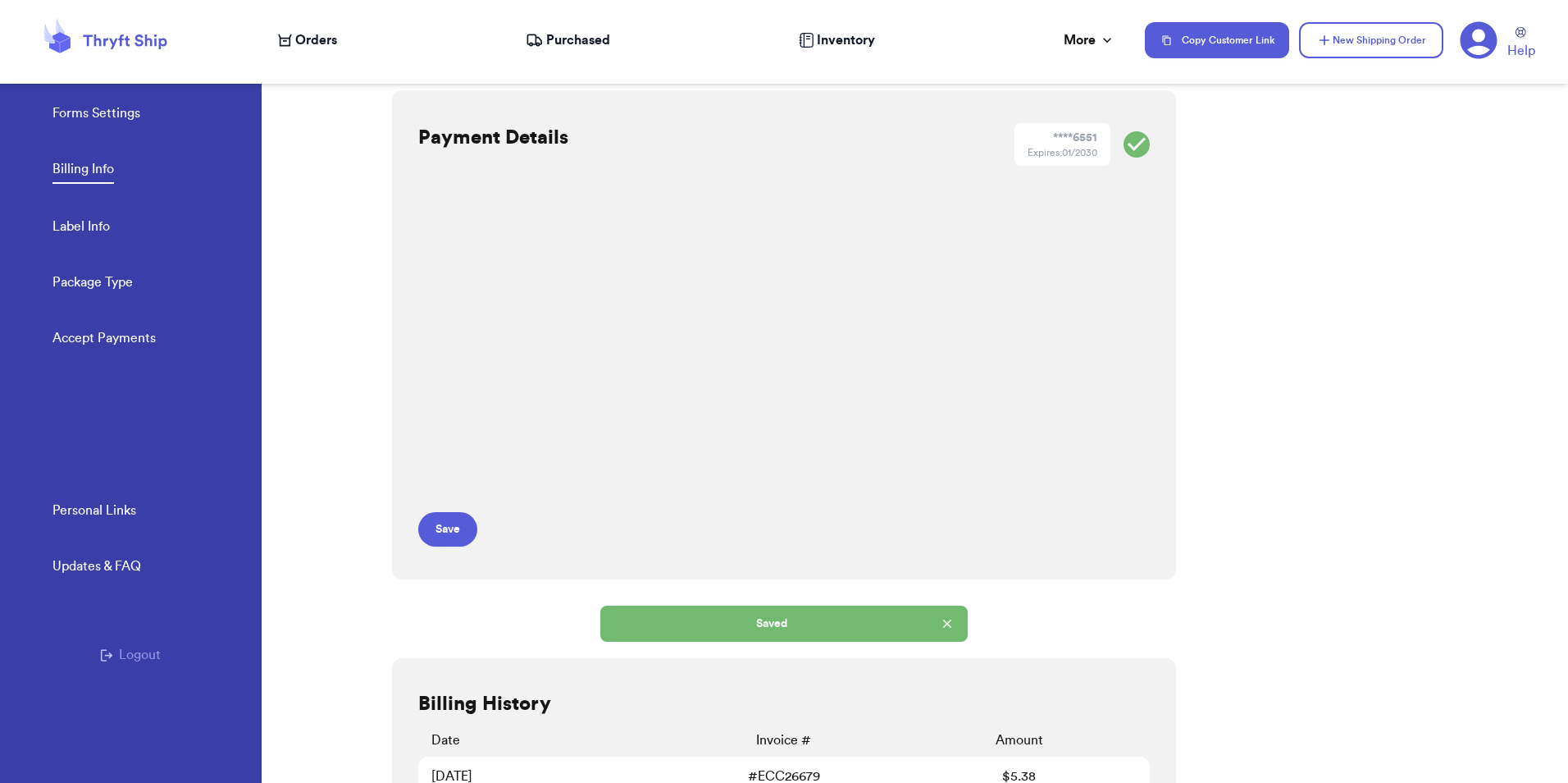
click at [330, 31] on span "Orders" at bounding box center [316, 41] width 42 height 20
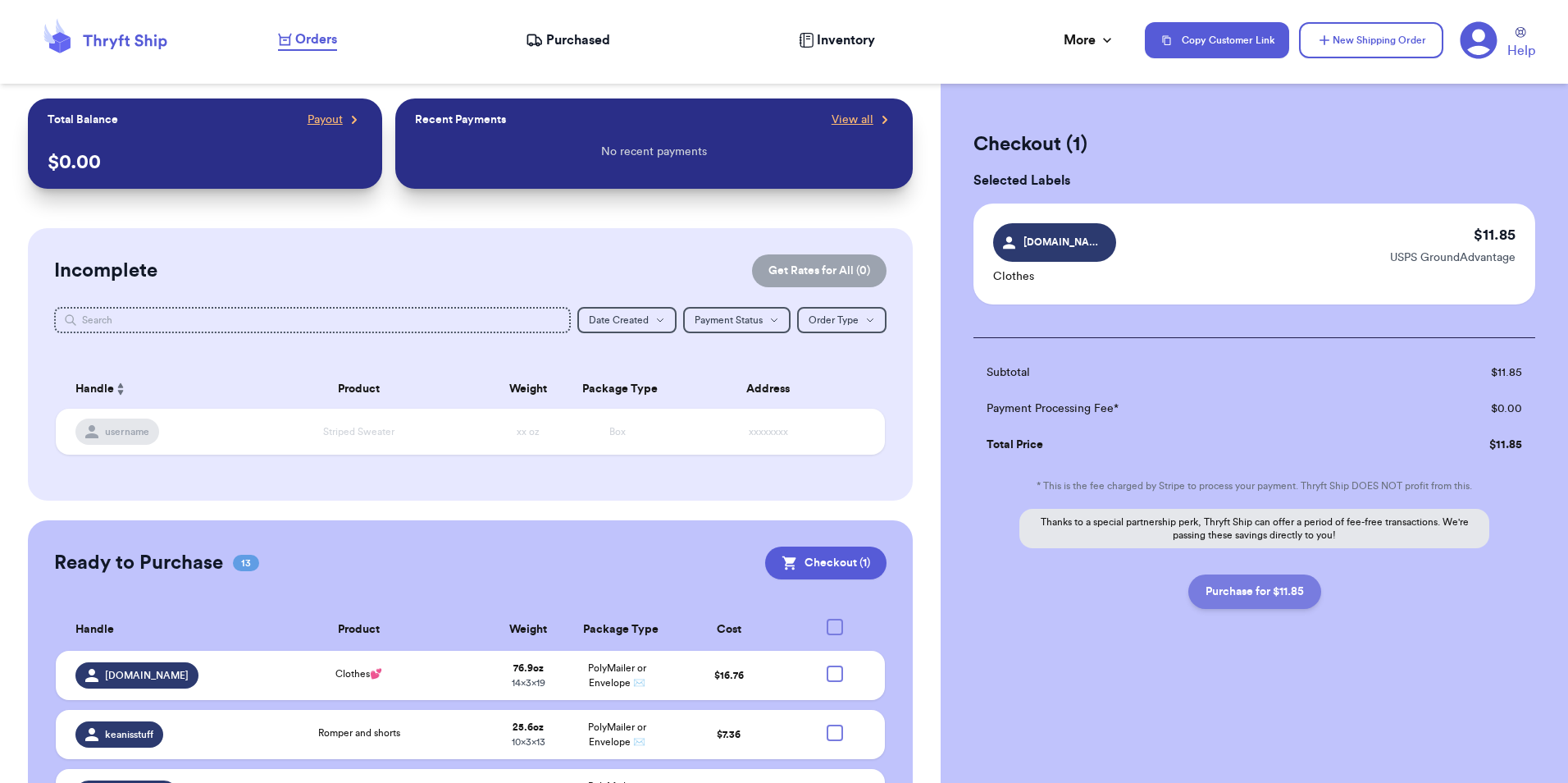
click at [1221, 587] on button "Purchase for $11.85" at bounding box center [1255, 592] width 133 height 34
checkbox input "false"
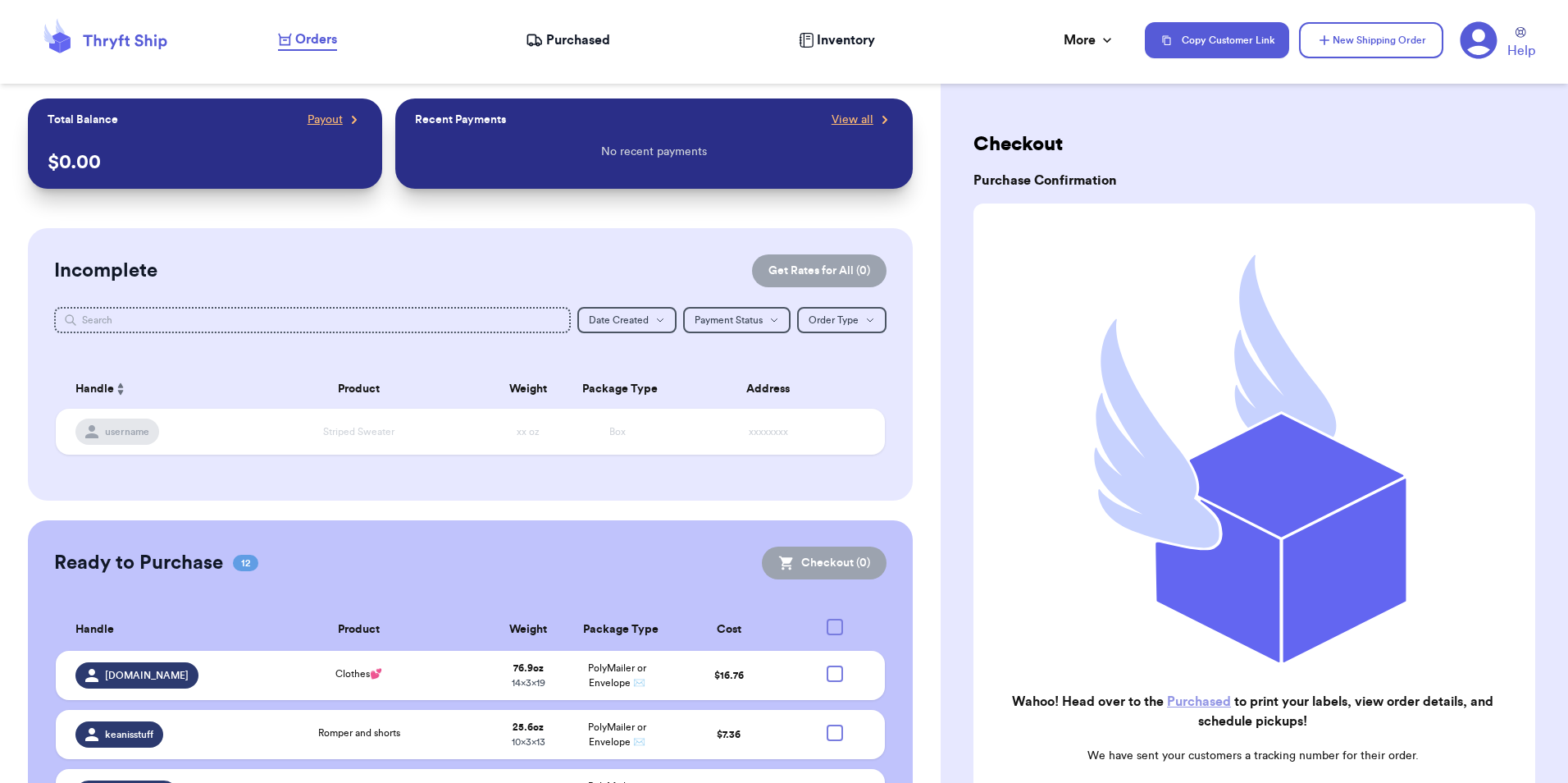
click at [1471, 40] on icon at bounding box center [1478, 40] width 37 height 37
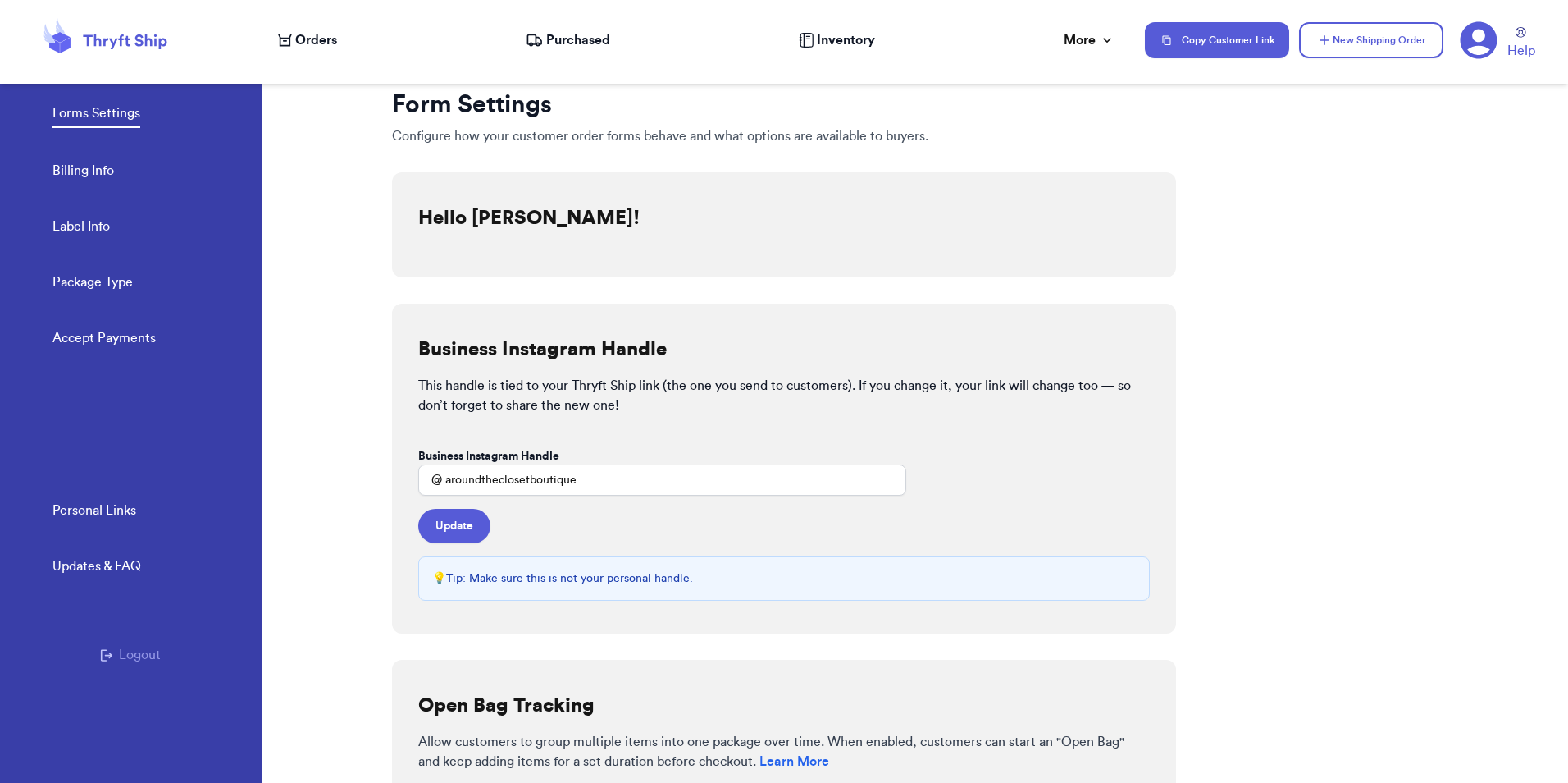
click at [108, 168] on link "Billing Info" at bounding box center [83, 172] width 62 height 23
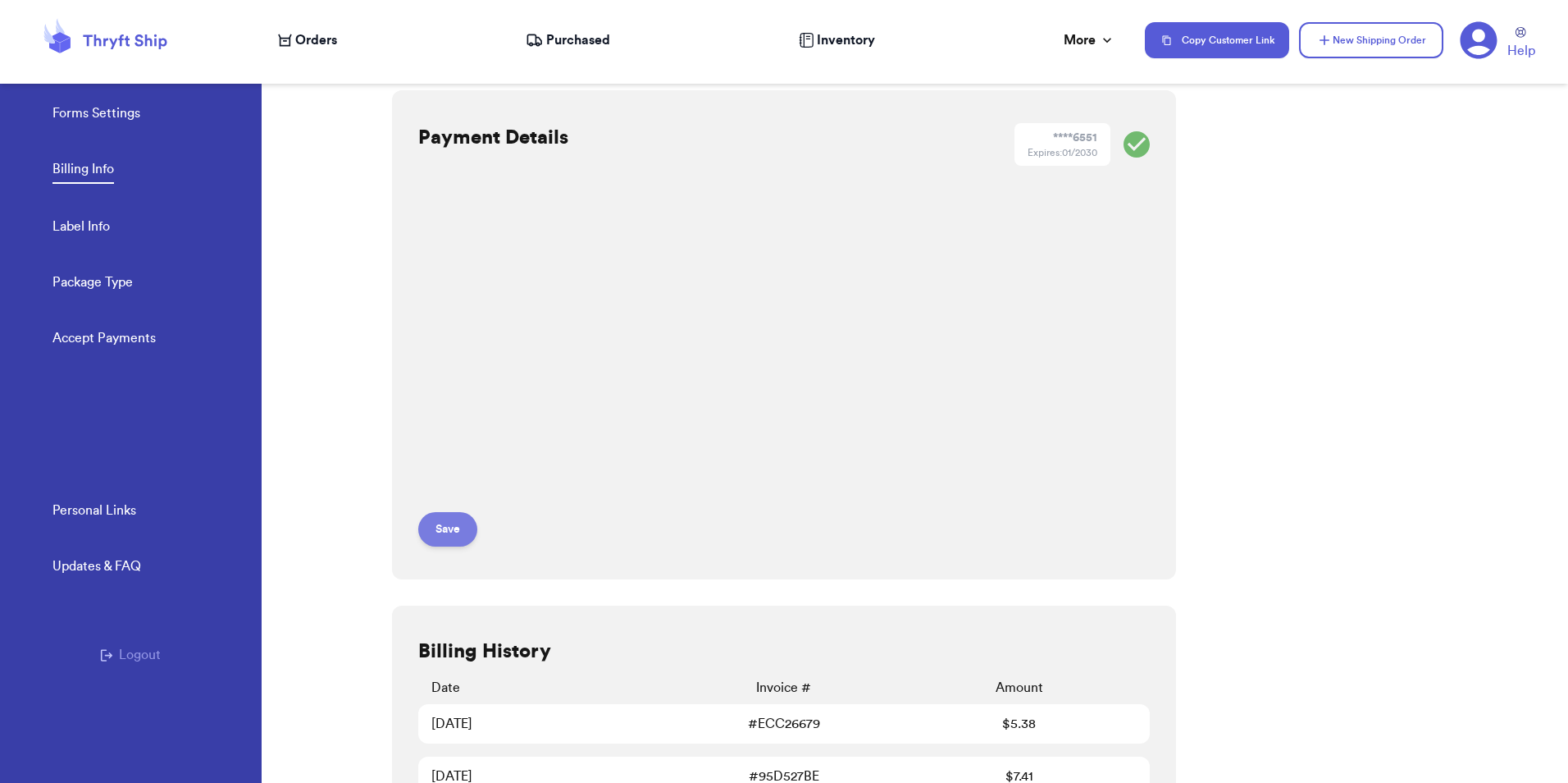
click at [445, 535] on button "Save" at bounding box center [447, 530] width 59 height 34
click at [327, 43] on span "Orders" at bounding box center [316, 41] width 42 height 20
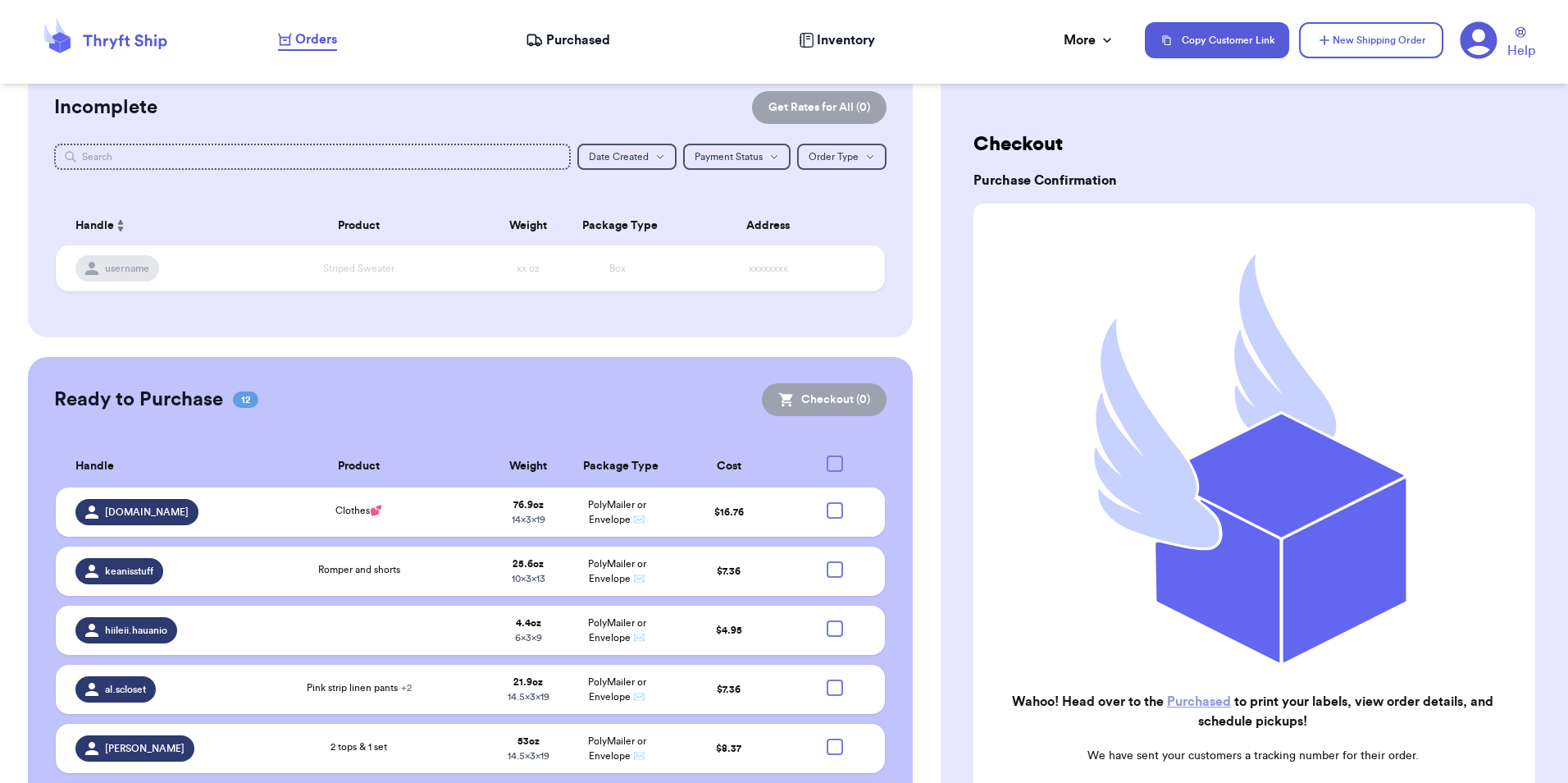
scroll to position [164, 0]
click at [392, 559] on td "Romper and shorts" at bounding box center [359, 570] width 250 height 49
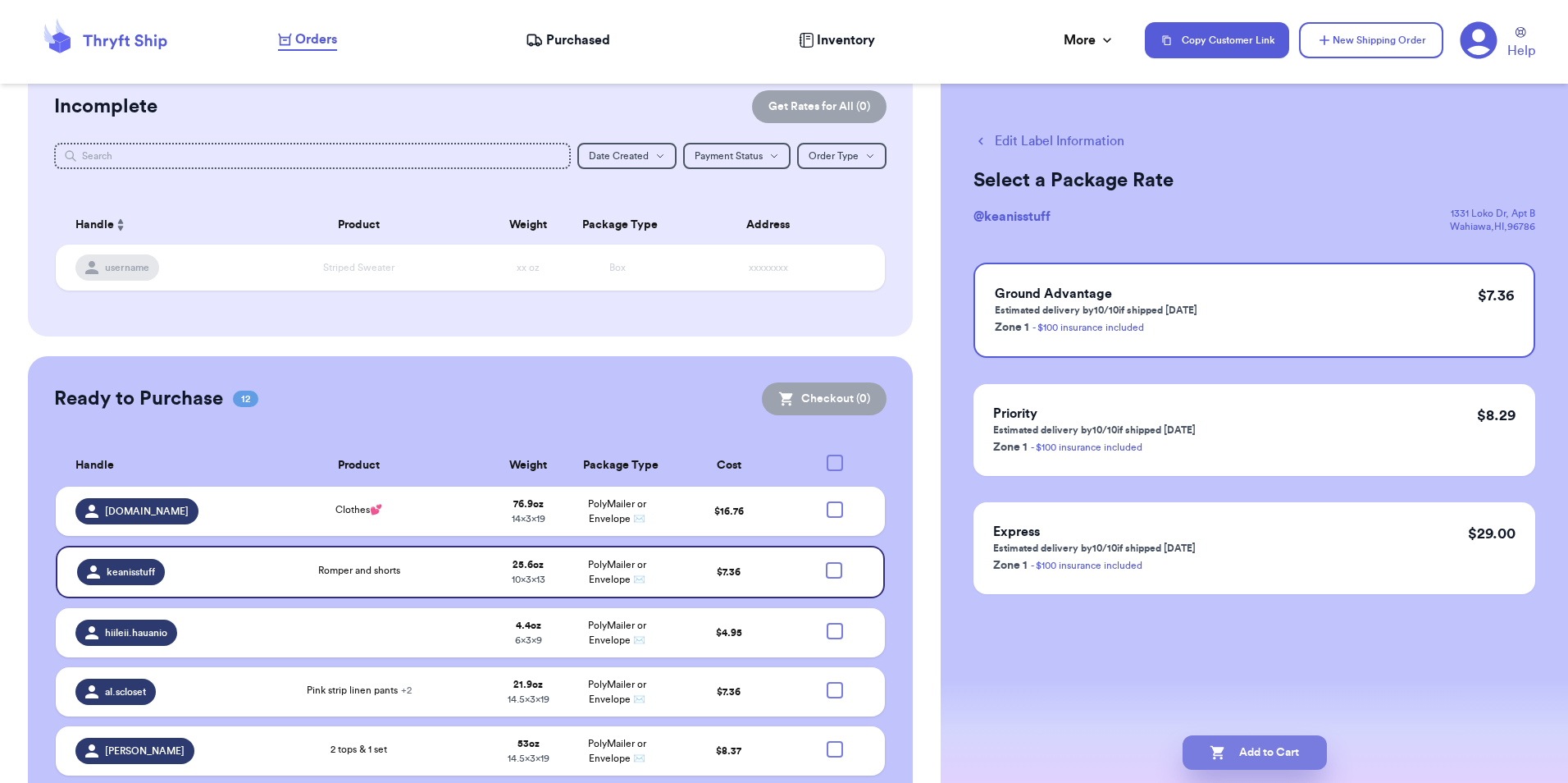
click at [1265, 754] on button "Add to Cart" at bounding box center [1255, 752] width 145 height 34
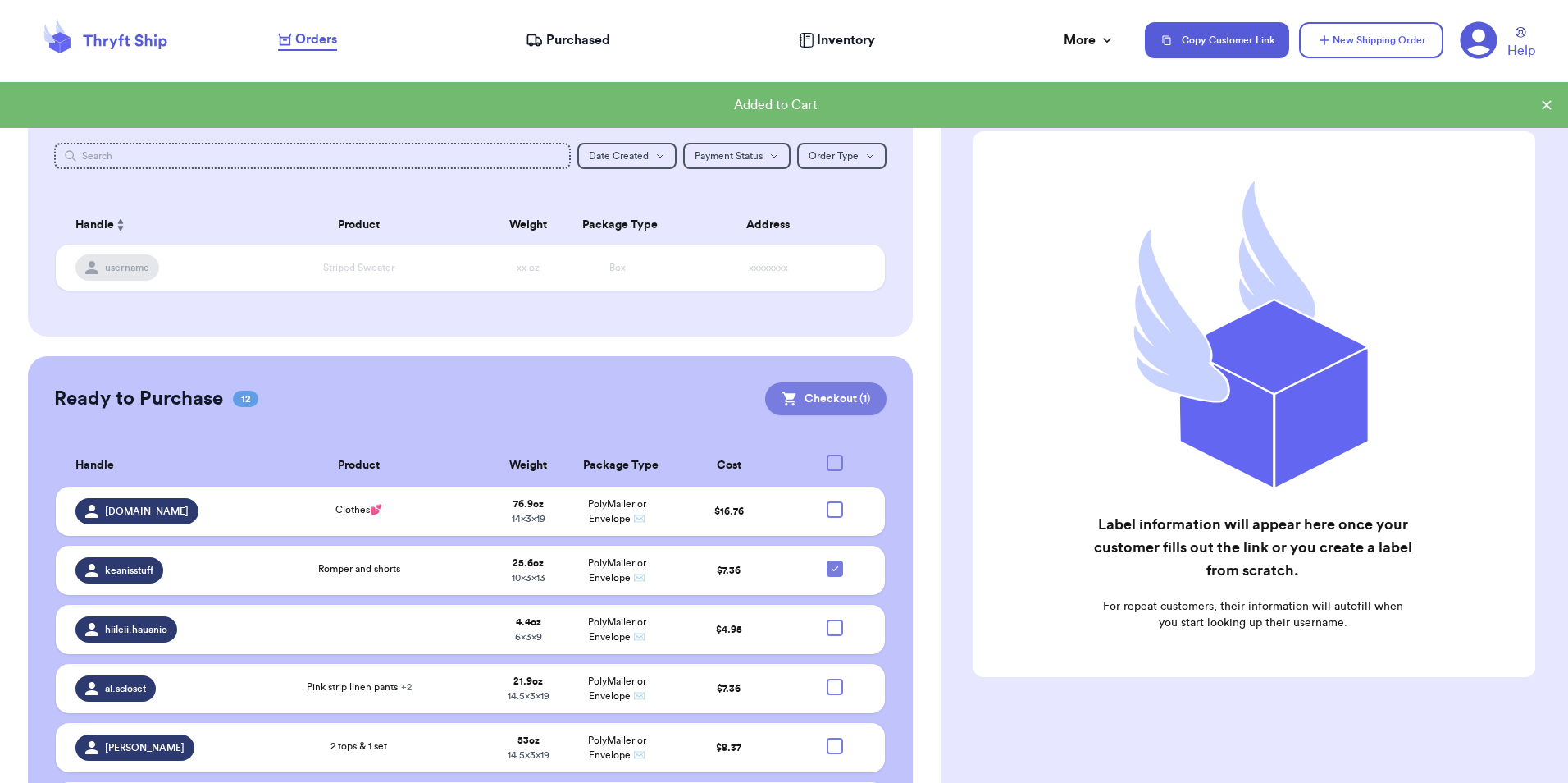
click at [828, 394] on button "Checkout ( 1 )" at bounding box center [826, 398] width 121 height 33
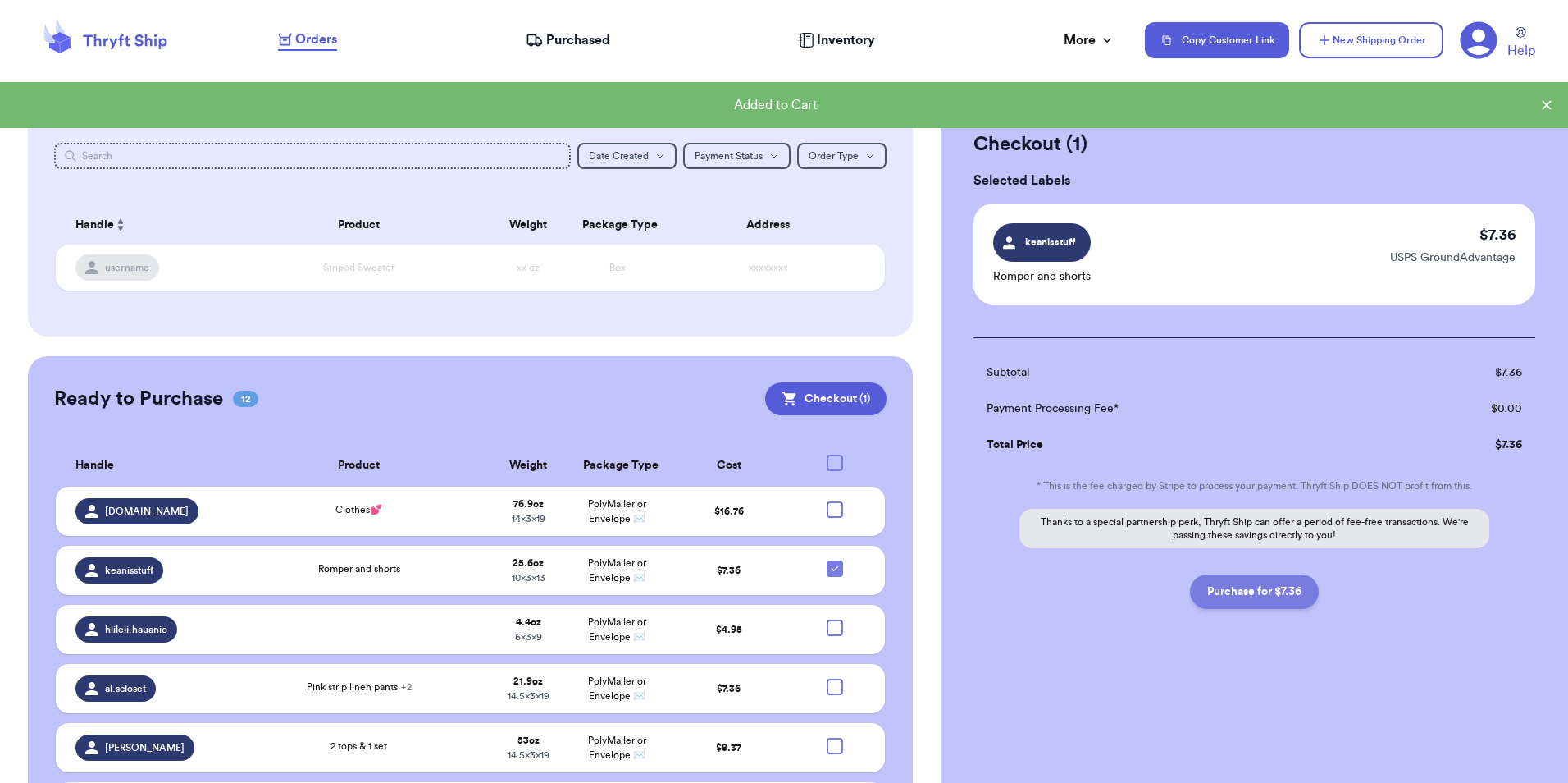
click at [1259, 591] on button "Purchase for $7.36" at bounding box center [1255, 592] width 128 height 34
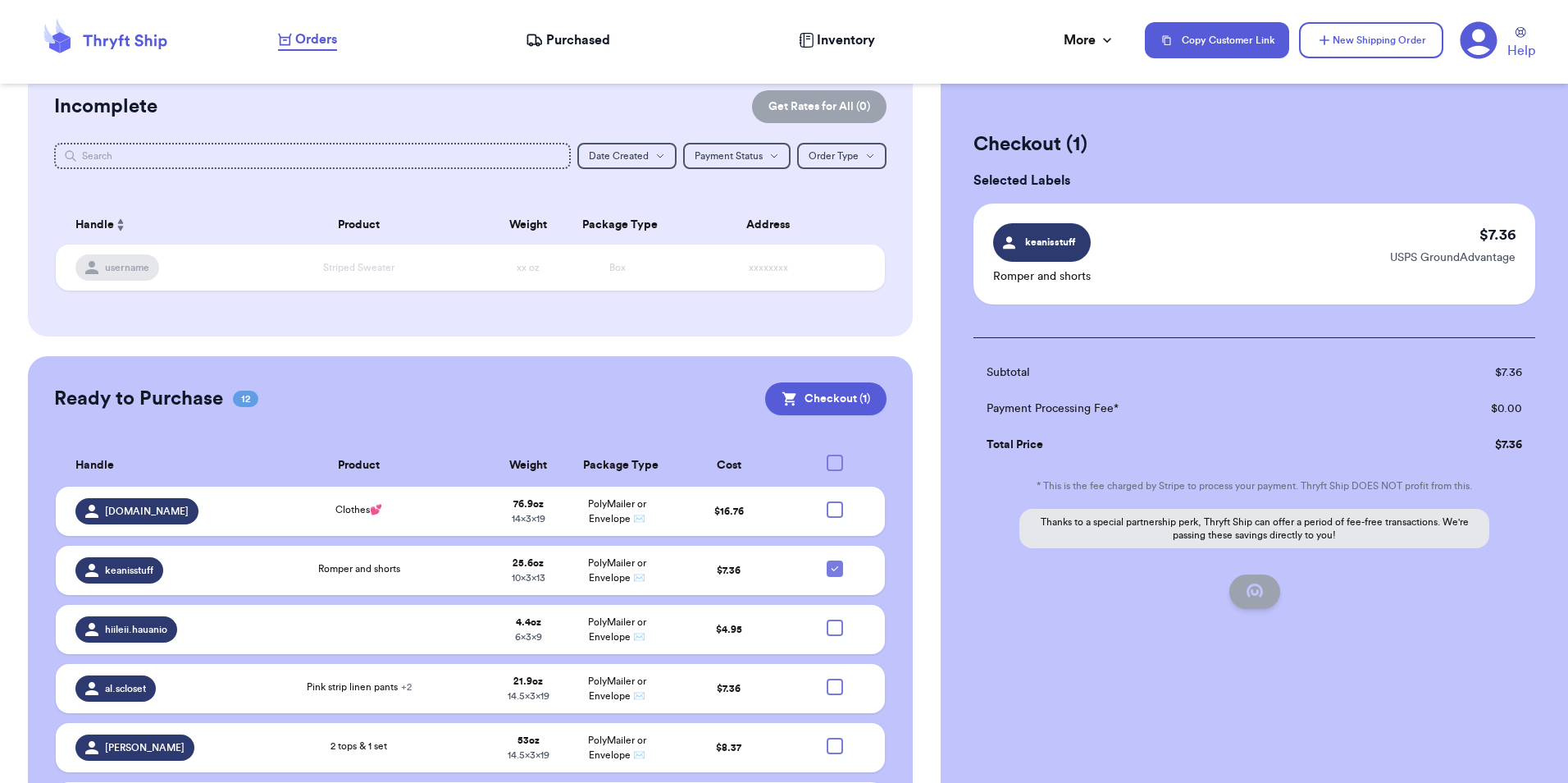
checkbox input "false"
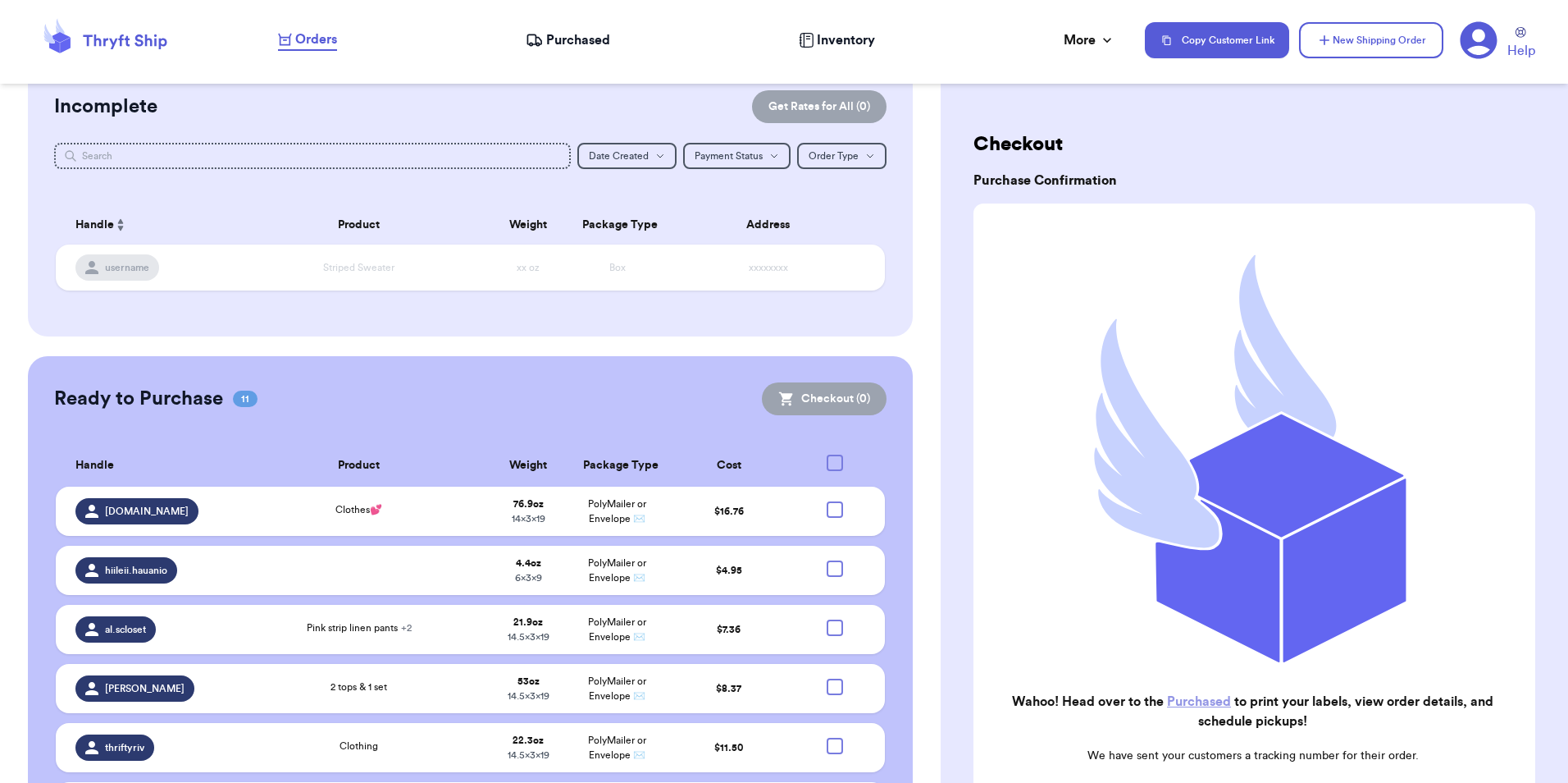
click at [4, 540] on div "Customer Link New Order Total Balance Payout $ 0.00 Recent Payments View all No…" at bounding box center [470, 563] width 941 height 1258
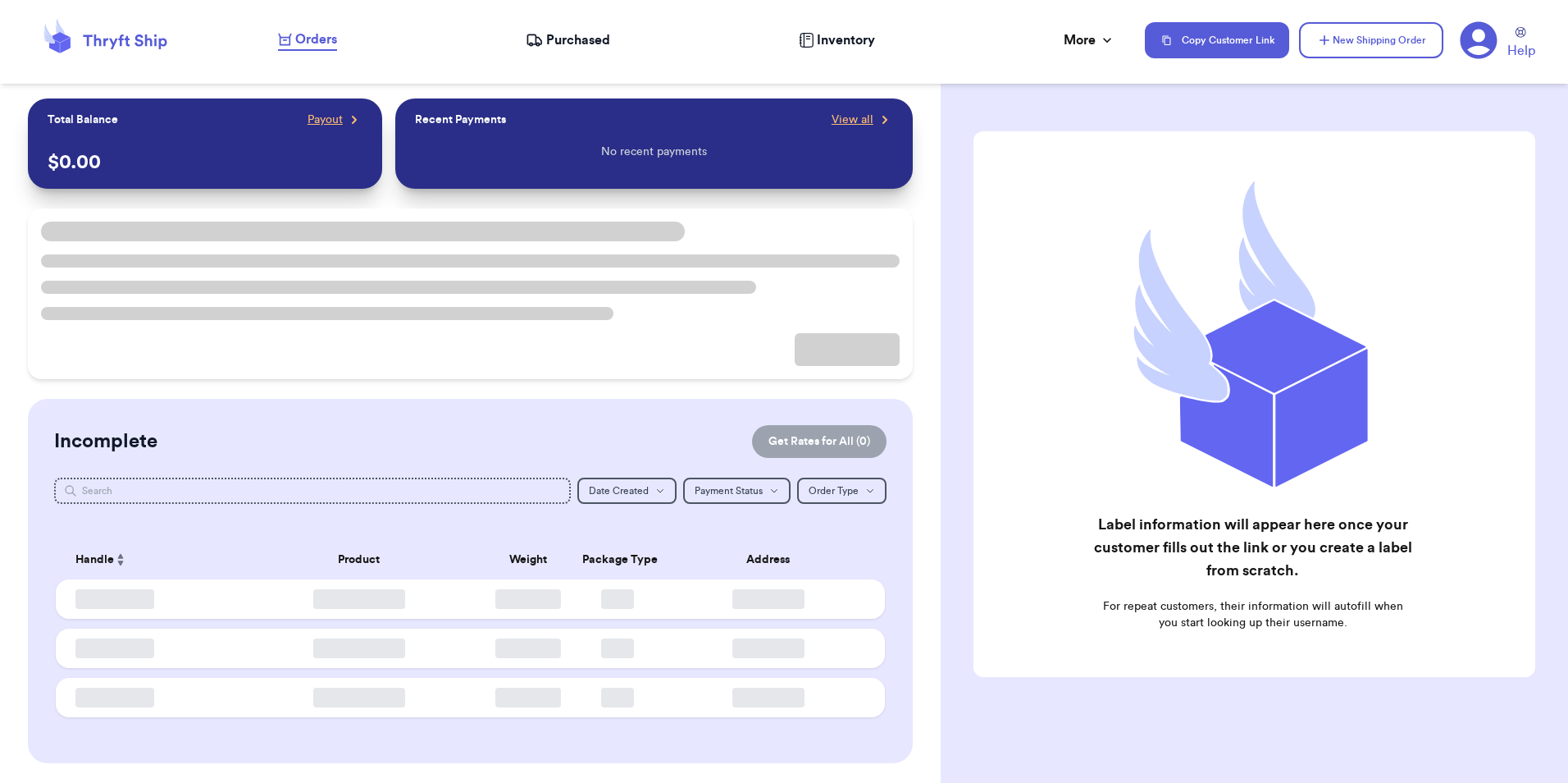
checkbox input "false"
